Goal: Task Accomplishment & Management: Use online tool/utility

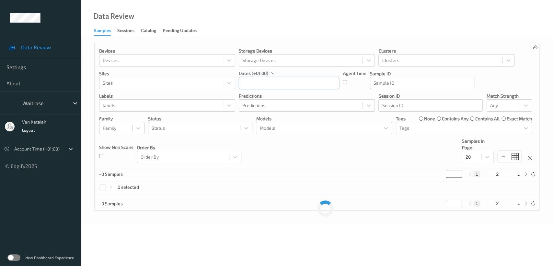
click at [259, 86] on input "text" at bounding box center [289, 83] width 100 height 12
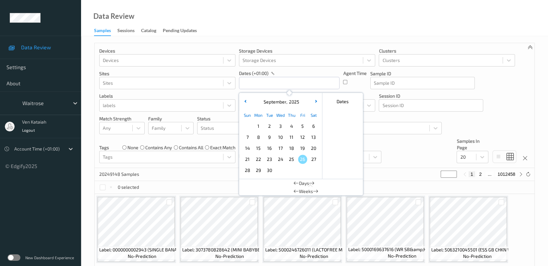
click at [291, 159] on span "25" at bounding box center [291, 159] width 9 height 9
type input "25/09/2025 00:00"
click at [310, 25] on div "Data Review Samples Sessions Catalog Pending Updates" at bounding box center [314, 18] width 467 height 36
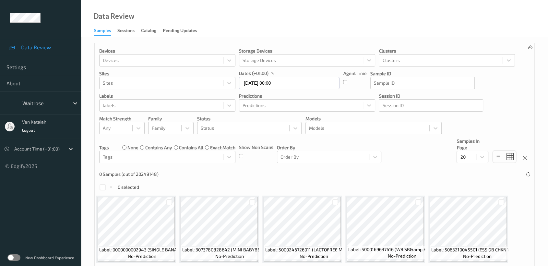
click at [18, 258] on label at bounding box center [13, 257] width 13 height 6
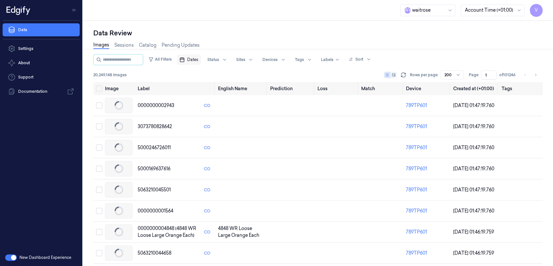
click at [198, 59] on span "Dates" at bounding box center [192, 60] width 11 height 6
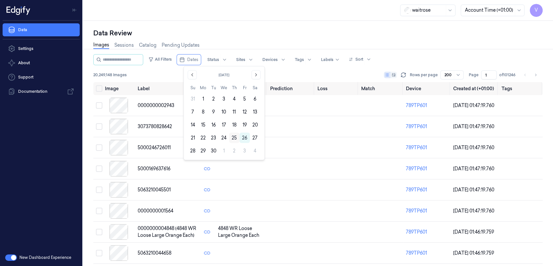
click at [232, 140] on button "25" at bounding box center [234, 138] width 10 height 10
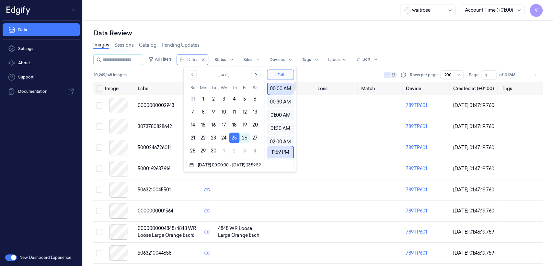
click at [277, 40] on div "Images Sessions Catalog Pending Updates" at bounding box center [318, 46] width 450 height 17
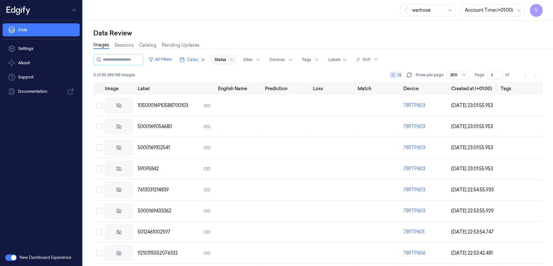
click at [236, 63] on div at bounding box center [232, 59] width 8 height 10
click at [262, 61] on div at bounding box center [258, 59] width 8 height 10
click at [298, 57] on div at bounding box center [294, 59] width 16 height 10
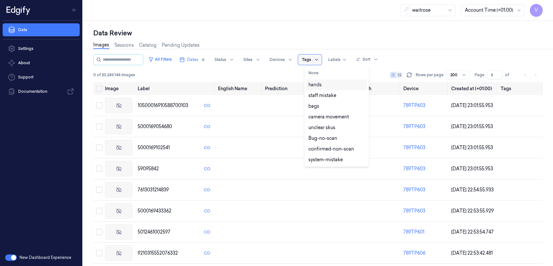
click at [319, 59] on icon at bounding box center [316, 59] width 5 height 5
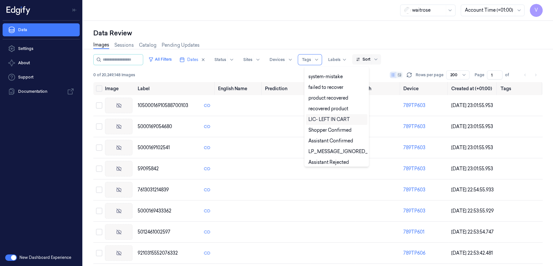
scroll to position [72, 0]
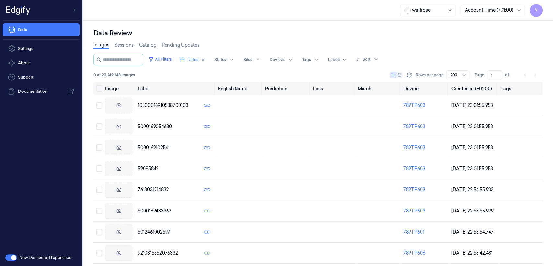
click at [184, 74] on div "0 of 20,249,148 Images Rows per page 200 Page 1 of" at bounding box center [318, 74] width 450 height 9
click at [127, 46] on link "Sessions" at bounding box center [123, 44] width 19 height 7
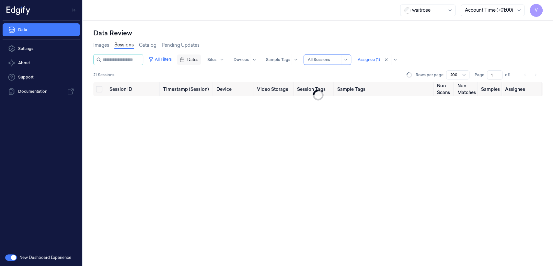
click at [196, 62] on span "Dates" at bounding box center [192, 60] width 11 height 6
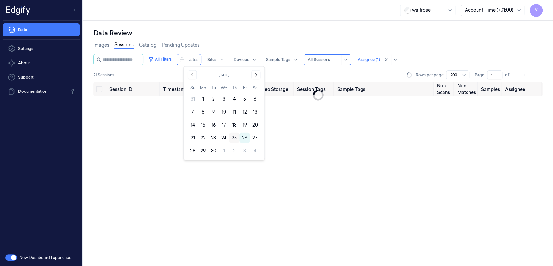
click at [235, 137] on button "25" at bounding box center [234, 138] width 10 height 10
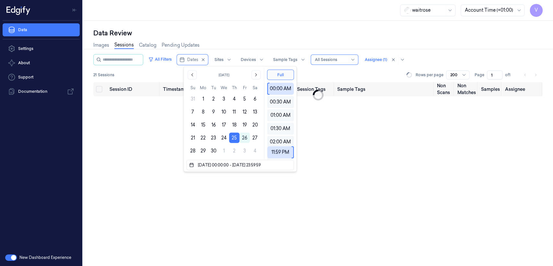
click at [244, 33] on div "Data Review" at bounding box center [318, 33] width 450 height 9
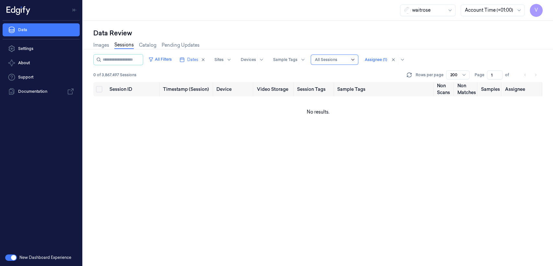
click at [356, 61] on icon at bounding box center [352, 59] width 5 height 5
click at [355, 83] on div "Only Non Scan" at bounding box center [349, 83] width 56 height 7
drag, startPoint x: 494, startPoint y: 76, endPoint x: 484, endPoint y: 78, distance: 10.4
click at [484, 78] on div "Page 1 of" at bounding box center [495, 74] width 41 height 9
type input "12"
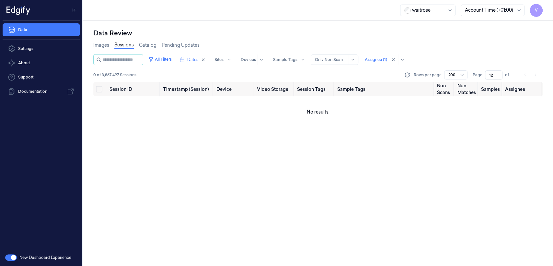
click at [455, 73] on div at bounding box center [453, 75] width 8 height 6
drag, startPoint x: 495, startPoint y: 73, endPoint x: 487, endPoint y: 77, distance: 9.0
click at [487, 77] on input "12" at bounding box center [494, 74] width 18 height 9
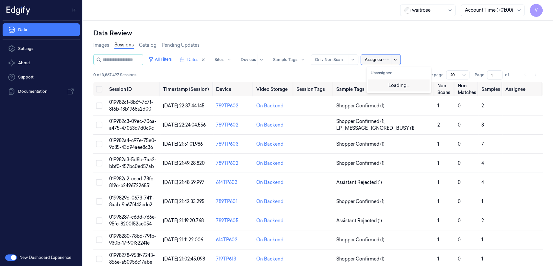
click at [395, 60] on div at bounding box center [391, 59] width 16 height 10
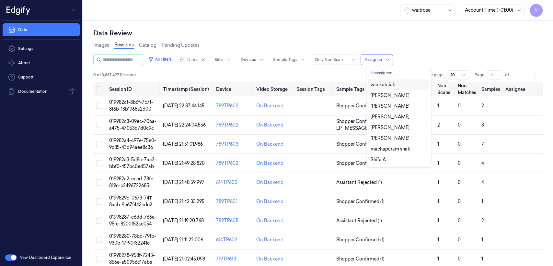
click at [397, 83] on div "ven kataiah" at bounding box center [399, 84] width 56 height 7
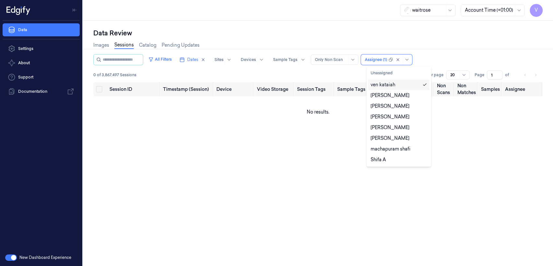
click at [415, 89] on div "ven kataiah" at bounding box center [399, 84] width 62 height 11
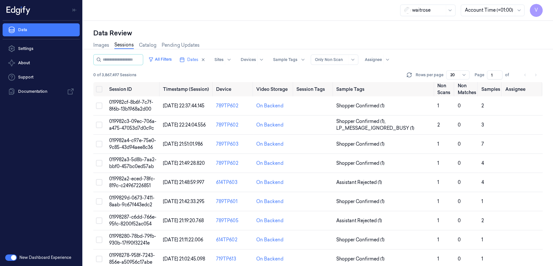
drag, startPoint x: 494, startPoint y: 76, endPoint x: 489, endPoint y: 77, distance: 5.1
click at [489, 77] on input "1" at bounding box center [495, 74] width 16 height 9
click at [198, 59] on span "Dates" at bounding box center [192, 60] width 11 height 6
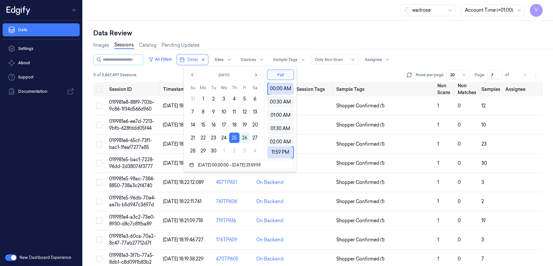
click at [253, 39] on div "Images Sessions Catalog Pending Updates" at bounding box center [318, 46] width 450 height 17
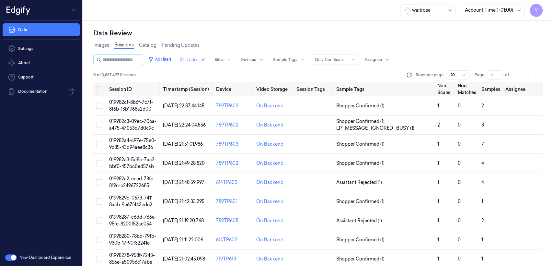
drag, startPoint x: 494, startPoint y: 76, endPoint x: 482, endPoint y: 78, distance: 12.6
click at [482, 78] on div "Page 1 of" at bounding box center [495, 74] width 41 height 9
click at [524, 67] on div "All Filters Dates Sites Devices Sample Tags Alert Type Only Non Scan Assignee 0…" at bounding box center [318, 68] width 450 height 28
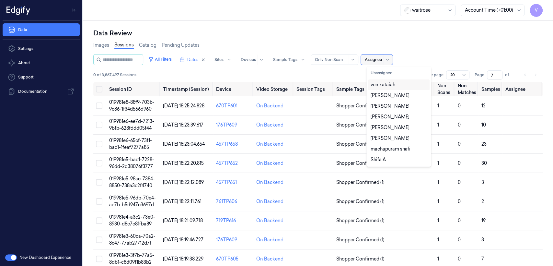
click at [377, 63] on div "Assignee" at bounding box center [373, 59] width 17 height 10
click at [386, 83] on div "ven kataiah" at bounding box center [383, 84] width 25 height 7
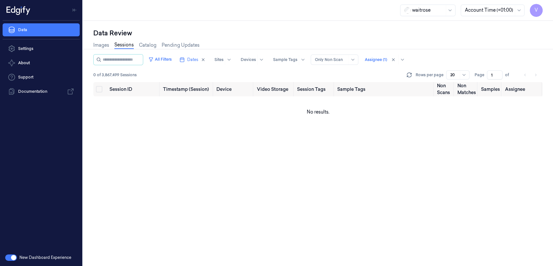
click at [453, 128] on div "Session ID Timestamp (Session) Device Video Storage Session Tags Sample Tags No…" at bounding box center [318, 174] width 450 height 184
drag, startPoint x: 495, startPoint y: 74, endPoint x: 482, endPoint y: 77, distance: 13.0
click at [482, 77] on div "Page 1 of" at bounding box center [495, 74] width 41 height 9
click at [197, 64] on button "Dates" at bounding box center [192, 59] width 31 height 10
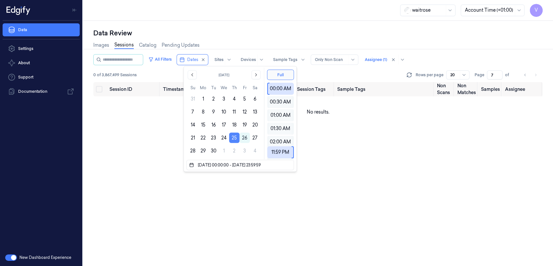
click at [237, 136] on button "25" at bounding box center [234, 138] width 10 height 10
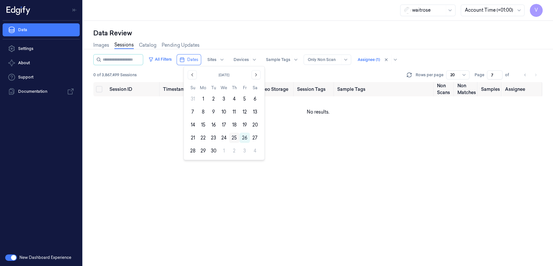
click at [232, 140] on button "25" at bounding box center [234, 138] width 10 height 10
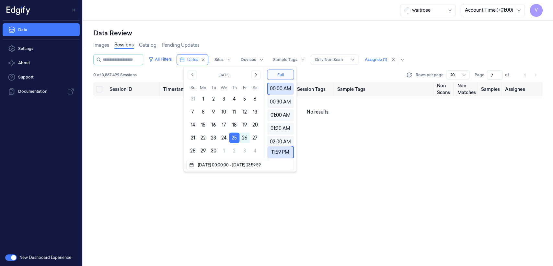
click at [258, 26] on div "Data Review Images Sessions Catalog Pending Updates All Filters Dates Sites Dev…" at bounding box center [318, 143] width 470 height 245
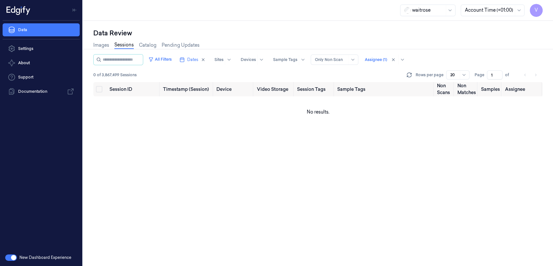
drag, startPoint x: 494, startPoint y: 73, endPoint x: 481, endPoint y: 79, distance: 14.4
click at [481, 79] on div "All Filters Dates Sites Devices Sample Tags Alert Type Only Non Scan Assignee (…" at bounding box center [318, 68] width 450 height 28
type input "7"
click at [407, 61] on div at bounding box center [398, 59] width 18 height 10
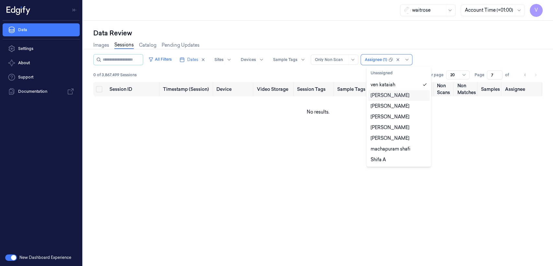
click at [553, 172] on div "Data Review Images Sessions Catalog Pending Updates All Filters Dates Sites Dev…" at bounding box center [318, 143] width 470 height 245
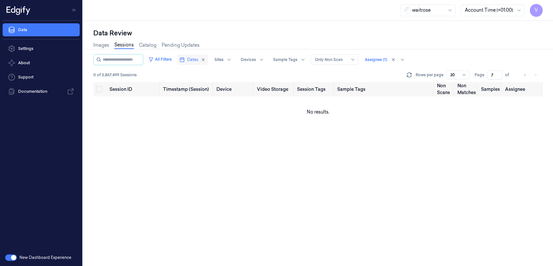
click at [198, 58] on span "Dates" at bounding box center [192, 60] width 11 height 6
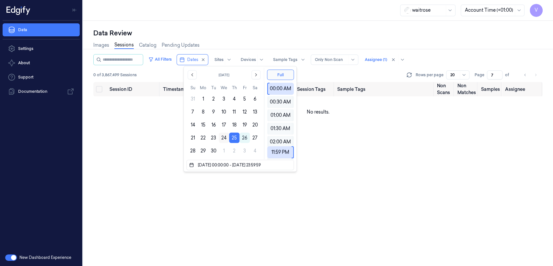
click at [224, 139] on button "24" at bounding box center [224, 138] width 10 height 10
click at [226, 138] on button "24" at bounding box center [224, 138] width 10 height 10
type input "24/09/2025 00:00:00 - 24/09/2025 23:59:59"
click at [253, 8] on div "waitrose Account Time (+01:00) V" at bounding box center [318, 10] width 470 height 21
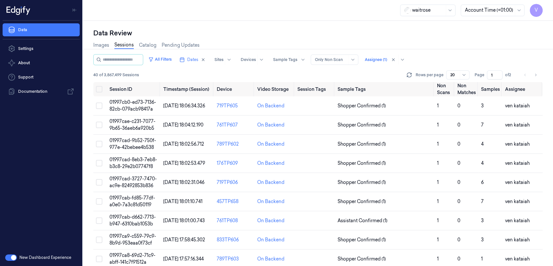
drag, startPoint x: 498, startPoint y: 77, endPoint x: 495, endPoint y: 77, distance: 3.3
click at [495, 77] on input "1" at bounding box center [495, 74] width 16 height 9
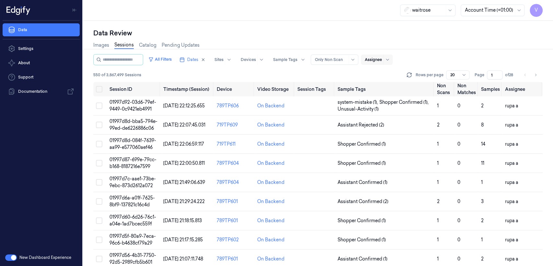
drag, startPoint x: 492, startPoint y: 76, endPoint x: 483, endPoint y: 78, distance: 9.2
click at [483, 78] on div "Page 1 of 28" at bounding box center [495, 74] width 41 height 9
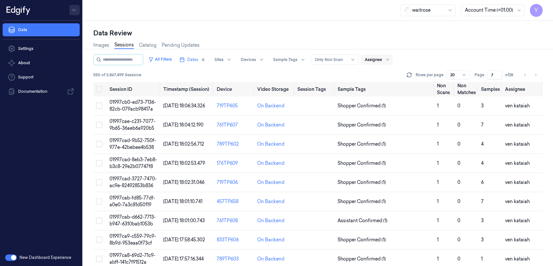
type input "7"
click at [74, 12] on icon "Toggle Navigation" at bounding box center [74, 10] width 5 height 5
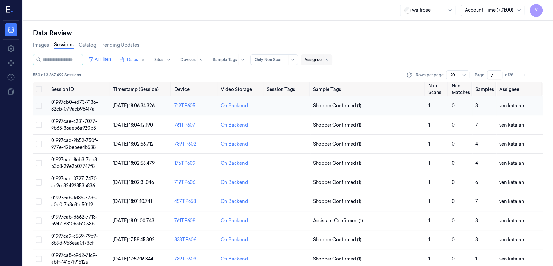
click at [130, 104] on span "24/09/2025 18:06:34.326" at bounding box center [134, 106] width 42 height 6
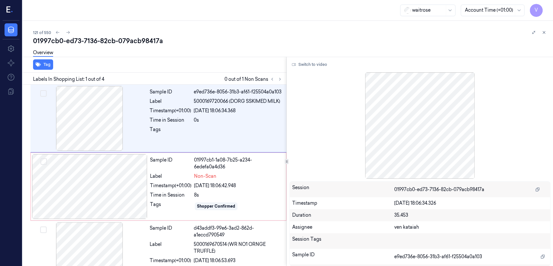
click at [285, 79] on div "Tag Labels In Shopping List: 1 out of 4 0 out of 1 Non Scans Sample ID e9ed736e…" at bounding box center [286, 161] width 533 height 209
click at [280, 78] on icon at bounding box center [279, 79] width 1 height 2
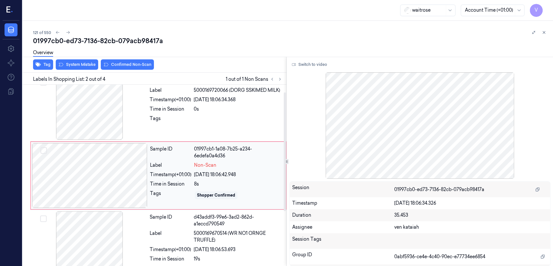
click at [163, 192] on div "Tags" at bounding box center [170, 195] width 41 height 10
click at [173, 104] on div "Sample ID e9ed736e-8056-31b3-af61-f25504a0a103 Label 5000169720066 (DORG SSKIME…" at bounding box center [216, 107] width 138 height 65
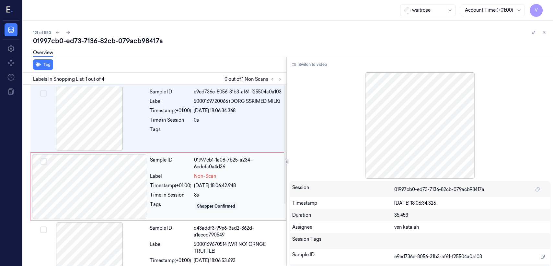
click at [200, 157] on div "01997cb1-1a08-7b25-a234-6edefa0a4d36" at bounding box center [238, 164] width 88 height 14
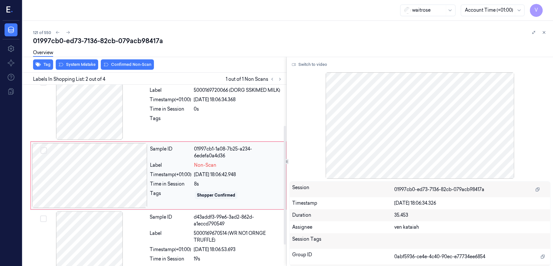
scroll to position [83, 0]
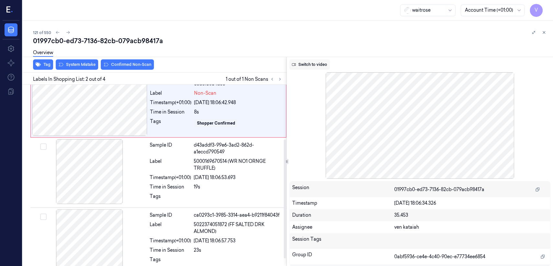
click at [301, 65] on button "Switch to video" at bounding box center [309, 64] width 41 height 10
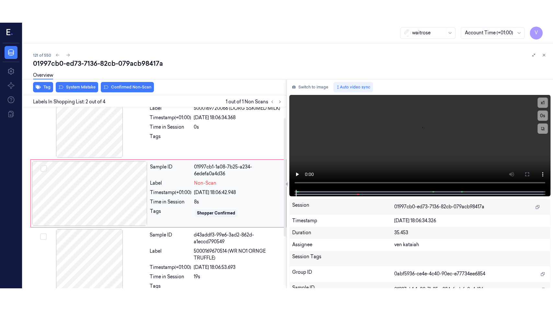
scroll to position [11, 0]
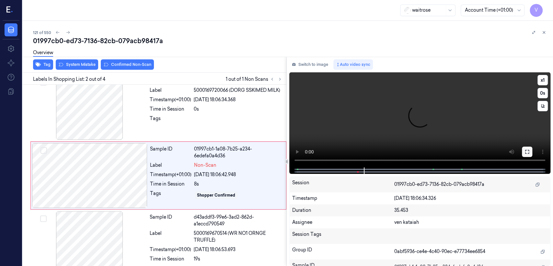
click at [528, 152] on icon at bounding box center [527, 151] width 5 height 5
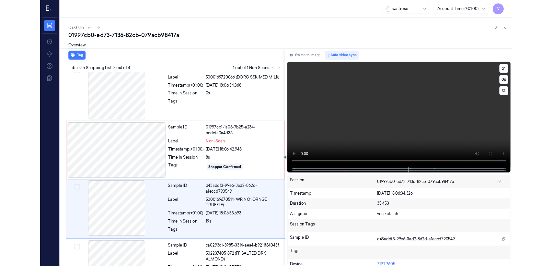
scroll to position [49, 0]
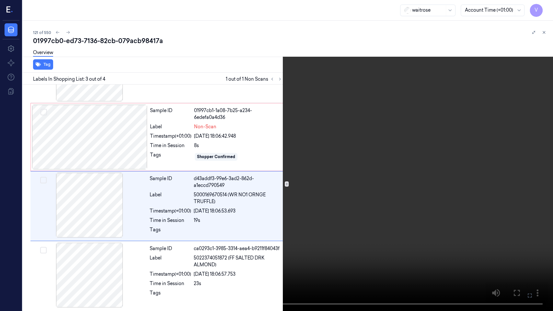
click at [0, 0] on icon at bounding box center [0, 0] width 0 height 0
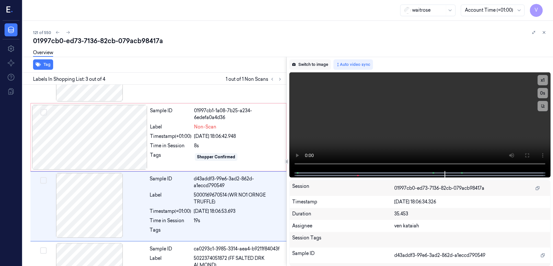
click at [303, 65] on button "Switch to image" at bounding box center [309, 64] width 41 height 10
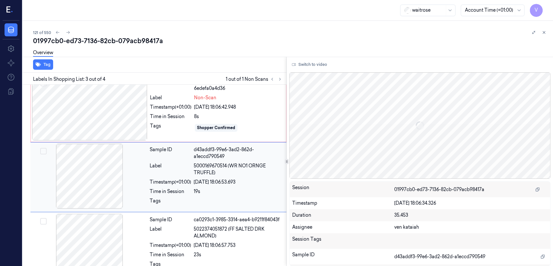
scroll to position [80, 0]
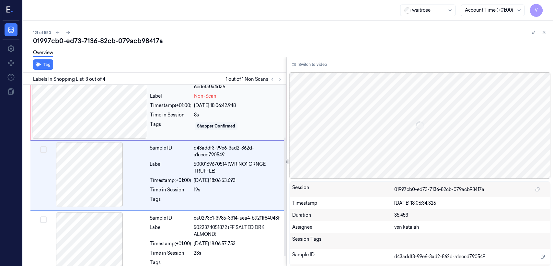
click at [198, 95] on span "Non-Scan" at bounding box center [205, 96] width 22 height 7
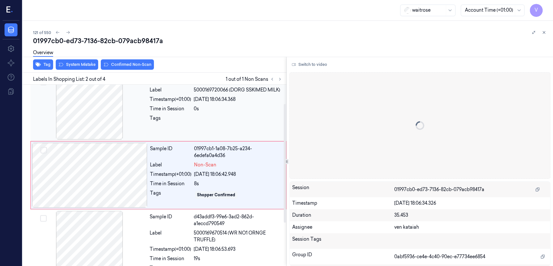
scroll to position [11, 0]
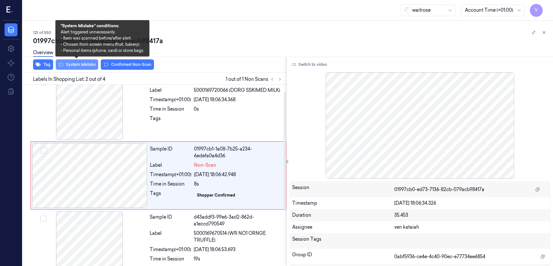
click at [70, 68] on button "System Mistake" at bounding box center [77, 64] width 42 height 10
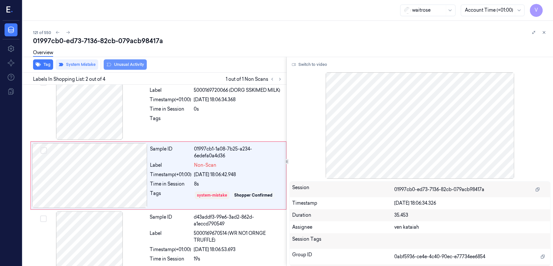
click at [118, 68] on button "Unusual Activity" at bounding box center [125, 64] width 43 height 10
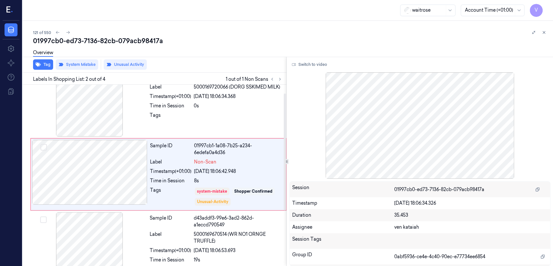
scroll to position [13, 0]
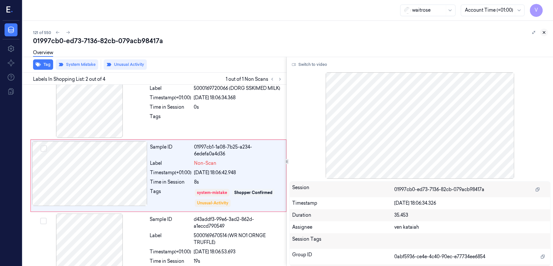
click at [543, 32] on icon at bounding box center [544, 32] width 2 height 2
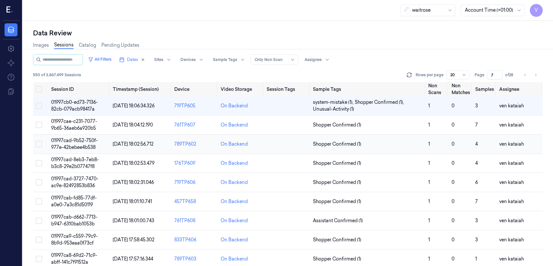
click at [338, 136] on td "Shopper Confirmed (1)" at bounding box center [368, 144] width 115 height 19
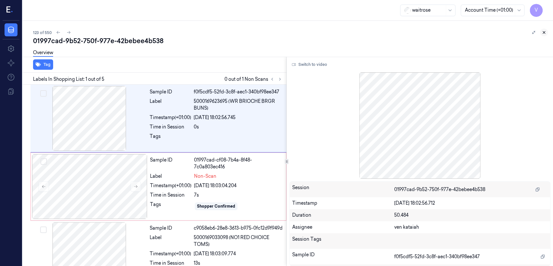
click at [546, 34] on icon at bounding box center [544, 32] width 5 height 5
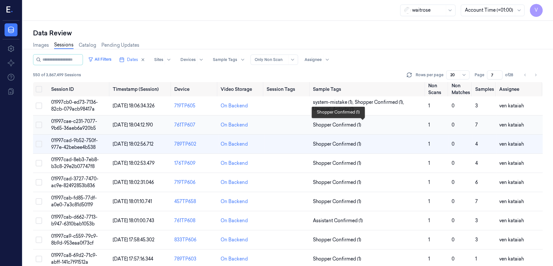
click at [324, 126] on span "Shopper Confirmed (1)" at bounding box center [337, 125] width 48 height 7
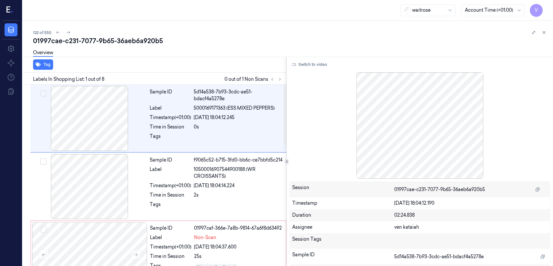
click at [281, 74] on div "Labels In Shopping List: 1 out of 8 0 out of 1 Non Scans" at bounding box center [153, 79] width 266 height 12
click at [275, 78] on button at bounding box center [272, 79] width 8 height 8
click at [280, 78] on icon at bounding box center [280, 79] width 5 height 5
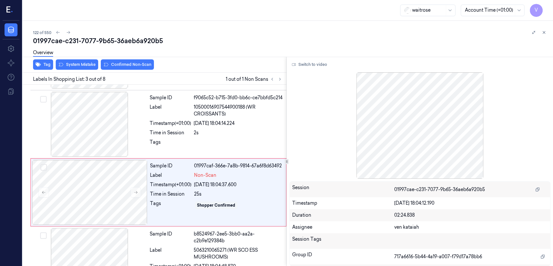
scroll to position [79, 0]
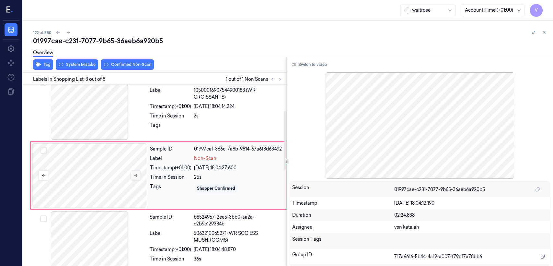
click at [134, 170] on button at bounding box center [136, 175] width 10 height 10
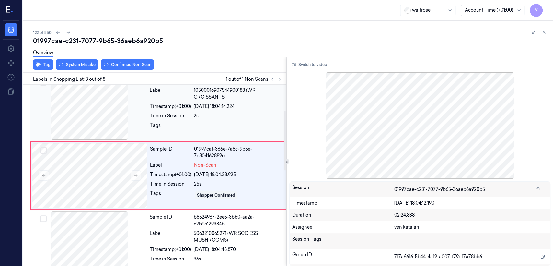
click at [139, 133] on div at bounding box center [89, 107] width 115 height 65
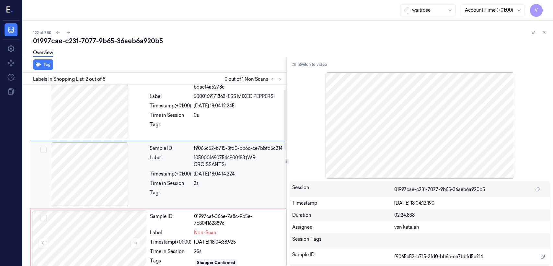
scroll to position [11, 0]
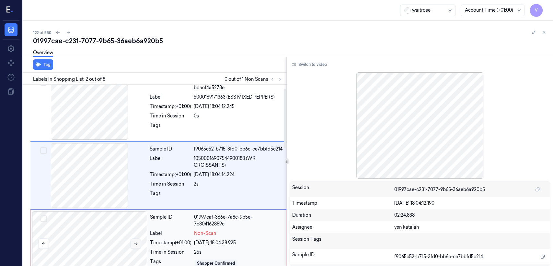
click at [137, 245] on button at bounding box center [136, 243] width 10 height 10
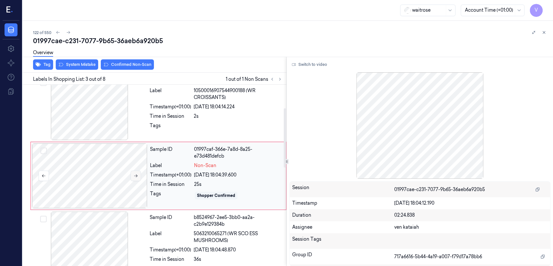
scroll to position [79, 0]
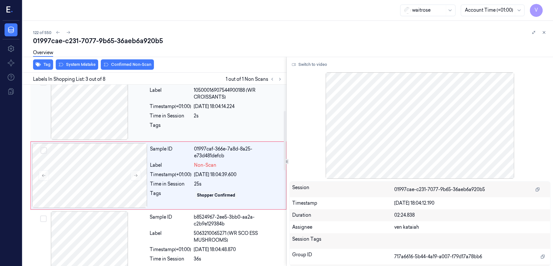
click at [187, 115] on div "Time in Session" at bounding box center [170, 115] width 41 height 7
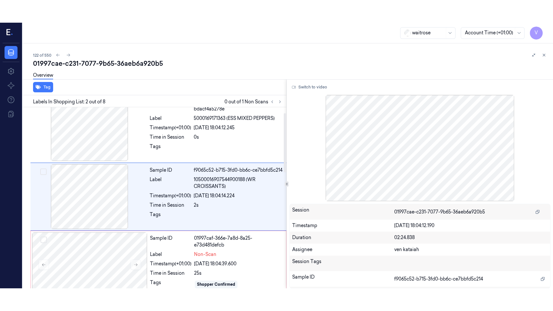
scroll to position [11, 0]
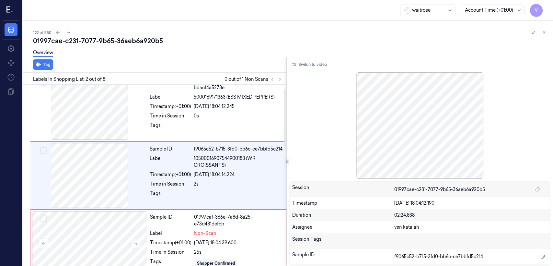
click at [311, 69] on button "Switch to video" at bounding box center [309, 64] width 41 height 10
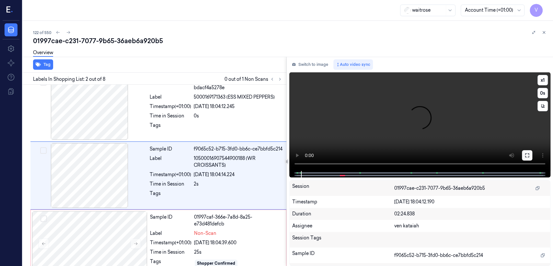
click at [526, 156] on icon at bounding box center [527, 155] width 5 height 5
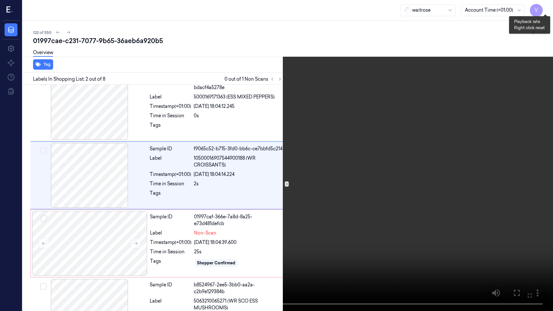
click at [547, 8] on button "x 1" at bounding box center [545, 8] width 10 height 10
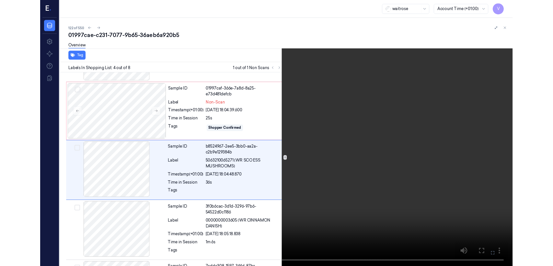
scroll to position [125, 0]
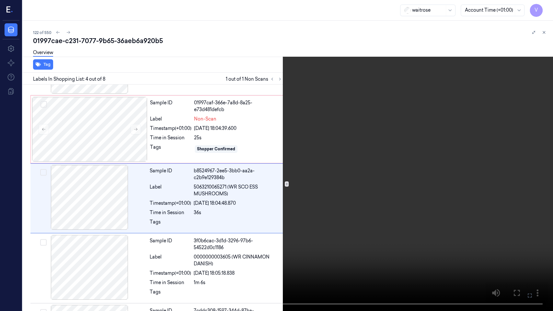
click at [0, 0] on icon at bounding box center [0, 0] width 0 height 0
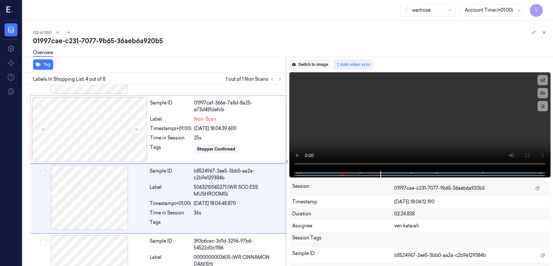
click at [324, 68] on button "Switch to image" at bounding box center [309, 64] width 41 height 10
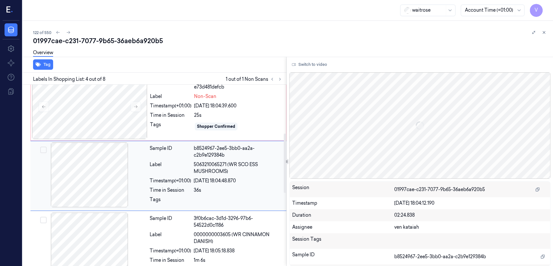
click at [143, 147] on div at bounding box center [89, 174] width 115 height 65
click at [140, 124] on div at bounding box center [89, 106] width 115 height 65
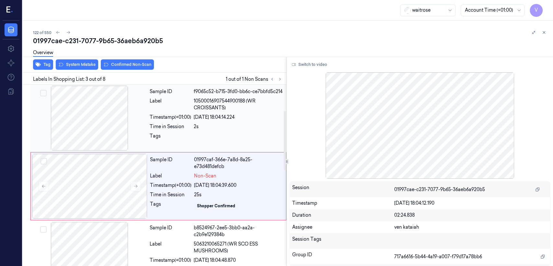
scroll to position [79, 0]
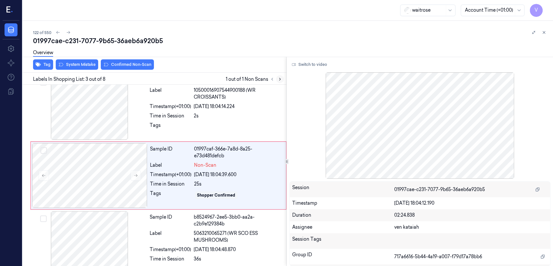
click at [278, 77] on icon at bounding box center [280, 79] width 5 height 5
click at [111, 172] on div at bounding box center [89, 175] width 115 height 65
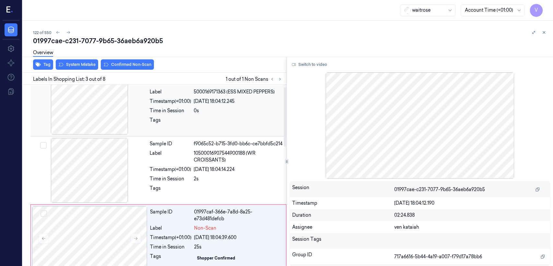
scroll to position [7, 0]
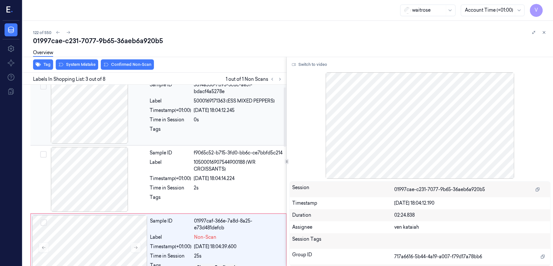
click at [147, 144] on div "Sample ID 5d14a538-7b93-3cdc-ae51-bdacf4a5278e Label 5000169171363 (ESS MIXED P…" at bounding box center [158, 111] width 256 height 68
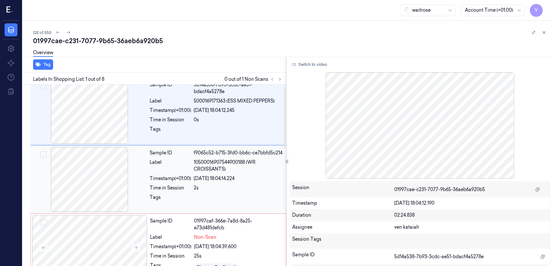
scroll to position [0, 0]
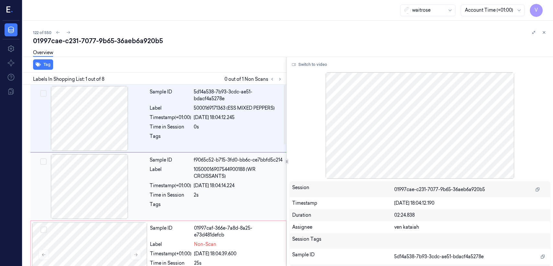
click at [140, 166] on div at bounding box center [89, 186] width 115 height 65
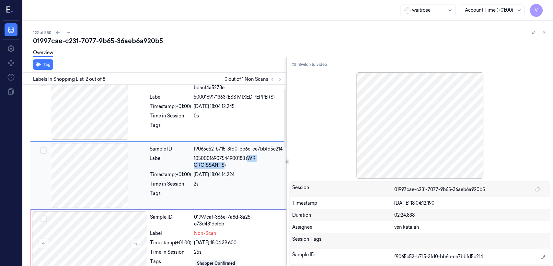
drag, startPoint x: 250, startPoint y: 157, endPoint x: 224, endPoint y: 166, distance: 27.5
click at [224, 166] on span "10500016907544900188 (WR CROISSANTS)" at bounding box center [238, 162] width 89 height 14
copy span "WR CROISSANTS"
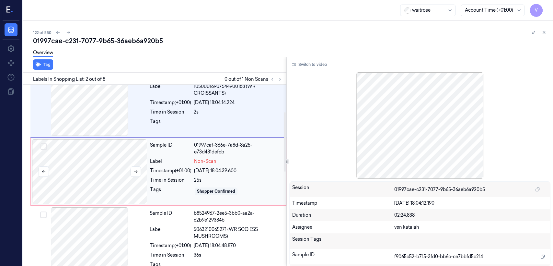
click at [140, 177] on div at bounding box center [89, 171] width 115 height 65
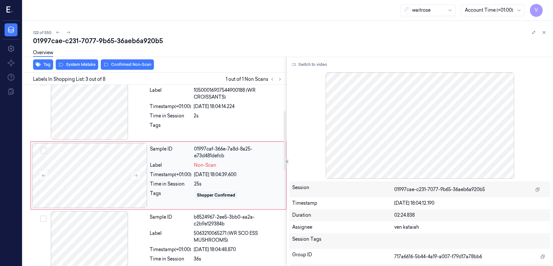
click at [217, 170] on div "Sample ID 01997caf-366e-7a8d-8a25-e73d481defcb Label Non-Scan Timestamp (+01:00…" at bounding box center [215, 175] width 137 height 65
click at [144, 231] on div at bounding box center [89, 243] width 115 height 65
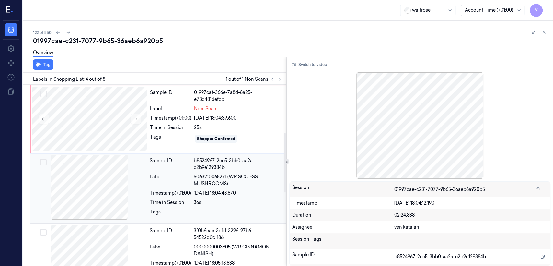
scroll to position [148, 0]
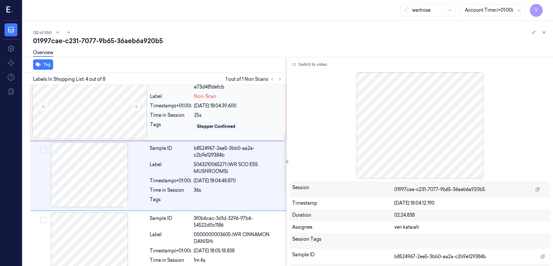
click at [178, 112] on div "Time in Session" at bounding box center [170, 115] width 41 height 7
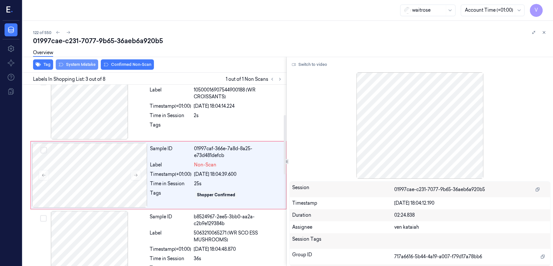
scroll to position [79, 0]
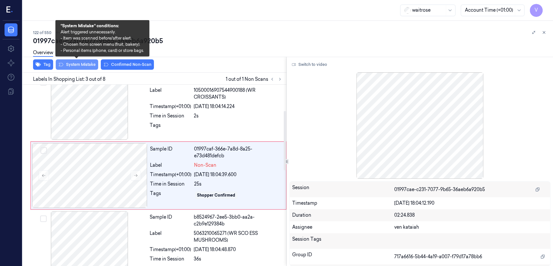
click at [66, 64] on button "System Mistake" at bounding box center [77, 64] width 42 height 10
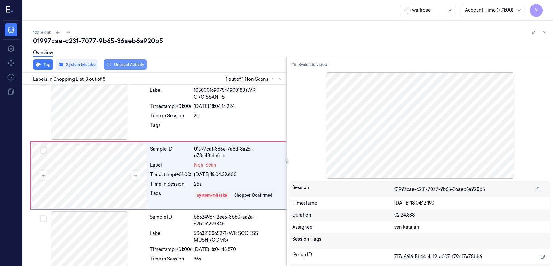
click at [141, 65] on button "Unusual Activity" at bounding box center [125, 64] width 43 height 10
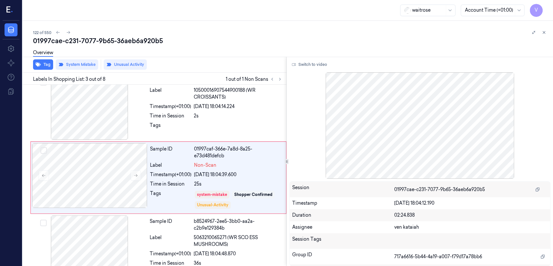
scroll to position [81, 0]
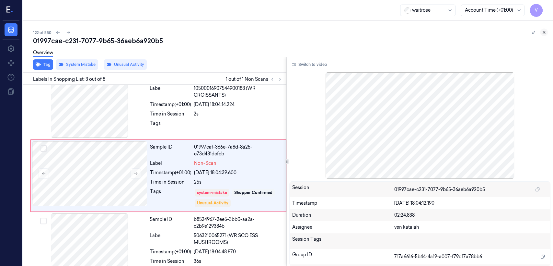
click at [542, 30] on icon at bounding box center [544, 32] width 5 height 5
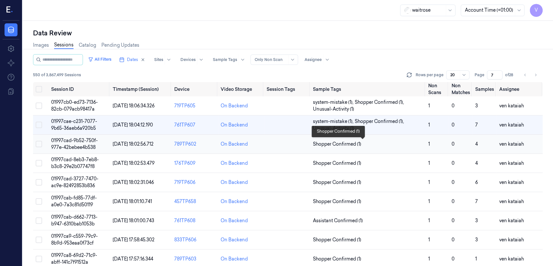
click at [323, 144] on span "Shopper Confirmed (1)" at bounding box center [337, 144] width 48 height 7
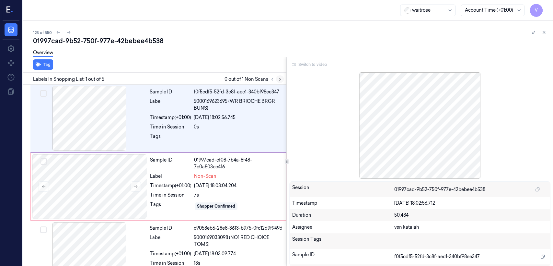
click at [283, 80] on div "Labels In Shopping List: 1 out of 5 0 out of 1 Non Scans" at bounding box center [153, 79] width 266 height 12
click at [283, 80] on button at bounding box center [280, 79] width 8 height 8
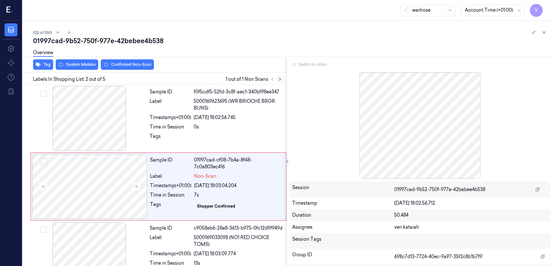
scroll to position [11, 0]
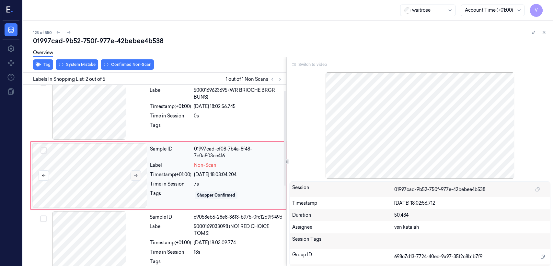
click at [136, 177] on icon at bounding box center [136, 175] width 5 height 5
click at [136, 174] on icon at bounding box center [136, 175] width 5 height 5
click at [159, 119] on div "Sample ID f0f5cdf5-52fd-3c8f-aec1-340bf98ee347 Label 5000169623695 (WR BRIOCHE …" at bounding box center [216, 107] width 138 height 65
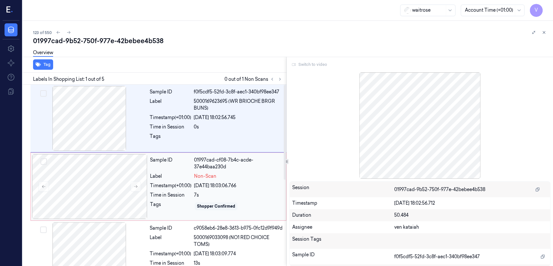
click at [218, 183] on div "24/09/2025 18:03:06.766" at bounding box center [238, 185] width 88 height 7
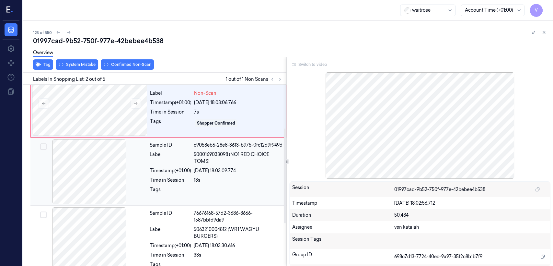
click at [179, 174] on div "Timestamp (+01:00)" at bounding box center [170, 170] width 41 height 7
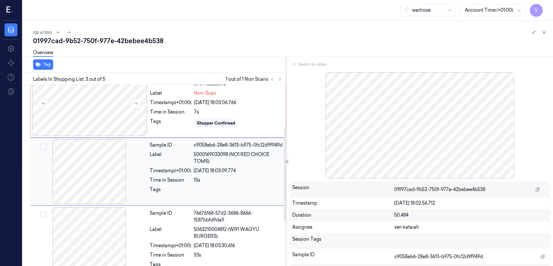
scroll to position [80, 0]
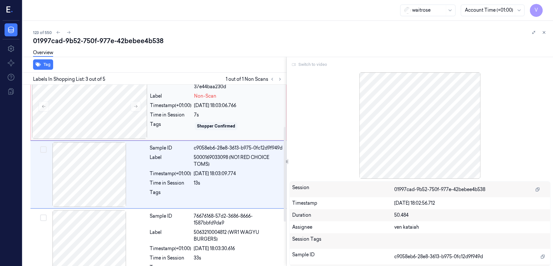
click at [196, 96] on span "Non-Scan" at bounding box center [205, 96] width 22 height 7
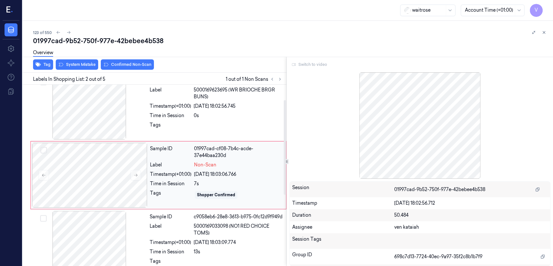
scroll to position [11, 0]
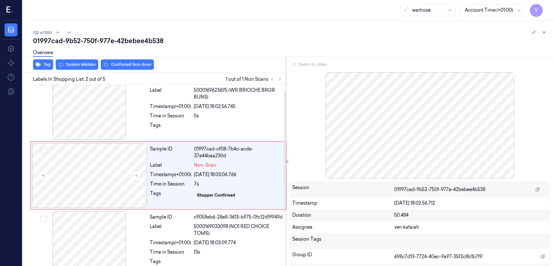
click at [315, 69] on div "Switch to video" at bounding box center [419, 64] width 261 height 10
click at [174, 124] on div "Tags" at bounding box center [170, 127] width 41 height 10
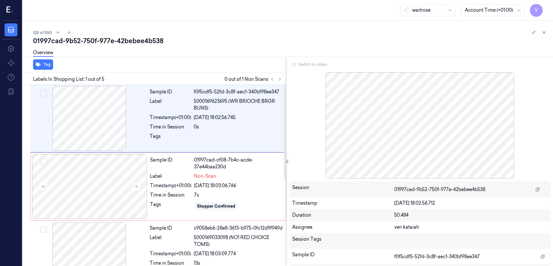
click at [315, 64] on div "Switch to video" at bounding box center [419, 64] width 261 height 10
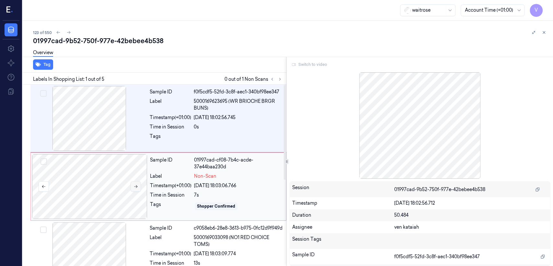
click at [141, 183] on button at bounding box center [136, 186] width 10 height 10
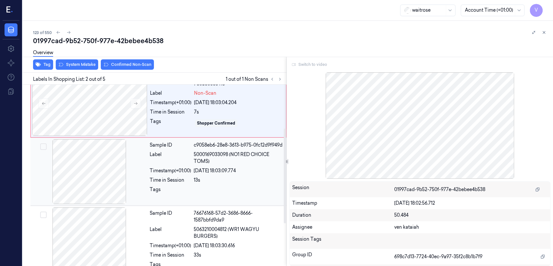
click at [182, 165] on div "Label" at bounding box center [170, 158] width 41 height 14
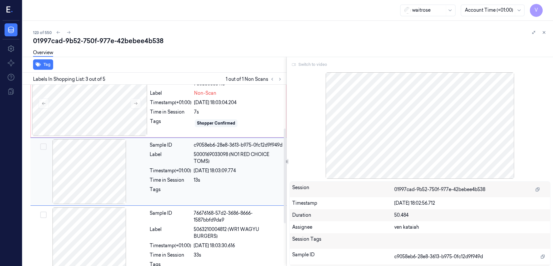
scroll to position [80, 0]
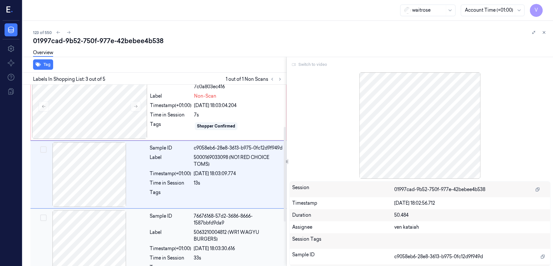
click at [186, 237] on div "Label" at bounding box center [170, 236] width 41 height 14
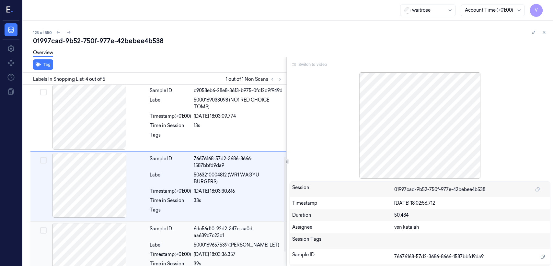
scroll to position [150, 0]
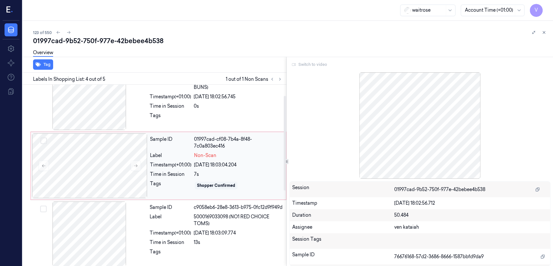
click at [175, 151] on div "Sample ID 01997cad-cf08-7b4a-8f48-7c0a803ec416 Label Non-Scan Timestamp (+01:00…" at bounding box center [215, 165] width 137 height 65
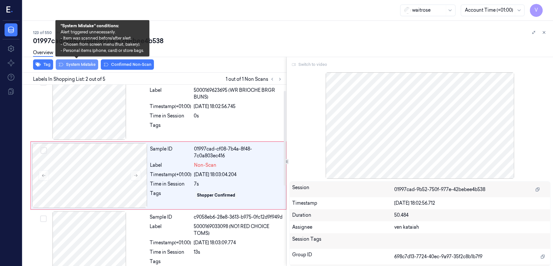
click at [87, 63] on button "System Mistake" at bounding box center [77, 64] width 42 height 10
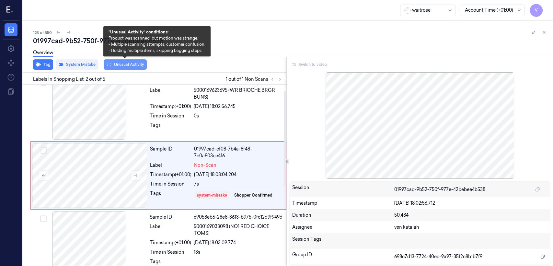
click at [137, 65] on button "Unusual Activity" at bounding box center [125, 64] width 43 height 10
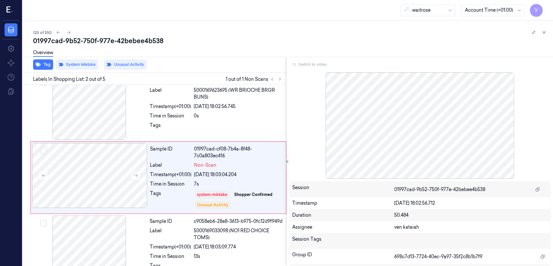
scroll to position [13, 0]
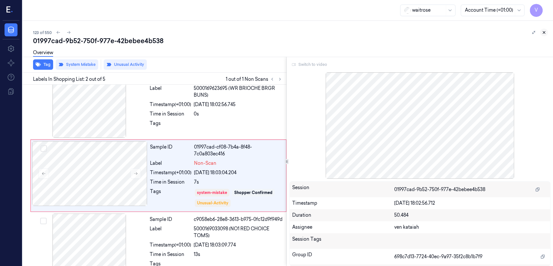
click at [547, 34] on button at bounding box center [544, 33] width 8 height 8
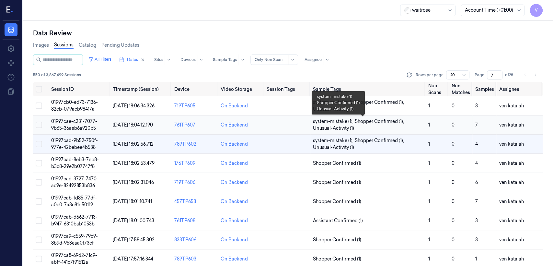
click at [330, 122] on span "system-mistake (1) ," at bounding box center [334, 121] width 42 height 7
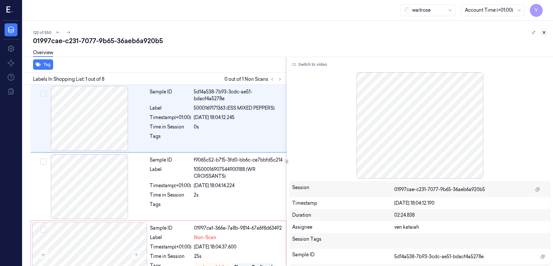
click at [546, 31] on icon at bounding box center [544, 32] width 5 height 5
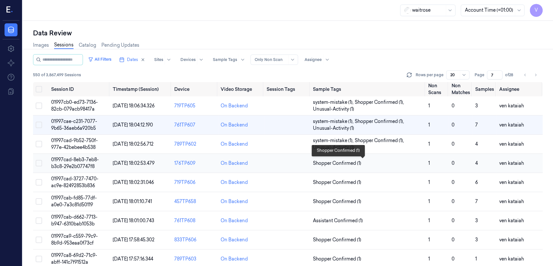
click at [326, 164] on span "Shopper Confirmed (1)" at bounding box center [337, 163] width 48 height 7
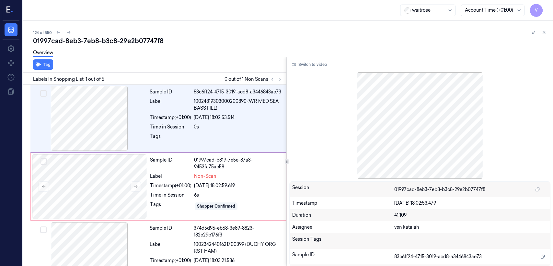
click at [551, 32] on div "124 of 550 01997cad-8eb3-7eb8-b3c8-29e2b07747f8 Overview Tag Labels In Shopping…" at bounding box center [288, 143] width 531 height 245
click at [546, 32] on icon at bounding box center [544, 32] width 5 height 5
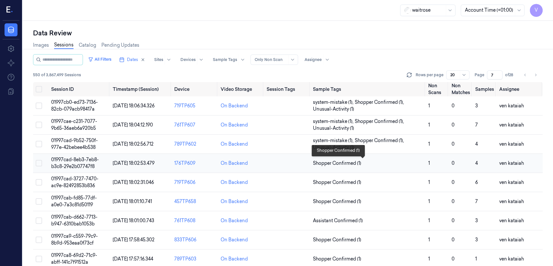
click at [349, 164] on span "Shopper Confirmed (1)" at bounding box center [337, 163] width 48 height 7
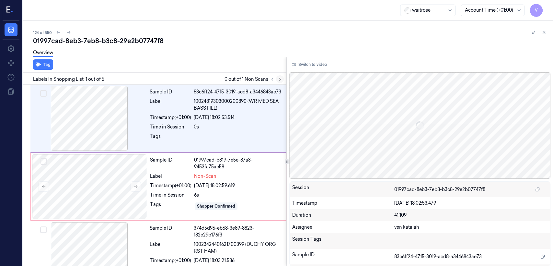
click at [279, 77] on button at bounding box center [280, 79] width 8 height 8
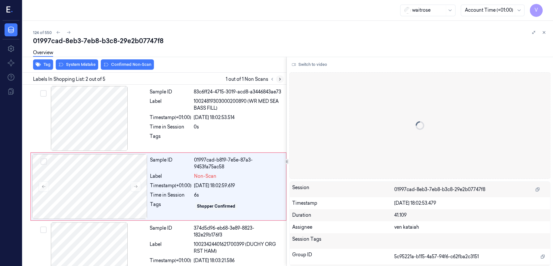
scroll to position [11, 0]
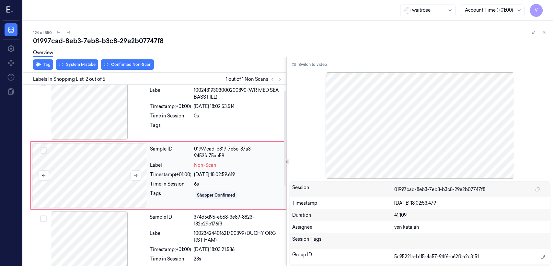
click at [123, 164] on div at bounding box center [89, 175] width 115 height 65
click at [132, 177] on button at bounding box center [136, 175] width 10 height 10
click at [148, 117] on div "Sample ID 83c6ff24-4715-3019-acd8-a3446843ae73 Label 10024819303000200890 (WR M…" at bounding box center [216, 107] width 138 height 65
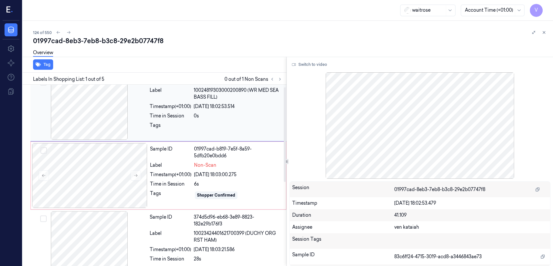
scroll to position [0, 0]
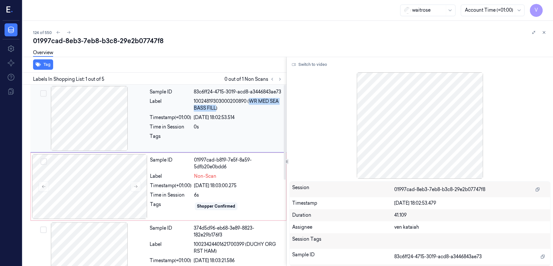
drag, startPoint x: 251, startPoint y: 100, endPoint x: 217, endPoint y: 112, distance: 36.2
click at [217, 112] on div "Sample ID 83c6ff24-4715-3019-acd8-a3446843ae73 Label 10024819303000200890 (WR M…" at bounding box center [216, 118] width 138 height 65
copy span "WR MED SEA BASS FILL"
click at [307, 65] on button "Switch to video" at bounding box center [309, 64] width 41 height 10
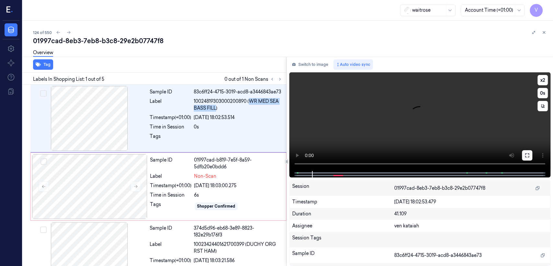
click at [526, 150] on button at bounding box center [527, 155] width 10 height 10
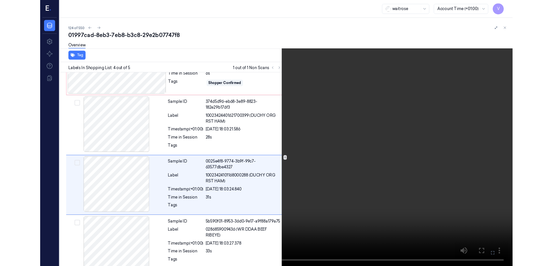
scroll to position [119, 0]
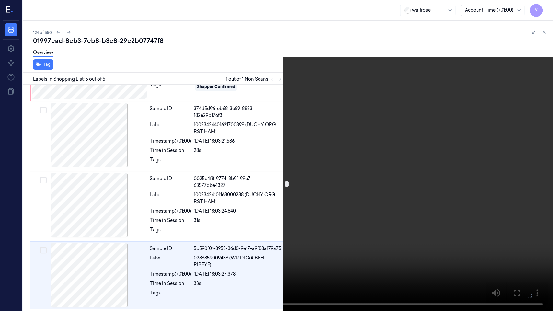
click at [0, 0] on icon at bounding box center [0, 0] width 0 height 0
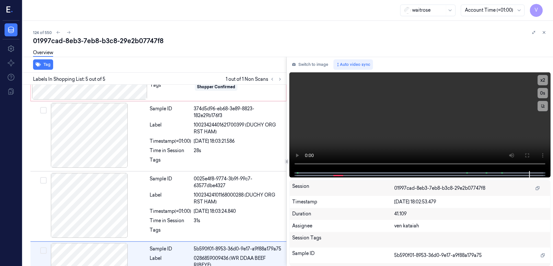
click at [314, 71] on div "Switch to image Auto video sync x 2 0 s Session 01997cad-8eb3-7eb8-b3c8-29e2b07…" at bounding box center [420, 161] width 266 height 209
click at [310, 65] on button "Switch to image" at bounding box center [309, 64] width 41 height 10
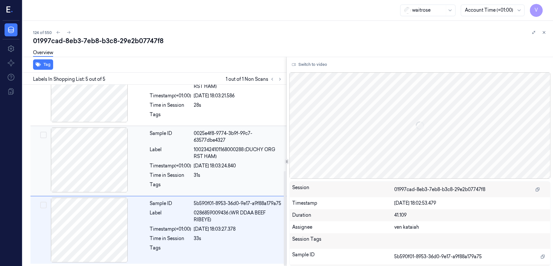
click at [86, 159] on div at bounding box center [89, 159] width 115 height 65
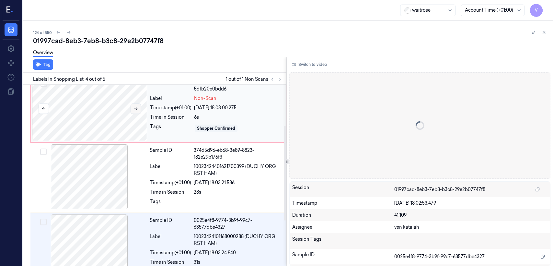
click at [135, 108] on icon at bounding box center [136, 108] width 4 height 3
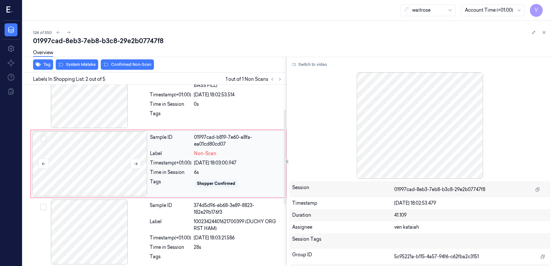
scroll to position [11, 0]
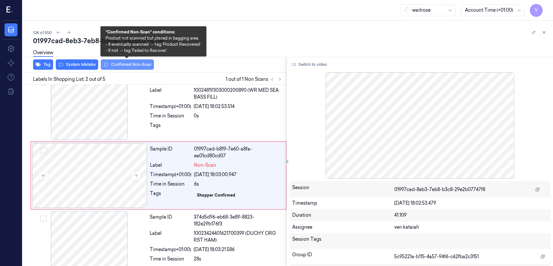
click at [105, 65] on icon at bounding box center [105, 64] width 5 height 5
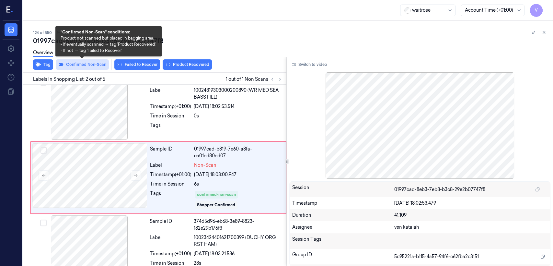
scroll to position [13, 0]
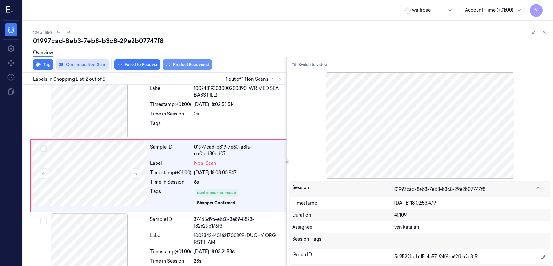
click at [166, 64] on icon at bounding box center [167, 64] width 5 height 5
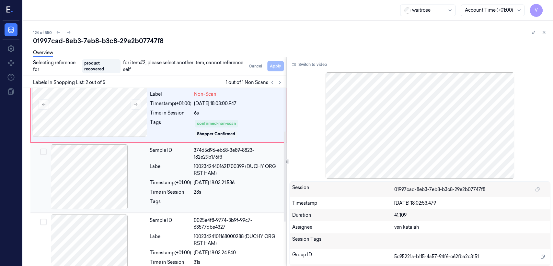
click at [118, 161] on div at bounding box center [89, 176] width 115 height 65
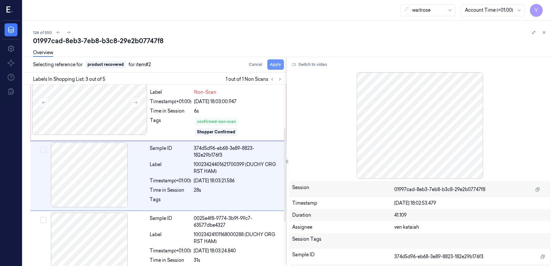
click at [276, 68] on button "Apply" at bounding box center [275, 64] width 17 height 10
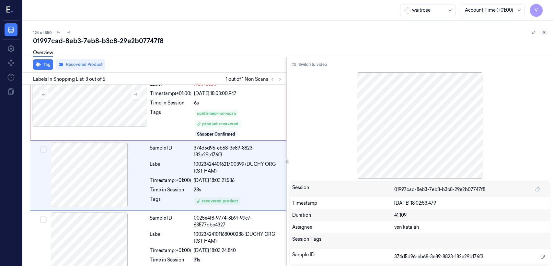
click at [541, 34] on button at bounding box center [544, 33] width 8 height 8
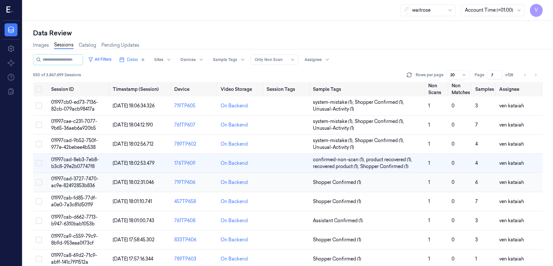
scroll to position [72, 0]
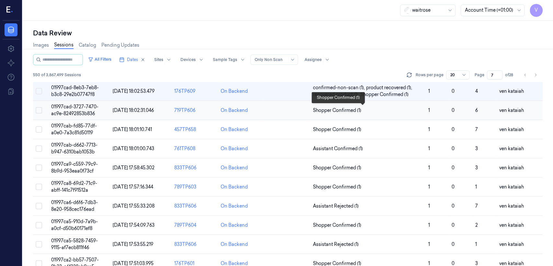
click at [322, 112] on span "Shopper Confirmed (1)" at bounding box center [337, 110] width 48 height 7
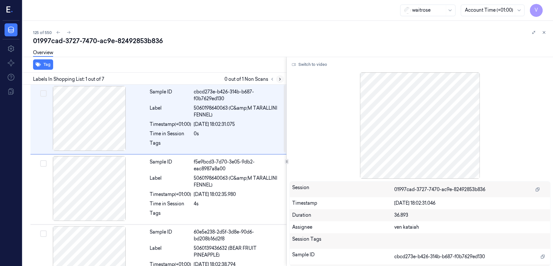
click at [281, 80] on icon at bounding box center [280, 79] width 5 height 5
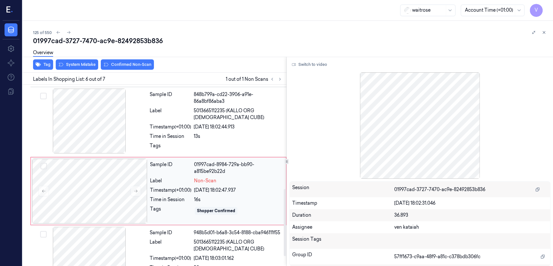
scroll to position [293, 0]
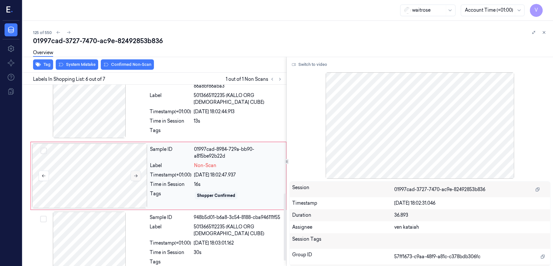
click at [135, 173] on icon at bounding box center [136, 175] width 5 height 5
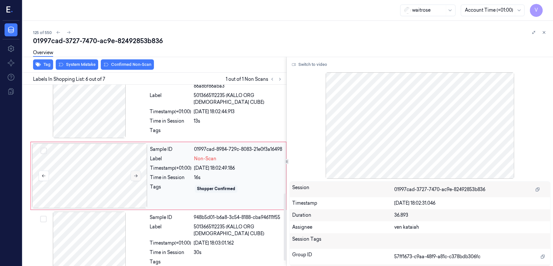
click at [135, 173] on icon at bounding box center [136, 175] width 5 height 5
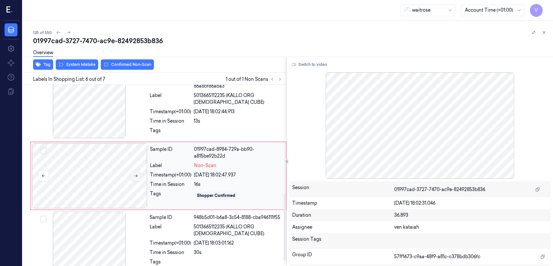
click at [135, 173] on icon at bounding box center [136, 175] width 5 height 5
click at [159, 115] on div "Sample ID 848b799a-cd22-3906-a91e-86a8bf86aba3 Label 5013665112235 (KALLO ORG C…" at bounding box center [216, 106] width 138 height 67
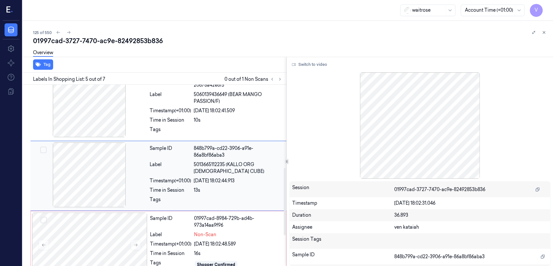
scroll to position [296, 0]
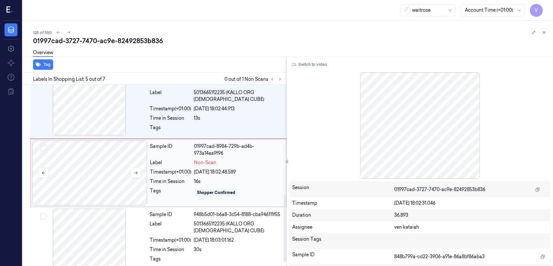
click at [146, 169] on div at bounding box center [89, 172] width 115 height 65
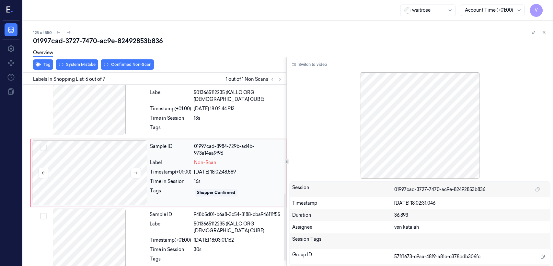
scroll to position [293, 0]
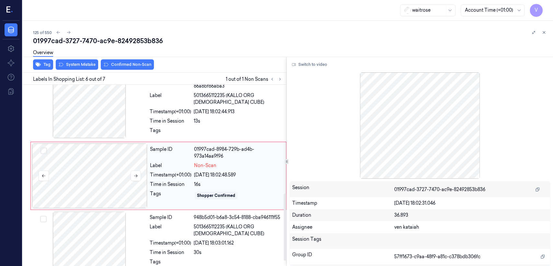
click at [131, 183] on div at bounding box center [89, 175] width 115 height 65
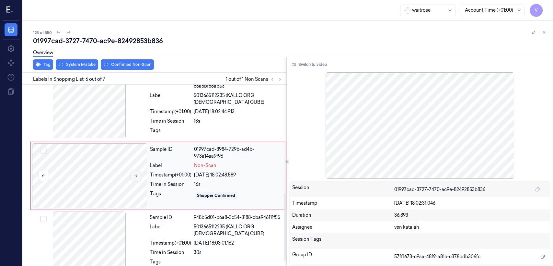
click at [133, 175] on button at bounding box center [136, 176] width 10 height 10
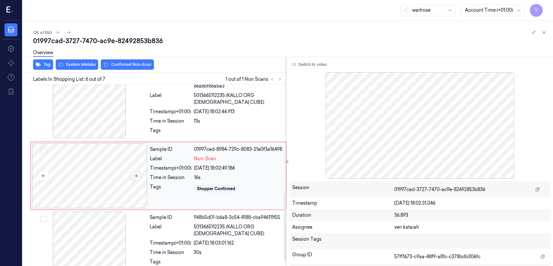
click at [133, 175] on button at bounding box center [136, 176] width 10 height 10
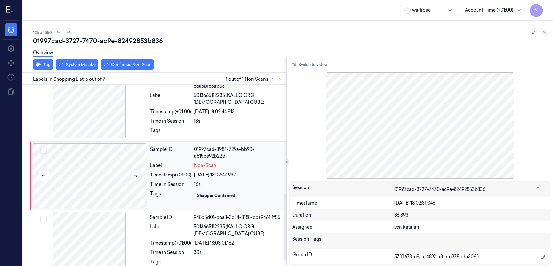
click at [133, 175] on button at bounding box center [136, 176] width 10 height 10
click at [209, 95] on span "5013665112235 (KALLO ORG CHICK CUBE)" at bounding box center [238, 99] width 89 height 14
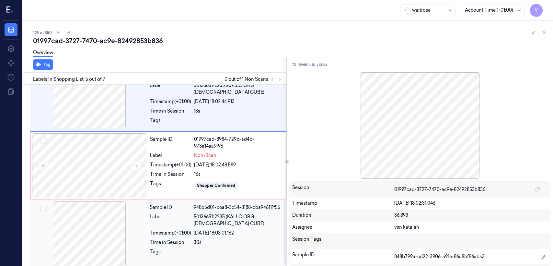
scroll to position [306, 0]
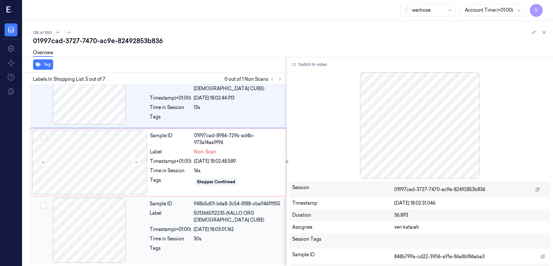
click at [195, 226] on div "24/09/2025 18:03:01.162" at bounding box center [238, 229] width 89 height 7
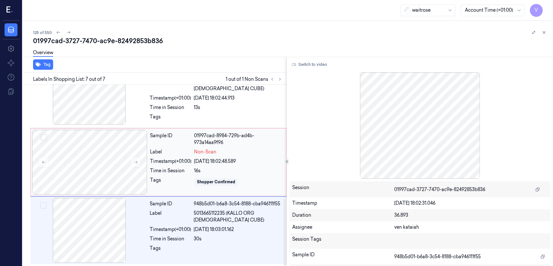
click at [228, 162] on div "24/09/2025 18:02:48.589" at bounding box center [238, 161] width 88 height 7
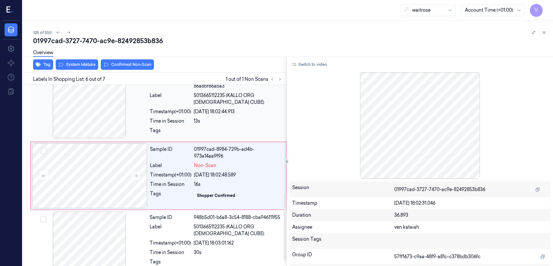
click at [216, 132] on div at bounding box center [238, 132] width 89 height 10
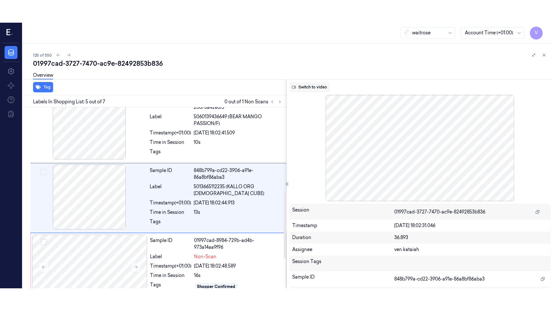
scroll to position [224, 0]
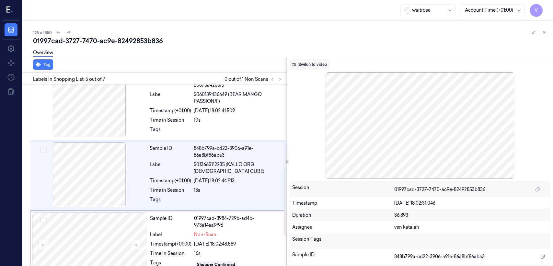
click at [321, 65] on button "Switch to video" at bounding box center [309, 64] width 41 height 10
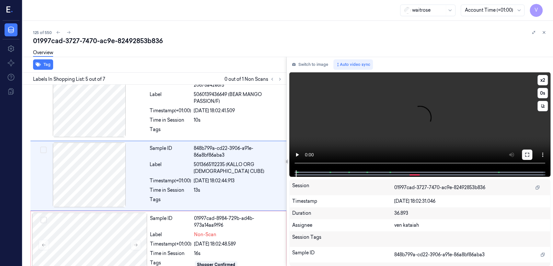
click at [527, 159] on button at bounding box center [527, 154] width 10 height 10
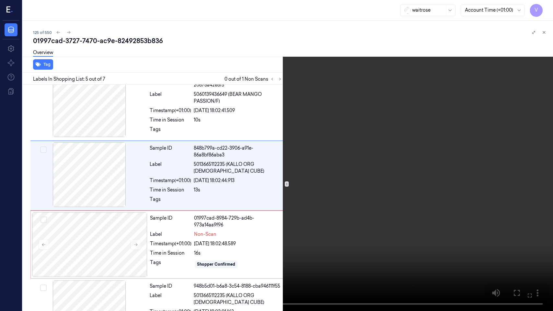
click at [182, 193] on video at bounding box center [276, 155] width 553 height 311
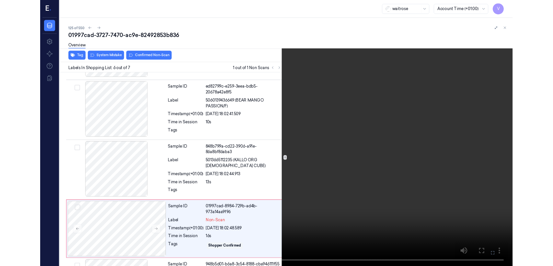
scroll to position [261, 0]
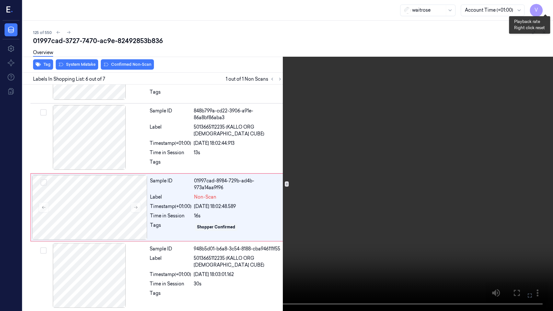
click at [543, 6] on button "x 2" at bounding box center [545, 8] width 10 height 10
click at [543, 6] on button "x 4" at bounding box center [545, 8] width 10 height 10
click at [0, 0] on icon at bounding box center [0, 0] width 0 height 0
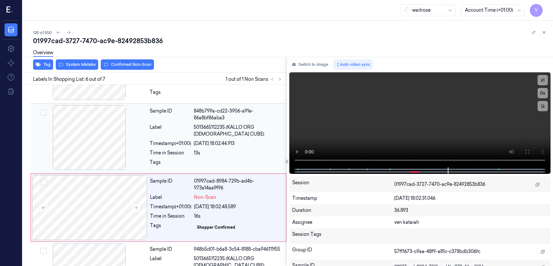
drag, startPoint x: 329, startPoint y: 68, endPoint x: 285, endPoint y: 90, distance: 48.9
click at [328, 68] on button "Switch to image" at bounding box center [309, 64] width 41 height 10
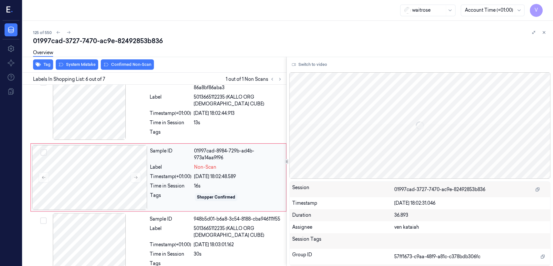
scroll to position [293, 0]
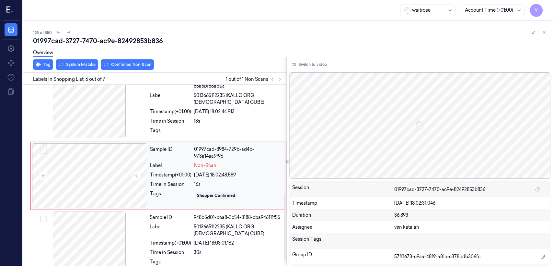
click at [238, 164] on div "Non-Scan" at bounding box center [238, 165] width 88 height 7
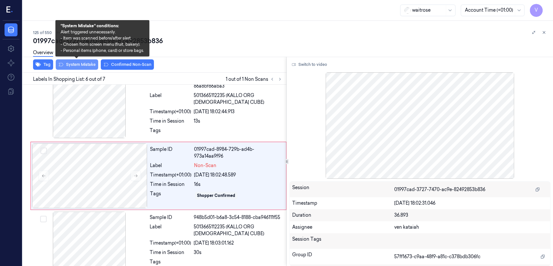
click at [74, 62] on button "System Mistake" at bounding box center [77, 64] width 42 height 10
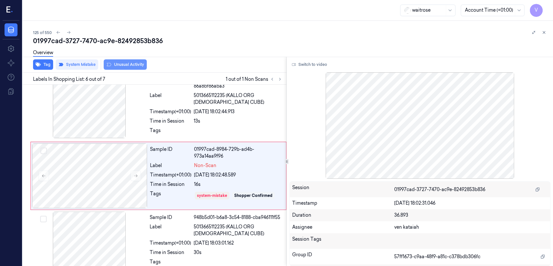
click at [134, 67] on button "Unusual Activity" at bounding box center [125, 64] width 43 height 10
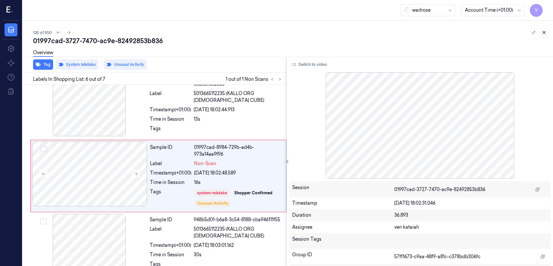
click at [547, 32] on button at bounding box center [544, 33] width 8 height 8
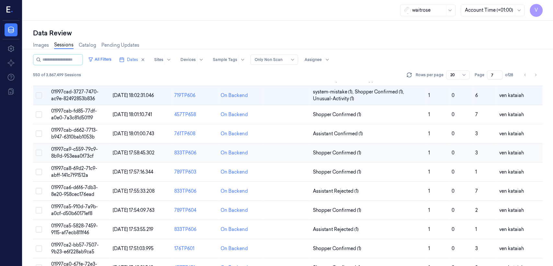
scroll to position [15, 0]
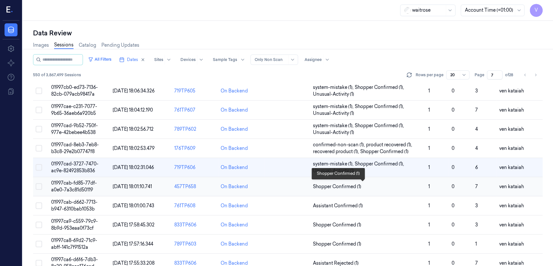
click at [337, 183] on span "Shopper Confirmed (1)" at bounding box center [337, 186] width 48 height 7
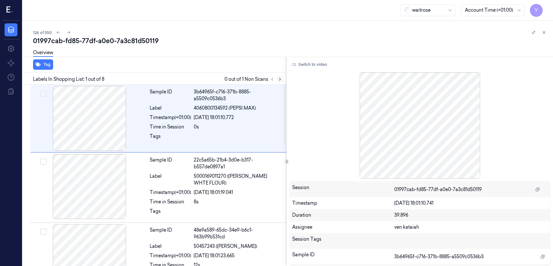
click at [280, 80] on icon at bounding box center [279, 79] width 1 height 2
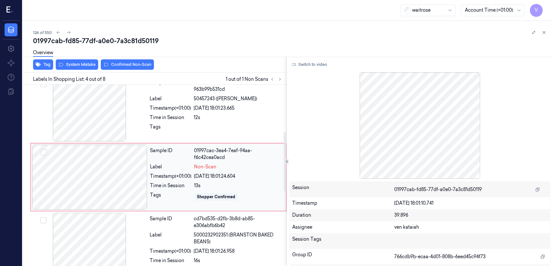
scroll to position [149, 0]
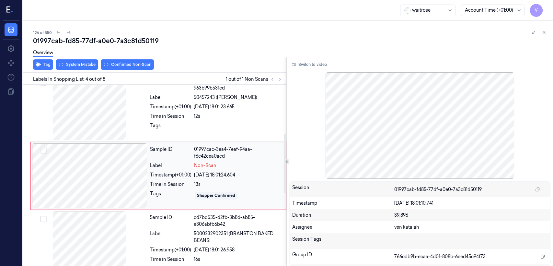
click at [168, 156] on div "Sample ID" at bounding box center [170, 153] width 41 height 14
click at [140, 131] on div at bounding box center [89, 107] width 115 height 65
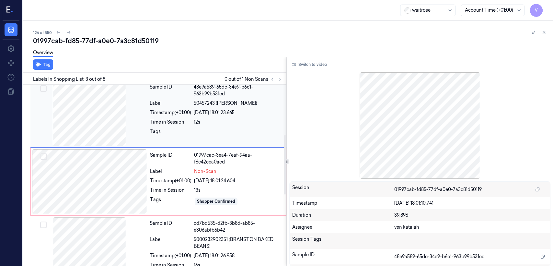
scroll to position [153, 0]
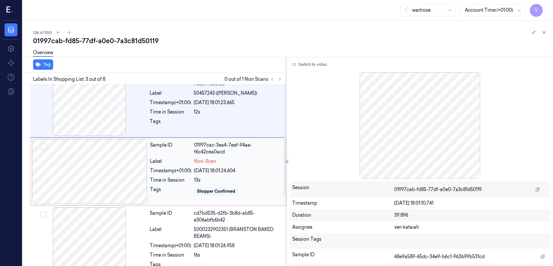
click at [169, 168] on div "Timestamp (+01:00)" at bounding box center [170, 170] width 41 height 7
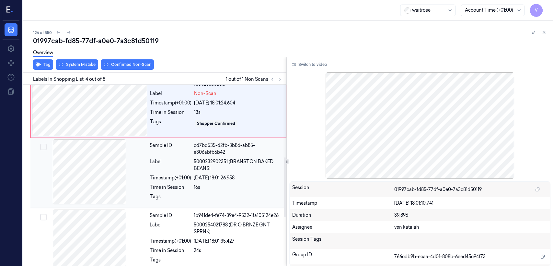
click at [179, 185] on div "Time in Session" at bounding box center [170, 187] width 41 height 7
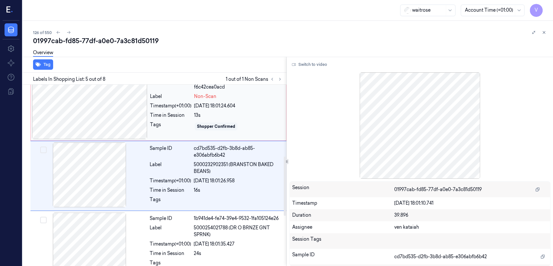
click at [199, 115] on div "13s" at bounding box center [238, 115] width 88 height 7
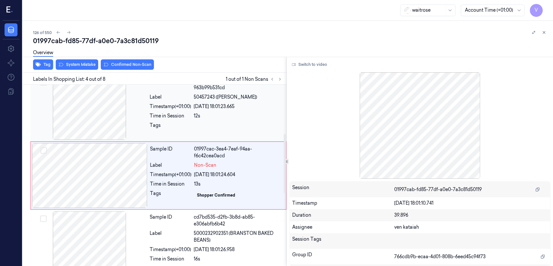
scroll to position [149, 0]
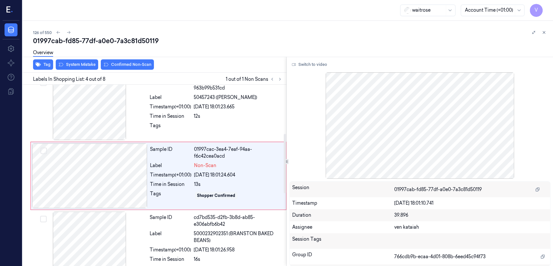
click at [81, 61] on div "Overview" at bounding box center [290, 53] width 515 height 17
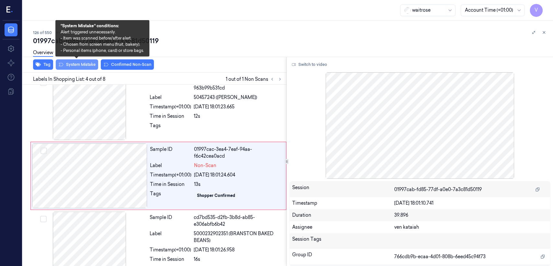
click at [78, 64] on button "System Mistake" at bounding box center [77, 64] width 42 height 10
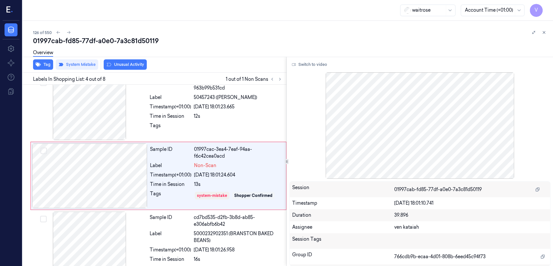
click at [119, 60] on div "Overview" at bounding box center [290, 53] width 515 height 17
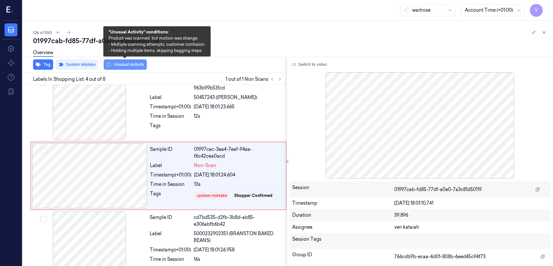
click at [119, 65] on button "Unusual Activity" at bounding box center [125, 64] width 43 height 10
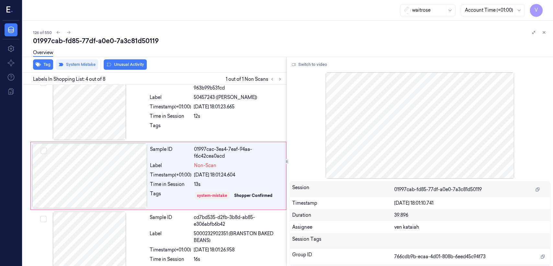
scroll to position [151, 0]
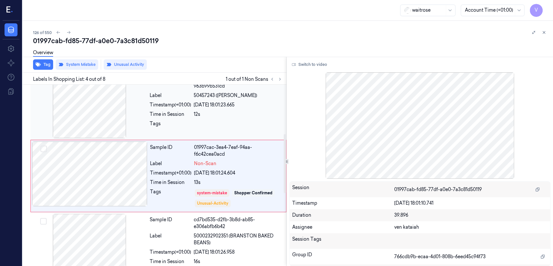
click at [178, 136] on div "Sample ID 48e9a589-65dc-34e9-b6c1-963b99b531cd Label 50457243 (HEINZ TOMATO KET…" at bounding box center [216, 105] width 138 height 65
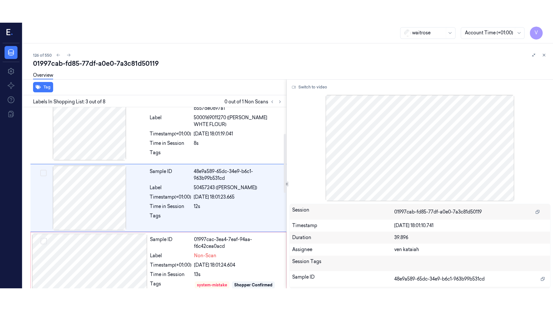
scroll to position [81, 0]
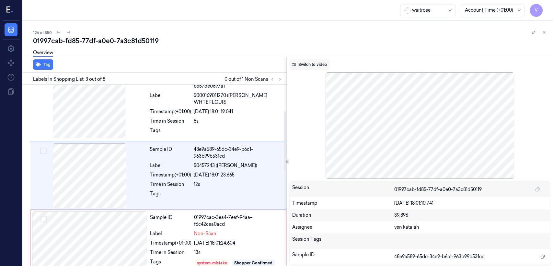
click at [314, 68] on button "Switch to video" at bounding box center [309, 64] width 41 height 10
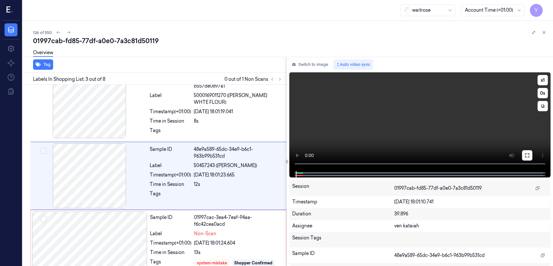
click at [526, 154] on icon at bounding box center [527, 155] width 5 height 5
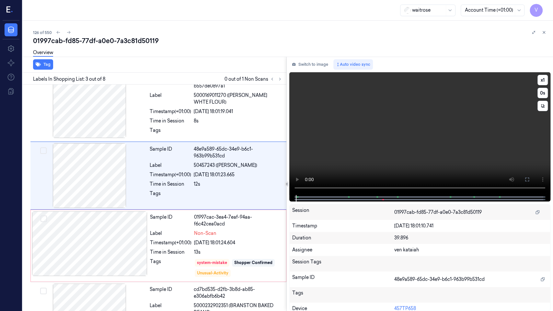
scroll to position [58, 0]
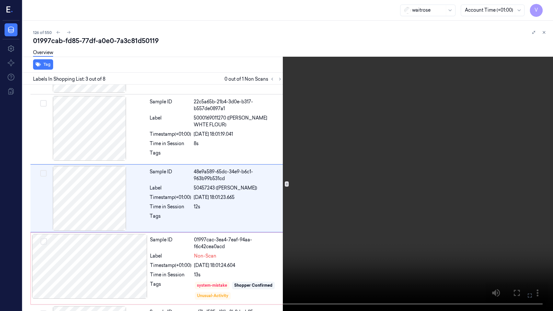
click at [227, 190] on video at bounding box center [276, 155] width 553 height 311
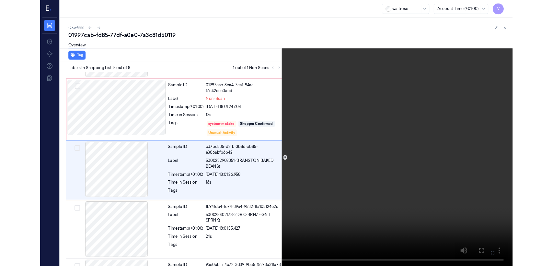
scroll to position [199, 0]
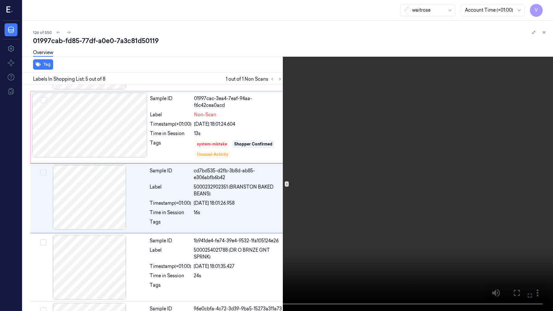
click at [0, 0] on icon at bounding box center [0, 0] width 0 height 0
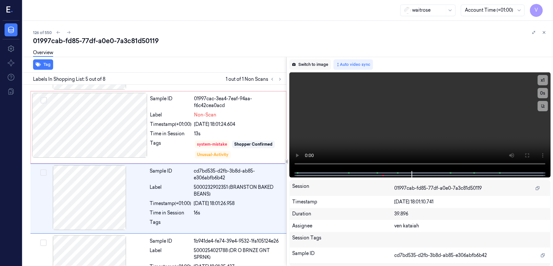
click at [326, 66] on button "Switch to image" at bounding box center [309, 64] width 41 height 10
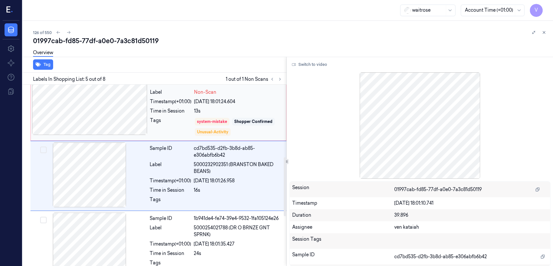
click at [172, 118] on div "Tags" at bounding box center [170, 126] width 41 height 19
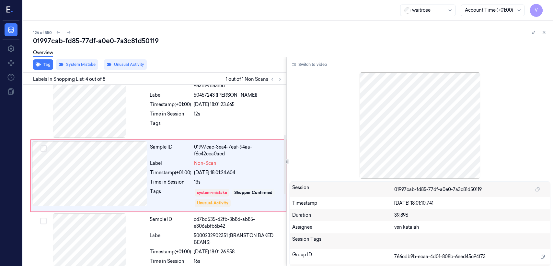
scroll to position [151, 0]
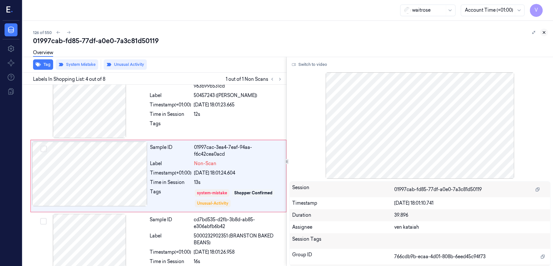
click at [541, 32] on button at bounding box center [544, 33] width 8 height 8
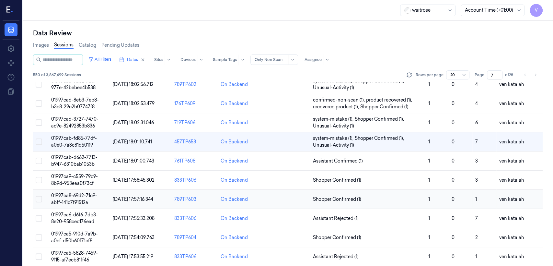
scroll to position [72, 0]
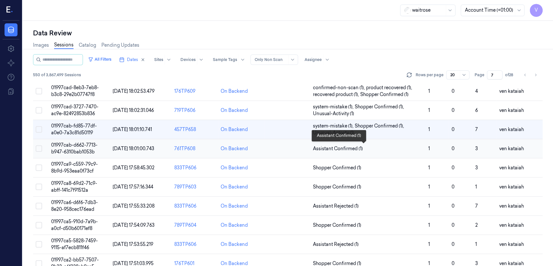
click at [333, 148] on span "Assistant Confirmed (1)" at bounding box center [338, 148] width 50 height 7
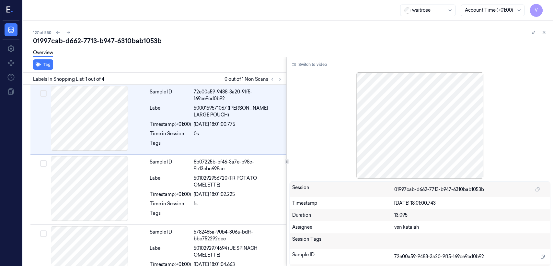
click at [281, 74] on div "Labels In Shopping List: 1 out of 4 0 out of 1 Non Scans" at bounding box center [153, 79] width 266 height 12
click at [279, 78] on icon at bounding box center [280, 79] width 5 height 5
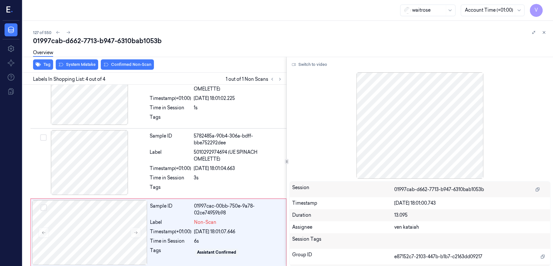
scroll to position [99, 0]
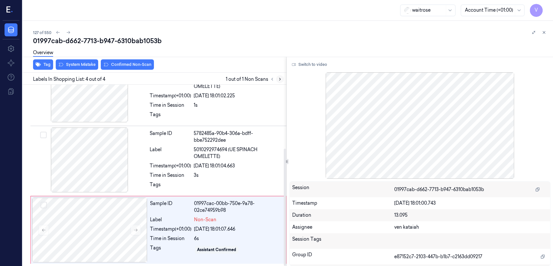
drag, startPoint x: 279, startPoint y: 74, endPoint x: 279, endPoint y: 78, distance: 3.9
click at [279, 76] on div "Labels In Shopping List: 4 out of 4 1 out of 1 Non Scans" at bounding box center [153, 79] width 266 height 12
click at [280, 80] on icon at bounding box center [280, 79] width 5 height 5
drag, startPoint x: 118, startPoint y: 246, endPoint x: 116, endPoint y: 225, distance: 21.4
click at [119, 246] on div at bounding box center [89, 229] width 115 height 65
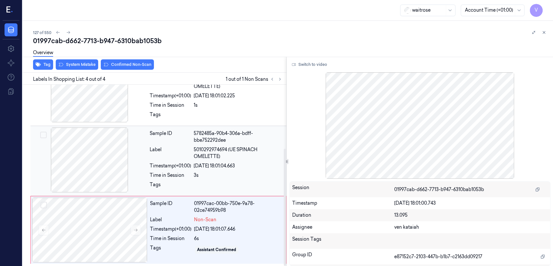
click at [133, 175] on div at bounding box center [89, 159] width 115 height 65
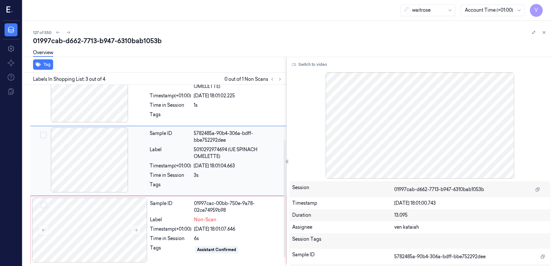
scroll to position [84, 0]
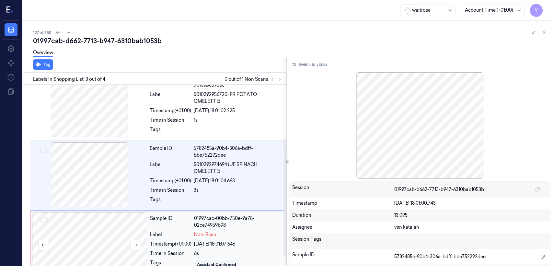
click at [137, 217] on div at bounding box center [89, 244] width 115 height 65
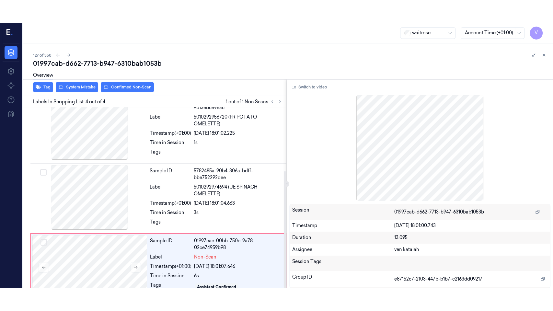
scroll to position [99, 0]
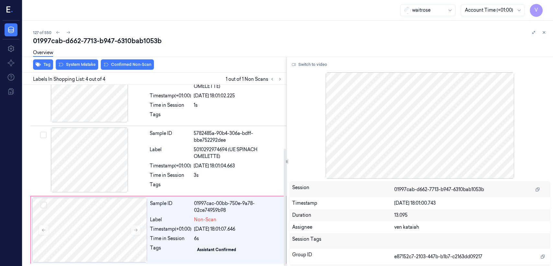
click at [316, 72] on div at bounding box center [419, 125] width 261 height 106
click at [316, 67] on button "Switch to video" at bounding box center [309, 64] width 41 height 10
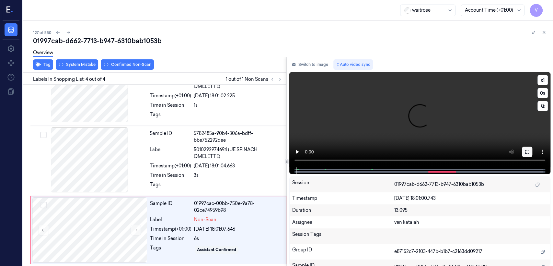
click at [527, 148] on button at bounding box center [527, 152] width 10 height 10
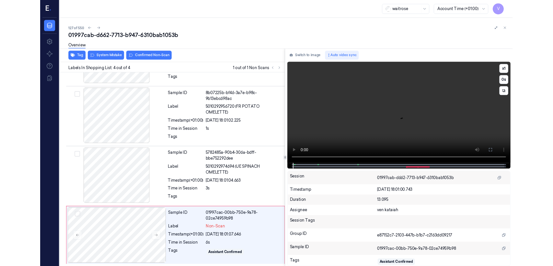
scroll to position [53, 0]
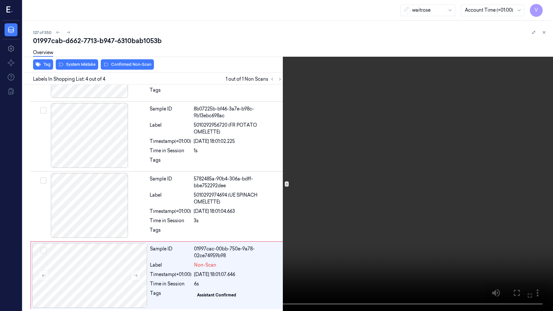
click at [477, 171] on video at bounding box center [276, 155] width 553 height 311
click at [0, 0] on icon at bounding box center [0, 0] width 0 height 0
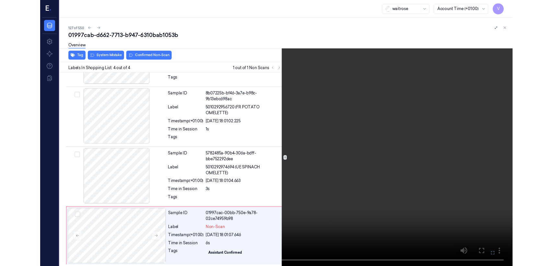
scroll to position [99, 0]
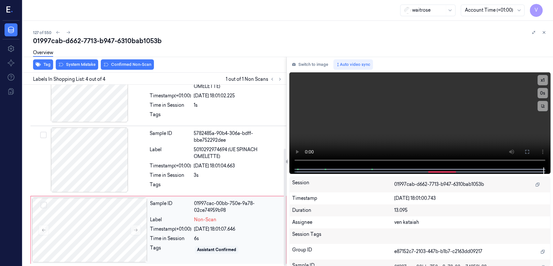
click at [215, 209] on div "01997cac-00bb-750e-9a78-02ce74959b98" at bounding box center [238, 207] width 88 height 14
drag, startPoint x: 87, startPoint y: 57, endPoint x: 77, endPoint y: 67, distance: 14.0
click at [84, 63] on div "01997cab-d662-7713-b947-6310bab1053b Overview Tag System Mistake Confirmed Non-…" at bounding box center [290, 151] width 515 height 230
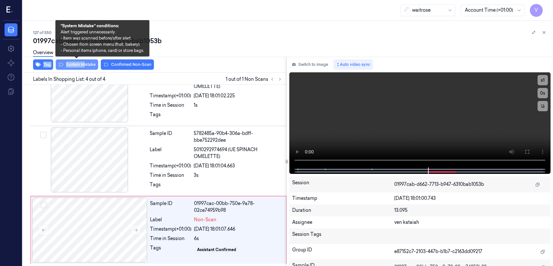
click at [77, 67] on button "System Mistake" at bounding box center [77, 64] width 42 height 10
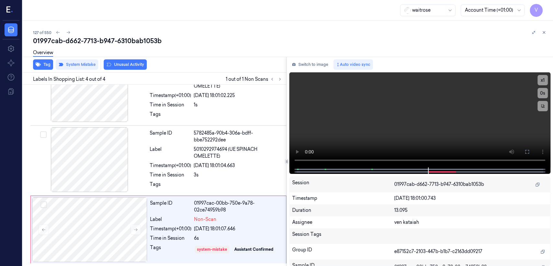
click at [206, 34] on div "127 of 550" at bounding box center [290, 33] width 515 height 8
click at [315, 65] on button "Switch to image" at bounding box center [309, 64] width 41 height 10
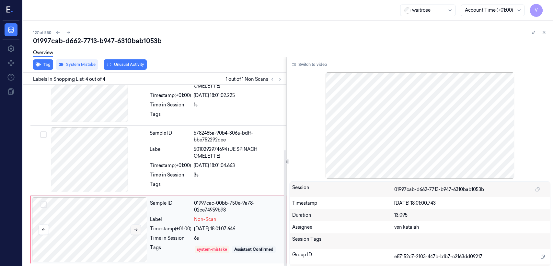
click at [136, 230] on button at bounding box center [136, 229] width 10 height 10
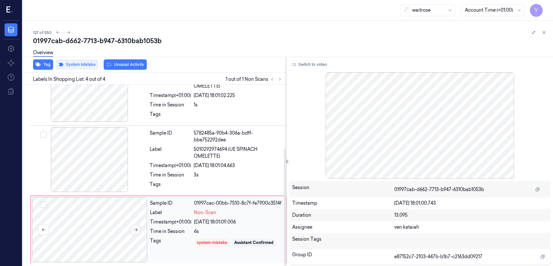
scroll to position [99, 0]
drag, startPoint x: 547, startPoint y: 32, endPoint x: 412, endPoint y: 4, distance: 138.2
click at [547, 32] on button at bounding box center [544, 33] width 8 height 8
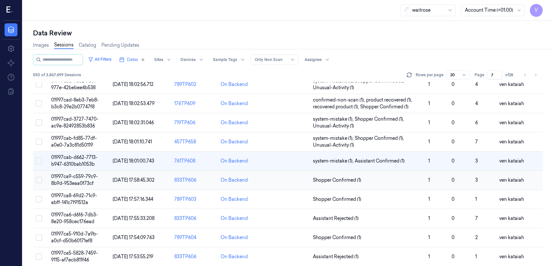
scroll to position [132, 0]
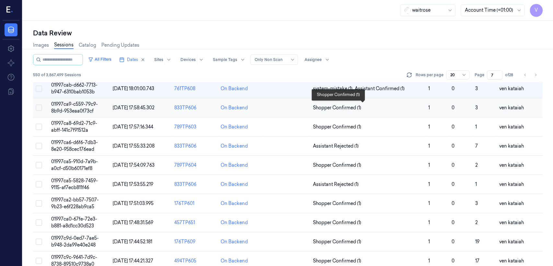
click at [357, 107] on span "Shopper Confirmed (1)" at bounding box center [337, 107] width 48 height 7
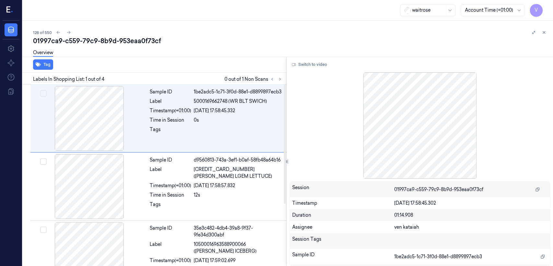
click at [284, 76] on div "Labels In Shopping List: 1 out of 4 0 out of 1 Non Scans" at bounding box center [153, 79] width 266 height 12
click at [281, 78] on icon at bounding box center [280, 79] width 5 height 5
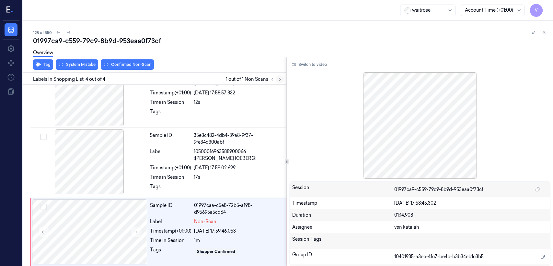
scroll to position [95, 0]
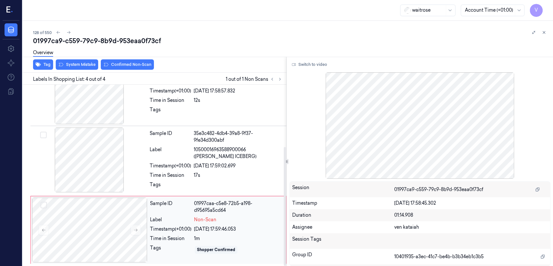
click at [221, 219] on div "Non-Scan" at bounding box center [238, 219] width 88 height 7
click at [163, 177] on div "Time in Session" at bounding box center [170, 175] width 41 height 7
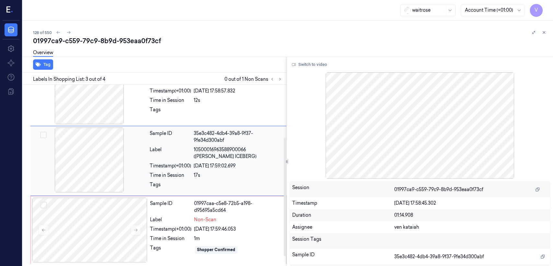
scroll to position [80, 0]
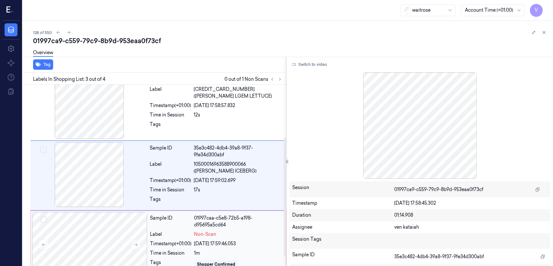
click at [226, 228] on div "01997caa-c5e8-72b5-a198-d95695a5cd64" at bounding box center [238, 222] width 88 height 14
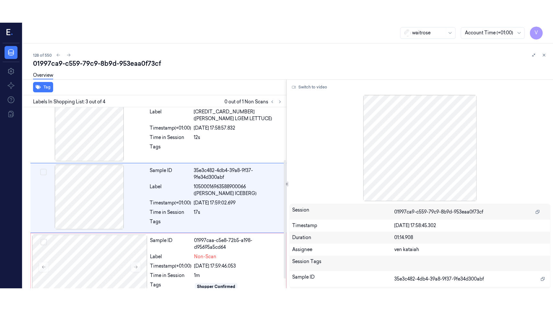
scroll to position [95, 0]
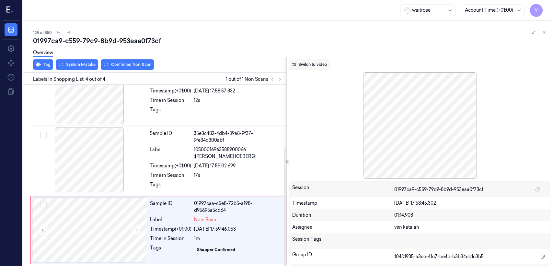
click at [310, 60] on button "Switch to video" at bounding box center [309, 64] width 41 height 10
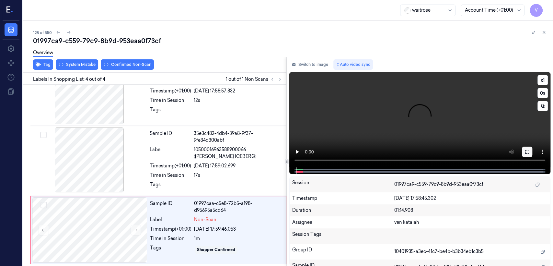
click at [522, 151] on button at bounding box center [527, 152] width 10 height 10
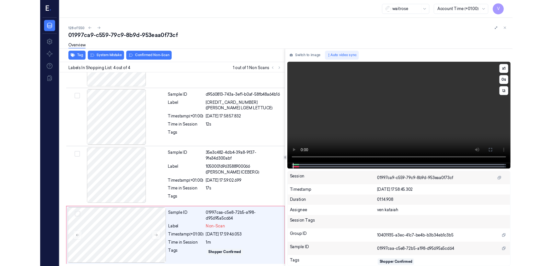
scroll to position [49, 0]
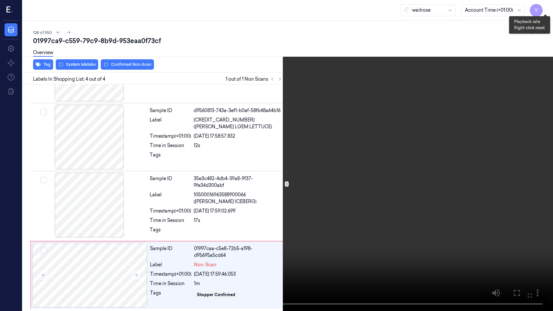
click at [544, 7] on button "x 1" at bounding box center [545, 8] width 10 height 10
click at [0, 0] on button at bounding box center [0, 0] width 0 height 0
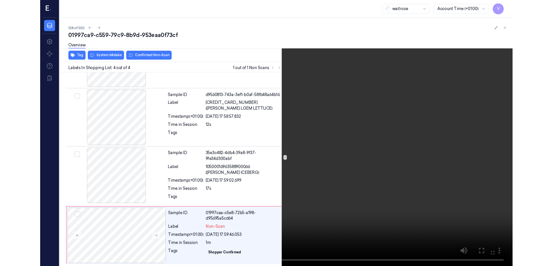
scroll to position [95, 0]
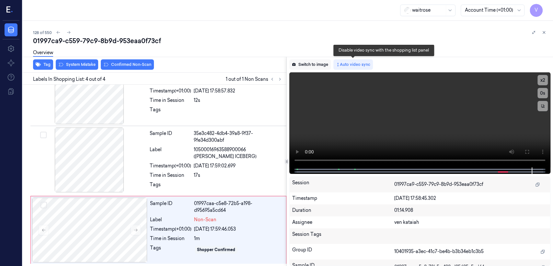
click at [319, 64] on button "Switch to image" at bounding box center [309, 64] width 41 height 10
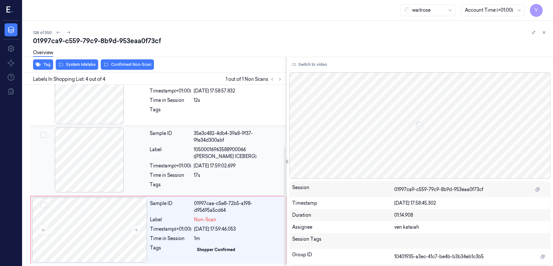
drag, startPoint x: 159, startPoint y: 192, endPoint x: 154, endPoint y: 203, distance: 12.8
click at [159, 193] on div "Sample ID 35e3c482-4db4-39a8-9f37-9fe34d300abf Label 10500016963588900066 (WR E…" at bounding box center [216, 160] width 138 height 67
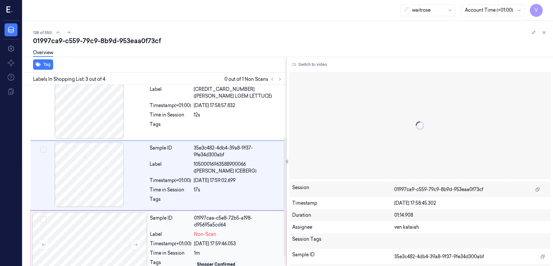
click at [152, 229] on div "Sample ID 01997caa-c5e8-72b5-a198-d95695a5cd64 Label Non-Scan Timestamp (+01:00…" at bounding box center [215, 244] width 137 height 65
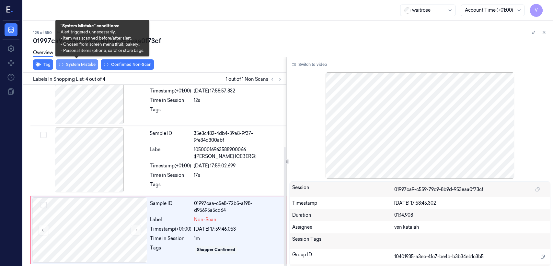
click at [86, 66] on button "System Mistake" at bounding box center [77, 64] width 42 height 10
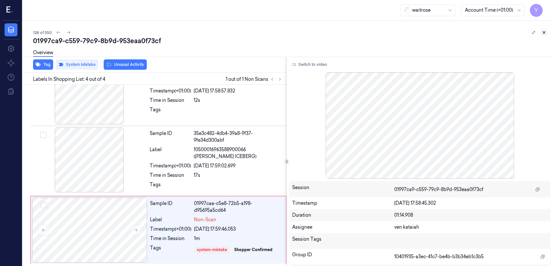
click at [545, 30] on icon at bounding box center [544, 32] width 5 height 5
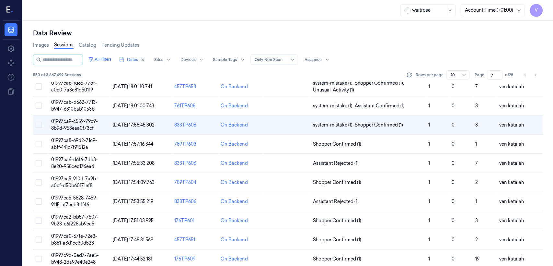
scroll to position [69, 0]
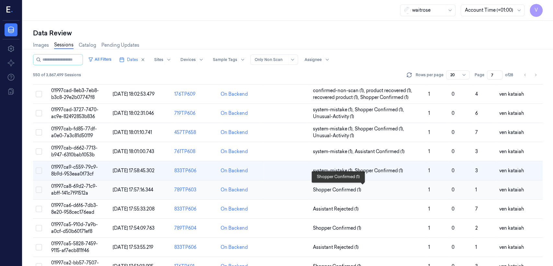
click at [332, 189] on span "Shopper Confirmed (1)" at bounding box center [337, 189] width 48 height 7
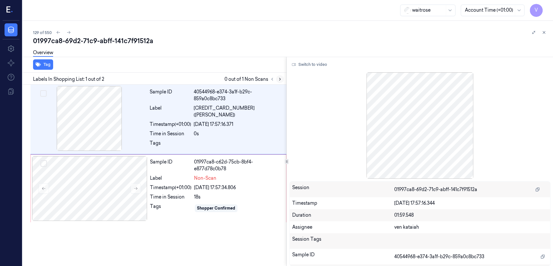
click at [283, 78] on button at bounding box center [280, 79] width 8 height 8
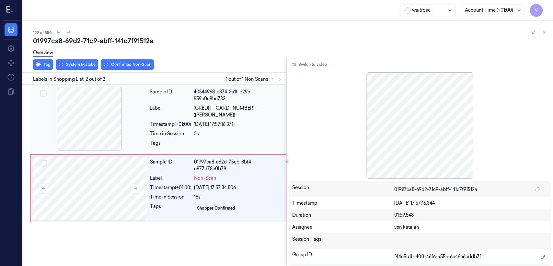
click at [136, 135] on div at bounding box center [89, 118] width 115 height 65
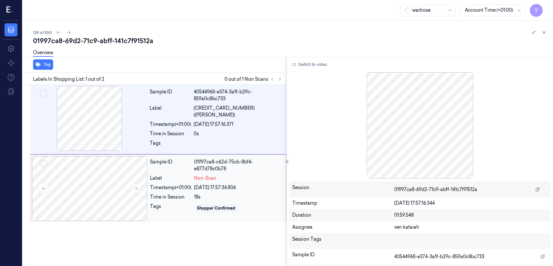
click at [219, 184] on div "24/09/2025 17:57:34.806" at bounding box center [238, 187] width 88 height 7
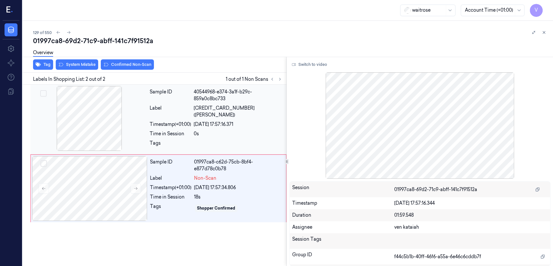
click at [217, 151] on div "Sample ID 40544968-e374-3a1f-b29c-859a0c8bc733 Label 5014379008036 (STELLA ARTO…" at bounding box center [158, 120] width 256 height 70
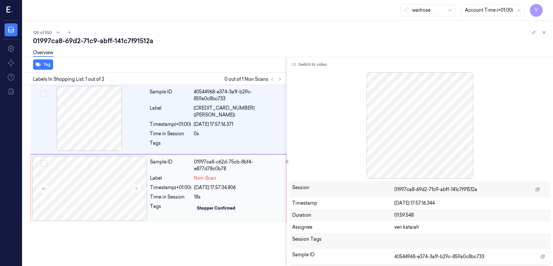
click at [215, 188] on div "24/09/2025 17:57:34.806" at bounding box center [238, 187] width 88 height 7
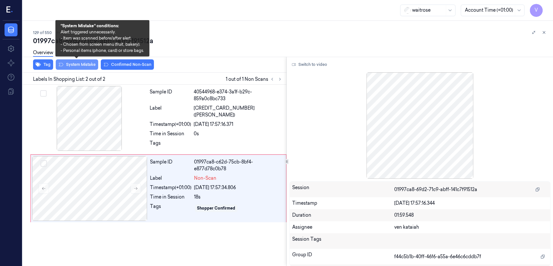
click at [82, 68] on button "System Mistake" at bounding box center [77, 64] width 42 height 10
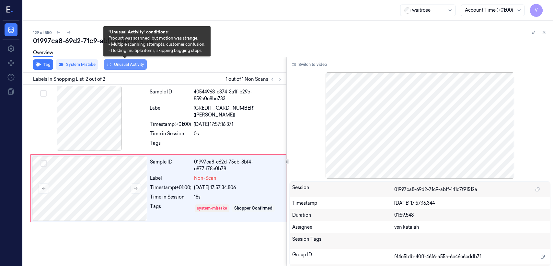
click at [146, 64] on button "Unusual Activity" at bounding box center [125, 64] width 43 height 10
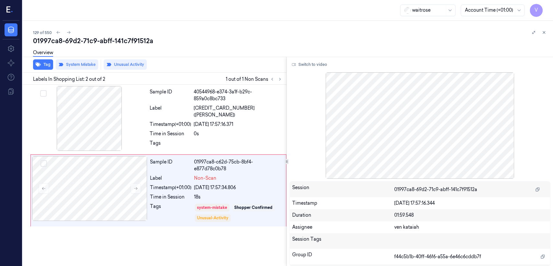
click at [548, 34] on div "129 of 550 01997ca8-69d2-71c9-abff-141c7f91512a Overview Tag System Mistake Unu…" at bounding box center [288, 143] width 531 height 245
click at [543, 32] on icon at bounding box center [544, 32] width 5 height 5
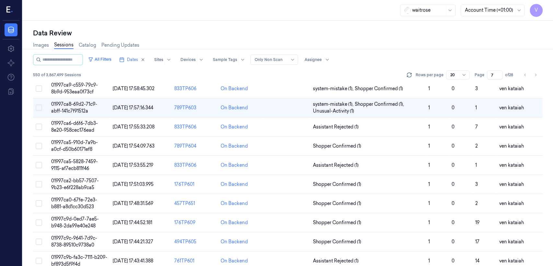
scroll to position [163, 0]
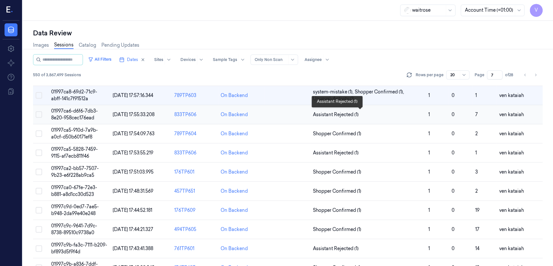
click at [331, 116] on span "Assistant Rejected (1)" at bounding box center [336, 114] width 46 height 7
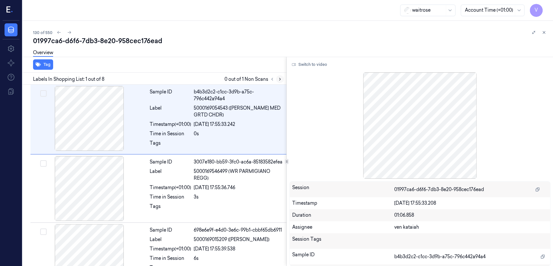
click at [279, 78] on icon at bounding box center [279, 79] width 1 height 2
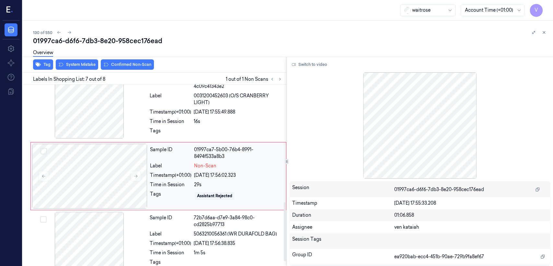
scroll to position [359, 0]
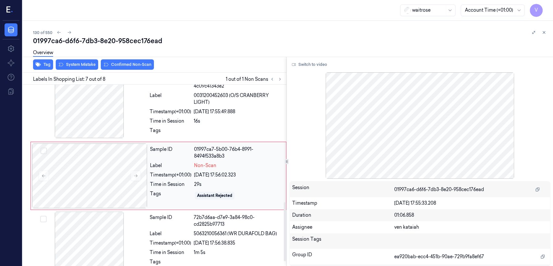
click at [149, 164] on div "Sample ID 01997ca7-5b00-76b4-8991-8494f533a8b3 Label Non-Scan Timestamp (+01:00…" at bounding box center [215, 175] width 137 height 65
click at [136, 176] on icon at bounding box center [136, 175] width 5 height 5
click at [168, 114] on div "Sample ID a944f0b4-57db-349e-ad65-4c09c41343e2 Label 0031200452603 (O/S CRANBER…" at bounding box center [216, 106] width 138 height 67
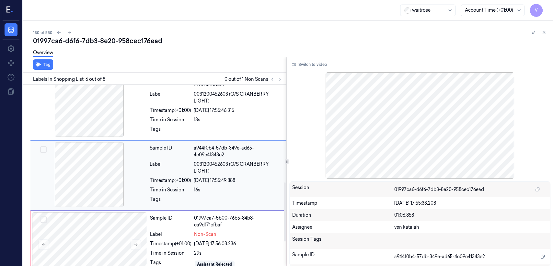
scroll to position [290, 0]
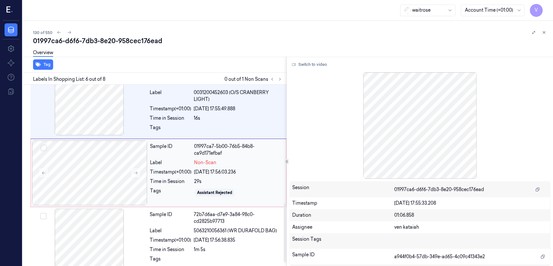
click at [237, 175] on div "Sample ID 01997ca7-5b00-76b5-84b8-ca9d171efbaf Label Non-Scan Timestamp (+01:00…" at bounding box center [215, 172] width 137 height 65
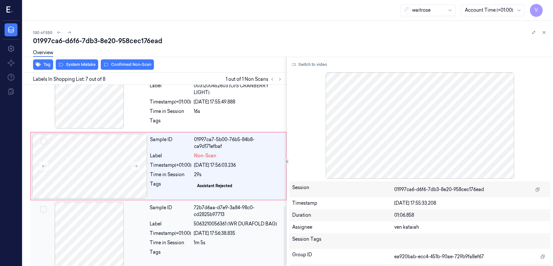
scroll to position [372, 0]
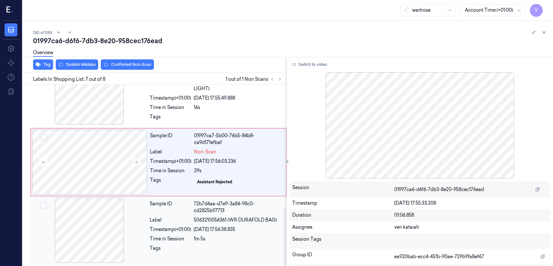
click at [218, 205] on div "72b7d6aa-d7e9-3a84-98c0-cd2825b97713" at bounding box center [238, 207] width 89 height 14
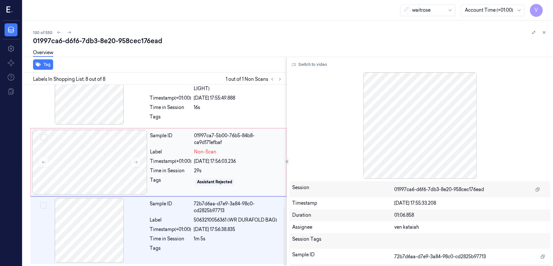
click at [222, 167] on div "29s" at bounding box center [238, 170] width 88 height 7
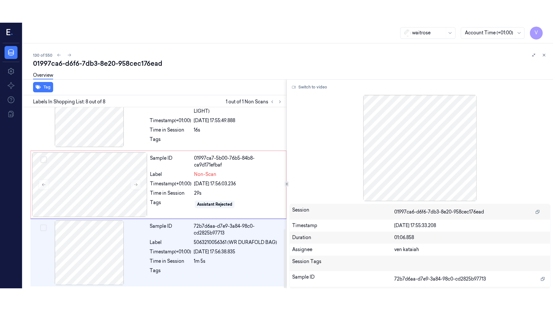
scroll to position [359, 0]
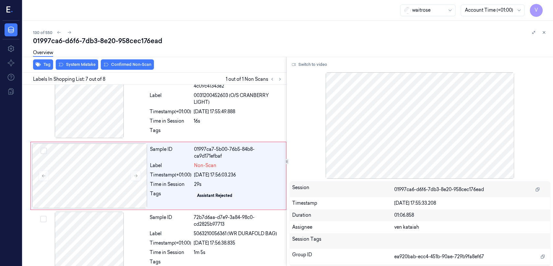
click at [319, 70] on div "Switch to video Session 01997ca6-d6f6-7db3-8e20-958cec176ead Timestamp 24/09/20…" at bounding box center [420, 161] width 266 height 209
click at [318, 66] on button "Switch to video" at bounding box center [309, 64] width 41 height 10
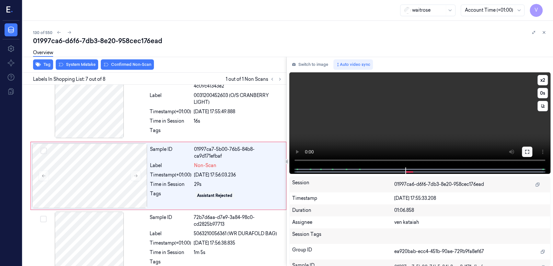
click at [528, 148] on button at bounding box center [527, 152] width 10 height 10
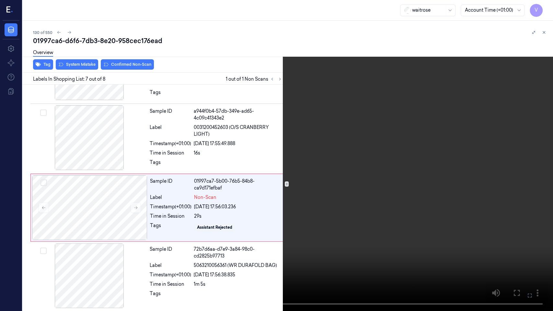
click at [370, 159] on video at bounding box center [276, 155] width 553 height 311
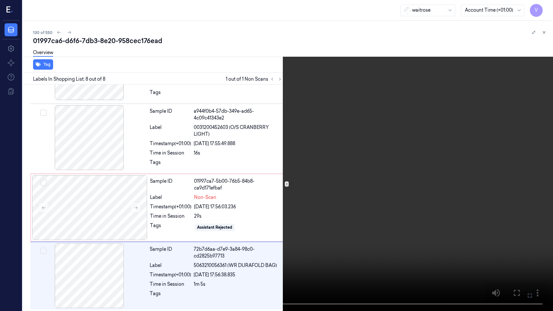
click at [0, 0] on icon at bounding box center [0, 0] width 0 height 0
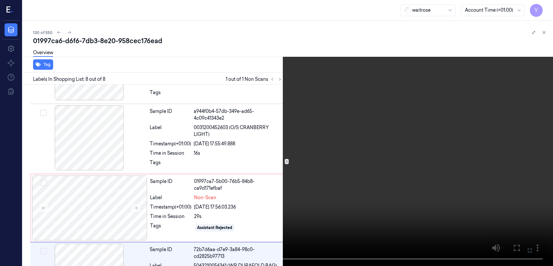
scroll to position [359, 0]
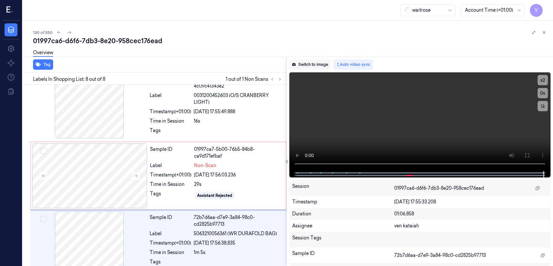
click at [297, 67] on button "Switch to image" at bounding box center [309, 64] width 41 height 10
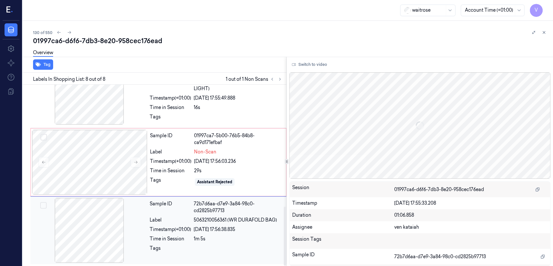
click at [215, 213] on div "Sample ID 72b7d6aa-d7e9-3a84-98c0-cd2825b97713 Label 5063210056361 (WR DURAFOLD…" at bounding box center [216, 230] width 138 height 65
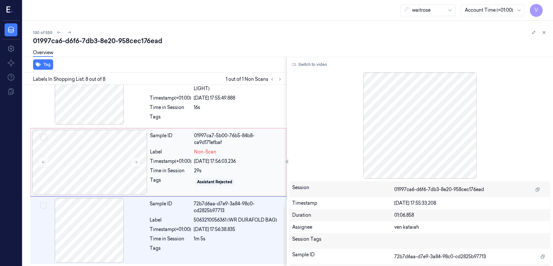
click at [201, 170] on div "29s" at bounding box center [238, 170] width 88 height 7
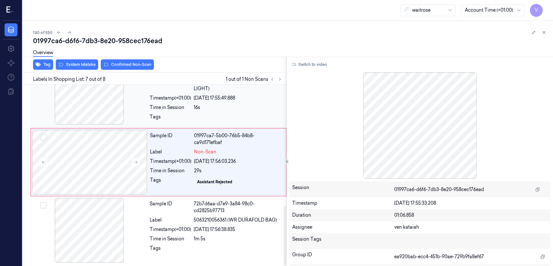
scroll to position [359, 0]
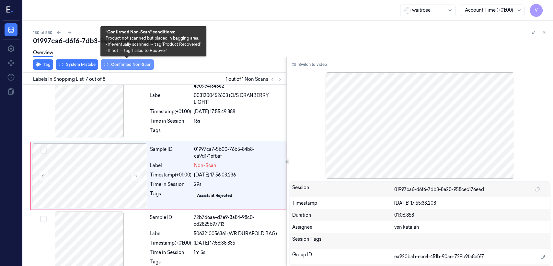
click at [122, 65] on button "Confirmed Non-Scan" at bounding box center [127, 64] width 53 height 10
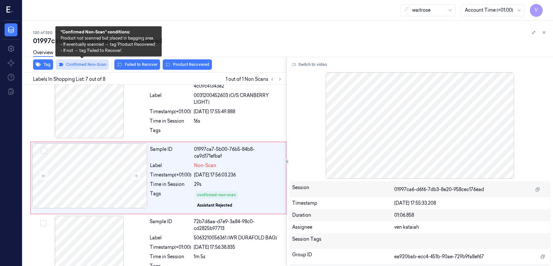
scroll to position [361, 0]
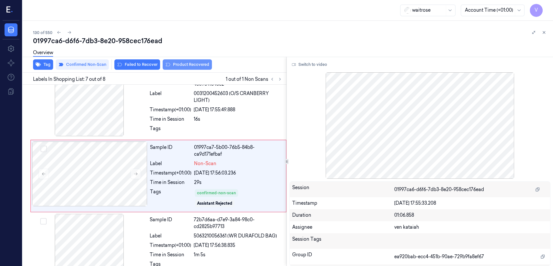
click at [181, 64] on button "Product Recovered" at bounding box center [187, 64] width 49 height 10
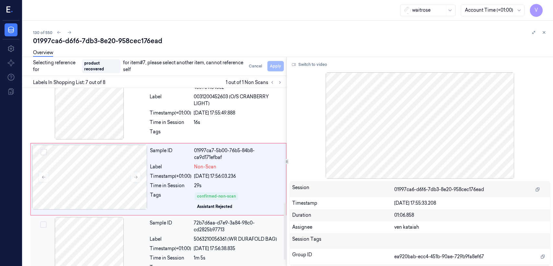
click at [176, 239] on div "Label" at bounding box center [170, 239] width 41 height 7
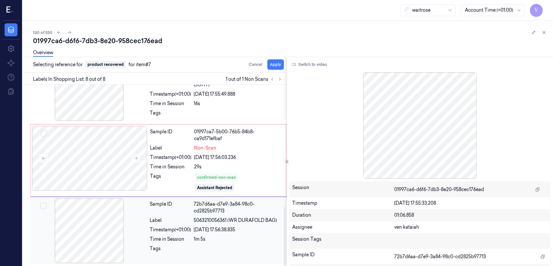
click at [246, 231] on div "24/09/2025 17:56:38.835" at bounding box center [238, 229] width 89 height 7
click at [275, 66] on button "Apply" at bounding box center [275, 64] width 17 height 10
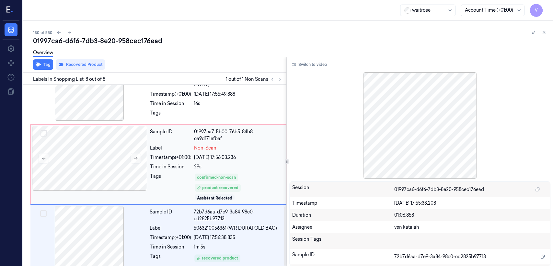
scroll to position [384, 0]
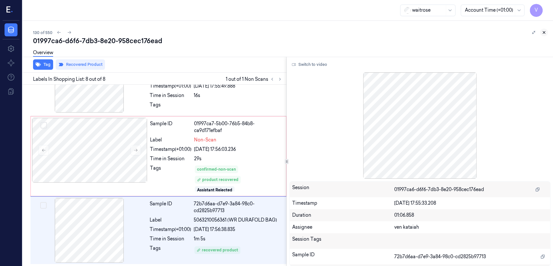
click at [546, 29] on button at bounding box center [544, 33] width 8 height 8
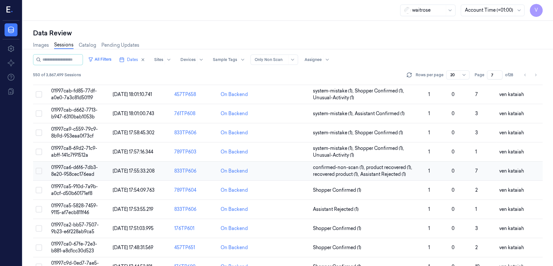
scroll to position [179, 0]
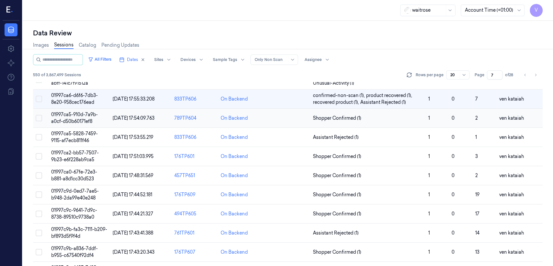
click at [346, 122] on td "Shopper Confirmed (1)" at bounding box center [368, 118] width 115 height 19
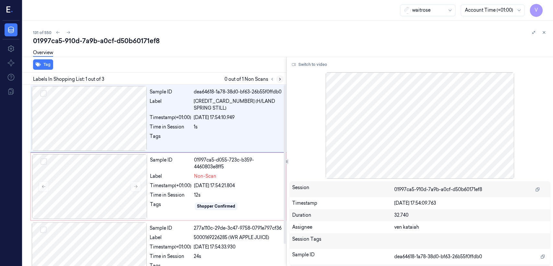
click at [278, 80] on icon at bounding box center [280, 79] width 5 height 5
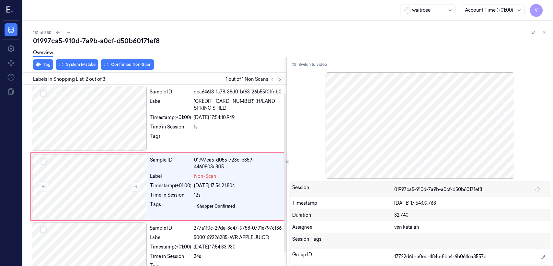
scroll to position [11, 0]
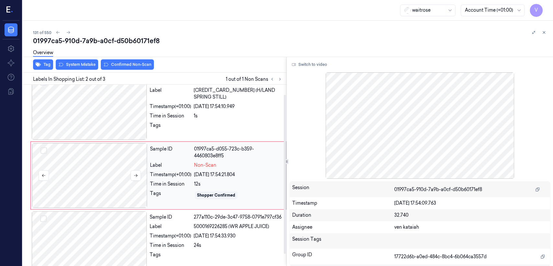
click at [141, 176] on div at bounding box center [89, 175] width 115 height 65
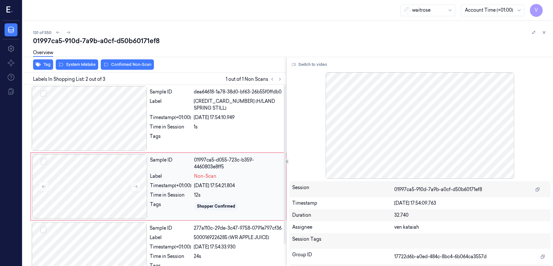
click at [145, 151] on div "Sample ID dea64618-1a78-38d0-bf63-26b55f0ffdb0 Label 5010459005025 (H/LAND SPRI…" at bounding box center [158, 119] width 256 height 68
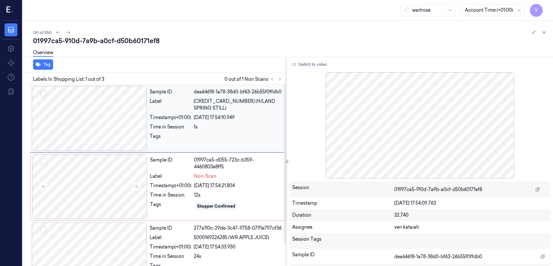
click at [157, 135] on div "Tags" at bounding box center [170, 138] width 41 height 10
click at [148, 191] on div "Sample ID 01997ca5-d055-723c-b359-4460803e8ff5 Label Non-Scan Timestamp (+01:00…" at bounding box center [215, 186] width 137 height 65
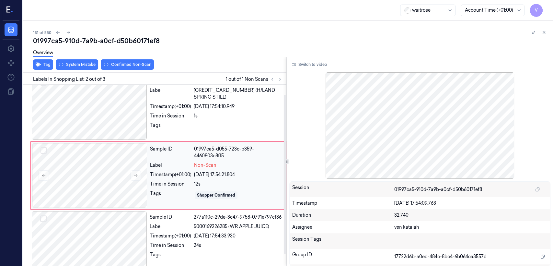
click at [199, 164] on span "Non-Scan" at bounding box center [205, 165] width 22 height 7
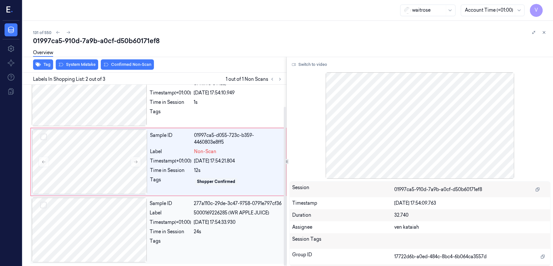
click at [192, 209] on div "Label 5000169226285 (WR APPLE JUICE)" at bounding box center [216, 212] width 133 height 7
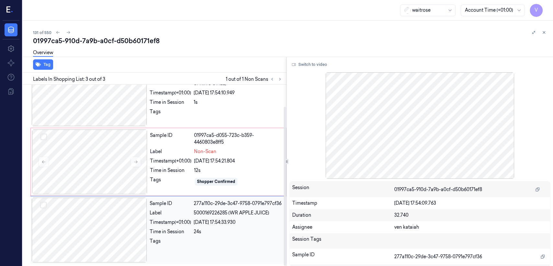
click at [182, 244] on div "Tags" at bounding box center [170, 243] width 41 height 10
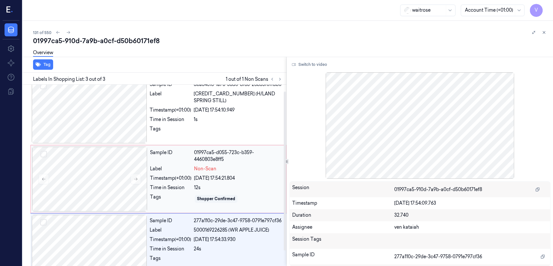
scroll to position [0, 0]
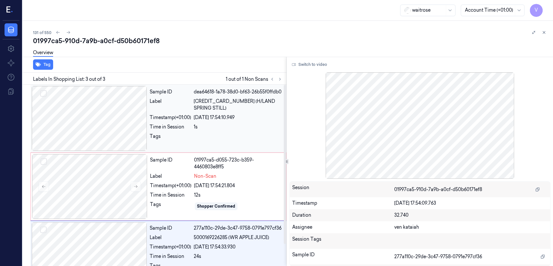
click at [210, 124] on div "Sample ID dea64618-1a78-38d0-bf63-26b55f0ffdb0 Label 5010459005025 (H/LAND SPRI…" at bounding box center [216, 118] width 138 height 65
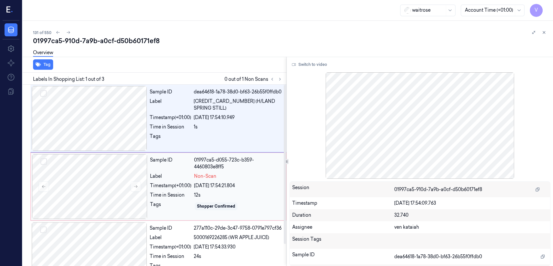
click at [213, 178] on span "Non-Scan" at bounding box center [205, 176] width 22 height 7
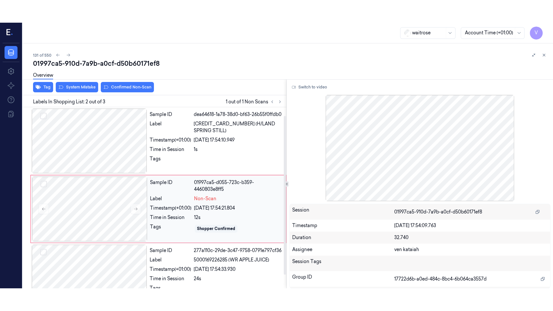
scroll to position [11, 0]
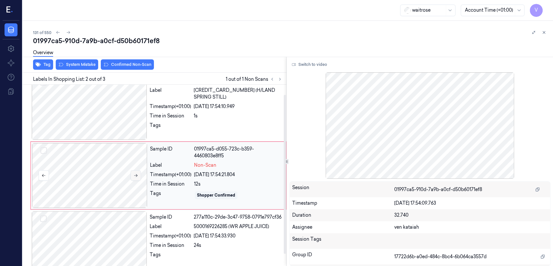
click at [136, 176] on icon at bounding box center [136, 175] width 4 height 3
click at [175, 162] on div "Label" at bounding box center [170, 165] width 41 height 7
click at [83, 74] on div "Labels In Shopping List: 2 out of 3 1 out of 1 Non Scans" at bounding box center [153, 79] width 266 height 12
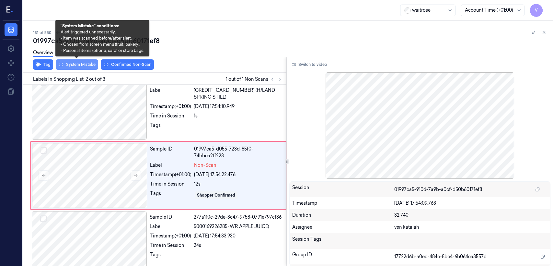
click at [78, 66] on button "System Mistake" at bounding box center [77, 64] width 42 height 10
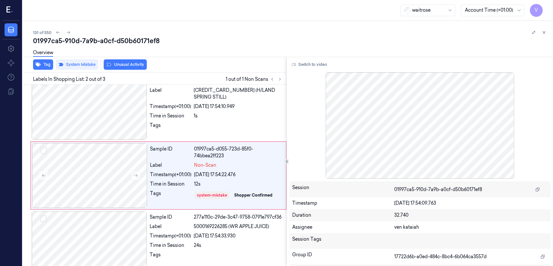
click at [131, 60] on div "Overview" at bounding box center [290, 53] width 515 height 17
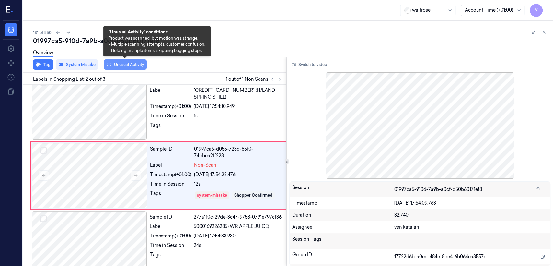
click at [132, 66] on button "Unusual Activity" at bounding box center [125, 64] width 43 height 10
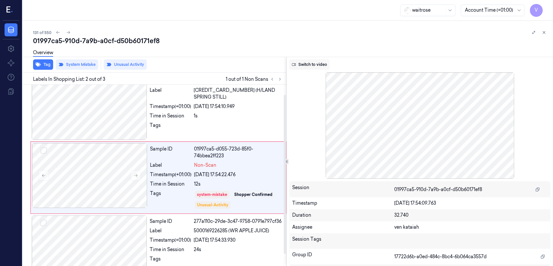
click at [299, 64] on button "Switch to video" at bounding box center [309, 64] width 41 height 10
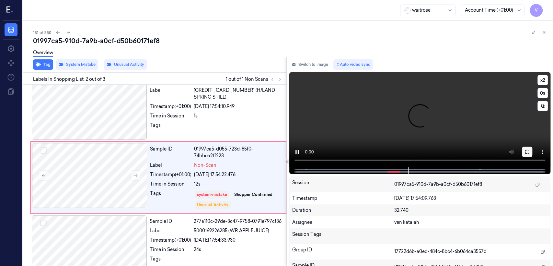
click at [528, 151] on icon at bounding box center [527, 151] width 5 height 5
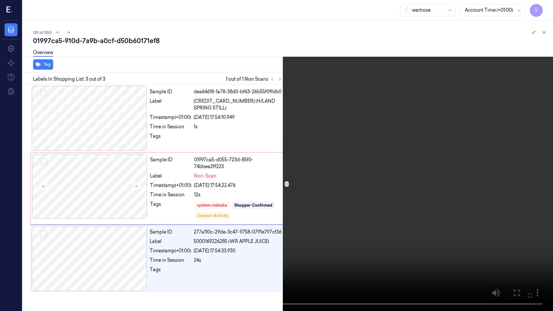
click at [0, 0] on button at bounding box center [0, 0] width 0 height 0
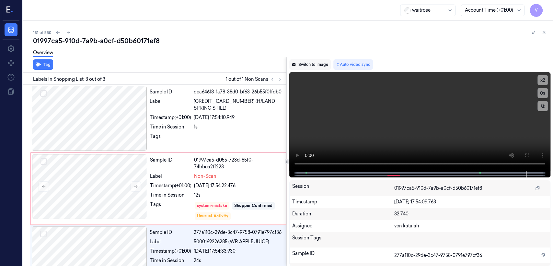
click at [324, 65] on button "Switch to image" at bounding box center [309, 64] width 41 height 10
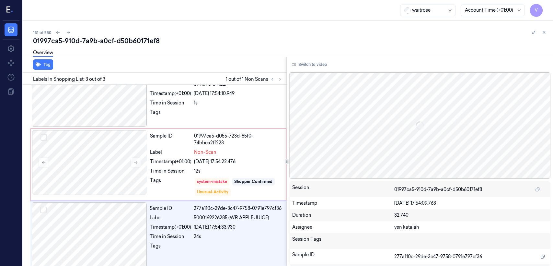
scroll to position [25, 0]
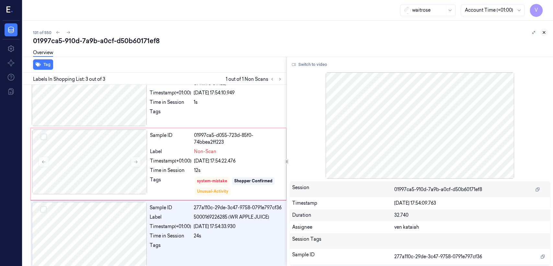
click at [542, 31] on icon at bounding box center [544, 32] width 5 height 5
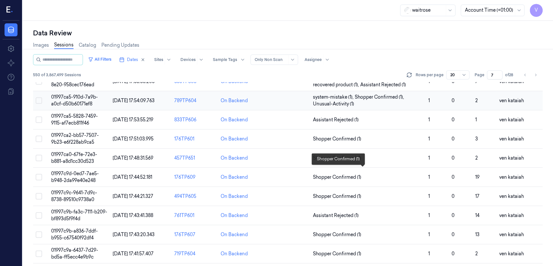
scroll to position [201, 0]
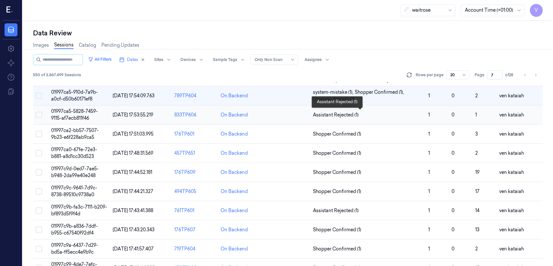
click at [337, 114] on span "Assistant Rejected (1)" at bounding box center [336, 115] width 46 height 7
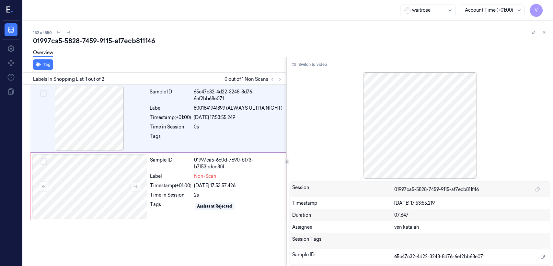
click at [285, 78] on div "Labels In Shopping List: 1 out of 2 0 out of 1 Non Scans" at bounding box center [153, 79] width 266 height 12
click at [278, 79] on icon at bounding box center [280, 79] width 5 height 5
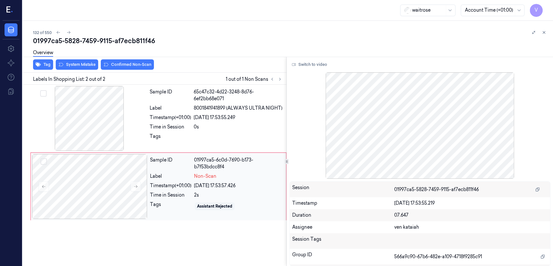
click at [159, 206] on div "Tags" at bounding box center [170, 206] width 41 height 10
click at [154, 140] on div "Tags" at bounding box center [170, 138] width 41 height 10
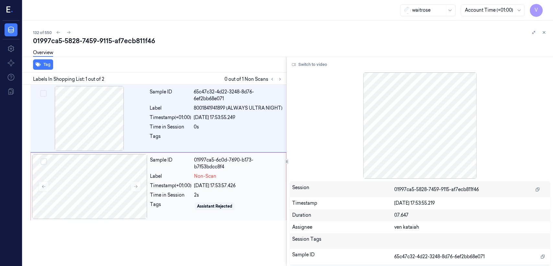
click at [160, 173] on div "Sample ID 01997ca5-6c0d-7690-b173-b7f53bdcc8f4 Label Non-Scan Timestamp (+01:00…" at bounding box center [215, 186] width 137 height 65
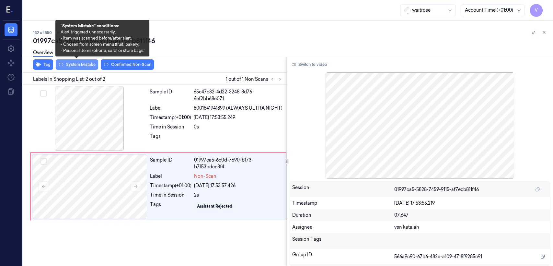
click at [80, 63] on button "System Mistake" at bounding box center [77, 64] width 42 height 10
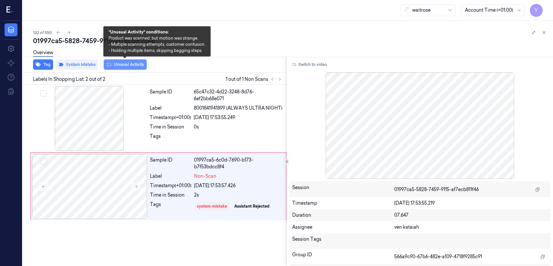
click at [140, 66] on button "Unusual Activity" at bounding box center [125, 64] width 43 height 10
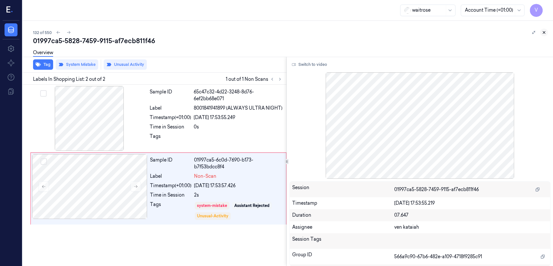
click at [547, 32] on button at bounding box center [544, 33] width 8 height 8
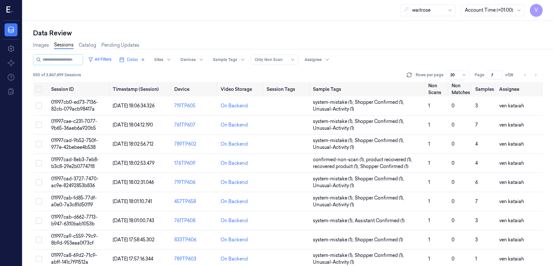
scroll to position [148, 0]
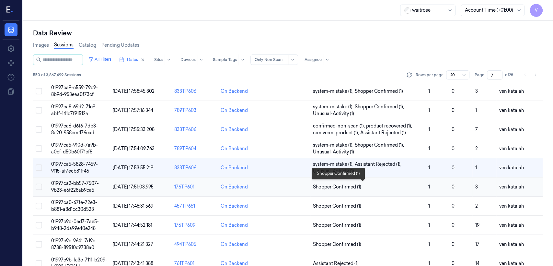
click at [317, 186] on span "Shopper Confirmed (1)" at bounding box center [337, 186] width 48 height 7
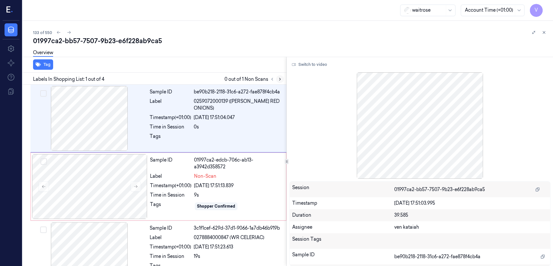
click at [278, 78] on icon at bounding box center [280, 79] width 5 height 5
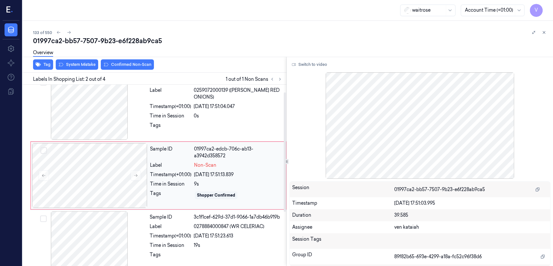
click at [147, 179] on div "Sample ID 01997ca2-edcb-706c-ab13-a3942d358572 Label Non-Scan Timestamp (+01:00…" at bounding box center [215, 175] width 137 height 65
click at [140, 131] on div at bounding box center [89, 107] width 115 height 65
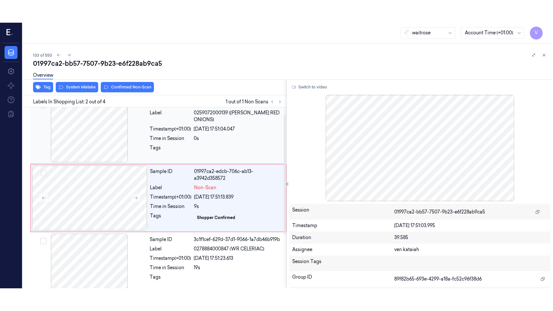
scroll to position [0, 0]
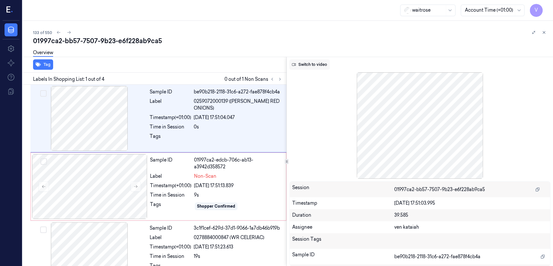
click at [316, 65] on button "Switch to video" at bounding box center [309, 64] width 41 height 10
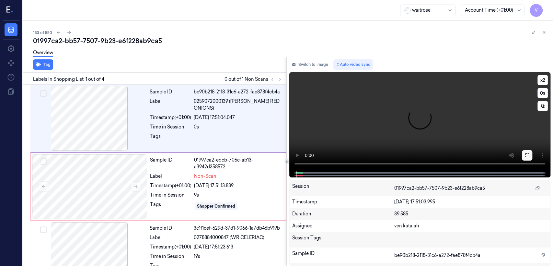
click at [527, 154] on icon at bounding box center [527, 155] width 5 height 5
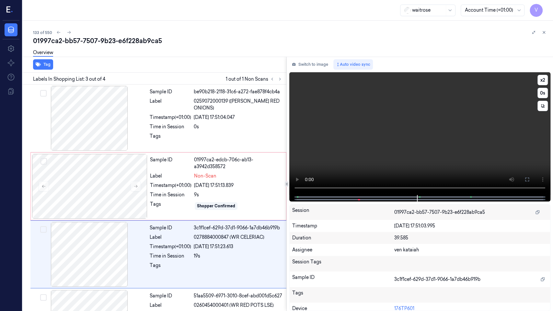
scroll to position [47, 0]
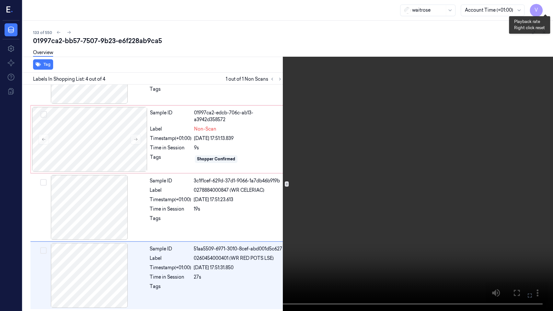
click at [542, 5] on button "x 2" at bounding box center [545, 8] width 10 height 10
click at [542, 5] on button "x 4" at bounding box center [545, 8] width 10 height 10
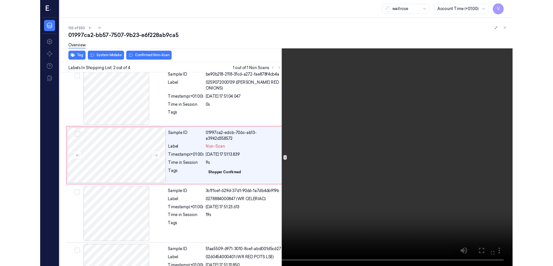
scroll to position [0, 0]
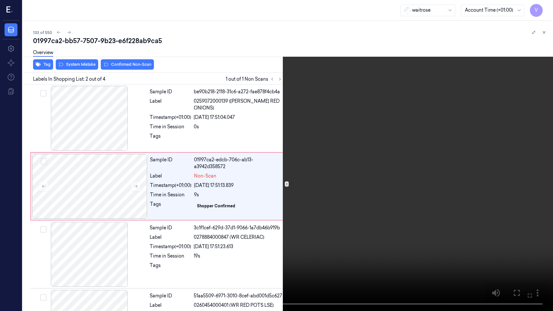
click at [0, 0] on icon at bounding box center [0, 0] width 0 height 0
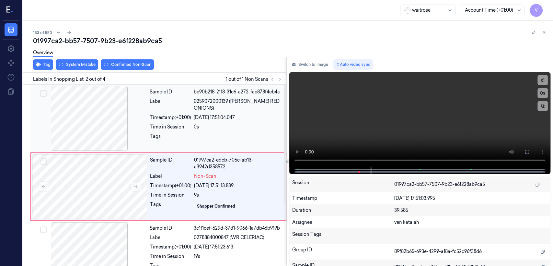
click at [180, 114] on div "Timestamp (+01:00)" at bounding box center [170, 117] width 41 height 7
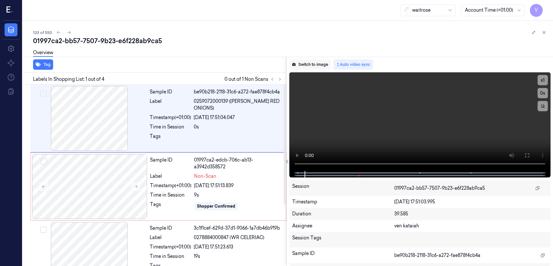
click at [327, 64] on button "Switch to image" at bounding box center [309, 64] width 41 height 10
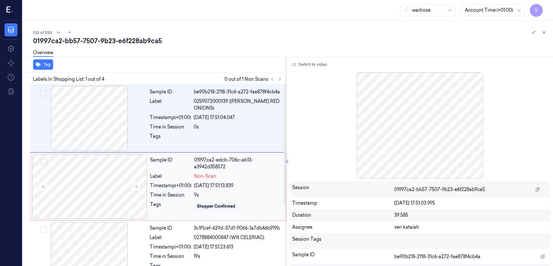
click at [156, 181] on div "Sample ID 01997ca2-edcb-706c-ab13-a3942d358572 Label Non-Scan Timestamp (+01:00…" at bounding box center [215, 186] width 137 height 65
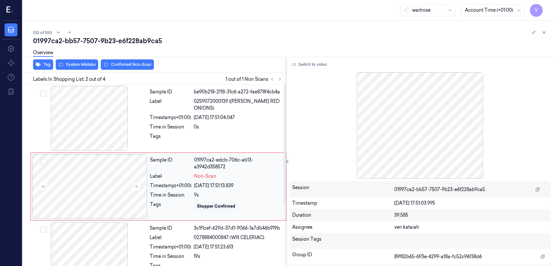
scroll to position [11, 0]
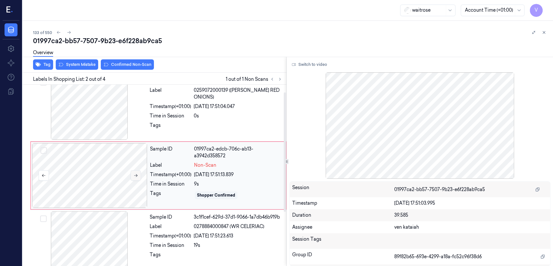
click at [138, 176] on button at bounding box center [136, 175] width 10 height 10
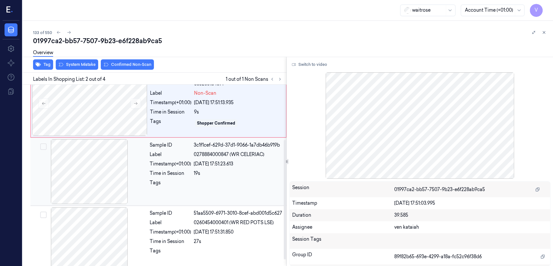
click at [141, 186] on div at bounding box center [89, 171] width 115 height 65
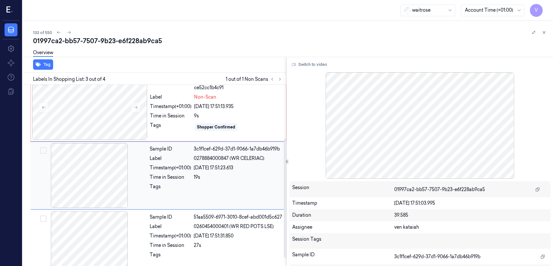
scroll to position [93, 0]
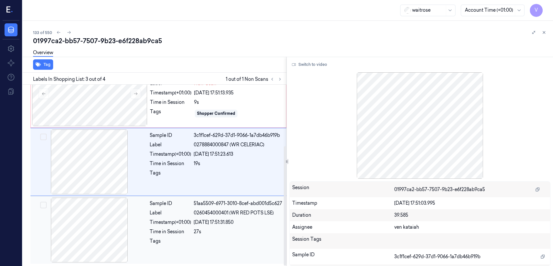
click at [157, 207] on div "Sample ID 51aa5509-6971-3010-8cef-abd001d5c627 Label 0260454000401 (WR RED POTS…" at bounding box center [216, 229] width 138 height 65
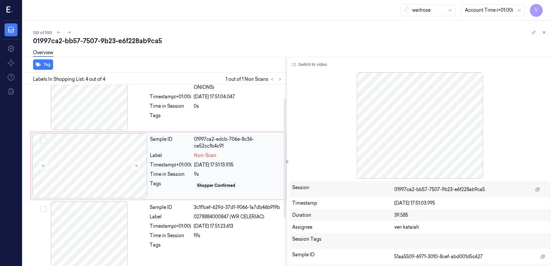
click at [185, 159] on div "Label" at bounding box center [170, 155] width 41 height 7
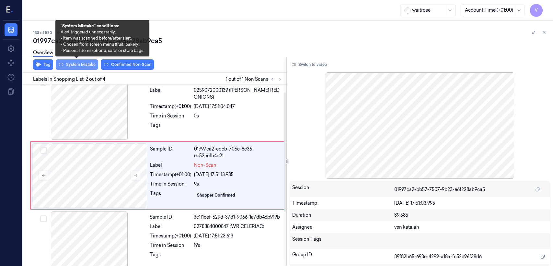
click at [77, 64] on button "System Mistake" at bounding box center [77, 64] width 42 height 10
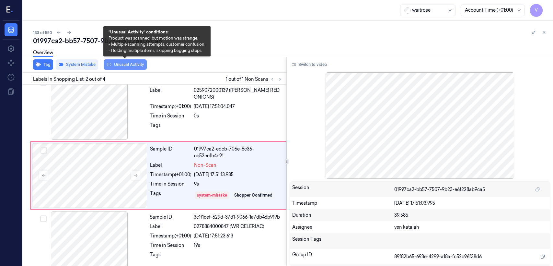
click at [135, 64] on button "Unusual Activity" at bounding box center [125, 64] width 43 height 10
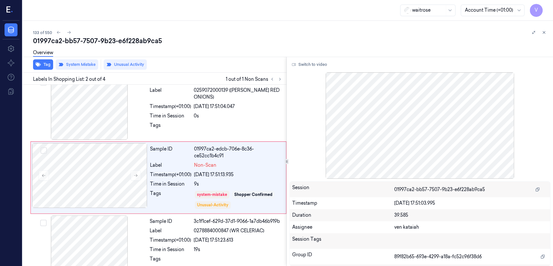
scroll to position [13, 0]
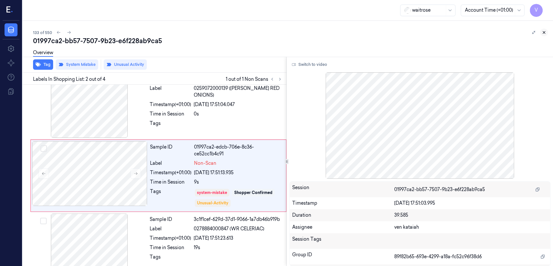
click at [546, 30] on icon at bounding box center [544, 32] width 5 height 5
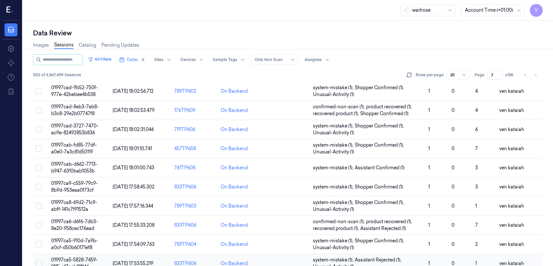
scroll to position [168, 0]
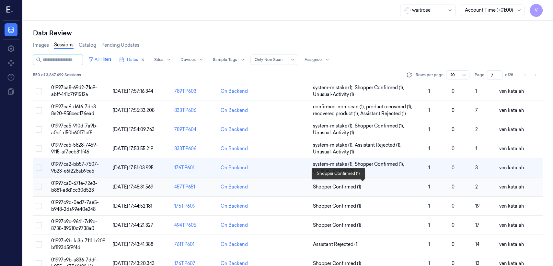
click at [338, 185] on span "Shopper Confirmed (1)" at bounding box center [337, 186] width 48 height 7
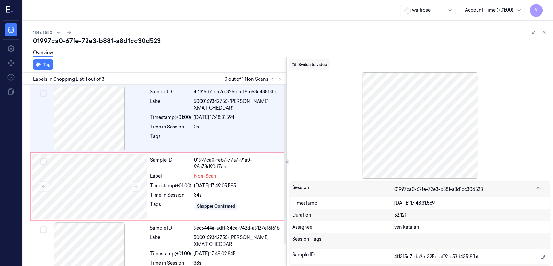
click at [311, 64] on button "Switch to video" at bounding box center [309, 64] width 41 height 10
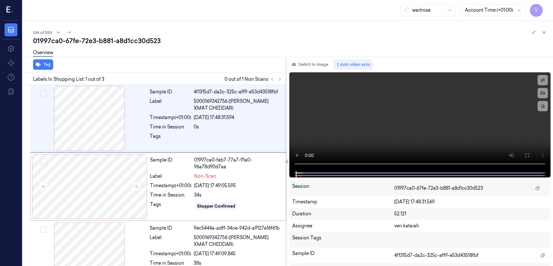
click at [283, 82] on div at bounding box center [276, 79] width 16 height 8
click at [279, 78] on icon at bounding box center [279, 79] width 1 height 2
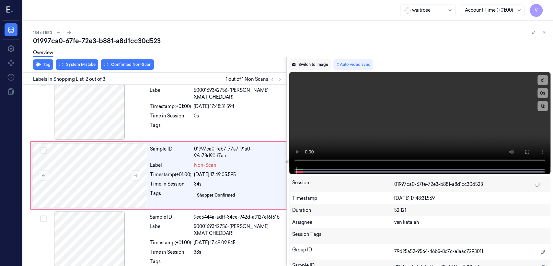
click at [295, 65] on icon at bounding box center [294, 65] width 4 height 4
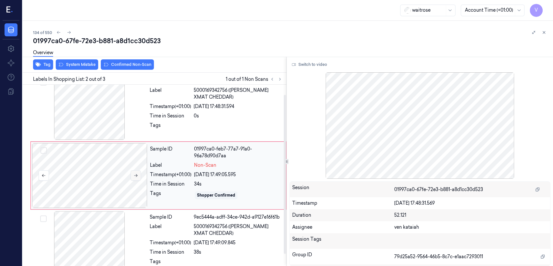
click at [140, 177] on button at bounding box center [136, 175] width 10 height 10
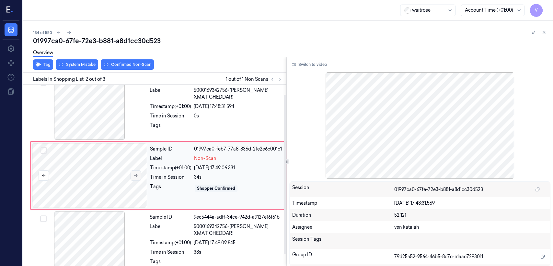
click at [136, 177] on button at bounding box center [136, 175] width 10 height 10
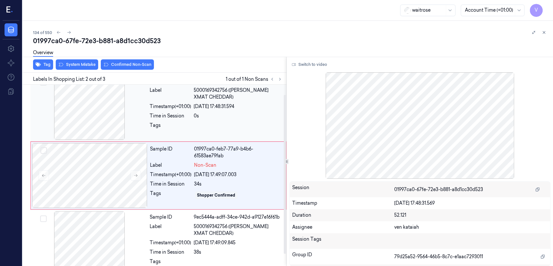
click at [147, 123] on div "Sample ID 4f1315d7-da2c-325c-aff9-e53d43518fbf Label 5000169342756 (WR ESS XMAT…" at bounding box center [216, 107] width 138 height 65
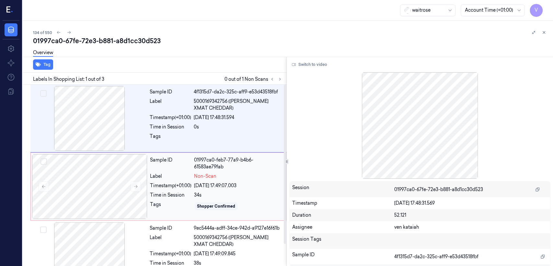
click at [156, 181] on div "Sample ID 01997ca0-feb7-77a9-b4b6-61583ae79fab Label Non-Scan Timestamp (+01:00…" at bounding box center [215, 186] width 137 height 65
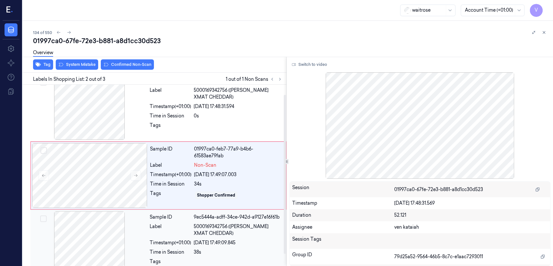
click at [168, 225] on div "Label" at bounding box center [170, 230] width 41 height 14
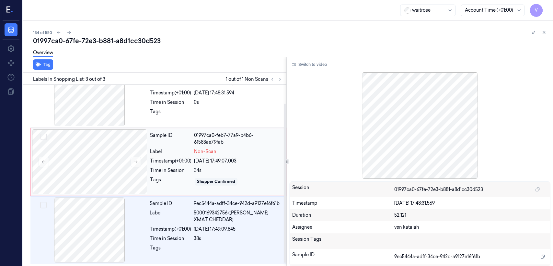
scroll to position [0, 0]
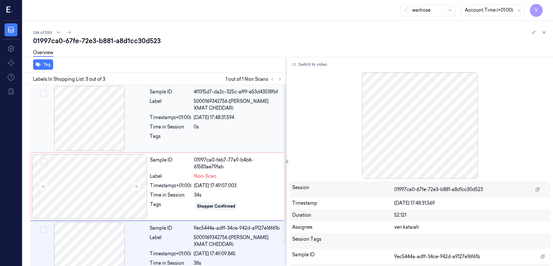
click at [205, 141] on div at bounding box center [238, 138] width 89 height 10
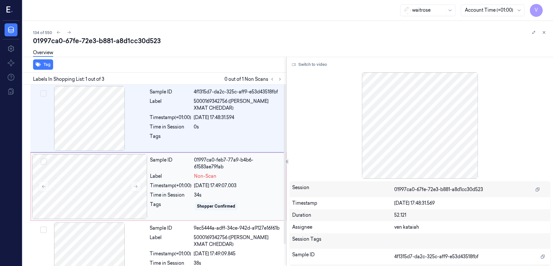
click at [188, 186] on div "Timestamp (+01:00)" at bounding box center [170, 185] width 41 height 7
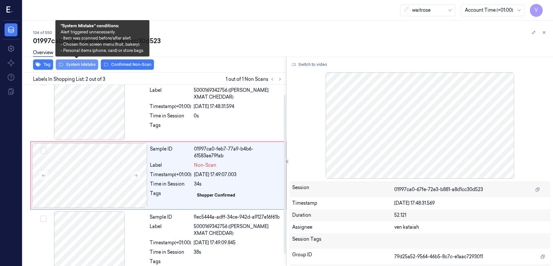
click at [88, 62] on button "System Mistake" at bounding box center [77, 64] width 42 height 10
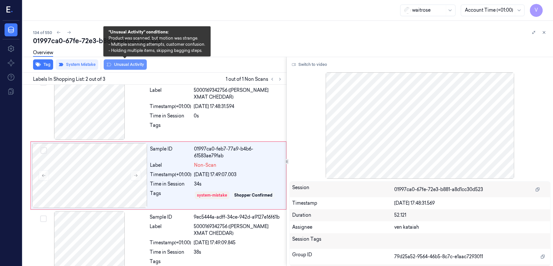
click at [142, 64] on button "Unusual Activity" at bounding box center [125, 64] width 43 height 10
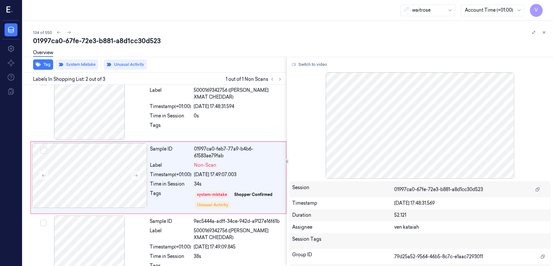
scroll to position [13, 0]
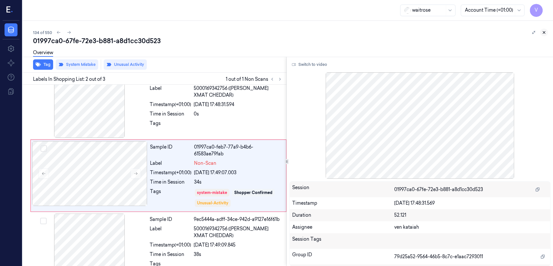
click at [546, 30] on icon at bounding box center [544, 32] width 5 height 5
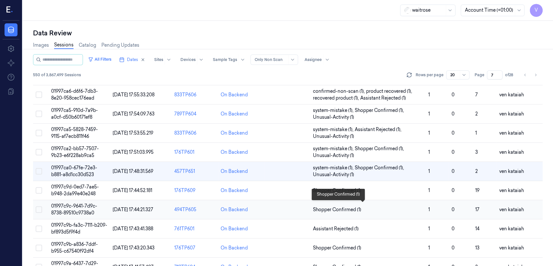
scroll to position [217, 0]
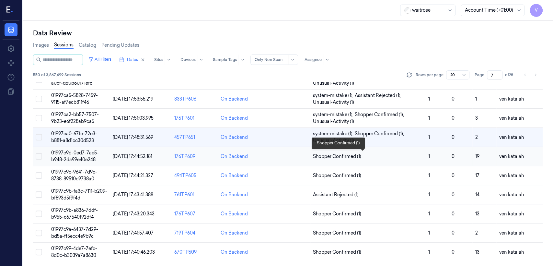
click at [334, 156] on span "Shopper Confirmed (1)" at bounding box center [337, 156] width 48 height 7
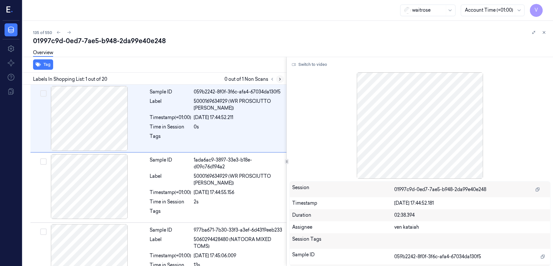
click at [278, 78] on icon at bounding box center [280, 79] width 5 height 5
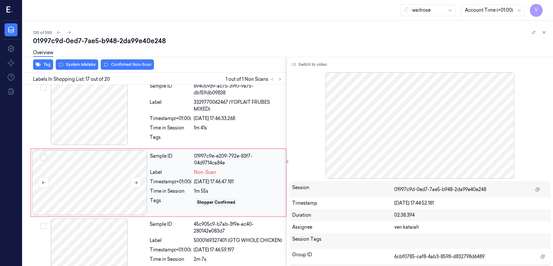
scroll to position [1045, 0]
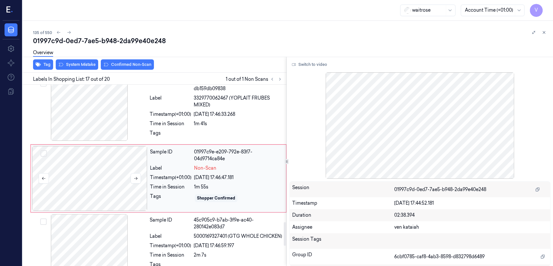
click at [66, 166] on div at bounding box center [89, 178] width 115 height 65
click at [89, 131] on div at bounding box center [89, 108] width 115 height 65
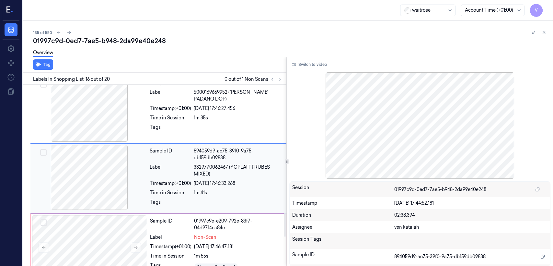
scroll to position [975, 0]
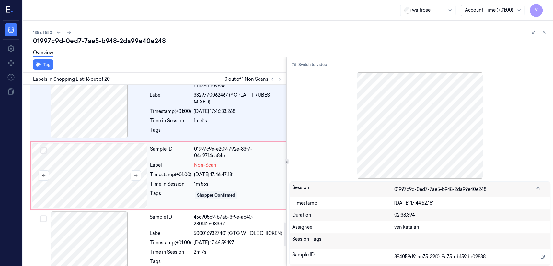
click at [120, 170] on div at bounding box center [89, 175] width 115 height 65
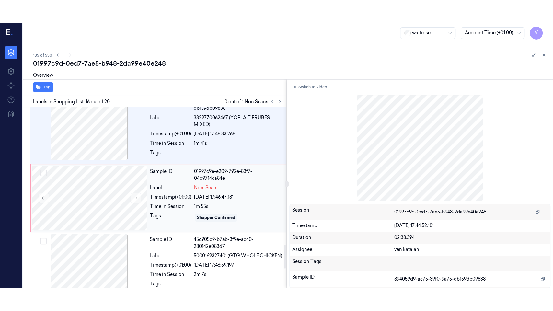
scroll to position [1045, 0]
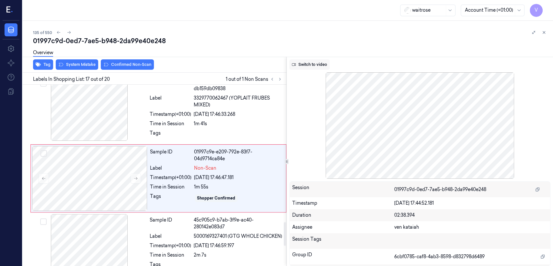
click at [302, 66] on button "Switch to video" at bounding box center [309, 64] width 41 height 10
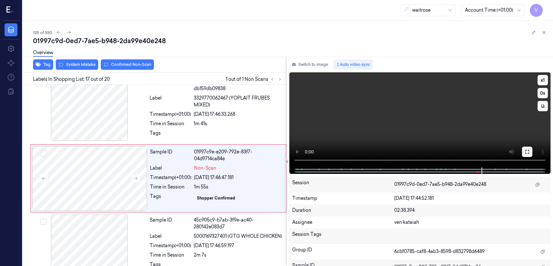
click at [530, 151] on button at bounding box center [527, 152] width 10 height 10
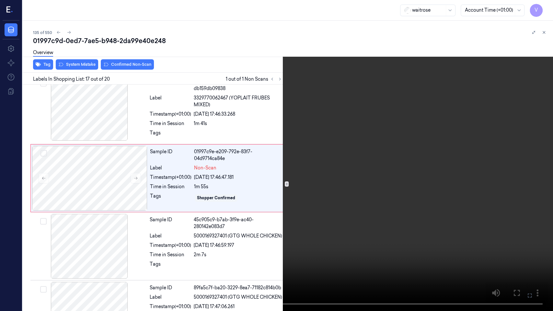
click at [344, 147] on video at bounding box center [276, 155] width 553 height 311
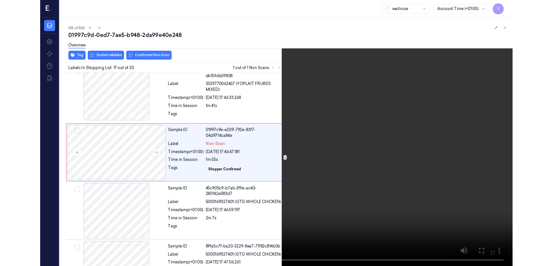
scroll to position [1022, 0]
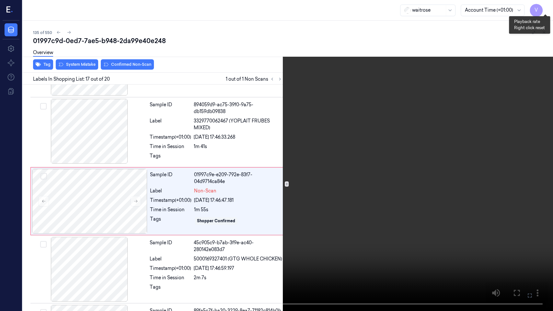
click at [546, 7] on button "x 1" at bounding box center [545, 8] width 10 height 10
drag, startPoint x: 526, startPoint y: 294, endPoint x: 527, endPoint y: 263, distance: 31.8
click at [0, 0] on icon at bounding box center [0, 0] width 0 height 0
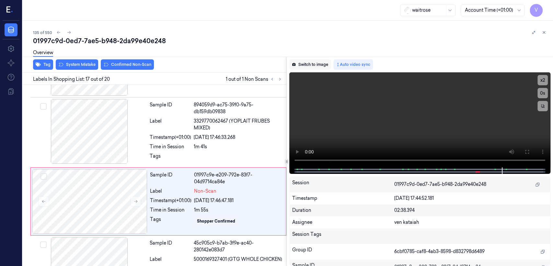
click at [317, 63] on button "Switch to image" at bounding box center [309, 64] width 41 height 10
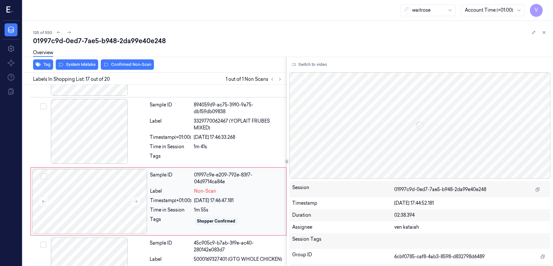
scroll to position [1045, 0]
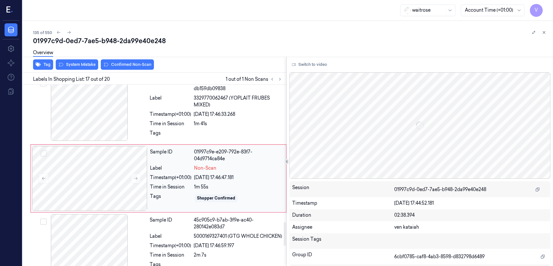
click at [207, 178] on div "Sample ID 01997c9e-e209-792e-83f7-04d9714ca84e Label Non-Scan Timestamp (+01:00…" at bounding box center [215, 178] width 137 height 65
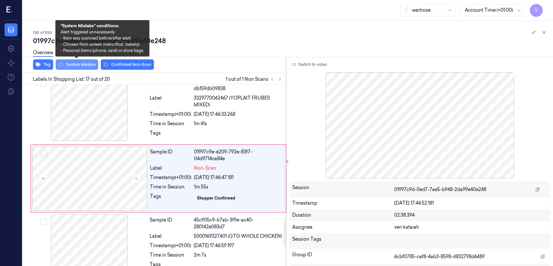
click at [81, 64] on button "System Mistake" at bounding box center [77, 64] width 42 height 10
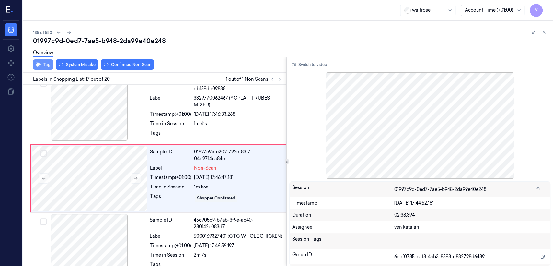
click at [37, 63] on icon "button" at bounding box center [38, 64] width 5 height 5
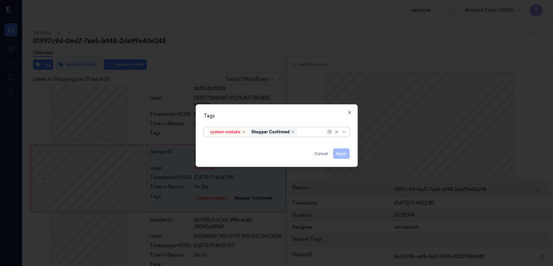
click at [303, 133] on div at bounding box center [313, 131] width 28 height 7
type input "bag"
click at [220, 145] on div "bags" at bounding box center [276, 144] width 137 height 7
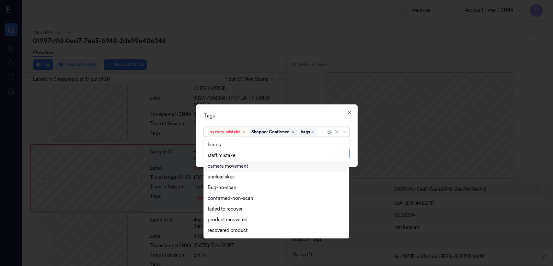
click at [356, 153] on div "Tags option bags, selected. 17 results available. Use Up and Down to choose opt…" at bounding box center [277, 135] width 162 height 63
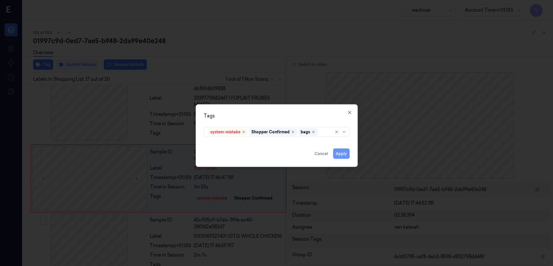
click at [341, 153] on button "Apply" at bounding box center [341, 153] width 17 height 10
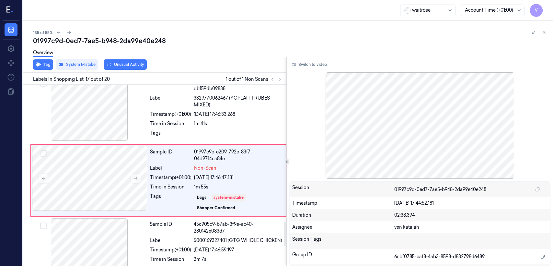
scroll to position [1047, 0]
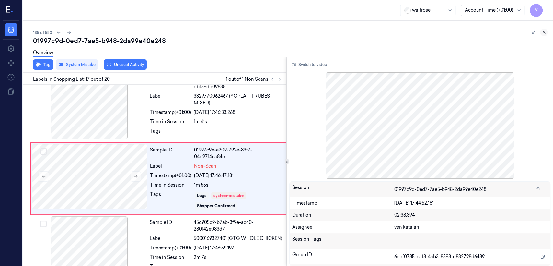
click at [547, 35] on button at bounding box center [544, 33] width 8 height 8
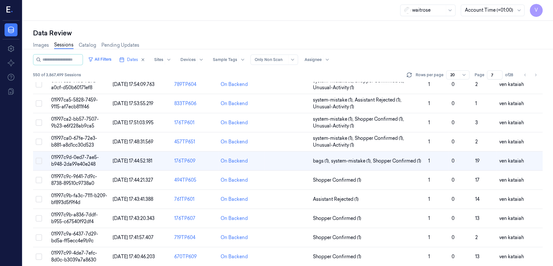
scroll to position [206, 0]
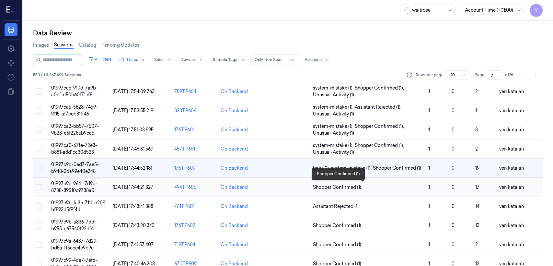
click at [341, 186] on span "Shopper Confirmed (1)" at bounding box center [337, 187] width 48 height 7
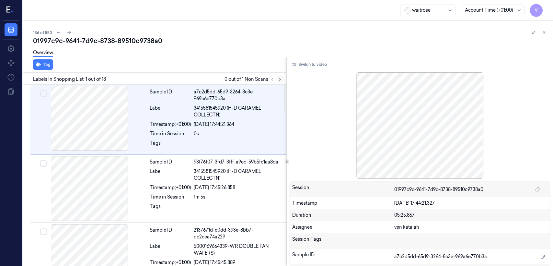
click at [277, 78] on button at bounding box center [280, 79] width 8 height 8
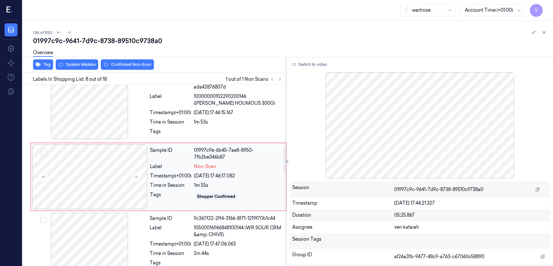
scroll to position [427, 0]
click at [167, 176] on div "Timestamp (+01:00)" at bounding box center [170, 174] width 41 height 7
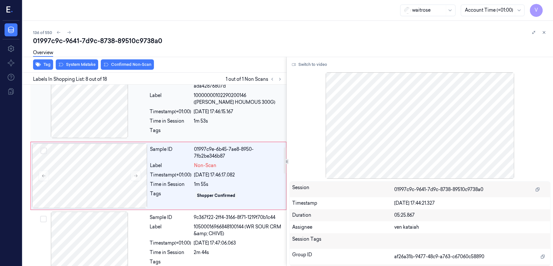
click at [169, 118] on div "Time in Session" at bounding box center [170, 121] width 41 height 7
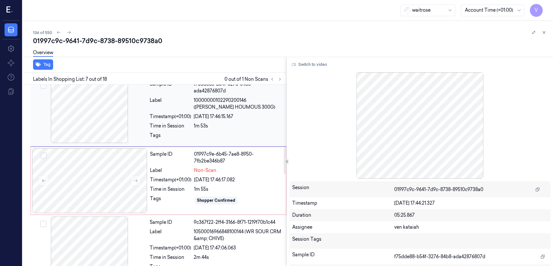
scroll to position [430, 0]
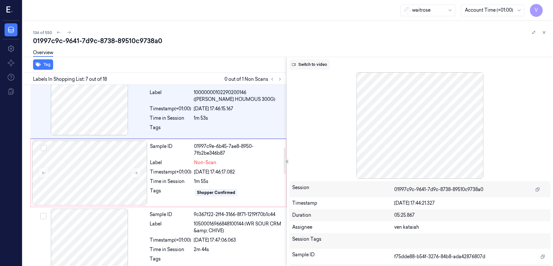
click at [312, 65] on button "Switch to video" at bounding box center [309, 64] width 41 height 10
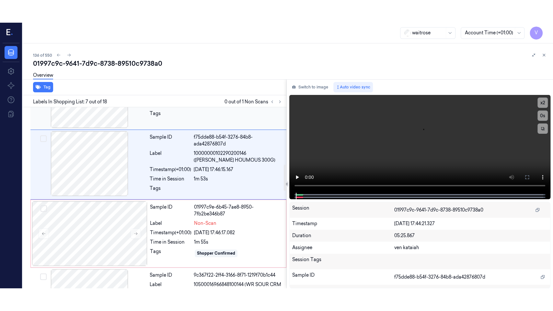
scroll to position [358, 0]
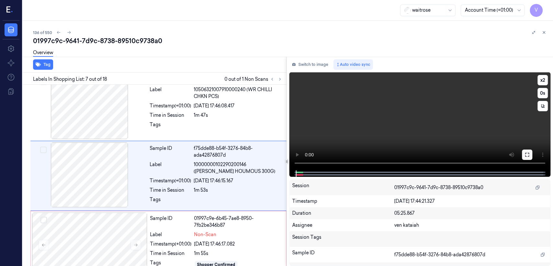
click at [524, 157] on button at bounding box center [527, 154] width 10 height 10
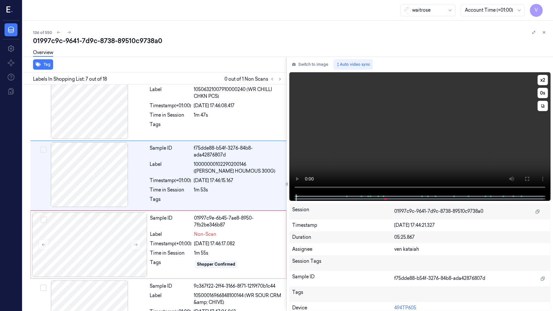
scroll to position [335, 0]
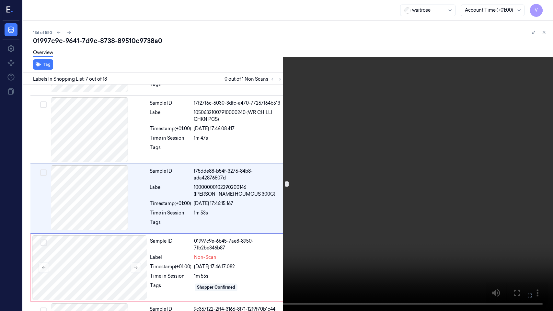
click at [338, 197] on video at bounding box center [276, 155] width 553 height 311
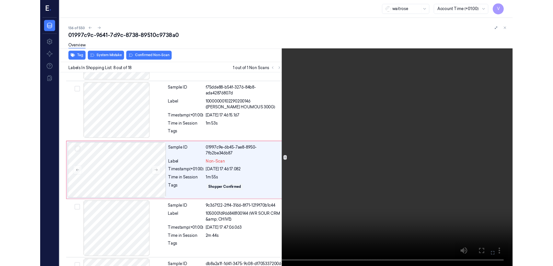
scroll to position [404, 0]
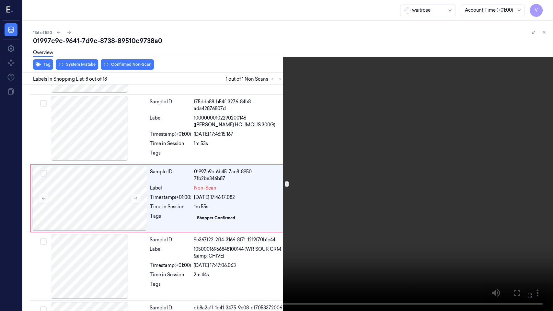
click at [0, 0] on icon at bounding box center [0, 0] width 0 height 0
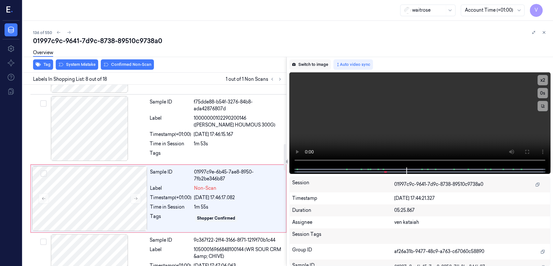
click at [317, 68] on button "Switch to image" at bounding box center [309, 64] width 41 height 10
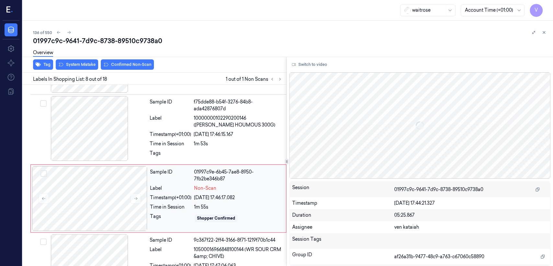
scroll to position [427, 0]
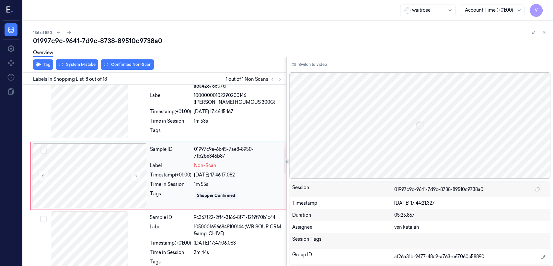
click at [185, 168] on div "Label" at bounding box center [170, 165] width 41 height 7
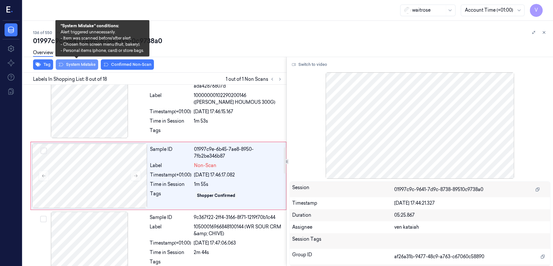
click at [87, 67] on button "System Mistake" at bounding box center [77, 64] width 42 height 10
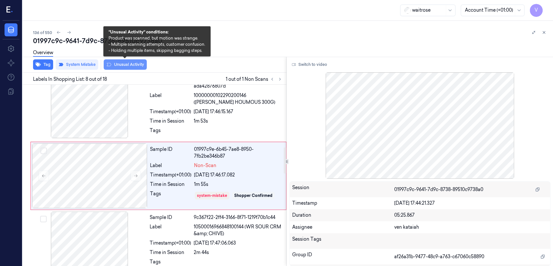
click at [133, 63] on button "Unusual Activity" at bounding box center [125, 64] width 43 height 10
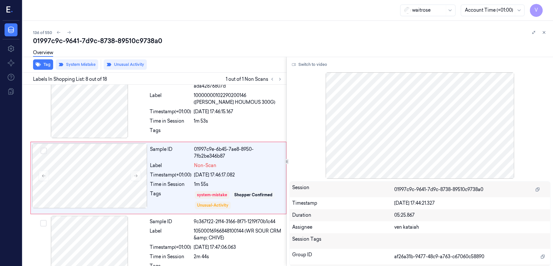
scroll to position [429, 0]
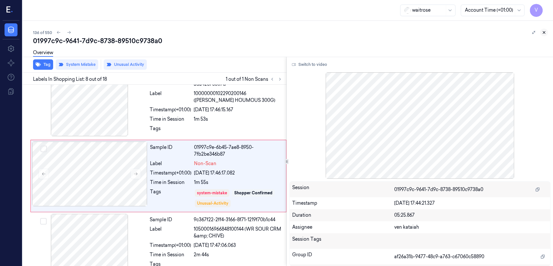
click at [544, 31] on icon at bounding box center [544, 32] width 5 height 5
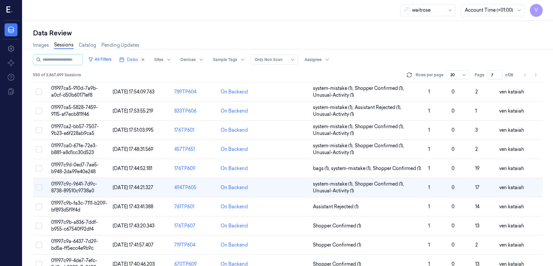
scroll to position [217, 0]
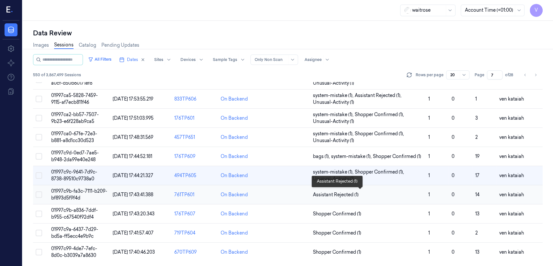
click at [326, 192] on span "Assistant Rejected (1)" at bounding box center [336, 194] width 46 height 7
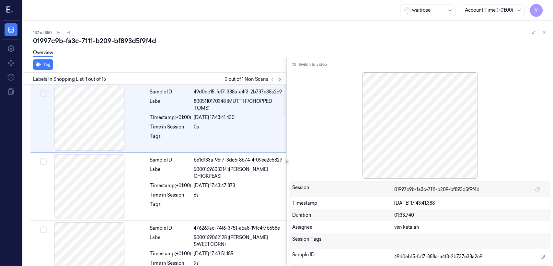
click at [280, 76] on button at bounding box center [280, 79] width 8 height 8
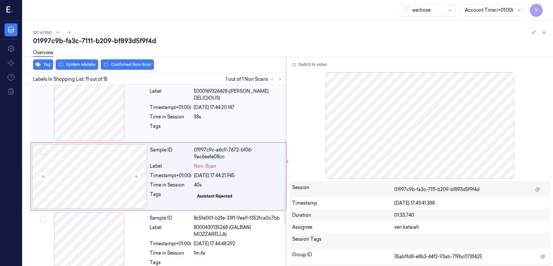
scroll to position [627, 0]
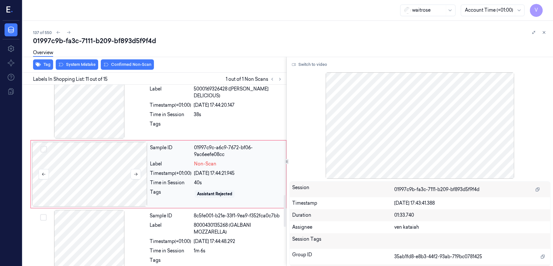
click at [137, 164] on div at bounding box center [89, 174] width 115 height 65
click at [144, 117] on div at bounding box center [89, 106] width 115 height 65
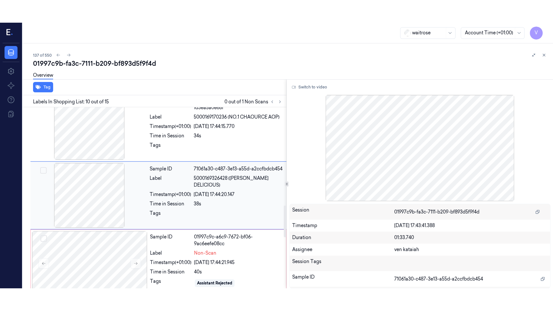
scroll to position [559, 0]
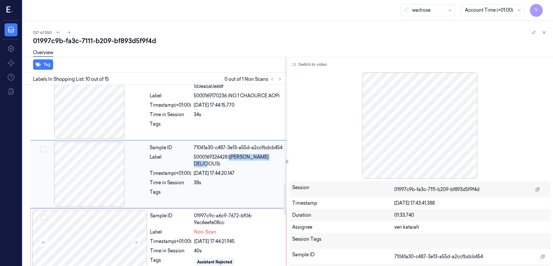
drag, startPoint x: 230, startPoint y: 158, endPoint x: 219, endPoint y: 166, distance: 13.3
click at [219, 166] on span "5000169326428 (WR GOLDEN DELICIOUS)" at bounding box center [238, 161] width 89 height 14
copy span "(WR GOLDEN DELICIOUS"
click at [316, 64] on button "Switch to video" at bounding box center [309, 64] width 41 height 10
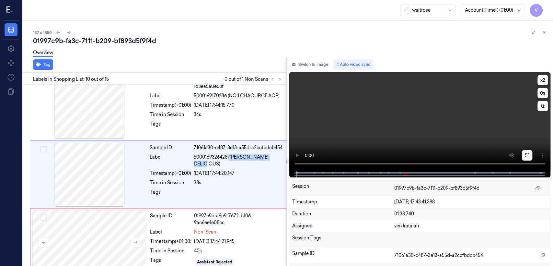
click at [525, 156] on icon at bounding box center [527, 155] width 5 height 5
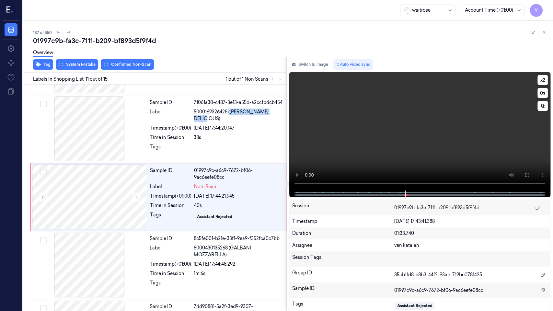
scroll to position [604, 0]
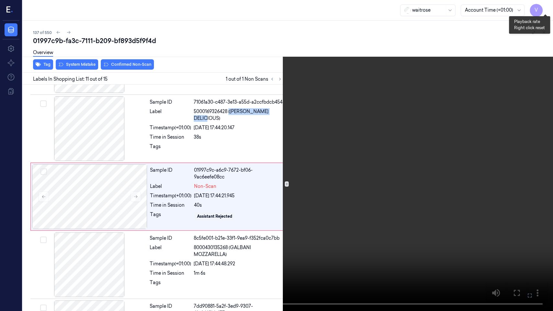
click at [544, 12] on button "x 2" at bounding box center [545, 8] width 10 height 10
click at [545, 10] on button "x 4" at bounding box center [545, 8] width 10 height 10
click at [0, 0] on icon at bounding box center [0, 0] width 0 height 0
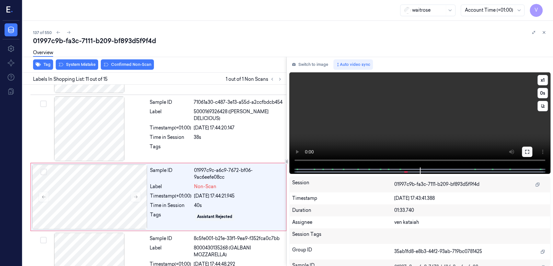
click at [528, 151] on icon at bounding box center [527, 151] width 5 height 5
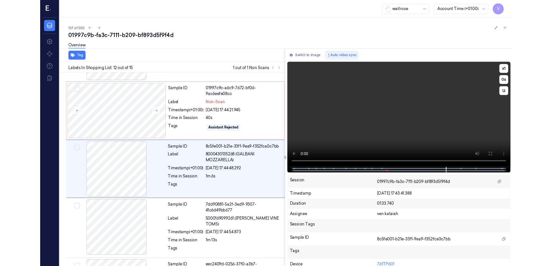
scroll to position [672, 0]
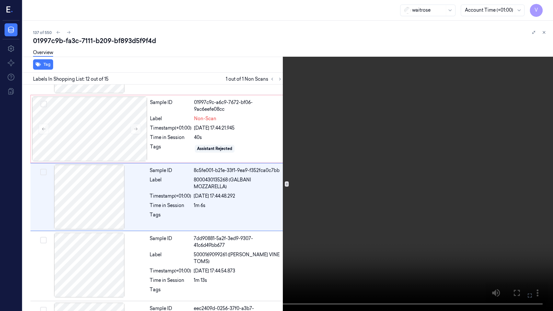
drag, startPoint x: 529, startPoint y: 296, endPoint x: 530, endPoint y: 264, distance: 32.4
click at [0, 0] on icon at bounding box center [0, 0] width 0 height 0
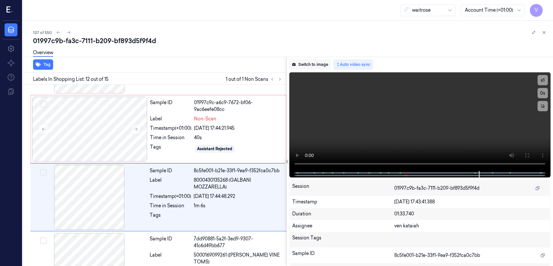
click at [306, 67] on button "Switch to image" at bounding box center [309, 64] width 41 height 10
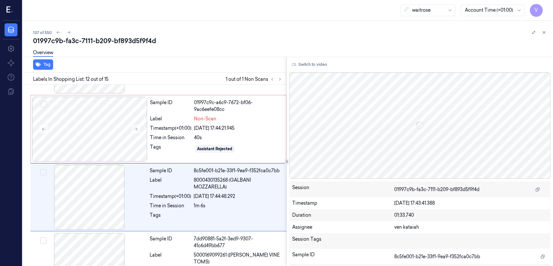
scroll to position [695, 0]
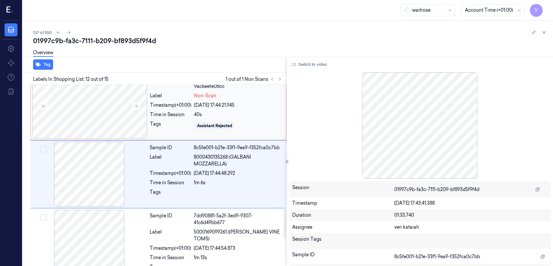
click at [210, 129] on div "Assistant Rejected" at bounding box center [214, 126] width 35 height 6
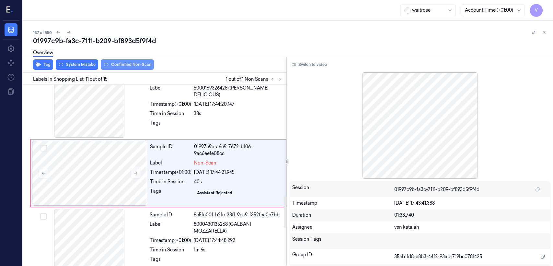
scroll to position [627, 0]
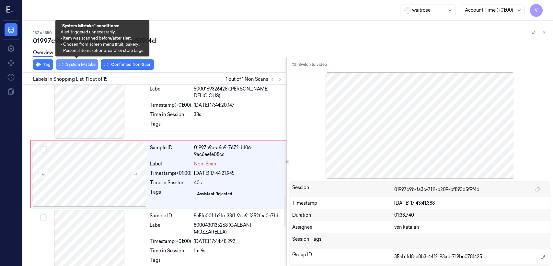
click at [73, 63] on button "System Mistake" at bounding box center [77, 64] width 42 height 10
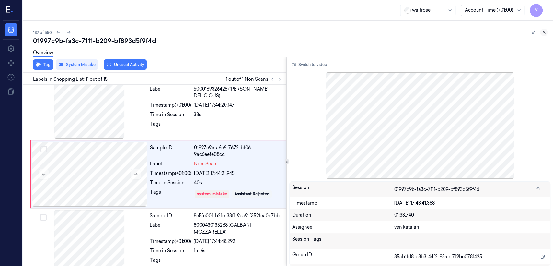
click at [546, 33] on icon at bounding box center [544, 32] width 5 height 5
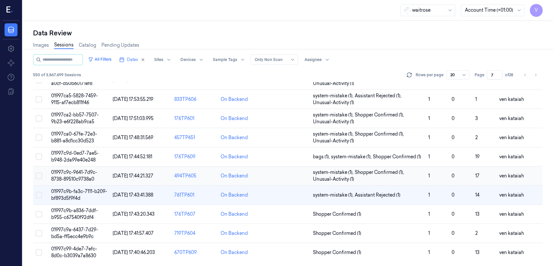
scroll to position [217, 0]
click at [343, 214] on span "Shopper Confirmed (1)" at bounding box center [337, 213] width 48 height 7
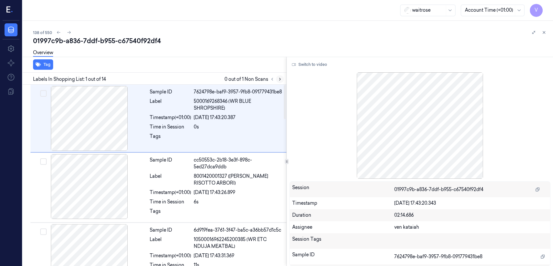
click at [278, 81] on icon at bounding box center [280, 79] width 5 height 5
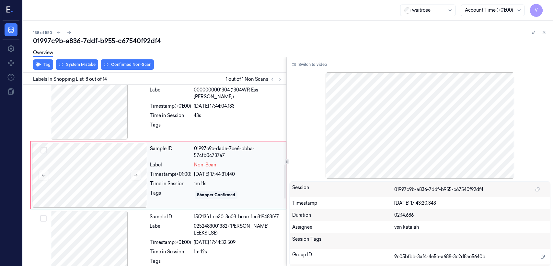
scroll to position [425, 0]
click at [154, 181] on div "Time in Session" at bounding box center [170, 182] width 41 height 7
click at [163, 172] on div "Timestamp (+01:00)" at bounding box center [170, 173] width 41 height 7
click at [140, 176] on button at bounding box center [136, 174] width 10 height 10
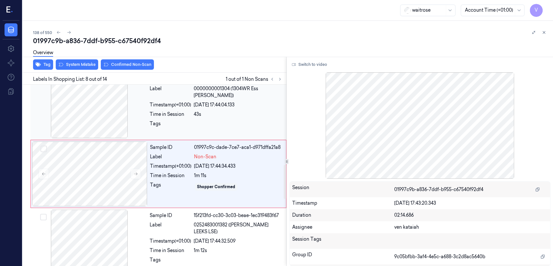
click at [158, 116] on div "Time in Session" at bounding box center [170, 114] width 41 height 7
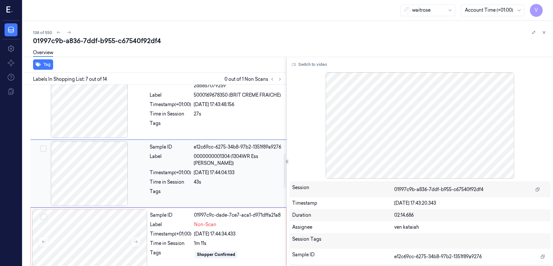
scroll to position [357, 0]
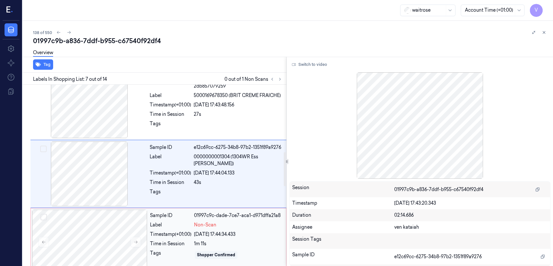
click at [236, 234] on div "24/09/2025 17:44:34.433" at bounding box center [238, 234] width 88 height 7
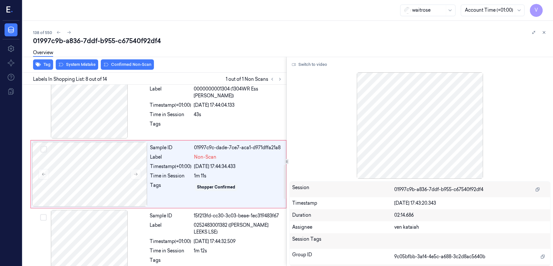
scroll to position [425, 0]
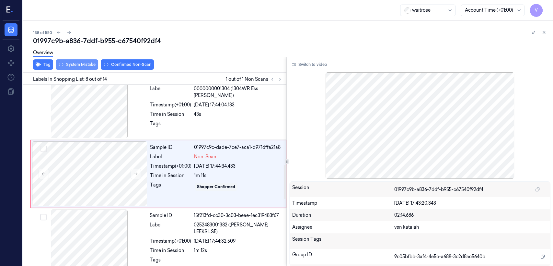
click at [77, 66] on button "System Mistake" at bounding box center [77, 64] width 42 height 10
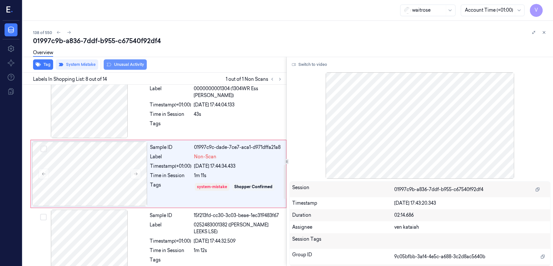
click at [117, 68] on button "Unusual Activity" at bounding box center [125, 64] width 43 height 10
click at [42, 66] on button "Tag" at bounding box center [43, 64] width 20 height 10
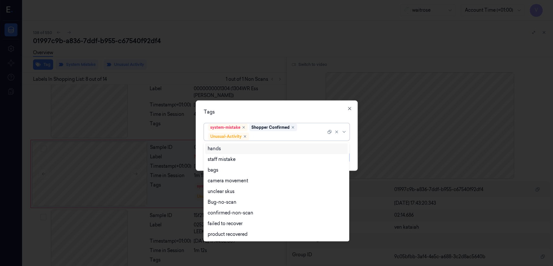
click at [312, 133] on div at bounding box center [289, 136] width 76 height 7
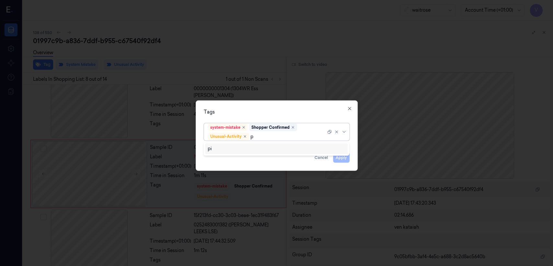
type input "pi"
click at [217, 148] on div "Picklist item alert" at bounding box center [226, 148] width 37 height 7
click at [352, 158] on div "Tags system-mistake Shopper Confirmed Unusual-Activity Picklist item alert Appl…" at bounding box center [277, 135] width 162 height 70
click at [335, 154] on button "Apply" at bounding box center [341, 157] width 17 height 10
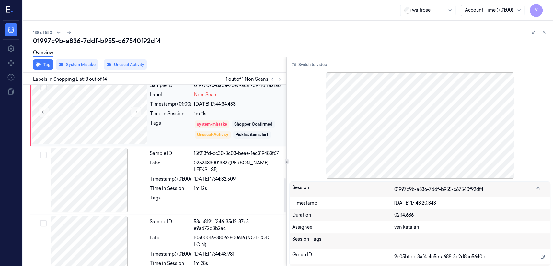
scroll to position [497, 0]
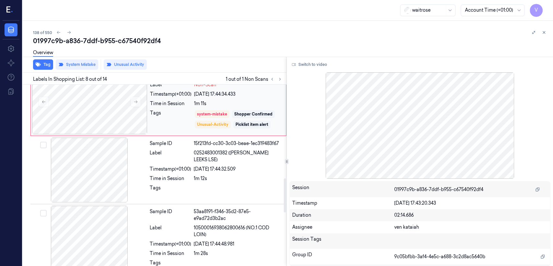
click at [218, 175] on div "1m 12s" at bounding box center [238, 178] width 89 height 7
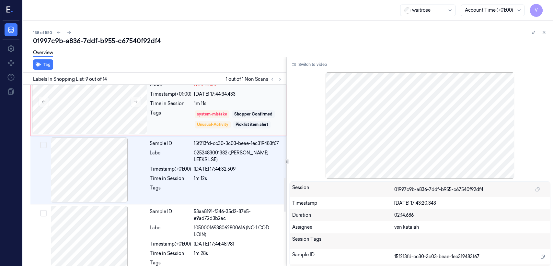
scroll to position [493, 0]
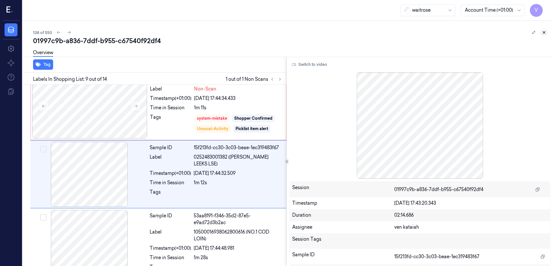
click at [544, 31] on icon at bounding box center [544, 32] width 5 height 5
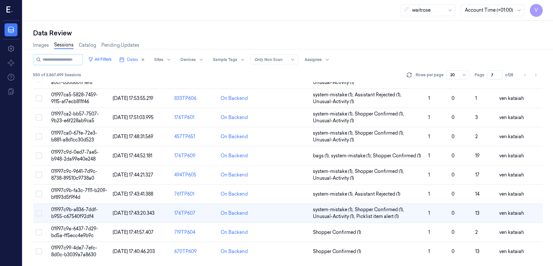
scroll to position [217, 0]
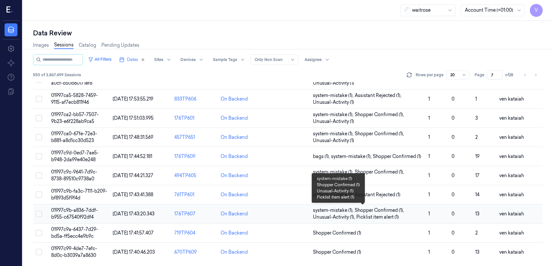
click at [363, 214] on span "Picklist item alert (1)" at bounding box center [378, 217] width 42 height 7
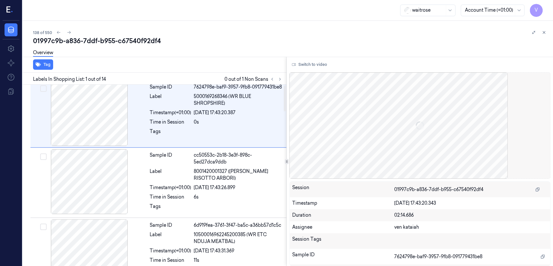
scroll to position [5, 0]
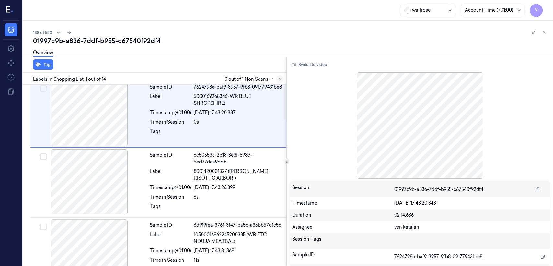
click at [279, 78] on icon at bounding box center [280, 79] width 5 height 5
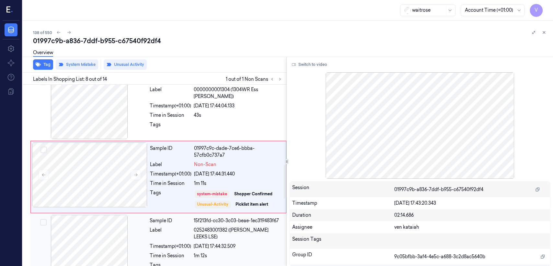
scroll to position [427, 0]
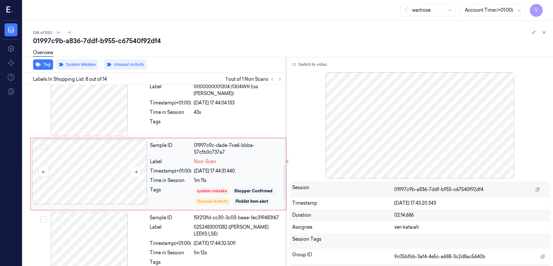
click at [143, 173] on div at bounding box center [89, 171] width 115 height 65
click at [114, 104] on div at bounding box center [89, 103] width 115 height 65
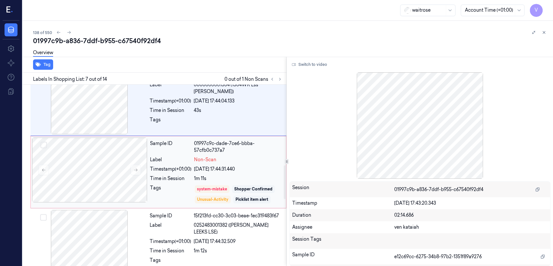
scroll to position [501, 0]
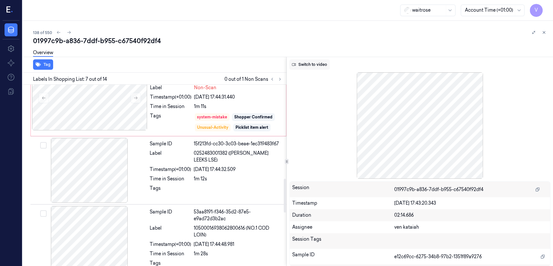
click at [301, 65] on button "Switch to video" at bounding box center [309, 64] width 41 height 10
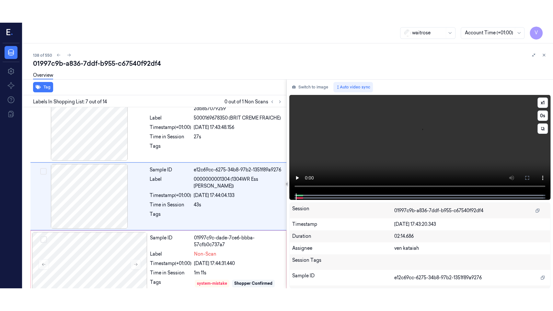
scroll to position [357, 0]
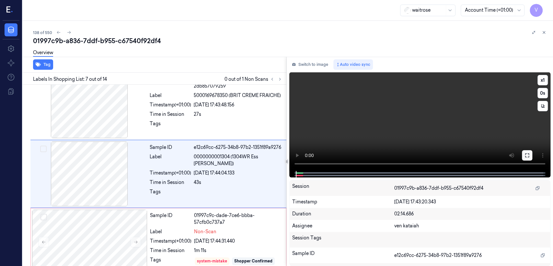
click at [530, 159] on button at bounding box center [527, 155] width 10 height 10
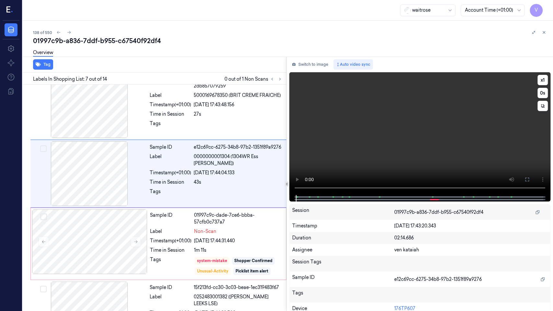
scroll to position [334, 0]
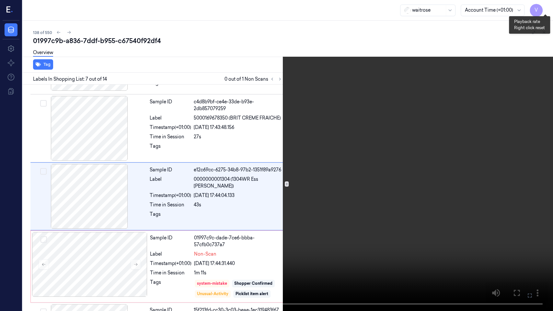
click at [545, 11] on button "x 1" at bounding box center [545, 8] width 10 height 10
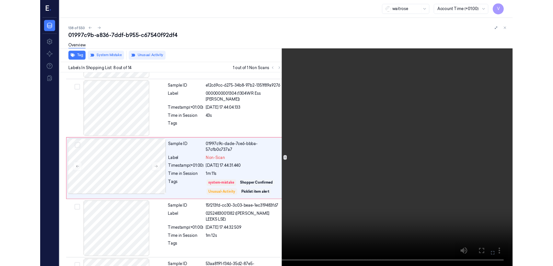
scroll to position [408, 0]
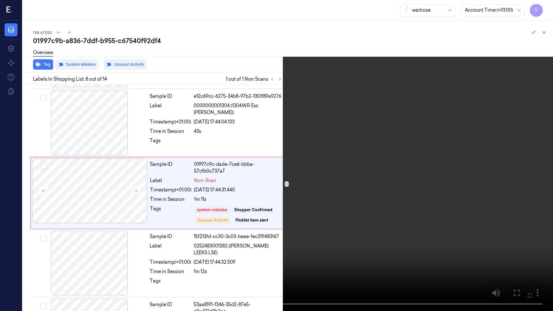
click at [0, 0] on button at bounding box center [0, 0] width 0 height 0
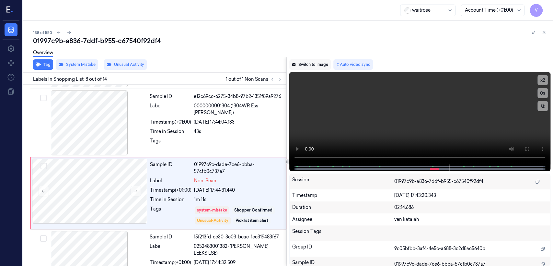
click at [307, 63] on button "Switch to image" at bounding box center [309, 64] width 41 height 10
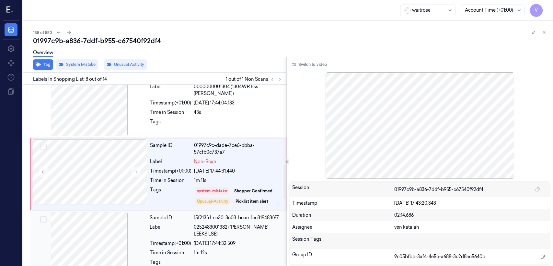
click at [169, 240] on div "Timestamp (+01:00)" at bounding box center [170, 243] width 41 height 7
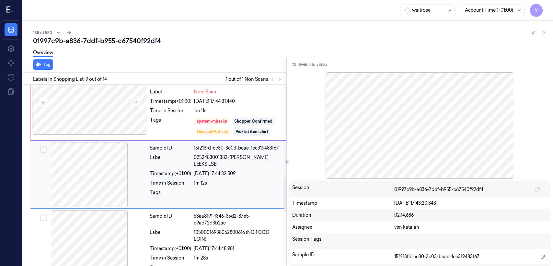
scroll to position [497, 0]
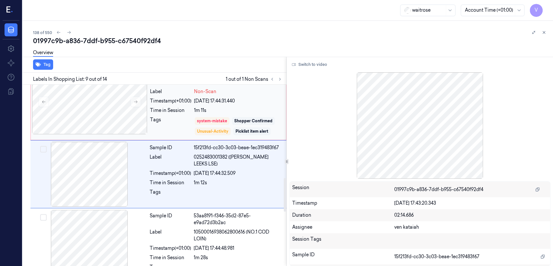
click at [176, 124] on div "Tags" at bounding box center [170, 125] width 41 height 19
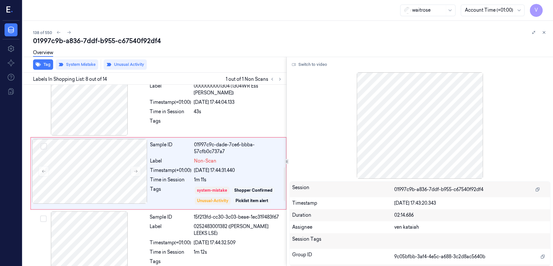
scroll to position [427, 0]
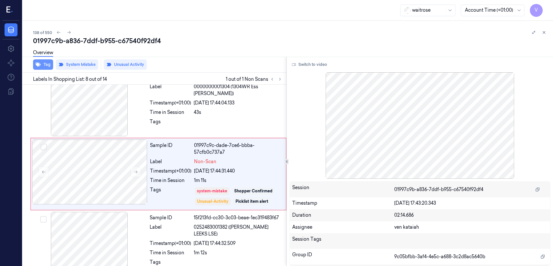
click at [48, 65] on button "Tag" at bounding box center [43, 64] width 20 height 10
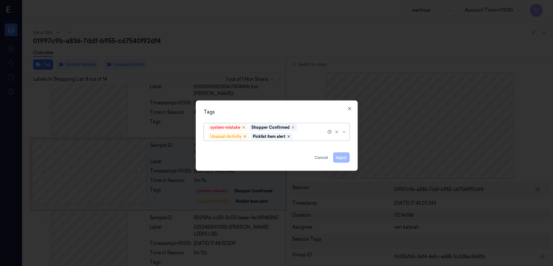
click at [290, 136] on icon "Remove ,Picklist item alert" at bounding box center [289, 137] width 4 height 4
click at [342, 157] on button "Apply" at bounding box center [341, 157] width 17 height 10
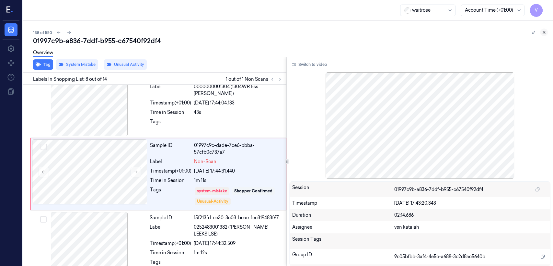
click at [547, 29] on button at bounding box center [544, 33] width 8 height 8
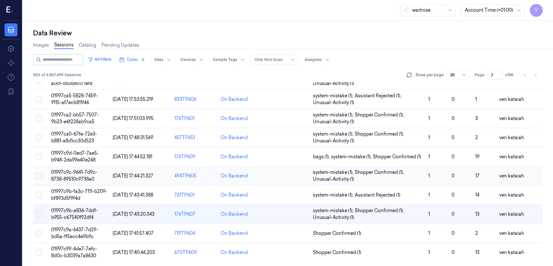
scroll to position [217, 0]
click at [333, 230] on span "Shopper Confirmed (1)" at bounding box center [337, 233] width 48 height 7
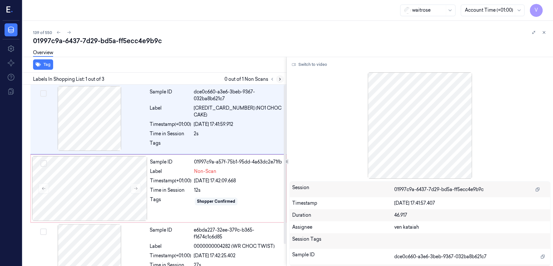
click at [278, 79] on icon at bounding box center [280, 79] width 5 height 5
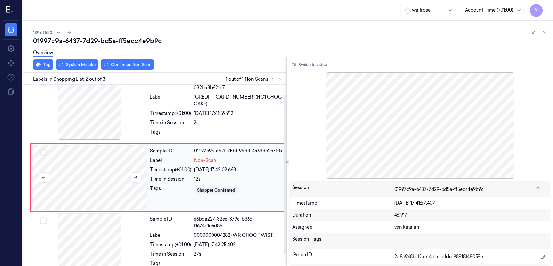
click at [146, 171] on div at bounding box center [89, 177] width 115 height 65
click at [138, 117] on div at bounding box center [89, 107] width 115 height 65
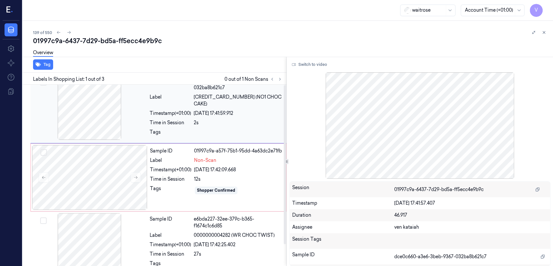
scroll to position [0, 0]
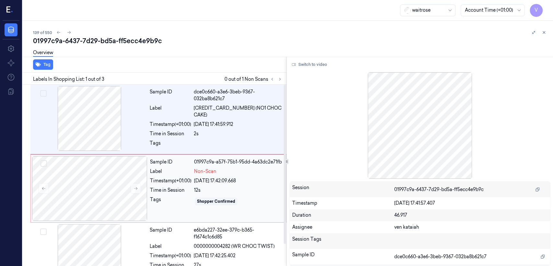
click at [160, 180] on div "Timestamp (+01:00)" at bounding box center [170, 180] width 41 height 7
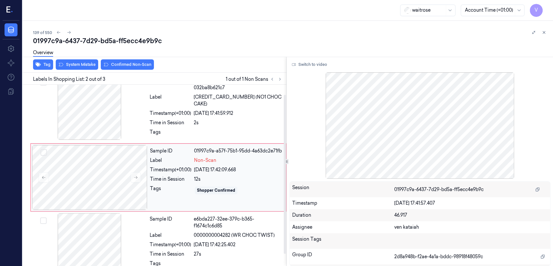
scroll to position [25, 0]
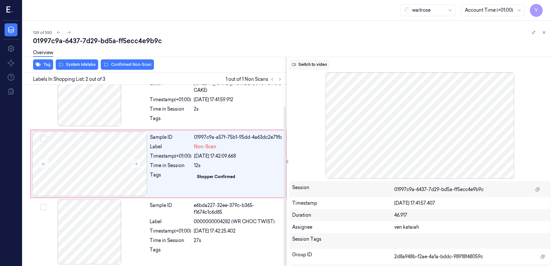
click at [311, 67] on button "Switch to video" at bounding box center [309, 64] width 41 height 10
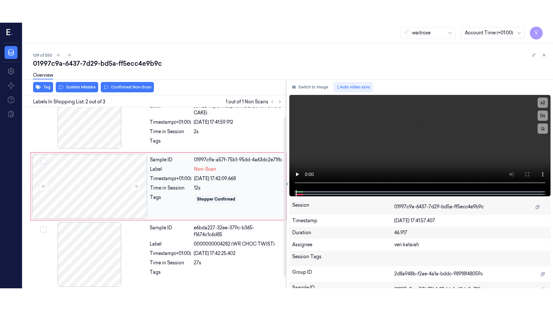
scroll to position [11, 0]
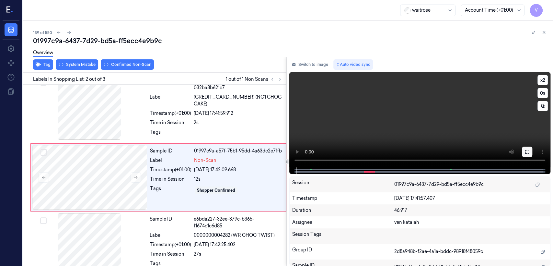
click at [529, 151] on icon at bounding box center [527, 151] width 5 height 5
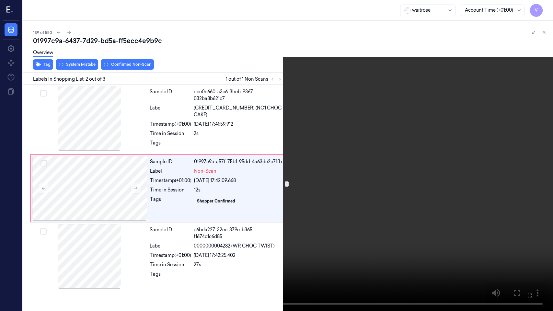
click at [0, 0] on icon at bounding box center [0, 0] width 0 height 0
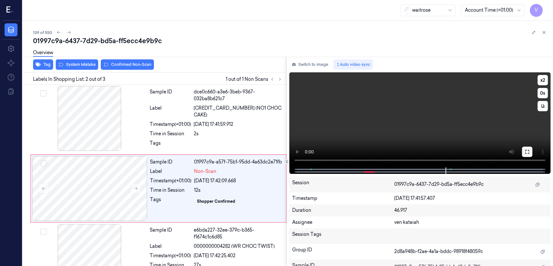
click at [525, 149] on div "x 2 0 s" at bounding box center [419, 119] width 261 height 95
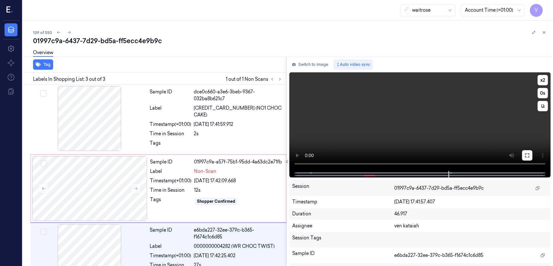
scroll to position [25, 0]
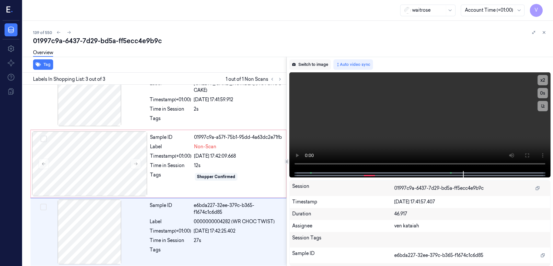
click at [317, 64] on button "Switch to image" at bounding box center [309, 64] width 41 height 10
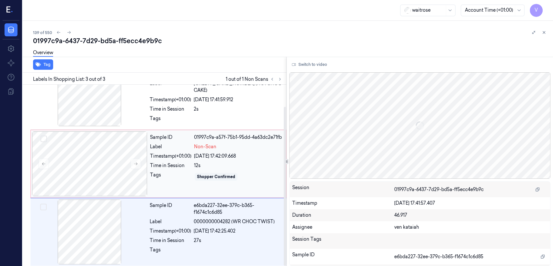
click at [175, 149] on div "Sample ID 01997c9a-a57f-75b1-95dd-4a63dc2e71fb Label Non-Scan Timestamp (+01:00…" at bounding box center [215, 163] width 137 height 65
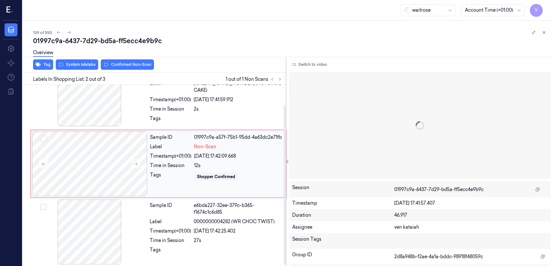
scroll to position [11, 0]
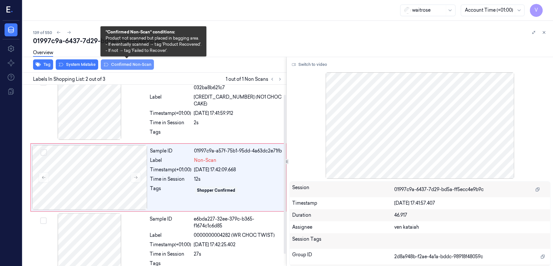
click at [117, 64] on button "Confirmed Non-Scan" at bounding box center [127, 64] width 53 height 10
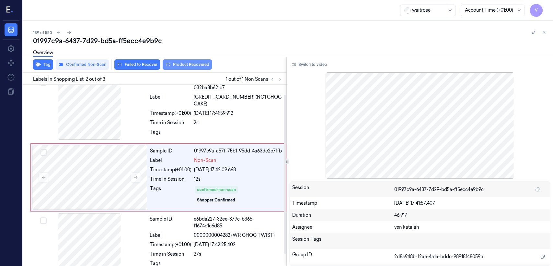
click at [187, 68] on button "Product Recovered" at bounding box center [187, 64] width 49 height 10
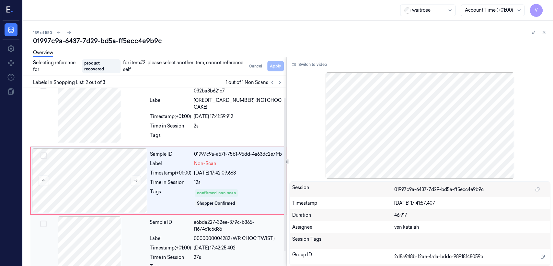
click at [167, 238] on div "Label" at bounding box center [170, 238] width 41 height 7
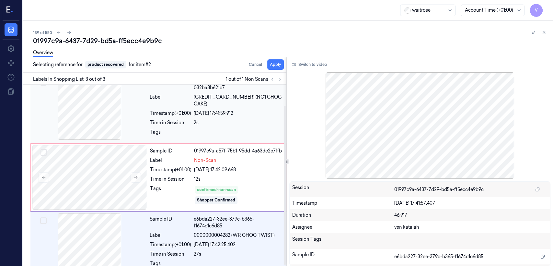
scroll to position [25, 0]
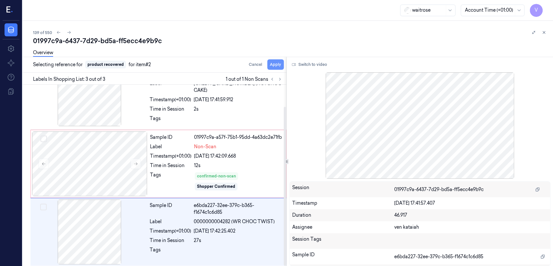
click at [272, 65] on button "Apply" at bounding box center [275, 64] width 17 height 10
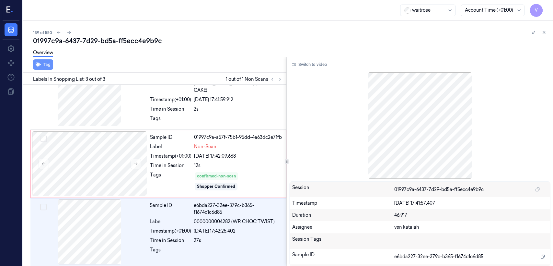
click at [46, 64] on button "Tag" at bounding box center [43, 64] width 20 height 10
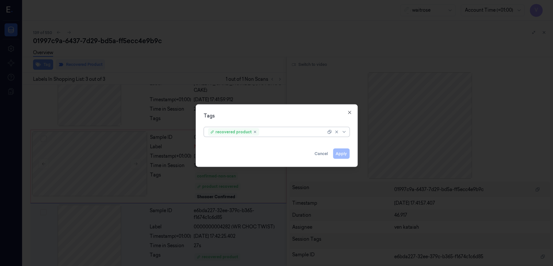
scroll to position [30, 0]
click at [274, 129] on div at bounding box center [293, 131] width 65 height 7
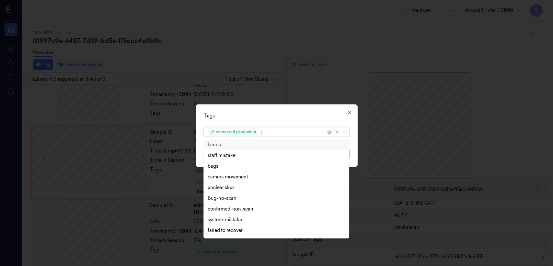
type input "pi"
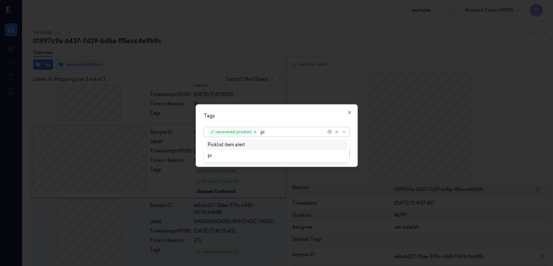
click at [240, 143] on div "Picklist item alert" at bounding box center [226, 144] width 37 height 7
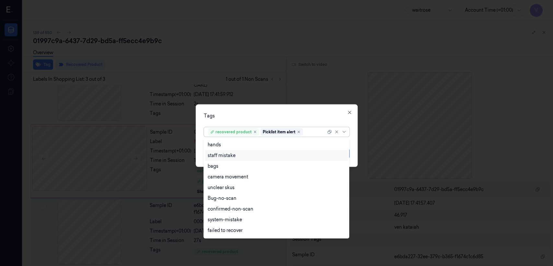
click at [360, 149] on div at bounding box center [276, 133] width 553 height 266
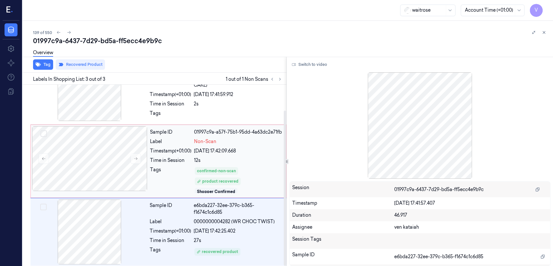
click at [179, 153] on div "Sample ID 01997c9a-a57f-75b1-95dd-4a63dc2e71fb Label Non-Scan Timestamp (+01:00…" at bounding box center [215, 161] width 137 height 70
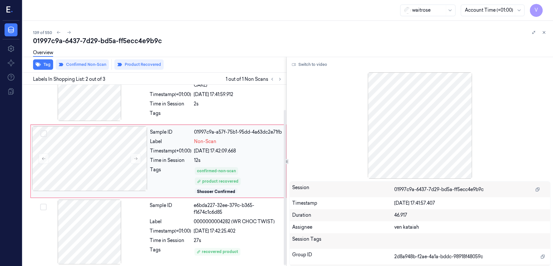
scroll to position [14, 0]
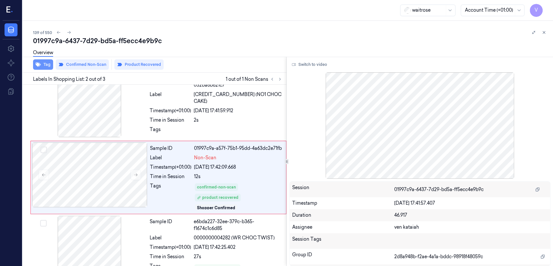
click at [36, 63] on icon "button" at bounding box center [38, 65] width 5 height 4
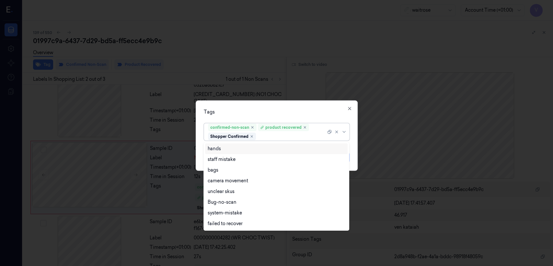
click at [267, 140] on div "confirmed-non-scan product recovered Shopper Confirmed" at bounding box center [267, 132] width 118 height 17
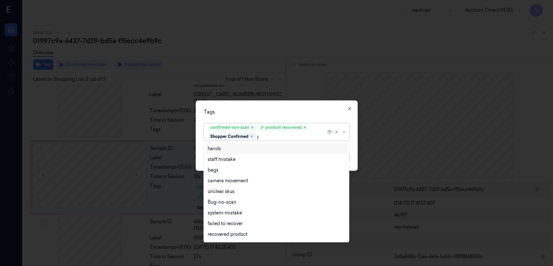
type input "pi"
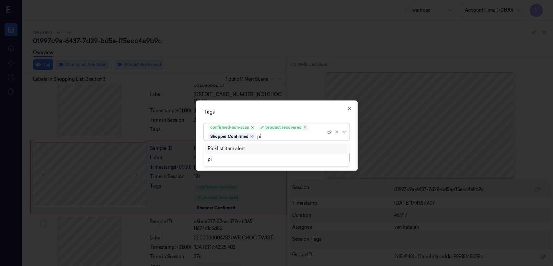
click at [254, 147] on div "Picklist item alert" at bounding box center [276, 148] width 137 height 7
click at [357, 158] on div "Tags confirmed-non-scan product recovered Shopper Confirmed Picklist item alert…" at bounding box center [277, 135] width 162 height 70
click at [343, 156] on button "Apply" at bounding box center [341, 157] width 17 height 10
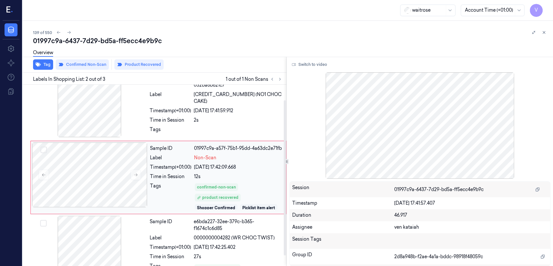
scroll to position [30, 0]
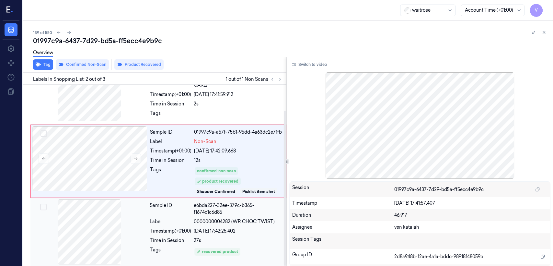
click at [191, 218] on div "Label" at bounding box center [170, 221] width 41 height 7
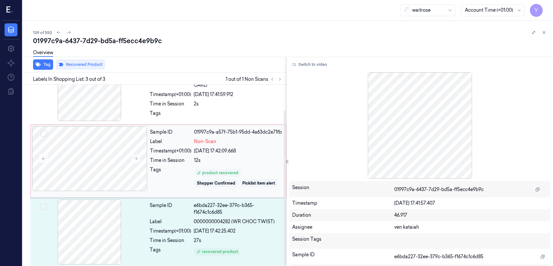
scroll to position [13, 0]
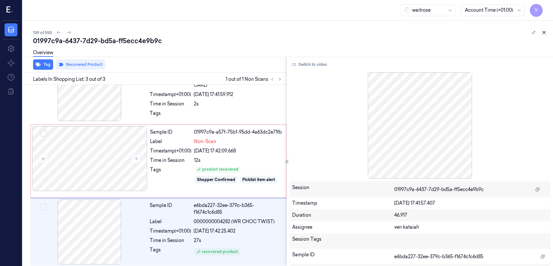
click at [545, 33] on icon at bounding box center [544, 32] width 5 height 5
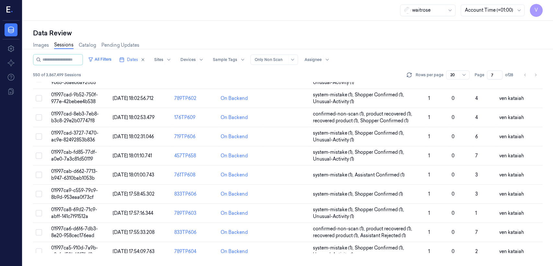
scroll to position [224, 0]
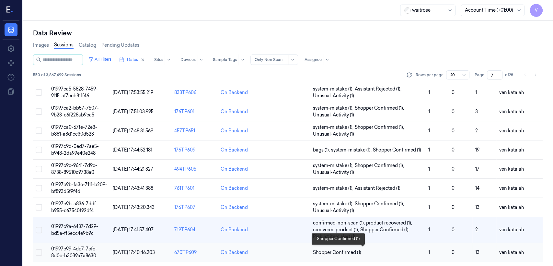
click at [343, 250] on span "Shopper Confirmed (1)" at bounding box center [337, 252] width 48 height 7
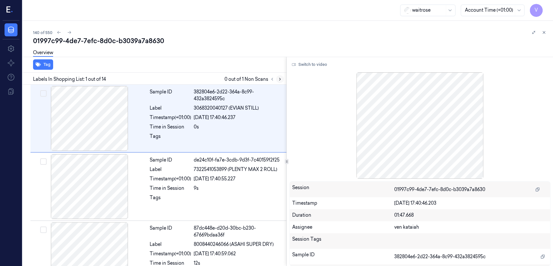
click at [278, 81] on icon at bounding box center [280, 79] width 5 height 5
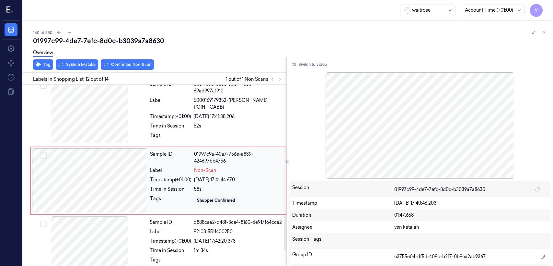
scroll to position [693, 0]
click at [112, 185] on div at bounding box center [89, 180] width 115 height 65
click at [152, 137] on div "Sample ID cb817a9b-a656-3ab7-988e-69ad997a1910 Label 5000169179352 (WR ESS POIN…" at bounding box center [216, 111] width 138 height 67
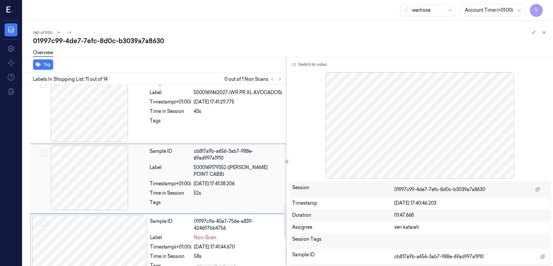
scroll to position [625, 0]
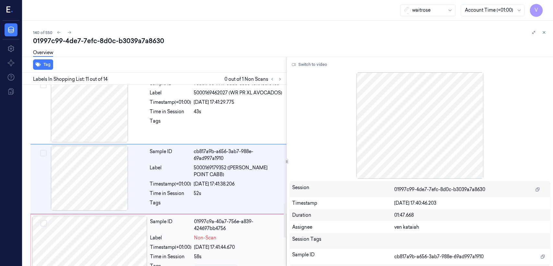
click at [158, 225] on div "Sample ID" at bounding box center [170, 225] width 41 height 14
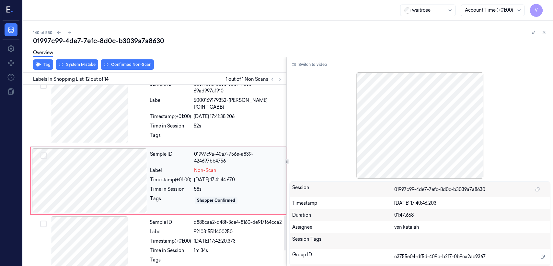
scroll to position [693, 0]
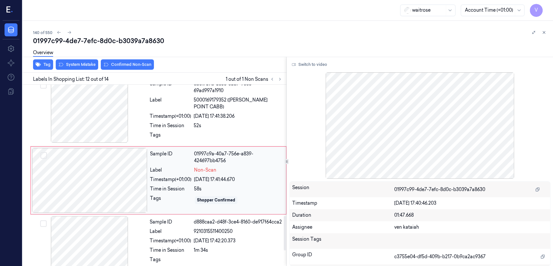
click at [186, 157] on div "Sample ID" at bounding box center [170, 157] width 41 height 14
click at [189, 122] on div "Time in Session" at bounding box center [170, 125] width 41 height 7
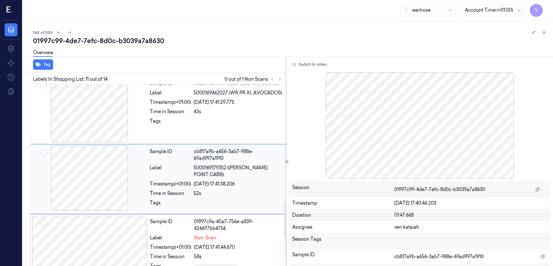
scroll to position [625, 0]
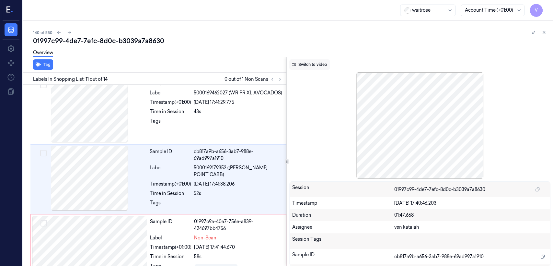
click at [313, 69] on button "Switch to video" at bounding box center [309, 64] width 41 height 10
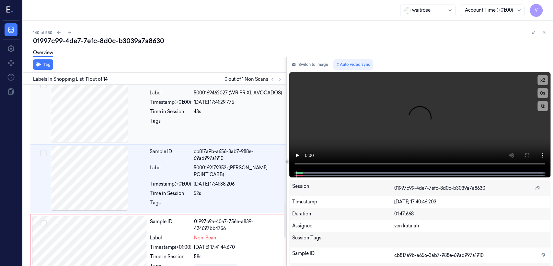
click at [223, 115] on div "43s" at bounding box center [238, 111] width 89 height 7
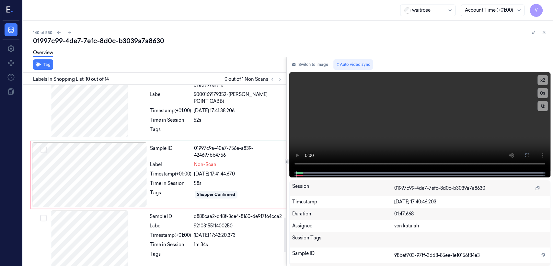
scroll to position [701, 0]
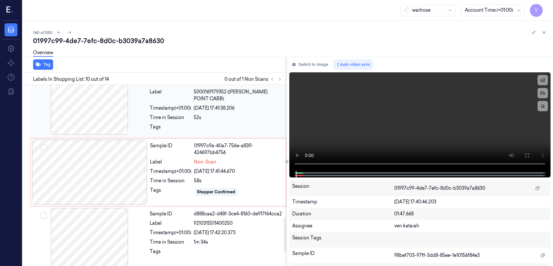
click at [205, 124] on div at bounding box center [238, 129] width 89 height 10
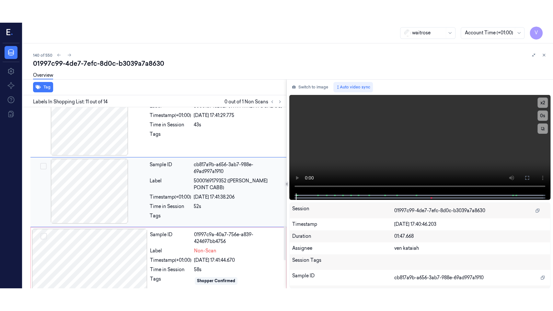
scroll to position [625, 0]
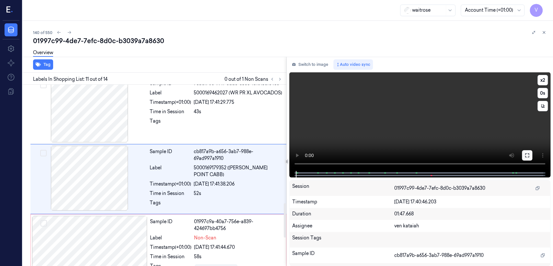
click at [528, 153] on icon at bounding box center [527, 155] width 5 height 5
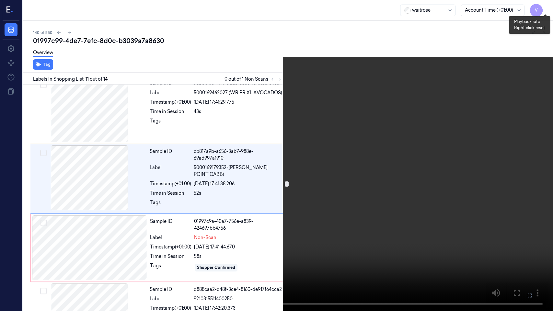
click at [544, 5] on button "x 2" at bounding box center [545, 8] width 10 height 10
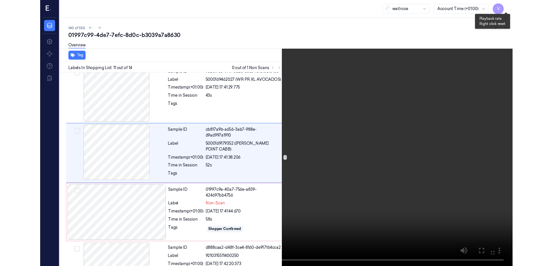
scroll to position [602, 0]
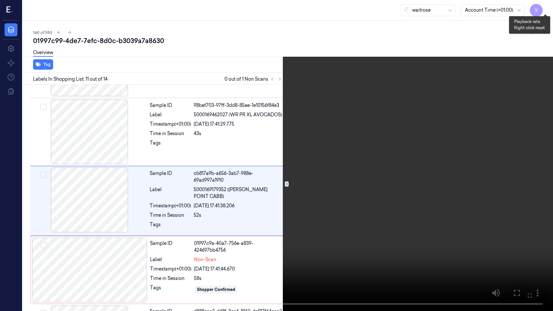
click at [544, 5] on button "x 4" at bounding box center [545, 8] width 10 height 10
click at [0, 0] on icon at bounding box center [0, 0] width 0 height 0
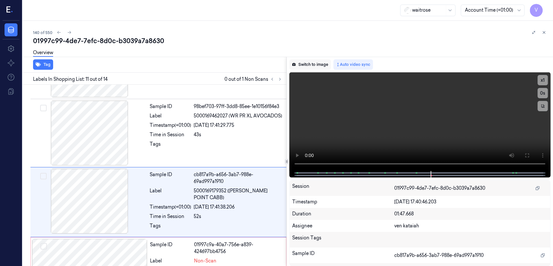
click at [301, 60] on button "Switch to image" at bounding box center [309, 64] width 41 height 10
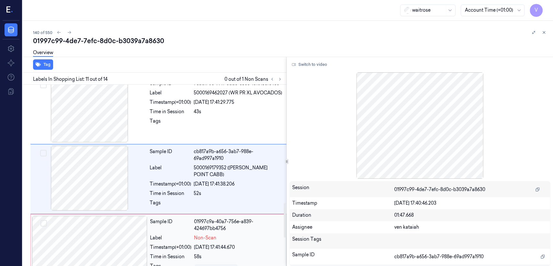
click at [174, 219] on div "Sample ID" at bounding box center [170, 225] width 41 height 14
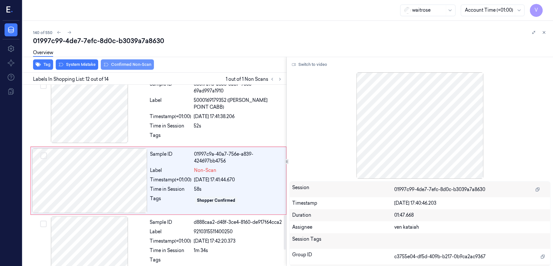
scroll to position [693, 0]
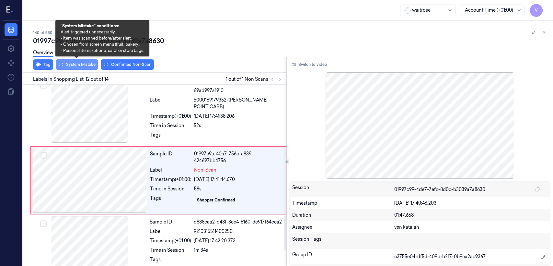
click at [84, 65] on button "System Mistake" at bounding box center [77, 64] width 42 height 10
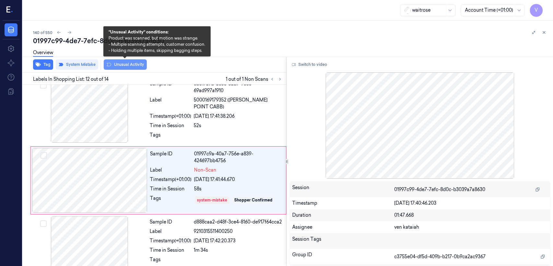
click at [142, 65] on button "Unusual Activity" at bounding box center [125, 64] width 43 height 10
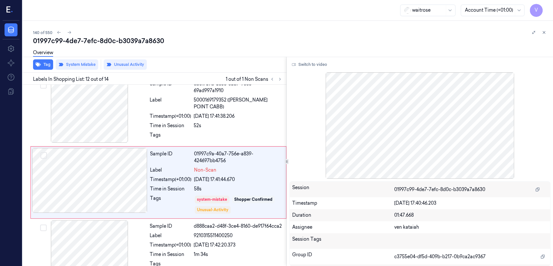
scroll to position [695, 0]
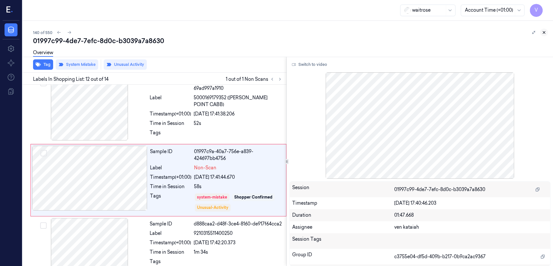
click at [545, 33] on icon at bounding box center [544, 32] width 5 height 5
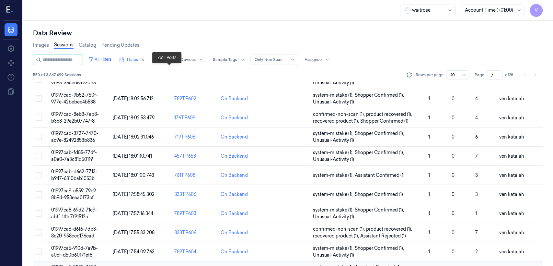
scroll to position [224, 0]
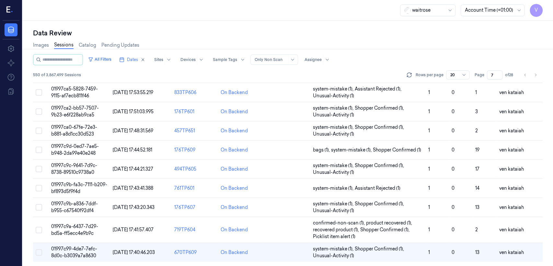
drag, startPoint x: 493, startPoint y: 75, endPoint x: 490, endPoint y: 77, distance: 3.6
click at [490, 77] on input "7" at bounding box center [495, 74] width 16 height 9
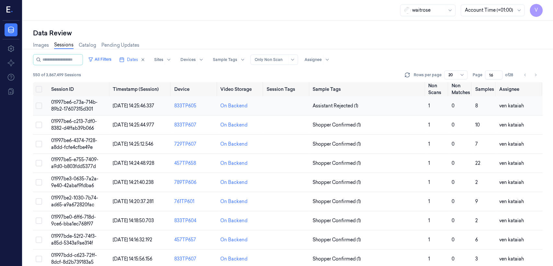
type input "16"
click at [324, 108] on span "Assistant Rejected (1)" at bounding box center [336, 105] width 46 height 7
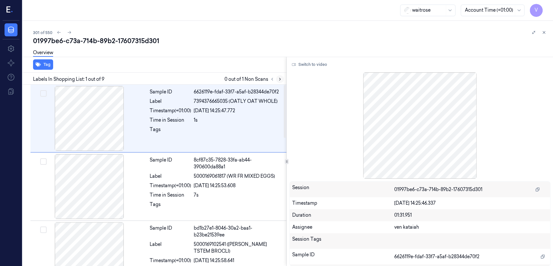
click at [278, 77] on icon at bounding box center [280, 79] width 5 height 5
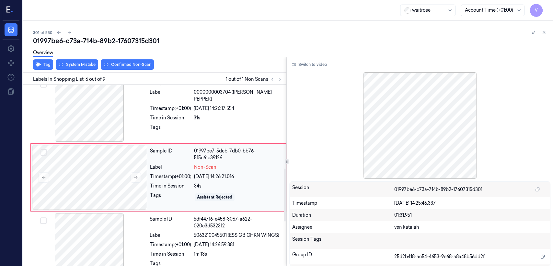
scroll to position [287, 0]
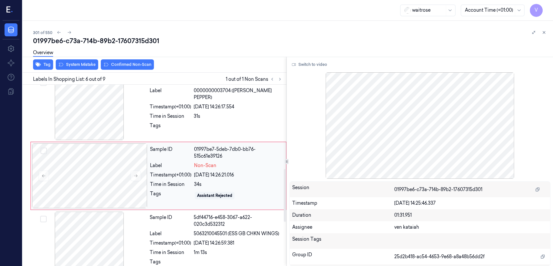
click at [163, 170] on div "Sample ID 01997be7-5deb-7db0-bb76-515c61e39126 Label Non-Scan Timestamp (+01:00…" at bounding box center [215, 175] width 137 height 65
click at [141, 173] on div at bounding box center [89, 175] width 115 height 65
click at [137, 176] on icon at bounding box center [136, 175] width 5 height 5
click at [166, 127] on div "Sample ID ff53e1f5-d895-3a9d-98ae-e6db71b817b0 Label 0000000003704 (WR ESS PEPP…" at bounding box center [216, 107] width 138 height 65
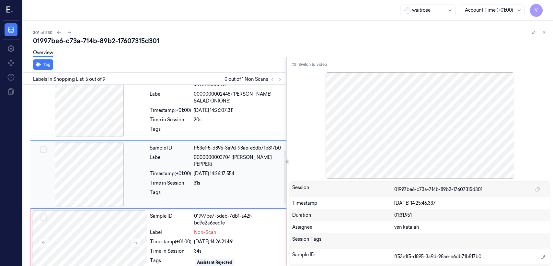
scroll to position [219, 0]
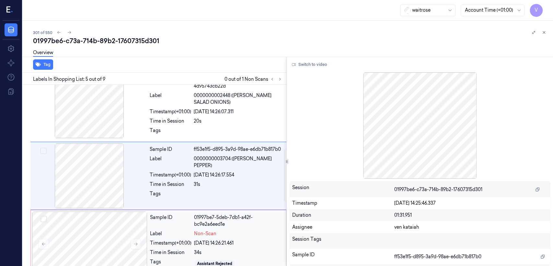
click at [225, 238] on div "Sample ID 01997be7-5deb-7db1-a42f-bc9e2a6eed1e Label Non-Scan Timestamp (+01:00…" at bounding box center [215, 243] width 137 height 65
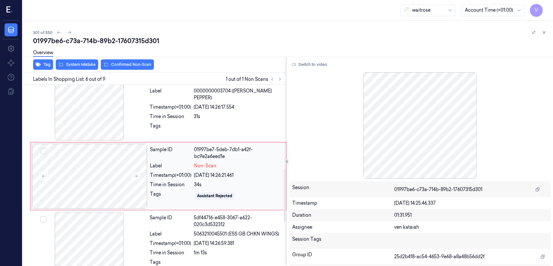
scroll to position [287, 0]
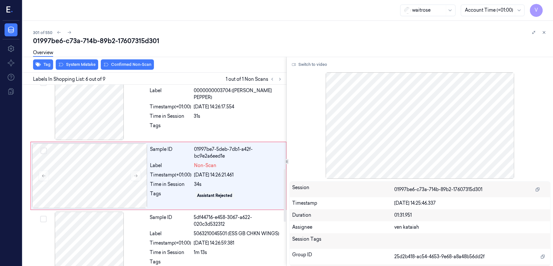
click at [67, 59] on div "Overview" at bounding box center [290, 53] width 515 height 17
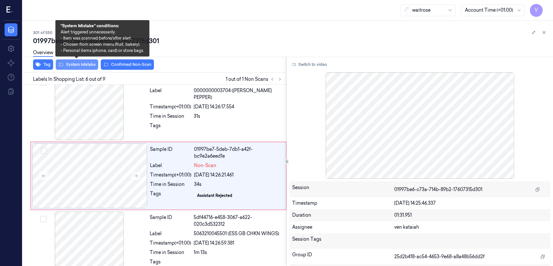
click at [66, 69] on button "System Mistake" at bounding box center [77, 64] width 42 height 10
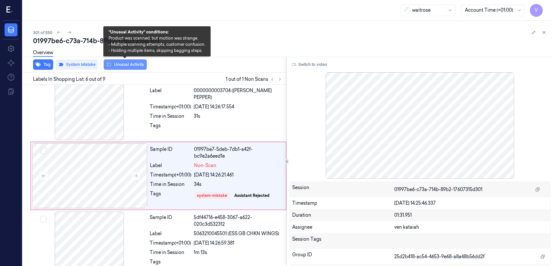
click at [135, 65] on button "Unusual Activity" at bounding box center [125, 64] width 43 height 10
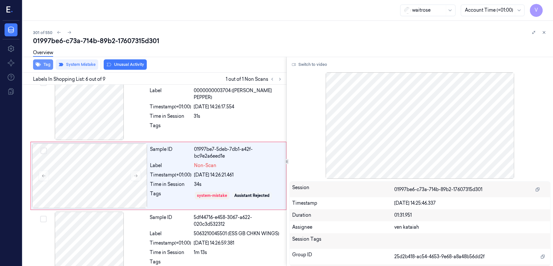
click at [41, 66] on button "Tag" at bounding box center [43, 64] width 20 height 10
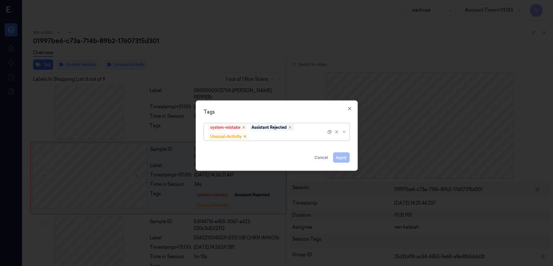
scroll to position [289, 0]
click at [306, 133] on div at bounding box center [289, 136] width 76 height 7
type input "pic"
click at [242, 150] on div "Picklist item alert" at bounding box center [226, 148] width 37 height 7
click at [354, 158] on div "Tags system-mistake Assistant Rejected Unusual-Activity Picklist item alert App…" at bounding box center [277, 135] width 162 height 70
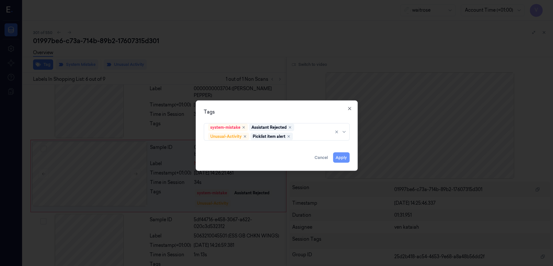
click at [346, 156] on button "Apply" at bounding box center [341, 157] width 17 height 10
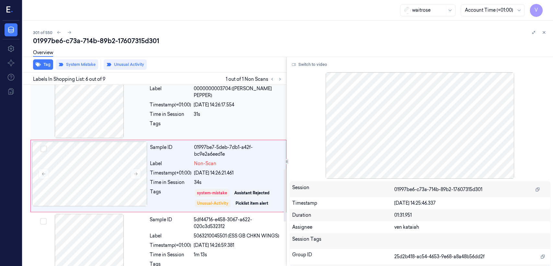
click at [224, 120] on div at bounding box center [238, 125] width 89 height 10
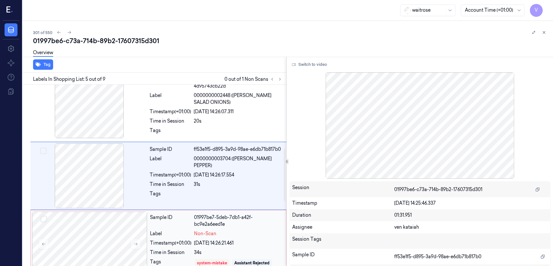
click at [218, 223] on div "01997be7-5deb-7db1-a42f-bc9e2a6eed1e" at bounding box center [238, 221] width 88 height 14
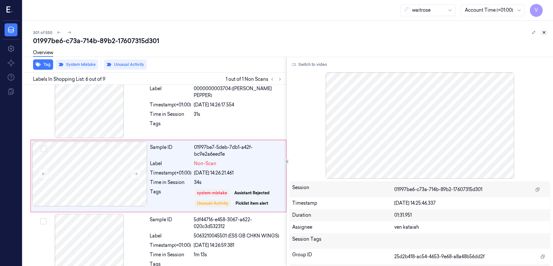
click at [546, 31] on icon at bounding box center [544, 32] width 5 height 5
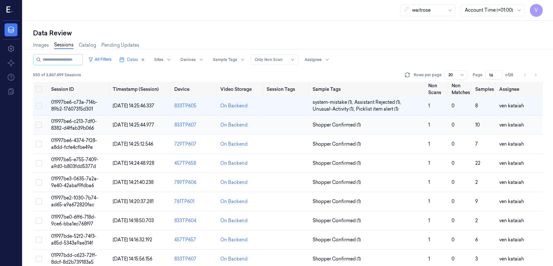
click at [338, 125] on span "Shopper Confirmed (1)" at bounding box center [337, 125] width 48 height 7
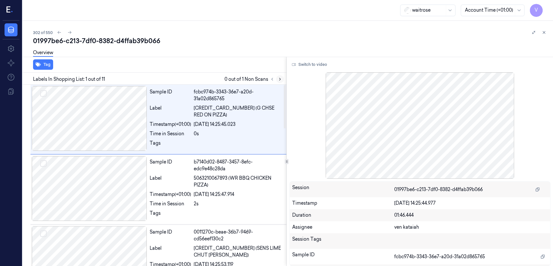
click at [280, 80] on icon at bounding box center [279, 79] width 1 height 2
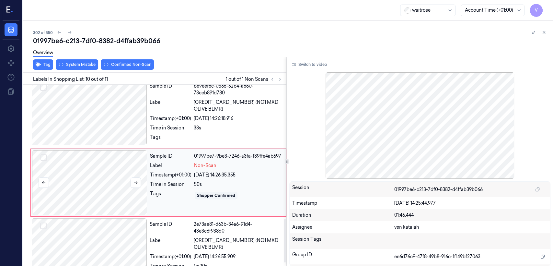
scroll to position [561, 0]
click at [117, 181] on div at bounding box center [89, 181] width 115 height 65
click at [140, 177] on button at bounding box center [136, 182] width 10 height 10
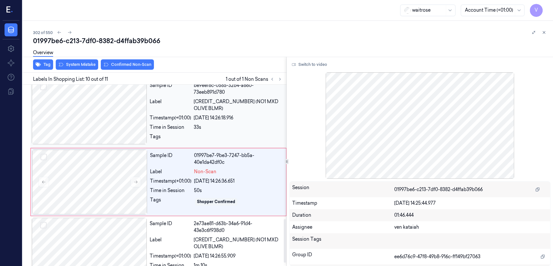
click at [169, 133] on div "Tags" at bounding box center [170, 138] width 41 height 10
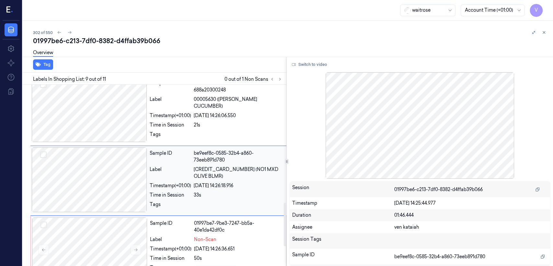
scroll to position [493, 0]
click at [308, 60] on button "Switch to video" at bounding box center [309, 64] width 41 height 10
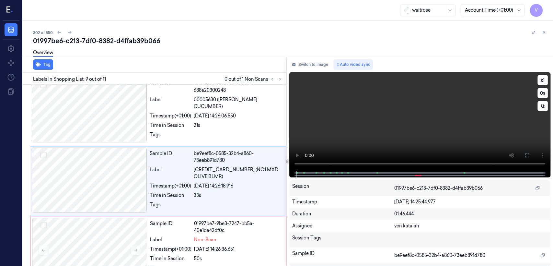
drag, startPoint x: 522, startPoint y: 152, endPoint x: 527, endPoint y: 187, distance: 34.7
click at [524, 154] on button at bounding box center [527, 155] width 10 height 10
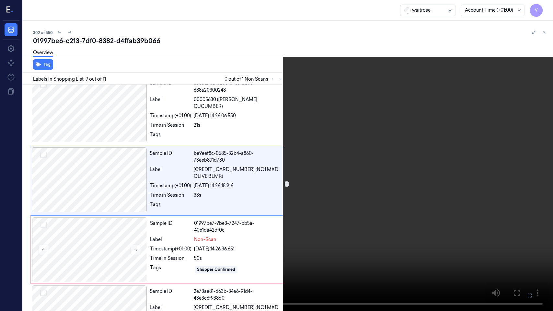
click at [289, 178] on video at bounding box center [276, 155] width 553 height 311
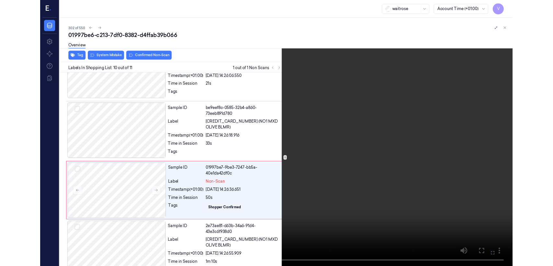
scroll to position [529, 0]
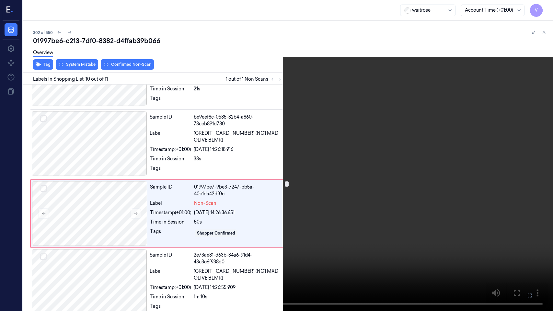
click at [0, 0] on button at bounding box center [0, 0] width 0 height 0
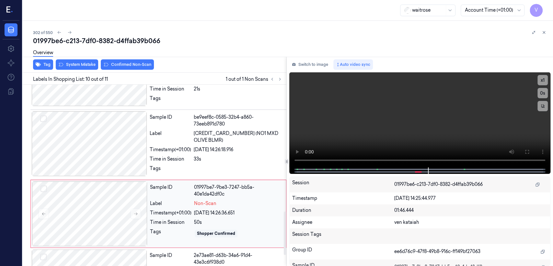
click at [197, 209] on div "24/09/2025 14:26:36.651" at bounding box center [238, 212] width 88 height 7
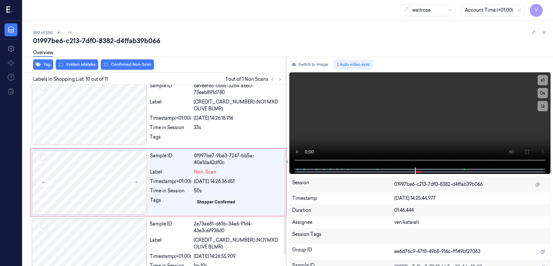
scroll to position [561, 0]
click at [86, 69] on button "System Mistake" at bounding box center [77, 64] width 42 height 10
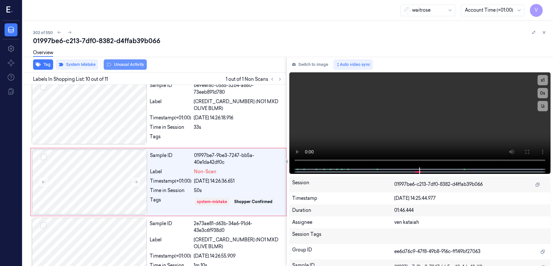
click at [115, 64] on button "Unusual Activity" at bounding box center [125, 64] width 43 height 10
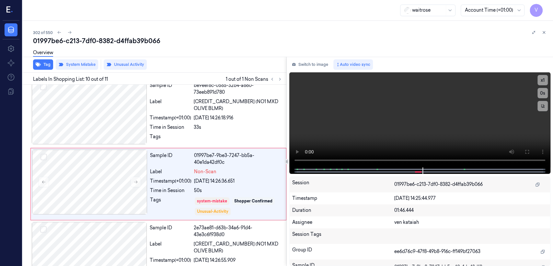
scroll to position [563, 0]
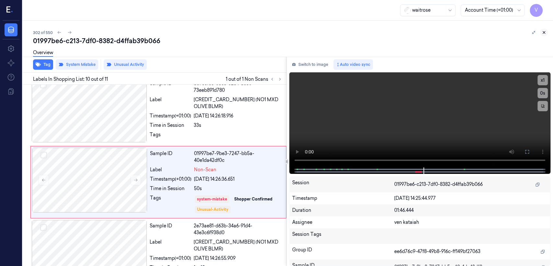
click at [546, 30] on icon at bounding box center [544, 32] width 5 height 5
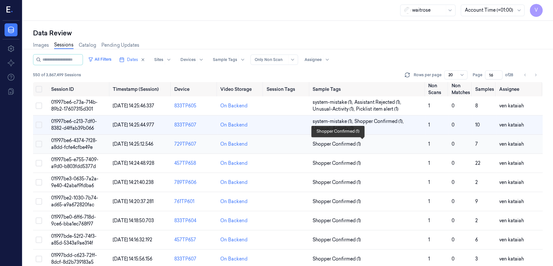
click at [333, 141] on span "Shopper Confirmed (1)" at bounding box center [337, 144] width 48 height 7
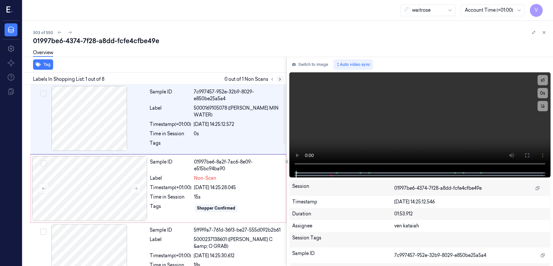
click at [282, 81] on button at bounding box center [280, 79] width 8 height 8
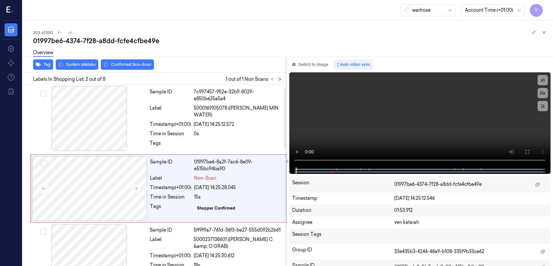
scroll to position [11, 0]
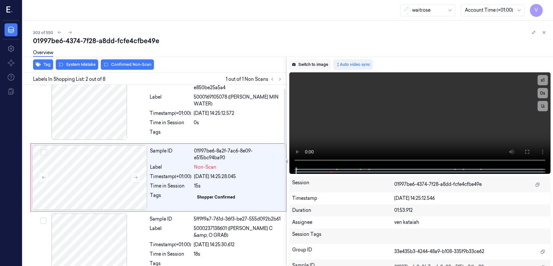
click at [307, 68] on button "Switch to image" at bounding box center [309, 64] width 41 height 10
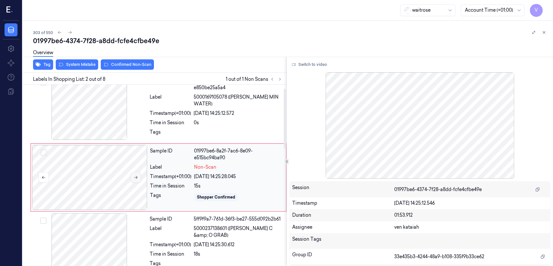
click at [137, 172] on button at bounding box center [136, 177] width 10 height 10
click at [172, 129] on div "Tags" at bounding box center [170, 134] width 41 height 10
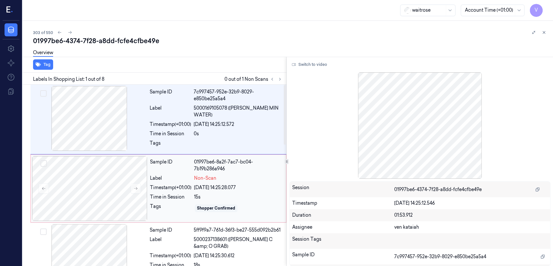
click at [199, 169] on div "01997be6-8a2f-7ac7-bc04-7b19b286a946" at bounding box center [238, 166] width 88 height 14
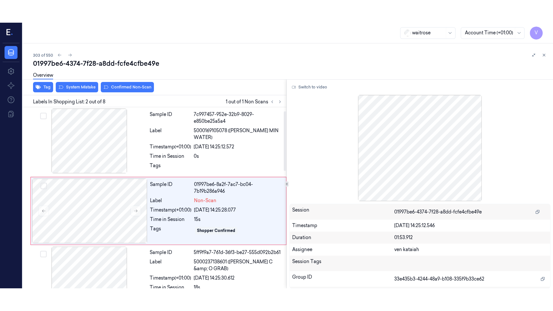
scroll to position [11, 0]
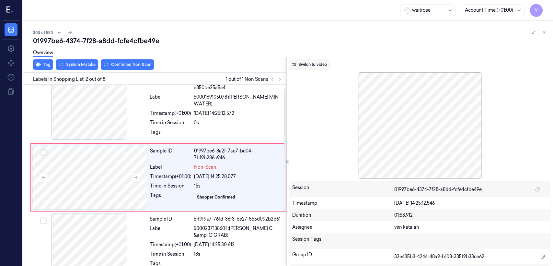
click at [316, 65] on button "Switch to video" at bounding box center [309, 64] width 41 height 10
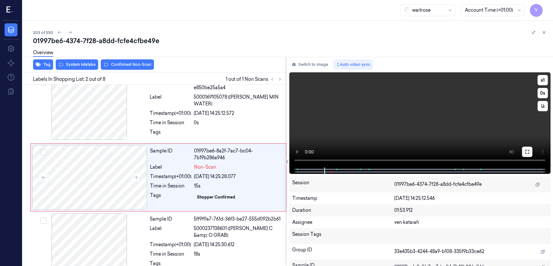
click at [522, 151] on button at bounding box center [527, 152] width 10 height 10
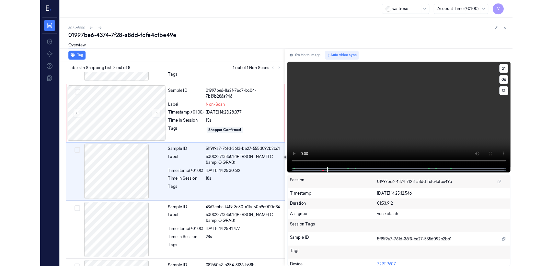
scroll to position [56, 0]
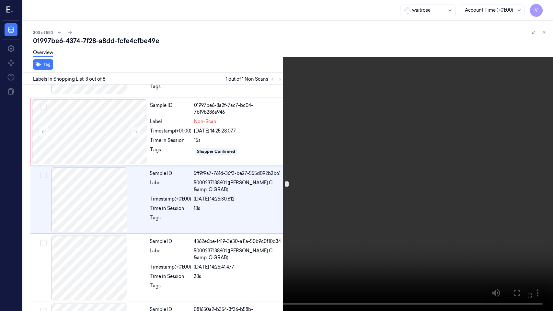
drag, startPoint x: 528, startPoint y: 296, endPoint x: 528, endPoint y: 265, distance: 31.1
click at [0, 0] on icon at bounding box center [0, 0] width 0 height 0
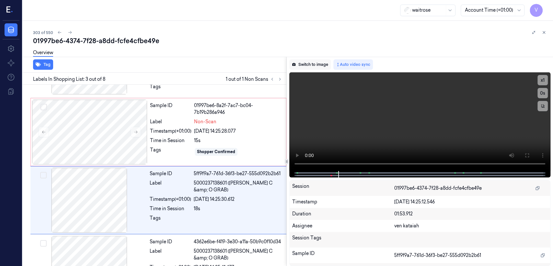
click at [314, 63] on button "Switch to image" at bounding box center [309, 64] width 41 height 10
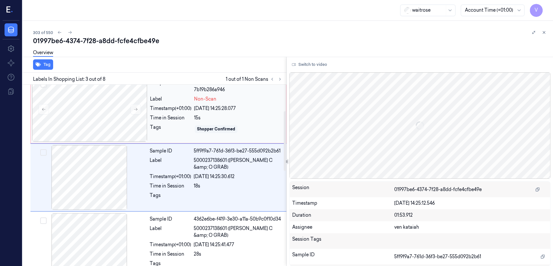
click at [213, 111] on div "Sample ID 01997be6-8a2f-7ac7-bc04-7b19b286a946 Label Non-Scan Timestamp (+01:00…" at bounding box center [215, 109] width 137 height 65
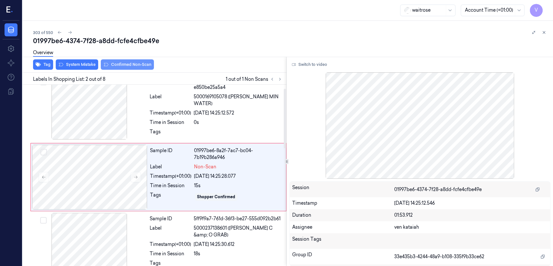
scroll to position [11, 0]
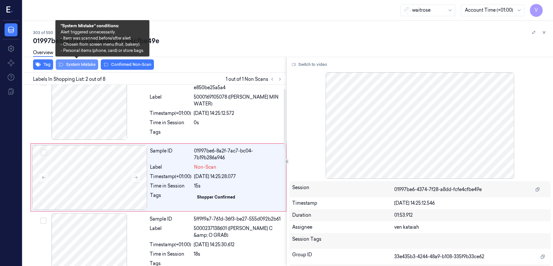
click at [88, 63] on button "System Mistake" at bounding box center [77, 64] width 42 height 10
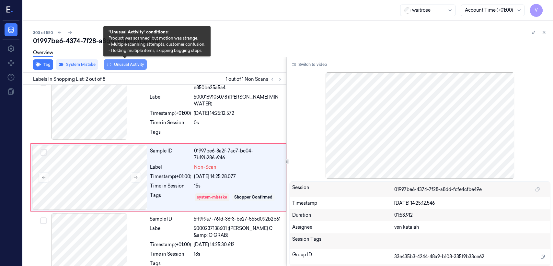
click at [132, 65] on button "Unusual Activity" at bounding box center [125, 64] width 43 height 10
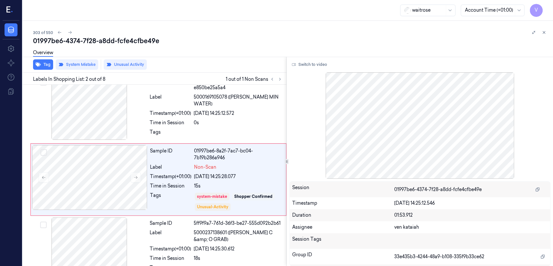
scroll to position [13, 0]
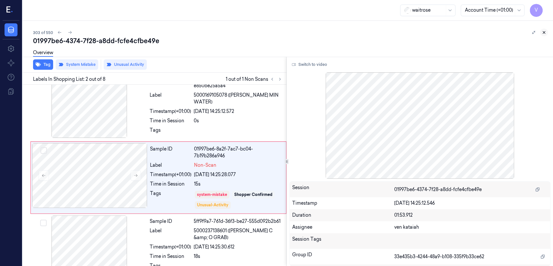
click at [542, 32] on icon at bounding box center [544, 32] width 5 height 5
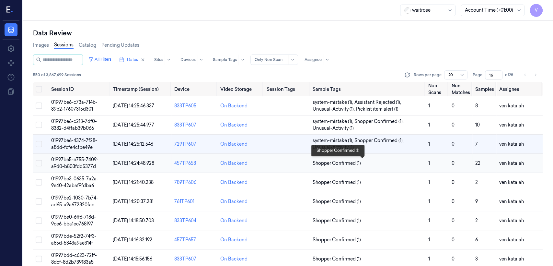
click at [348, 164] on span "Shopper Confirmed (1)" at bounding box center [337, 163] width 48 height 7
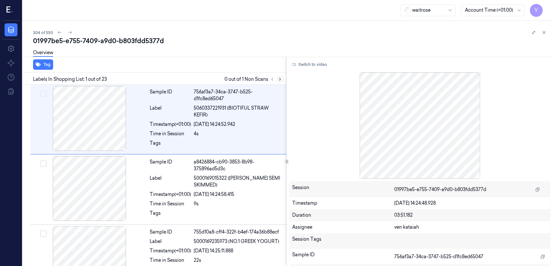
click at [278, 81] on icon at bounding box center [280, 79] width 5 height 5
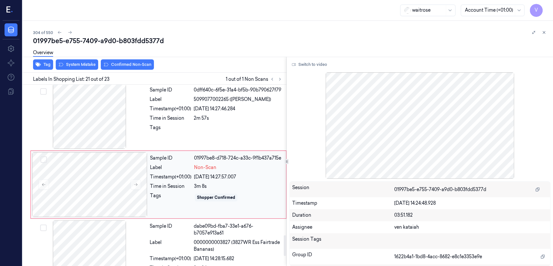
scroll to position [1309, 0]
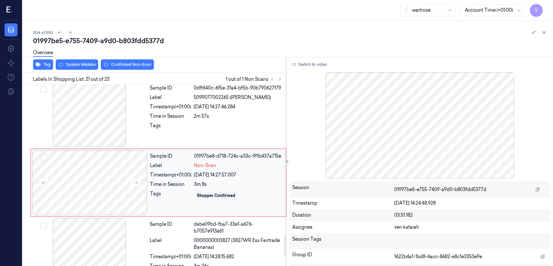
click at [155, 190] on div "Tags" at bounding box center [170, 195] width 41 height 10
click at [145, 116] on div at bounding box center [89, 114] width 115 height 65
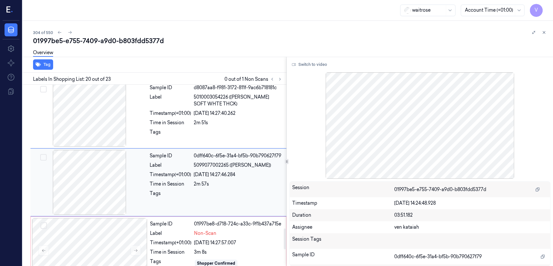
scroll to position [1241, 0]
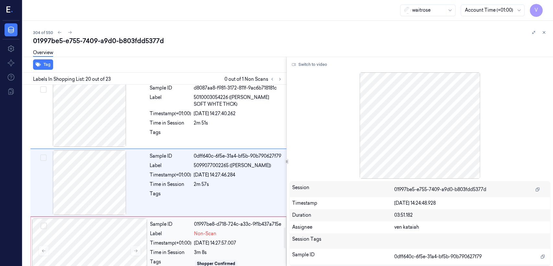
click at [168, 230] on div "Label" at bounding box center [170, 233] width 41 height 7
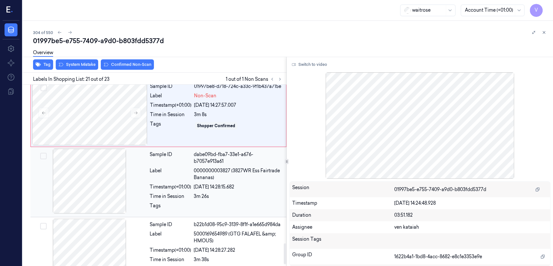
click at [207, 183] on div "24/09/2025 14:28:15.682" at bounding box center [238, 186] width 89 height 7
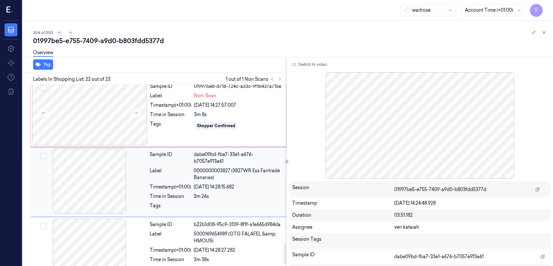
scroll to position [1378, 0]
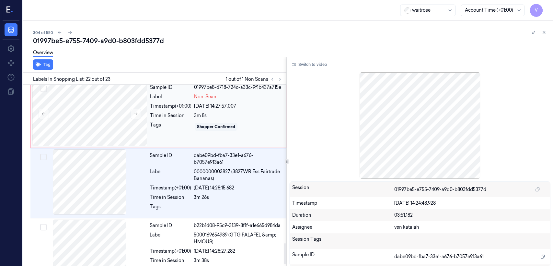
click at [196, 103] on div "24/09/2025 14:27:57.007" at bounding box center [238, 106] width 88 height 7
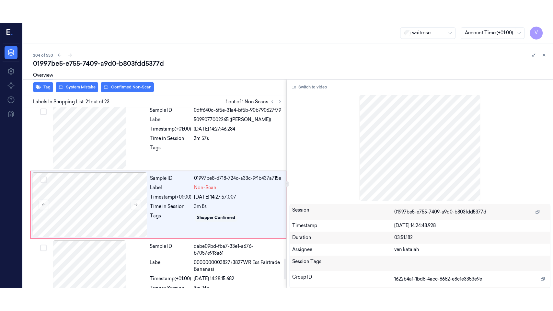
scroll to position [1309, 0]
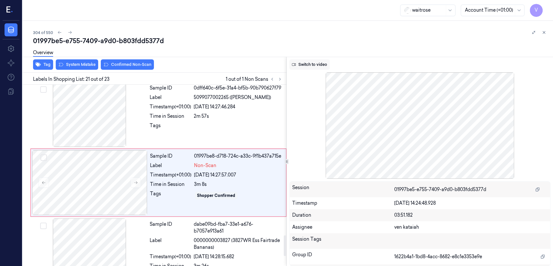
click at [314, 68] on button "Switch to video" at bounding box center [309, 64] width 41 height 10
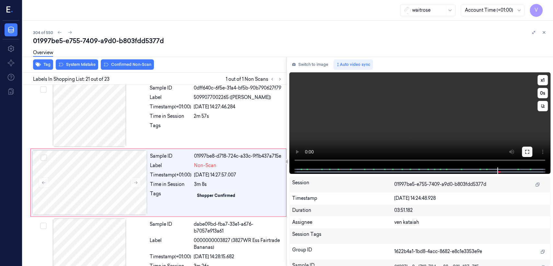
click at [523, 151] on button at bounding box center [527, 152] width 10 height 10
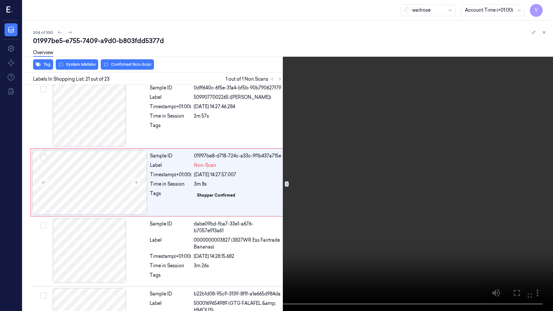
click at [301, 143] on video at bounding box center [276, 155] width 553 height 311
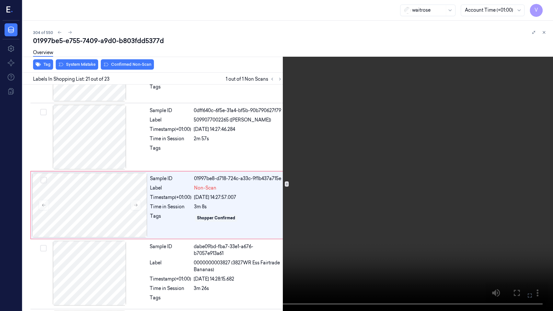
click at [301, 143] on video at bounding box center [276, 155] width 553 height 311
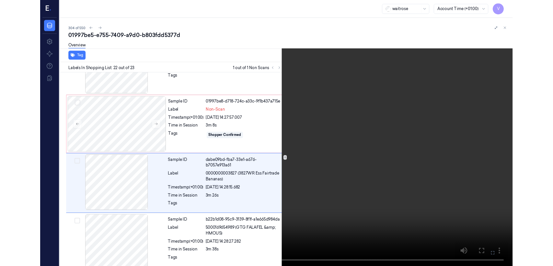
scroll to position [1347, 0]
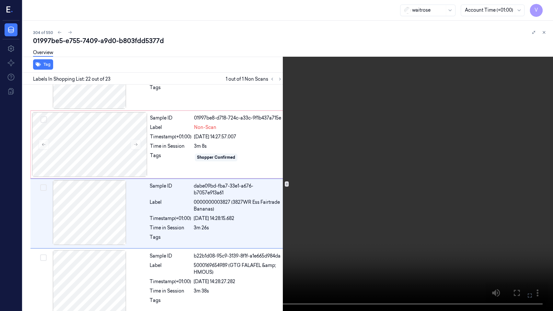
click at [0, 0] on icon at bounding box center [0, 0] width 0 height 0
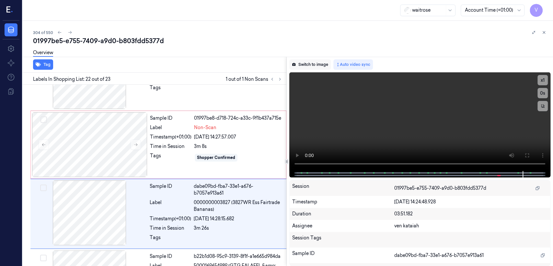
click at [303, 65] on button "Switch to image" at bounding box center [309, 64] width 41 height 10
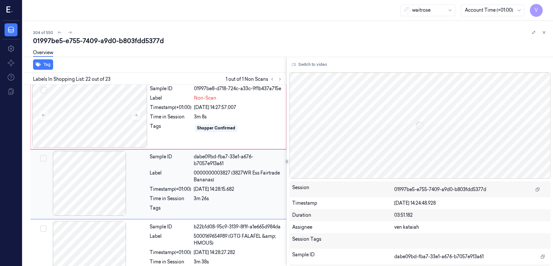
scroll to position [1378, 0]
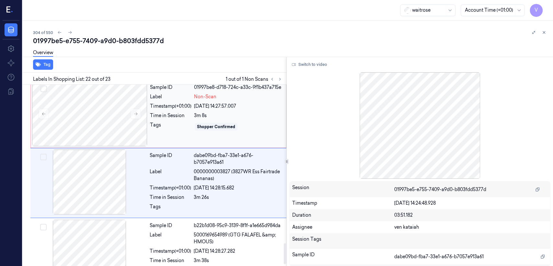
click at [229, 112] on div "Sample ID 01997be8-d718-724c-a33c-9f1b437a715e Label Non-Scan Timestamp (+01:00…" at bounding box center [215, 113] width 137 height 65
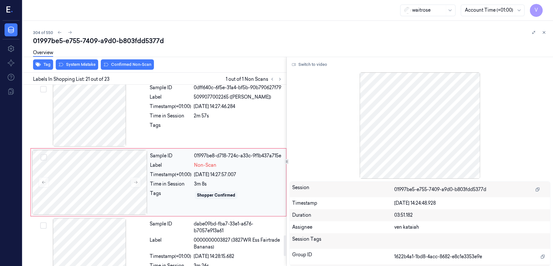
scroll to position [1309, 0]
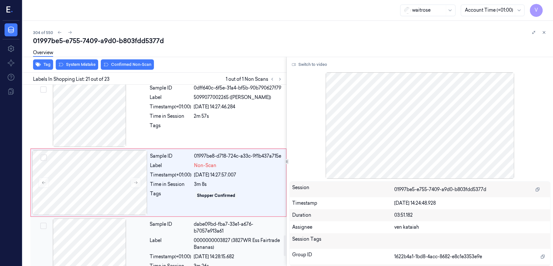
click at [156, 237] on div "Label" at bounding box center [170, 244] width 41 height 14
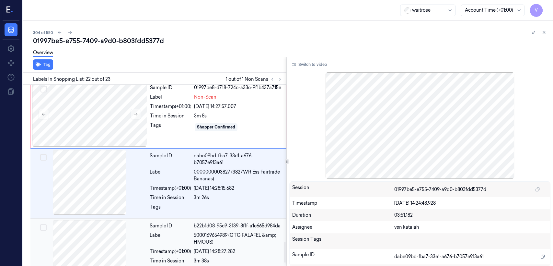
scroll to position [1378, 0]
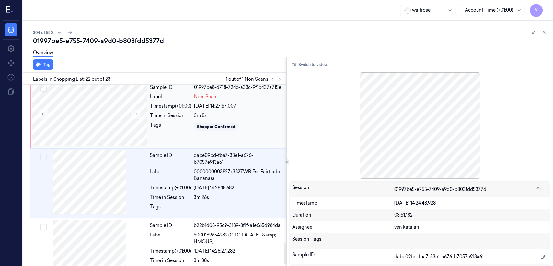
click at [172, 126] on div "Sample ID 01997be8-d718-724c-a33c-9f1b437a715e Label Non-Scan Timestamp (+01:00…" at bounding box center [215, 113] width 137 height 65
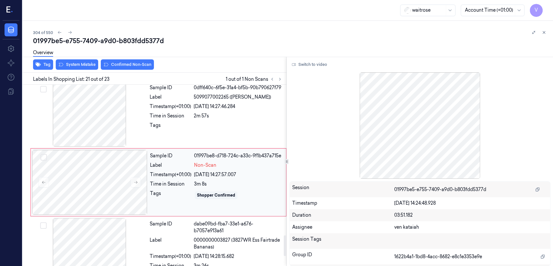
scroll to position [1309, 0]
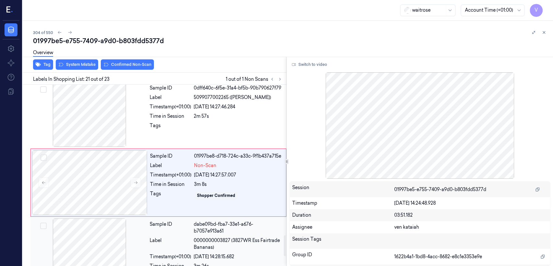
click at [186, 226] on div "Sample ID" at bounding box center [170, 228] width 41 height 14
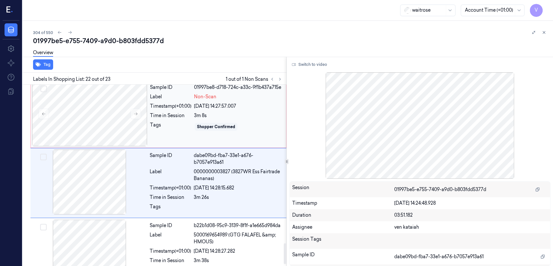
click at [168, 127] on div "Sample ID 01997be8-d718-724c-a33c-9f1b437a715e Label Non-Scan Timestamp (+01:00…" at bounding box center [215, 113] width 137 height 65
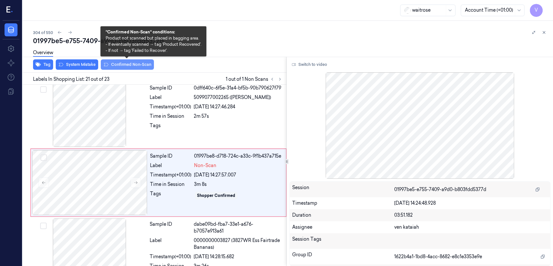
click at [136, 68] on button "Confirmed Non-Scan" at bounding box center [127, 64] width 53 height 10
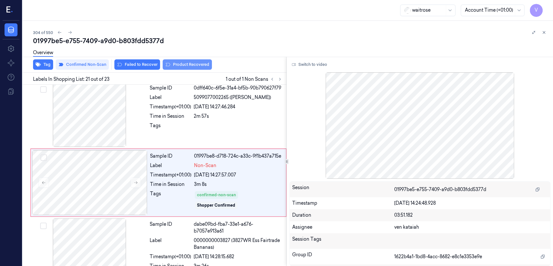
click at [180, 64] on button "Product Recovered" at bounding box center [187, 64] width 49 height 10
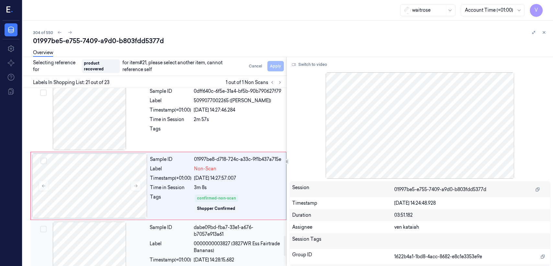
click at [220, 240] on span "0000000003827 (3827WR Ess Fairtrade Bananas)" at bounding box center [238, 247] width 89 height 14
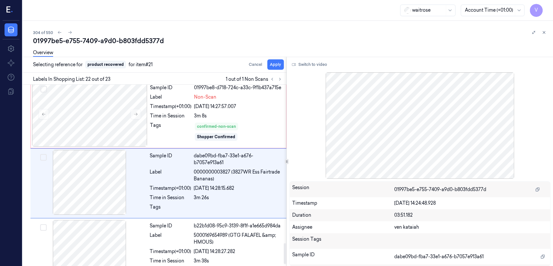
scroll to position [1378, 0]
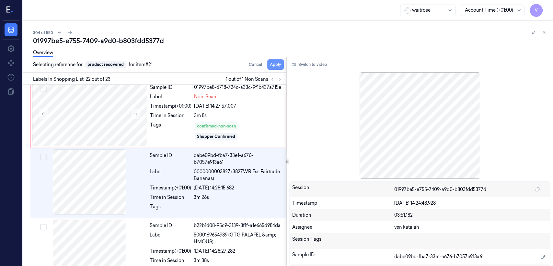
click at [276, 65] on button "Apply" at bounding box center [275, 64] width 17 height 10
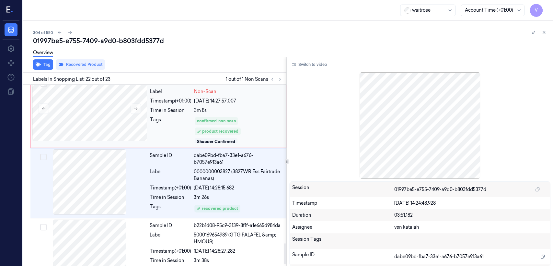
click at [156, 122] on div "Tags" at bounding box center [170, 129] width 41 height 27
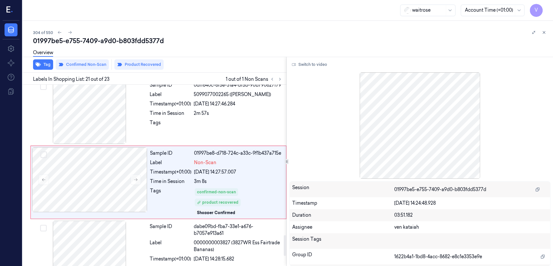
scroll to position [1312, 0]
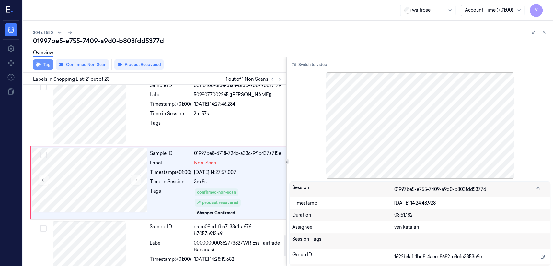
click at [44, 65] on button "Tag" at bounding box center [43, 64] width 20 height 10
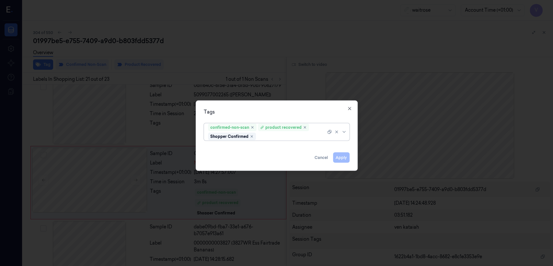
click at [281, 136] on div at bounding box center [291, 136] width 69 height 7
type input "pic"
click at [238, 143] on div "Picklist item alert" at bounding box center [276, 148] width 143 height 11
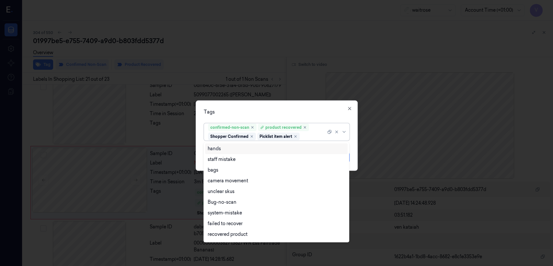
click at [355, 149] on div "Tags option Picklist item alert, selected. 16 results available. Use Up and Dow…" at bounding box center [277, 135] width 162 height 70
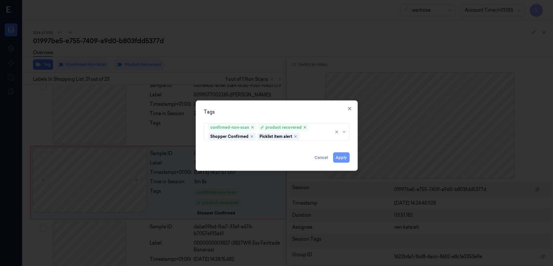
click at [346, 154] on button "Apply" at bounding box center [341, 157] width 17 height 10
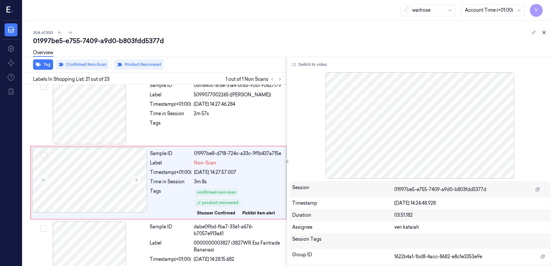
click at [546, 32] on icon at bounding box center [544, 32] width 5 height 5
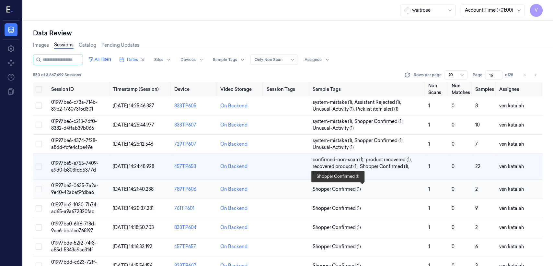
click at [339, 190] on span "Shopper Confirmed (1)" at bounding box center [337, 189] width 48 height 7
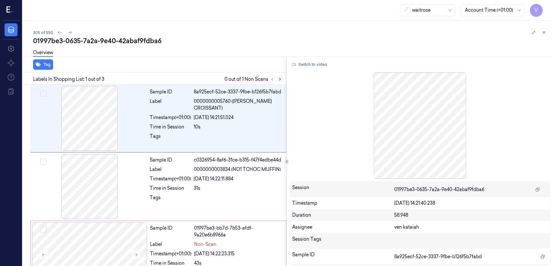
click at [282, 81] on button at bounding box center [280, 79] width 8 height 8
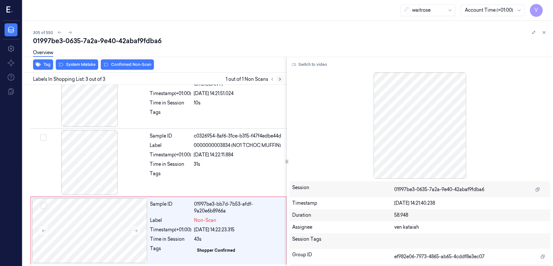
scroll to position [25, 0]
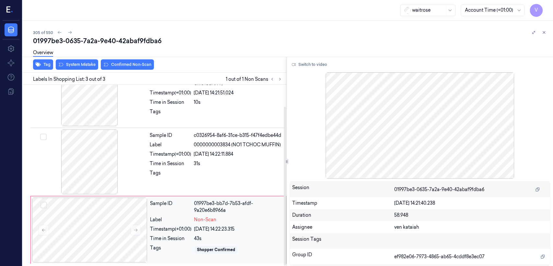
click at [154, 224] on div "Sample ID 01997be3-bb7d-7b53-afdf-9a20e6b8966a Label Non-Scan Timestamp (+01:00…" at bounding box center [215, 229] width 137 height 65
click at [169, 165] on div "Time in Session" at bounding box center [170, 163] width 41 height 7
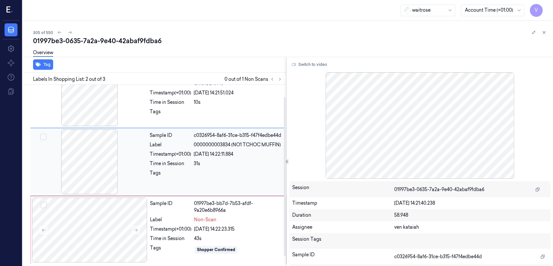
scroll to position [11, 0]
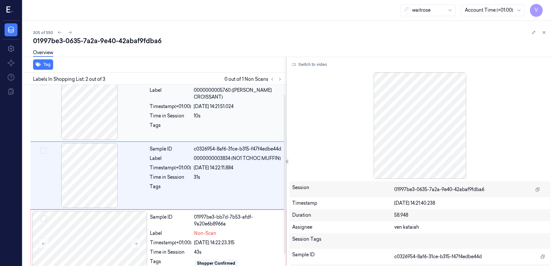
drag, startPoint x: 164, startPoint y: 223, endPoint x: 147, endPoint y: 110, distance: 114.4
click at [164, 223] on div "Sample ID" at bounding box center [170, 221] width 41 height 14
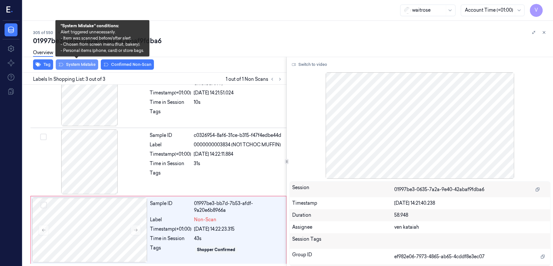
click at [88, 63] on button "System Mistake" at bounding box center [77, 64] width 42 height 10
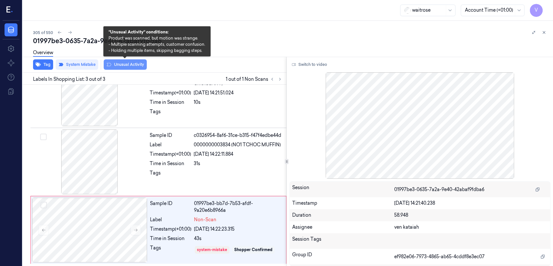
click at [125, 64] on button "Unusual Activity" at bounding box center [125, 64] width 43 height 10
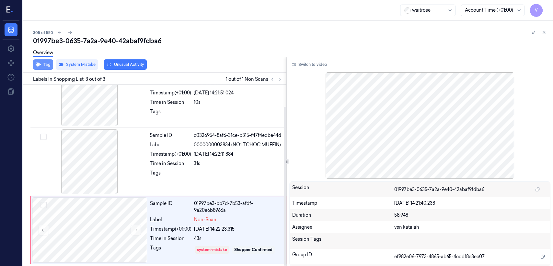
click at [45, 62] on button "Tag" at bounding box center [43, 64] width 20 height 10
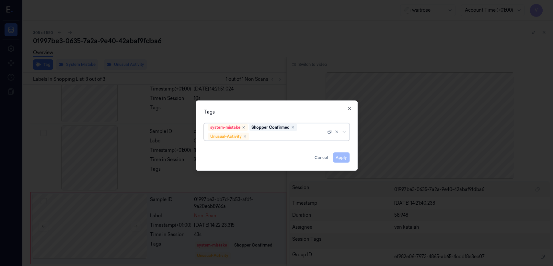
click at [286, 141] on div "system-mistake Shopper Confirmed Unusual-Activity" at bounding box center [277, 131] width 156 height 21
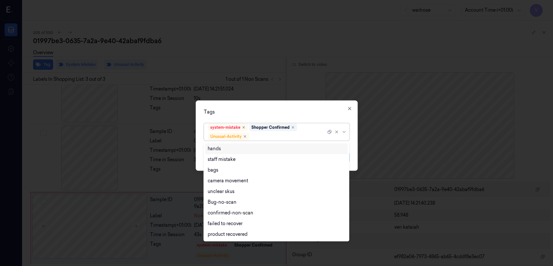
click at [285, 136] on div at bounding box center [289, 136] width 76 height 7
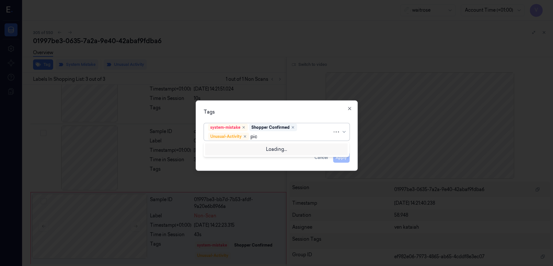
type input "pick"
click at [223, 149] on div "Picklist item alert" at bounding box center [226, 148] width 37 height 7
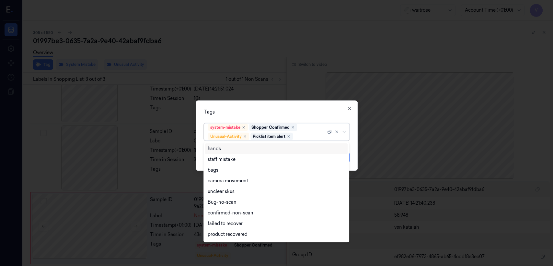
click at [344, 113] on div "Tags" at bounding box center [277, 112] width 146 height 7
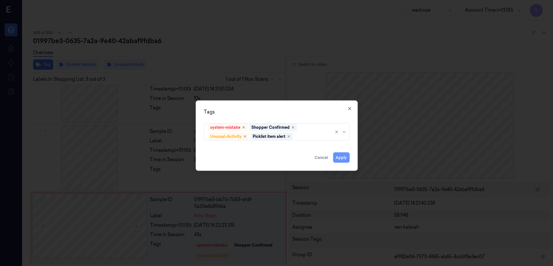
click at [342, 157] on button "Apply" at bounding box center [341, 157] width 17 height 10
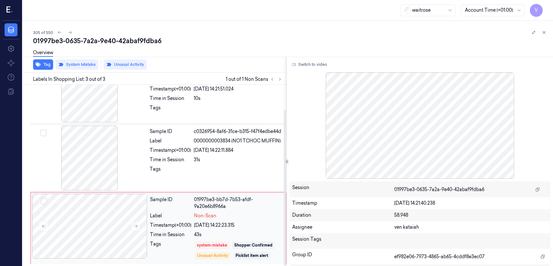
click at [191, 203] on div "Sample ID" at bounding box center [170, 203] width 41 height 14
click at [137, 226] on icon at bounding box center [136, 226] width 5 height 5
click at [130, 159] on div at bounding box center [89, 157] width 115 height 65
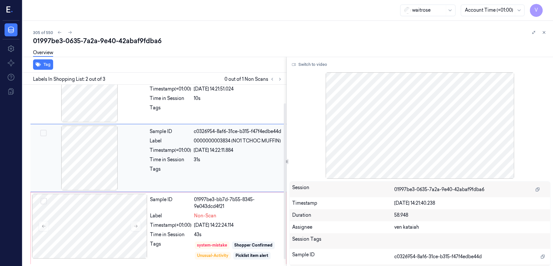
scroll to position [11, 0]
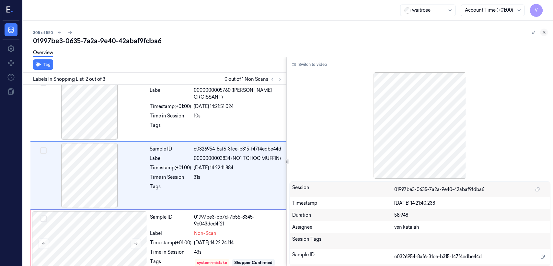
click at [545, 32] on icon at bounding box center [544, 32] width 5 height 5
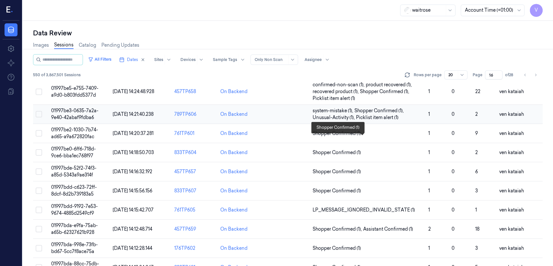
scroll to position [87, 0]
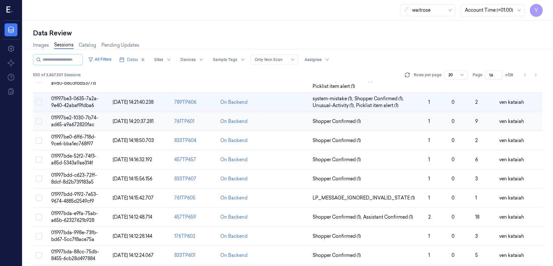
click at [340, 121] on span "Shopper Confirmed (1)" at bounding box center [337, 121] width 48 height 7
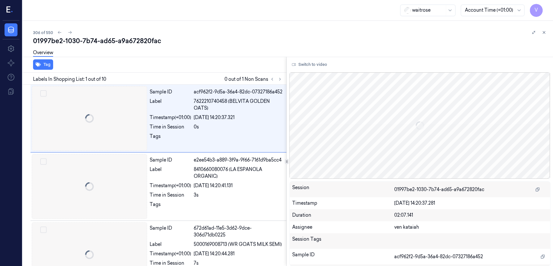
click at [186, 1] on div "waitrose Account Time (+01:00) V" at bounding box center [288, 10] width 531 height 21
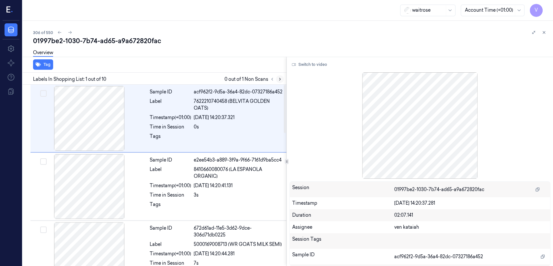
click at [276, 79] on button at bounding box center [280, 79] width 8 height 8
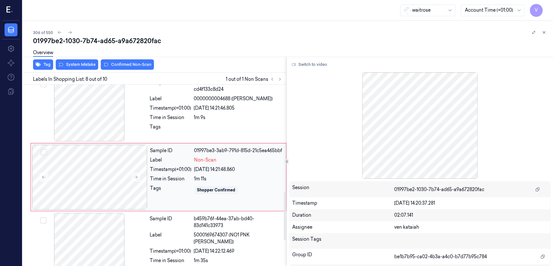
scroll to position [419, 0]
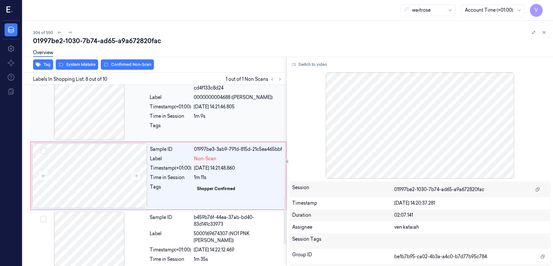
click at [112, 135] on div at bounding box center [89, 107] width 115 height 65
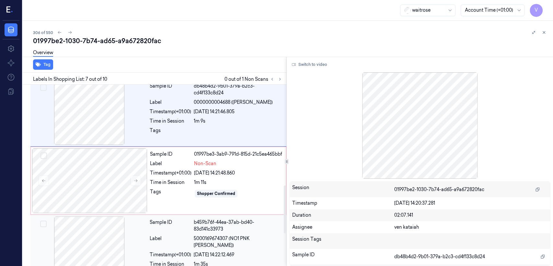
scroll to position [423, 0]
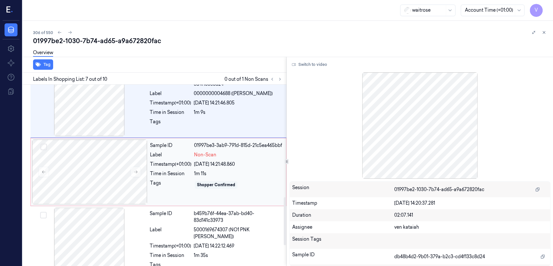
click at [220, 188] on div "Shopper Confirmed" at bounding box center [216, 185] width 38 height 6
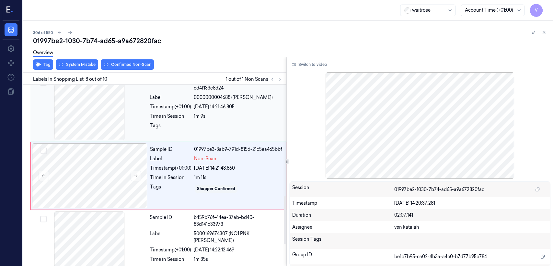
click at [231, 138] on div "Sample ID db48b4d2-9b01-379a-b2c3-cd4f133c8d24 Label 0000000004688 (WR LEMON) T…" at bounding box center [216, 107] width 138 height 65
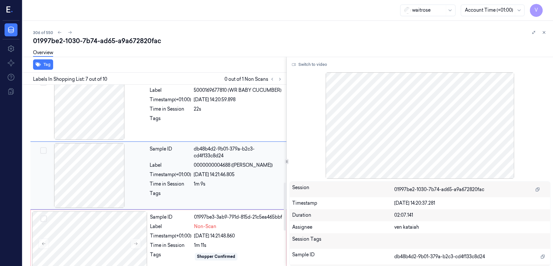
scroll to position [351, 0]
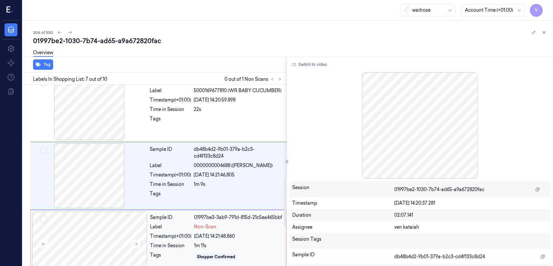
click at [228, 218] on div "01997be3-3ab9-791d-815d-21c5ea465bbf" at bounding box center [238, 217] width 88 height 7
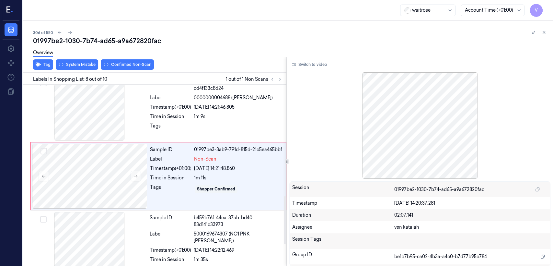
scroll to position [419, 0]
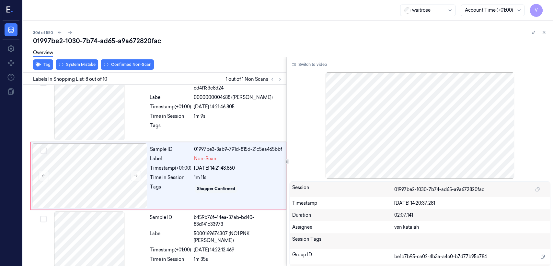
click at [92, 61] on div "Overview" at bounding box center [290, 53] width 515 height 17
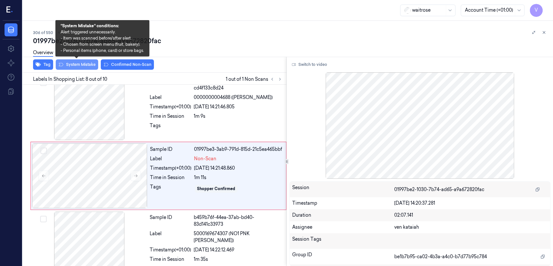
click at [90, 63] on button "System Mistake" at bounding box center [77, 64] width 42 height 10
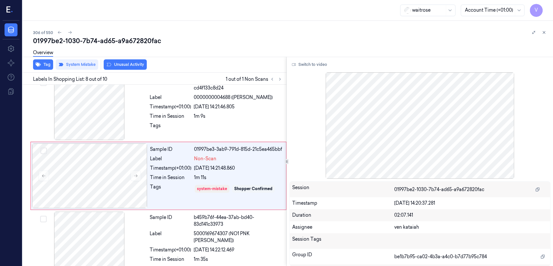
click at [115, 65] on button "Unusual Activity" at bounding box center [125, 64] width 43 height 10
click at [48, 64] on button "Tag" at bounding box center [43, 64] width 20 height 10
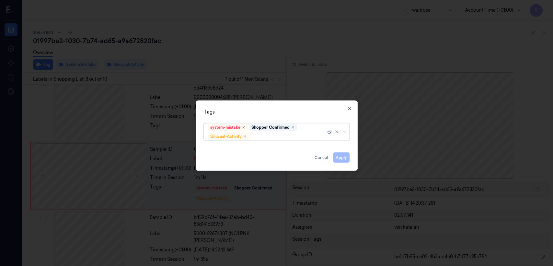
scroll to position [421, 0]
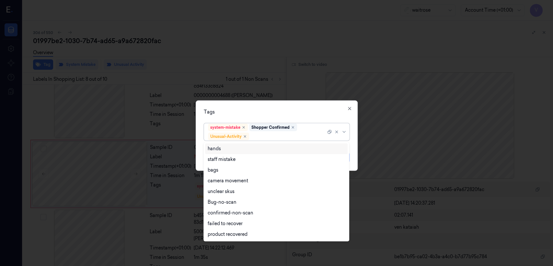
click at [317, 136] on div at bounding box center [289, 136] width 76 height 7
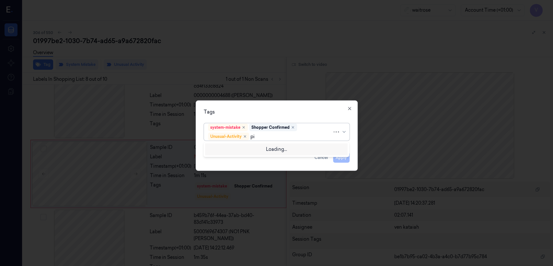
type input "pic"
click at [231, 148] on div "Picklist item alert" at bounding box center [226, 148] width 37 height 7
click at [329, 112] on div "Tags" at bounding box center [277, 112] width 146 height 7
click at [341, 152] on button "Apply" at bounding box center [341, 157] width 17 height 10
click at [338, 158] on button "Apply" at bounding box center [341, 157] width 17 height 10
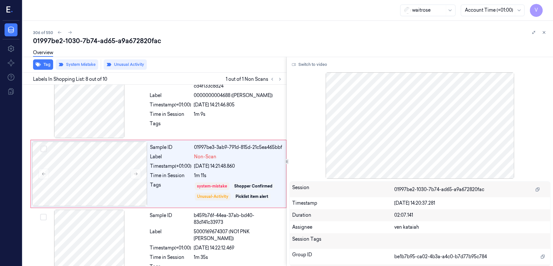
click at [548, 31] on div "306 of 550 01997be2-1030-7b74-ad65-a9a672820fac Overview Tag System Mistake Unu…" at bounding box center [288, 143] width 531 height 245
click at [542, 32] on icon at bounding box center [544, 32] width 5 height 5
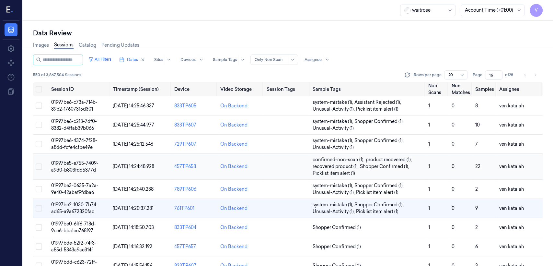
scroll to position [34, 0]
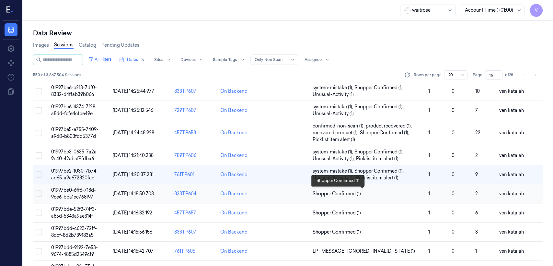
click at [331, 195] on span "Shopper Confirmed (1)" at bounding box center [337, 193] width 48 height 7
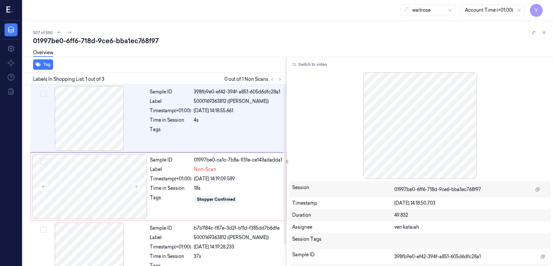
click at [277, 73] on div "Labels In Shopping List: 1 out of 3 0 out of 1 Non Scans" at bounding box center [153, 79] width 266 height 12
click at [283, 80] on button at bounding box center [280, 79] width 8 height 8
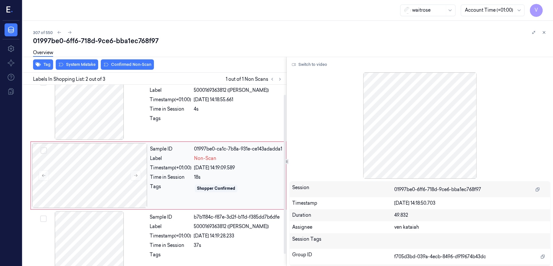
click at [159, 180] on div "Time in Session" at bounding box center [170, 177] width 41 height 7
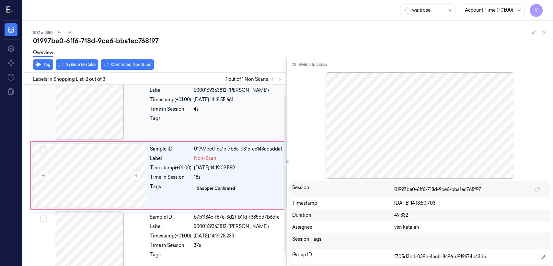
click at [172, 131] on div "Sample ID 398fb9e0-ef42-394f-a851-605d6dfc28a1 Label 5000169363812 (WR DORG LEE…" at bounding box center [216, 107] width 138 height 65
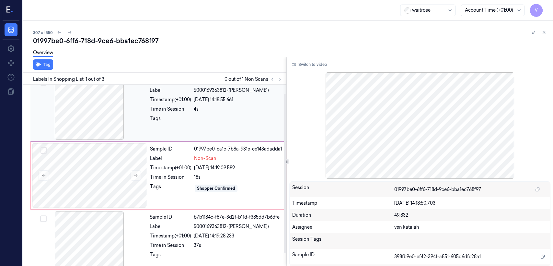
scroll to position [0, 0]
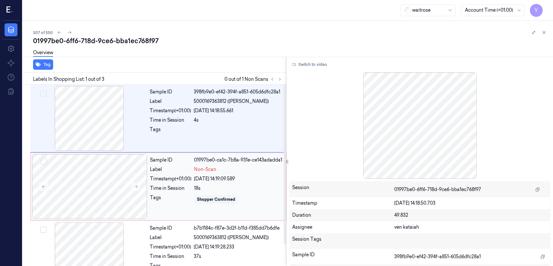
click at [223, 190] on div "Sample ID 01997be0-ca1c-7b8a-931e-ce143adadda1 Label Non-Scan Timestamp (+01:00…" at bounding box center [215, 186] width 137 height 65
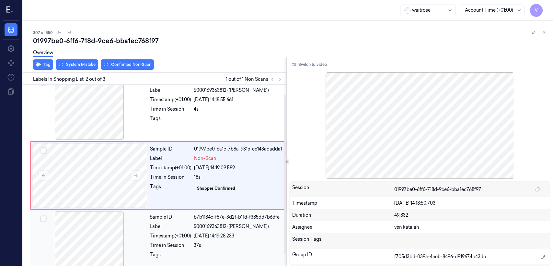
click at [190, 227] on div "Label" at bounding box center [170, 226] width 41 height 7
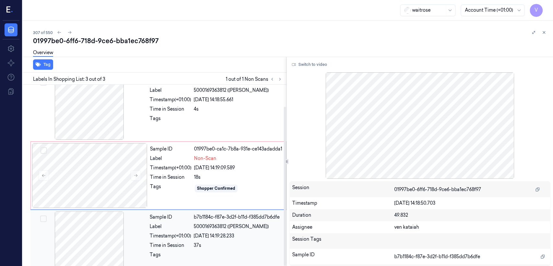
scroll to position [25, 0]
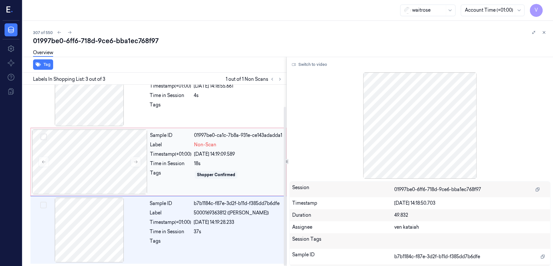
click at [217, 174] on div "Sample ID 01997be0-ca1c-7b8a-931e-ce143adadda1 Label Non-Scan Timestamp (+01:00…" at bounding box center [215, 161] width 137 height 65
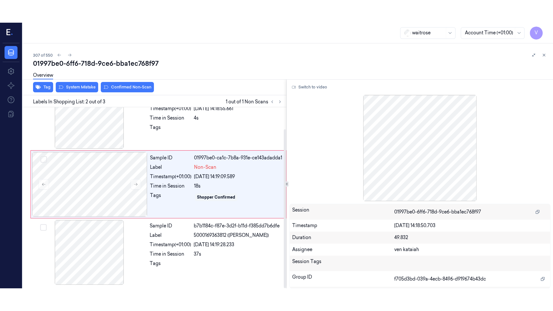
scroll to position [11, 0]
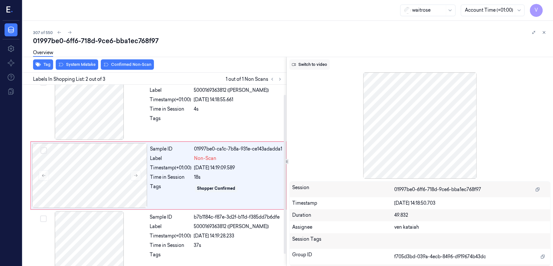
click at [317, 65] on button "Switch to video" at bounding box center [309, 64] width 41 height 10
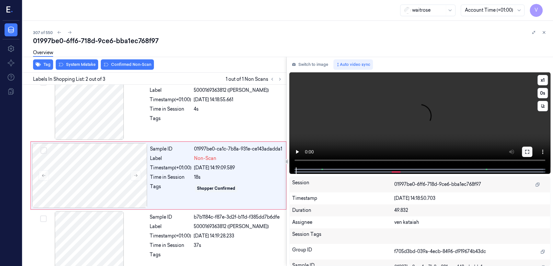
click at [525, 151] on icon at bounding box center [527, 151] width 5 height 5
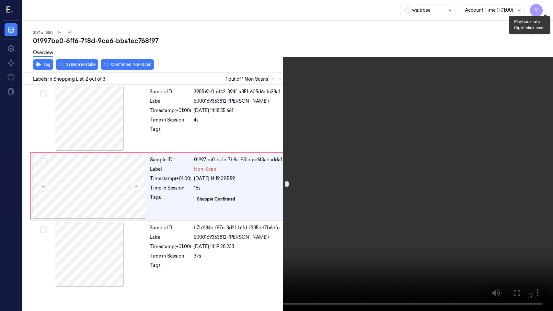
click at [548, 8] on button "x 1" at bounding box center [545, 8] width 10 height 10
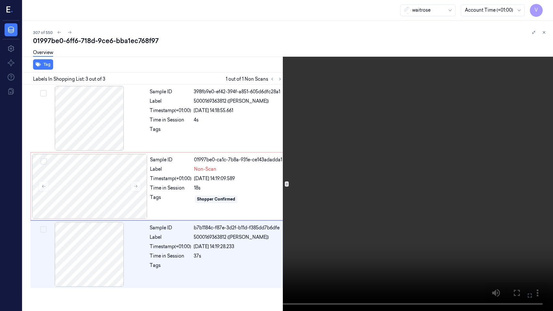
click at [0, 0] on icon at bounding box center [0, 0] width 0 height 0
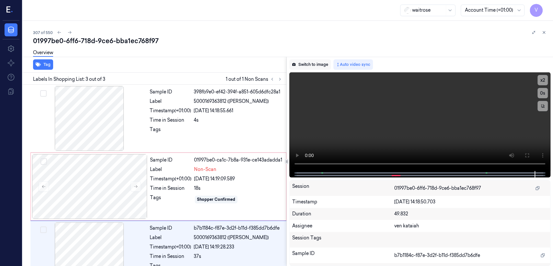
click at [301, 65] on button "Switch to image" at bounding box center [309, 64] width 41 height 10
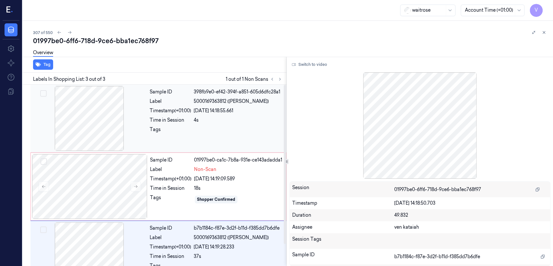
click at [220, 128] on div at bounding box center [238, 131] width 89 height 10
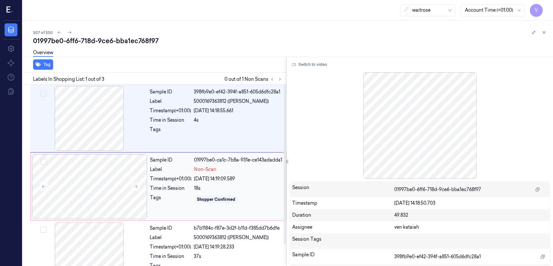
click at [210, 190] on div "Sample ID 01997be0-ca1c-7b8a-931e-ce143adadda1 Label Non-Scan Timestamp (+01:00…" at bounding box center [215, 186] width 137 height 65
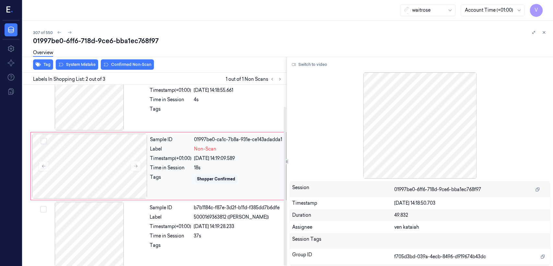
scroll to position [25, 0]
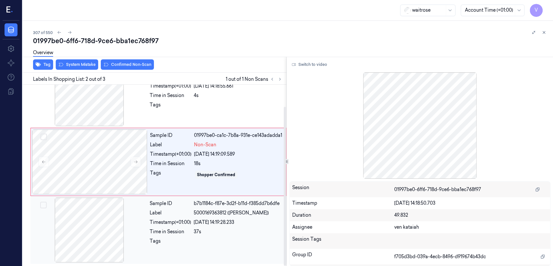
click at [202, 229] on div "37s" at bounding box center [238, 231] width 89 height 7
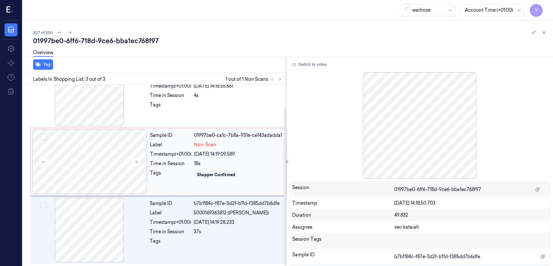
click at [230, 167] on div "18s" at bounding box center [238, 163] width 88 height 7
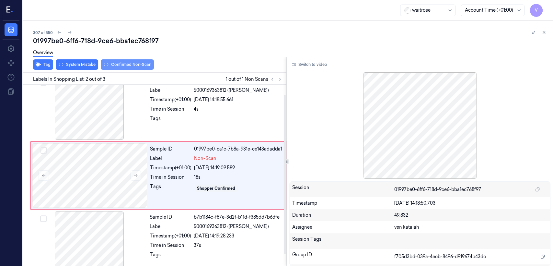
click at [119, 63] on button "Confirmed Non-Scan" at bounding box center [127, 64] width 53 height 10
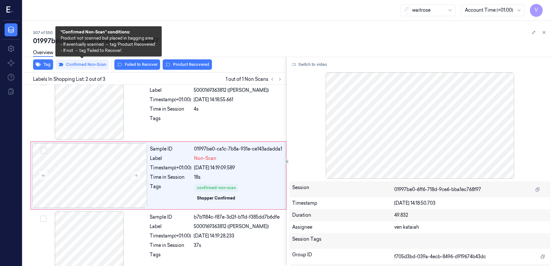
scroll to position [13, 0]
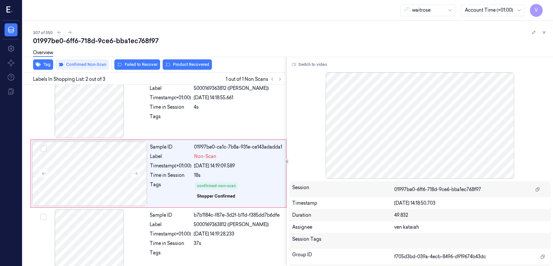
click at [189, 61] on div "Overview" at bounding box center [290, 53] width 515 height 17
click at [181, 63] on button "Product Recovered" at bounding box center [187, 64] width 49 height 10
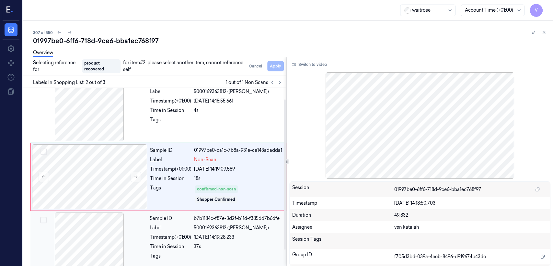
click at [194, 241] on div "Timestamp (+01:00) 24/09/2025 14:19:28.233" at bounding box center [216, 237] width 133 height 7
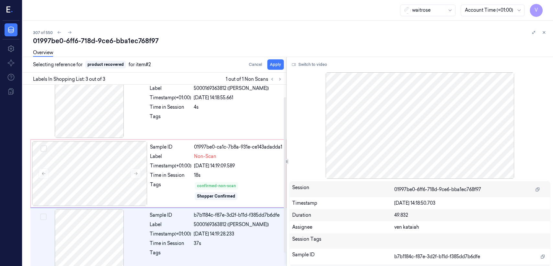
scroll to position [29, 0]
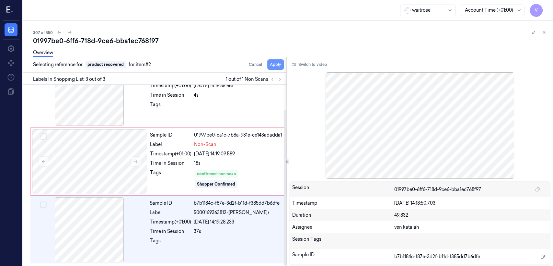
click at [280, 65] on button "Apply" at bounding box center [275, 64] width 17 height 10
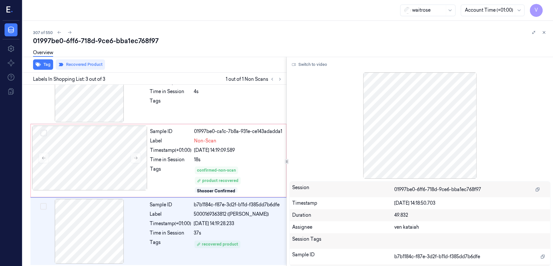
scroll to position [37, 0]
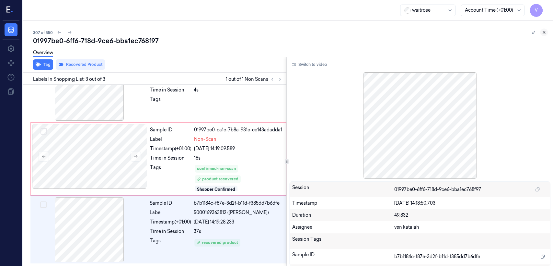
click at [547, 32] on button at bounding box center [544, 33] width 8 height 8
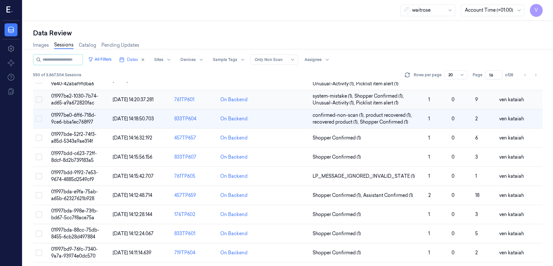
scroll to position [128, 0]
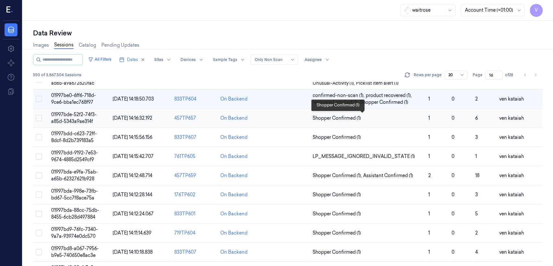
click at [327, 116] on span "Shopper Confirmed (1)" at bounding box center [337, 118] width 48 height 7
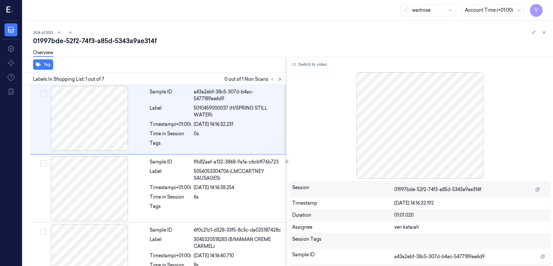
click at [279, 79] on icon at bounding box center [280, 79] width 5 height 5
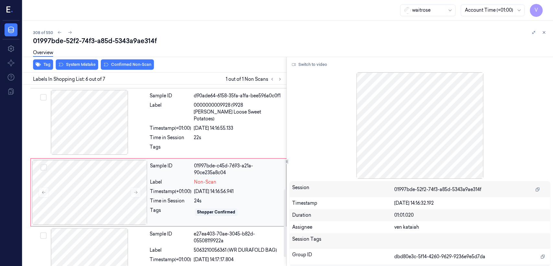
scroll to position [287, 0]
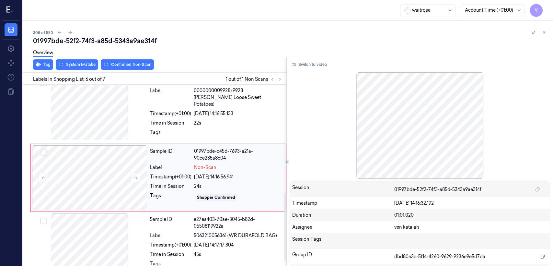
click at [186, 183] on div "Time in Session" at bounding box center [170, 186] width 41 height 7
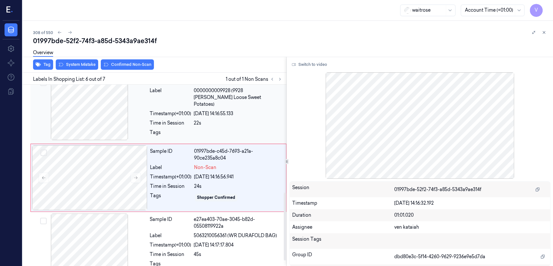
click at [159, 120] on div "Time in Session" at bounding box center [170, 123] width 41 height 7
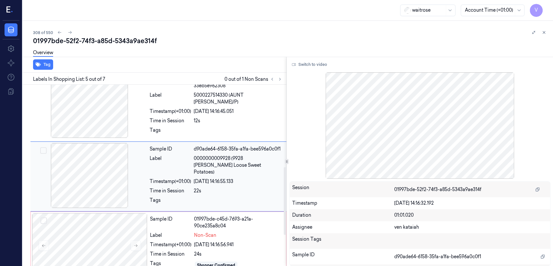
scroll to position [219, 0]
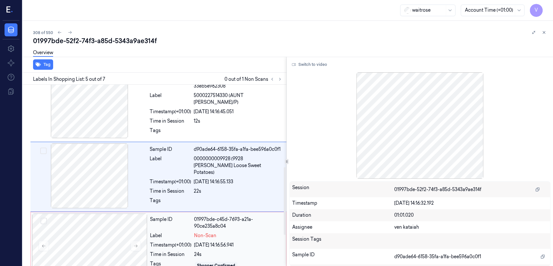
click at [190, 235] on div "Label" at bounding box center [170, 235] width 41 height 7
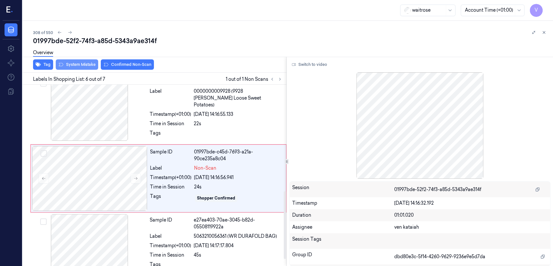
scroll to position [287, 0]
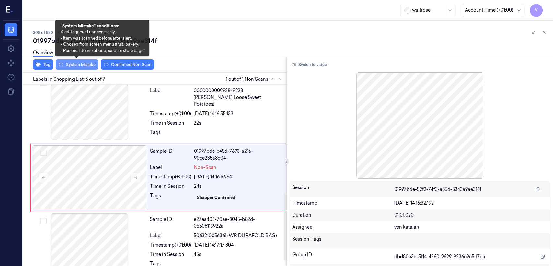
click at [85, 66] on button "System Mistake" at bounding box center [77, 64] width 42 height 10
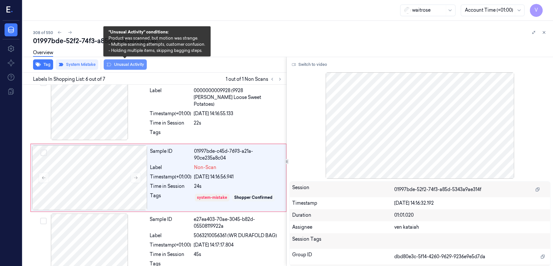
click at [137, 65] on button "Unusual Activity" at bounding box center [125, 64] width 43 height 10
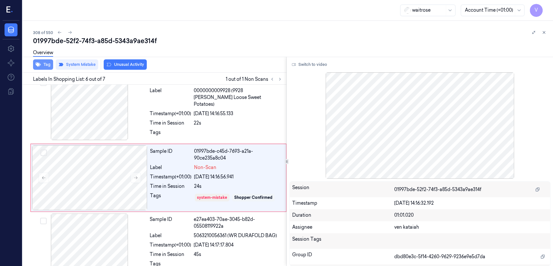
click at [50, 67] on button "Tag" at bounding box center [43, 64] width 20 height 10
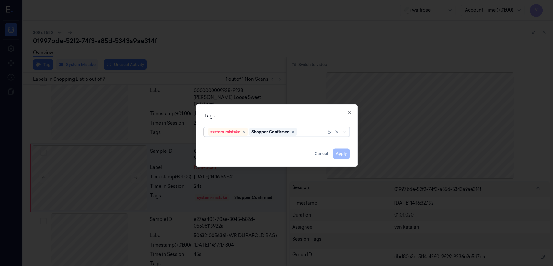
scroll to position [289, 0]
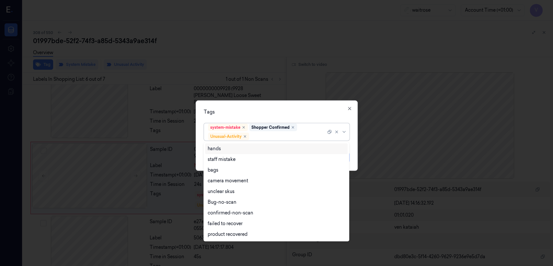
click at [272, 137] on div at bounding box center [289, 136] width 76 height 7
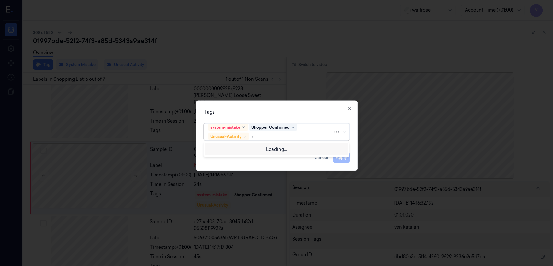
type input "pic"
click at [224, 150] on div "Picklist item alert" at bounding box center [226, 148] width 37 height 7
click at [336, 112] on div "Tags" at bounding box center [277, 112] width 146 height 7
click at [342, 158] on button "Apply" at bounding box center [341, 157] width 17 height 10
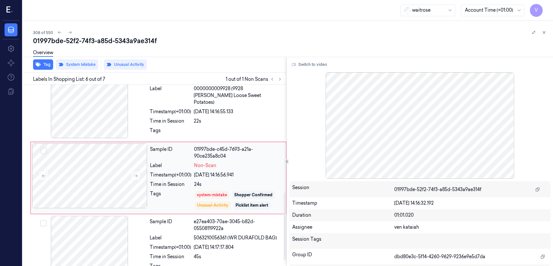
scroll to position [305, 0]
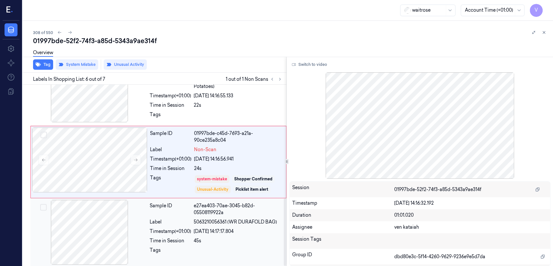
click at [212, 224] on div "Sample ID e27ea403-70ae-3045-b82d-05508119922a Label 5063210056361 (WR DURAFOLD…" at bounding box center [216, 232] width 138 height 65
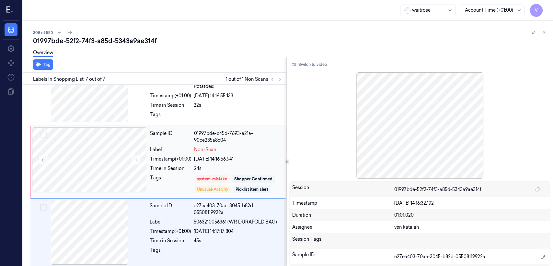
click at [216, 165] on div "24s" at bounding box center [238, 168] width 88 height 7
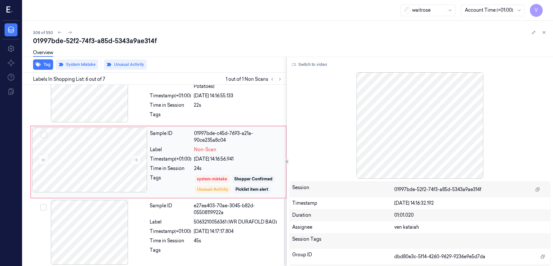
scroll to position [289, 0]
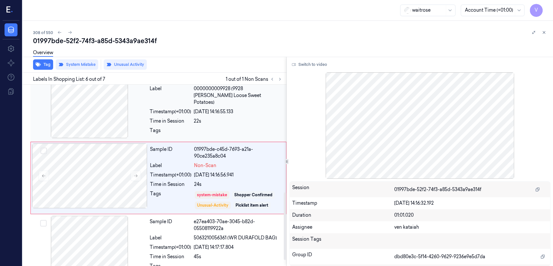
click at [221, 127] on div at bounding box center [238, 132] width 89 height 10
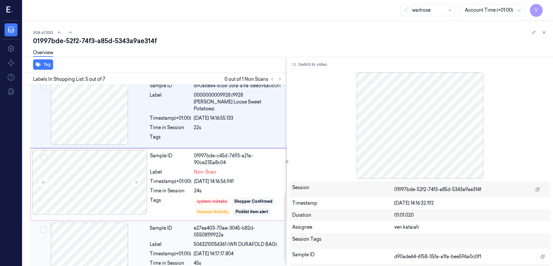
scroll to position [291, 0]
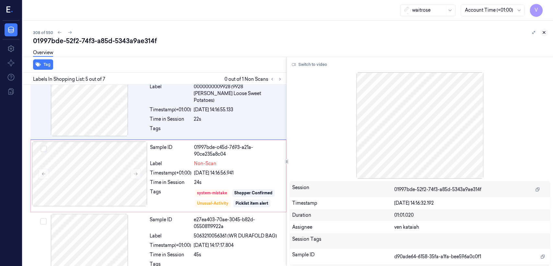
click at [547, 32] on button at bounding box center [544, 33] width 8 height 8
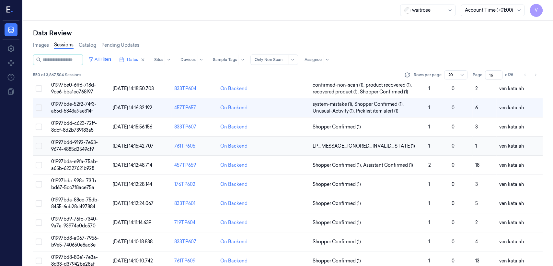
scroll to position [151, 0]
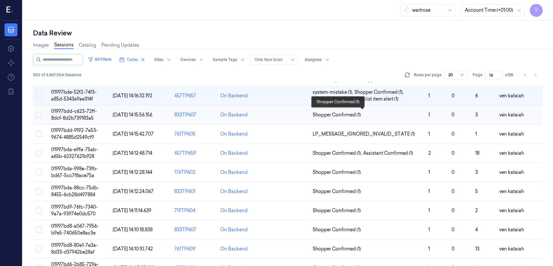
click at [330, 112] on span "Shopper Confirmed (1)" at bounding box center [337, 115] width 48 height 7
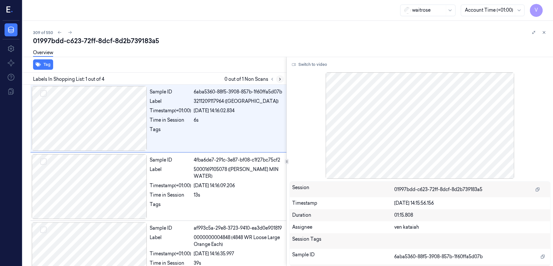
click at [279, 79] on icon at bounding box center [280, 79] width 5 height 5
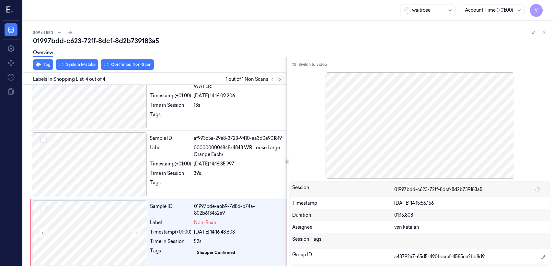
scroll to position [93, 0]
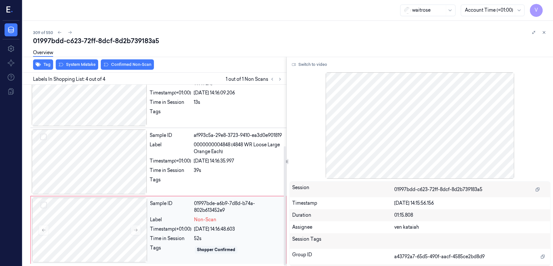
click at [171, 224] on div "Sample ID 01997bde-a6b9-7d8d-b74a-802b613452e9 Label Non-Scan Timestamp (+01:00…" at bounding box center [215, 229] width 137 height 65
click at [143, 175] on div at bounding box center [89, 161] width 115 height 65
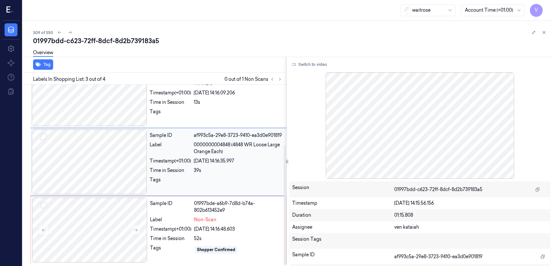
scroll to position [79, 0]
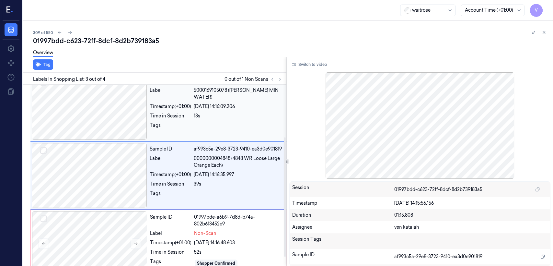
click at [191, 122] on div "Tags" at bounding box center [170, 127] width 41 height 10
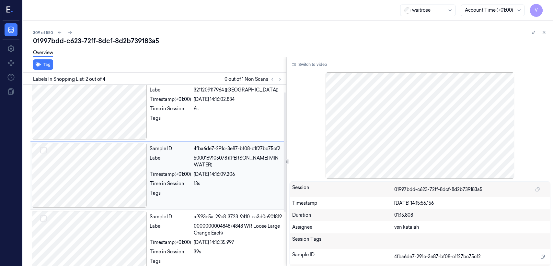
scroll to position [11, 0]
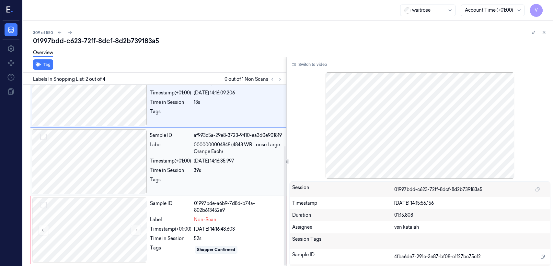
click at [192, 154] on div "Label 0000000004848 (4848 WR Loose Large Orange Each)" at bounding box center [216, 148] width 133 height 14
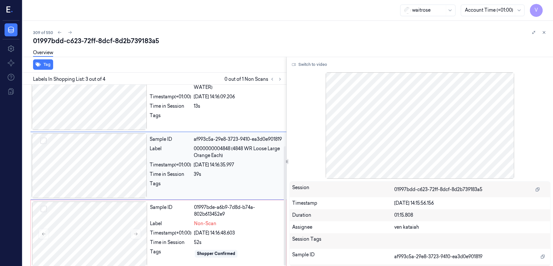
scroll to position [93, 0]
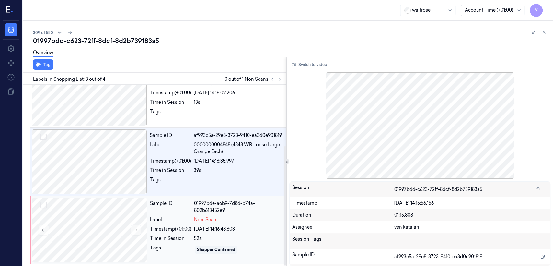
click at [216, 226] on div "24/09/2025 14:16:48.603" at bounding box center [238, 229] width 88 height 7
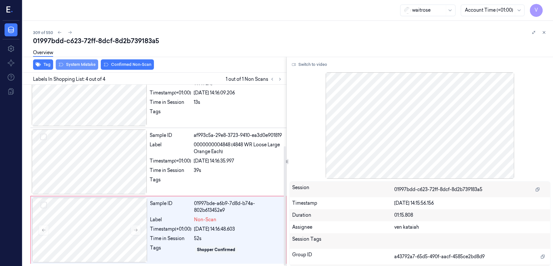
click at [75, 63] on button "System Mistake" at bounding box center [77, 64] width 42 height 10
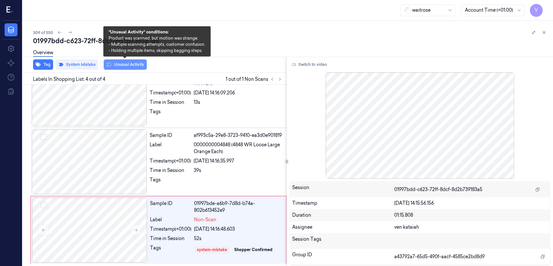
click at [123, 65] on button "Unusual Activity" at bounding box center [125, 64] width 43 height 10
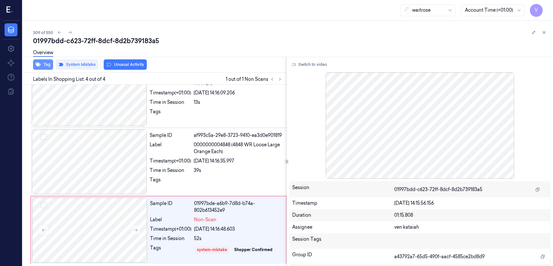
click at [48, 63] on button "Tag" at bounding box center [43, 64] width 20 height 10
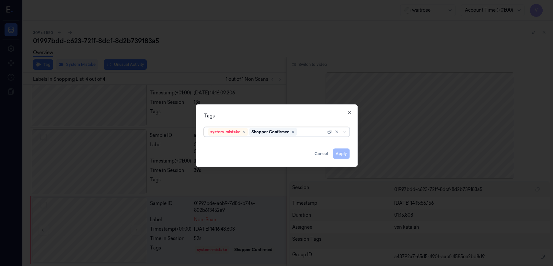
scroll to position [97, 0]
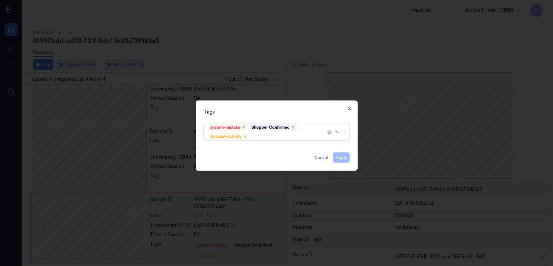
click at [308, 132] on div "system-mistake Shopper Confirmed Unusual-Activity" at bounding box center [267, 132] width 118 height 17
type input "pic"
click at [242, 148] on div "Picklist item alert" at bounding box center [226, 148] width 37 height 7
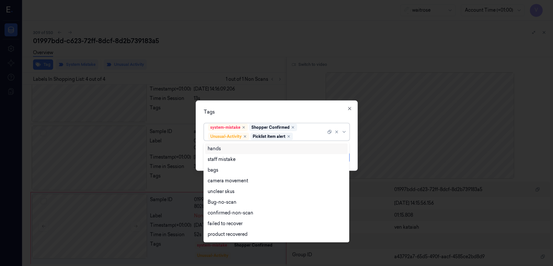
click at [312, 118] on div "Tags option Picklist item alert, selected. 16 results available. Use Up and Dow…" at bounding box center [277, 135] width 162 height 70
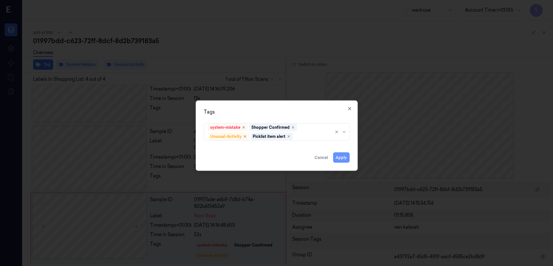
click at [349, 157] on button "Apply" at bounding box center [341, 157] width 17 height 10
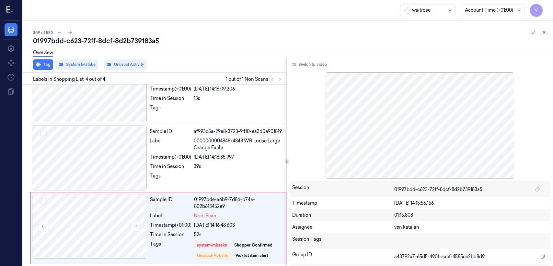
click at [544, 34] on icon at bounding box center [544, 32] width 5 height 5
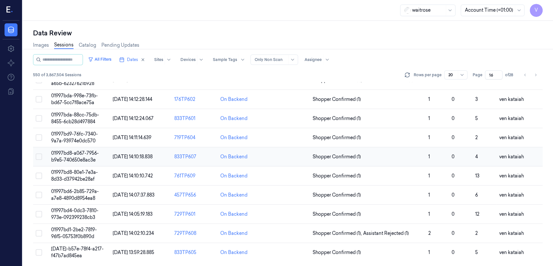
scroll to position [152, 0]
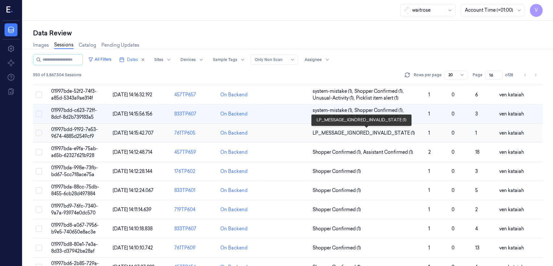
click at [360, 133] on span "LP_MESSAGE_IGNORED_INVALID_STATE (1)" at bounding box center [364, 133] width 102 height 7
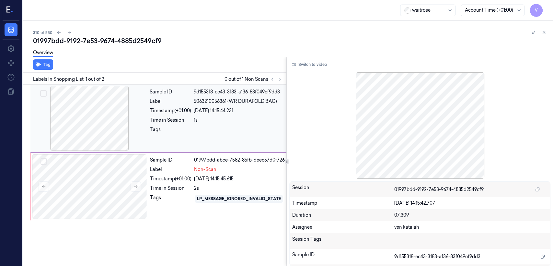
click at [196, 120] on div "1s" at bounding box center [240, 120] width 92 height 7
click at [186, 167] on div "Label" at bounding box center [170, 169] width 41 height 7
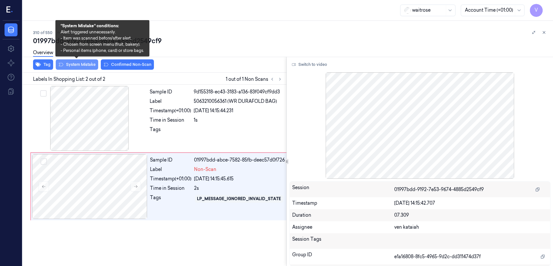
click at [85, 66] on button "System Mistake" at bounding box center [77, 64] width 42 height 10
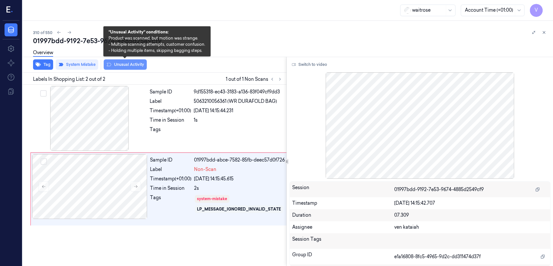
click at [144, 66] on button "Unusual Activity" at bounding box center [125, 64] width 43 height 10
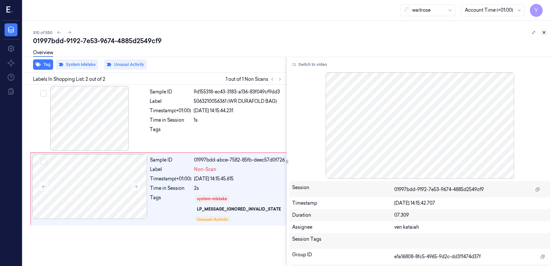
click at [541, 32] on button at bounding box center [544, 33] width 8 height 8
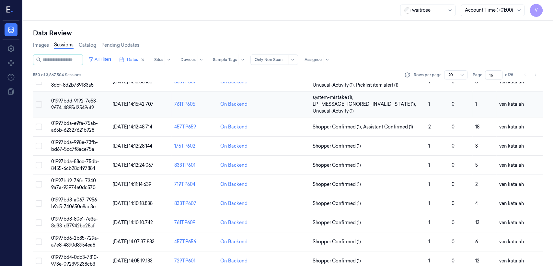
scroll to position [196, 0]
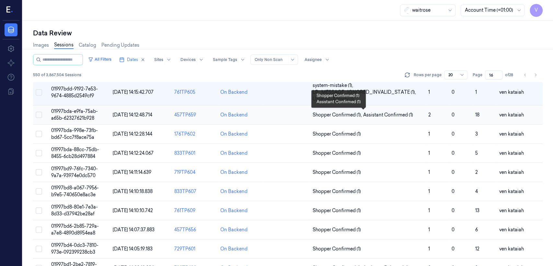
click at [332, 114] on span "Shopper Confirmed (1) ," at bounding box center [338, 115] width 51 height 7
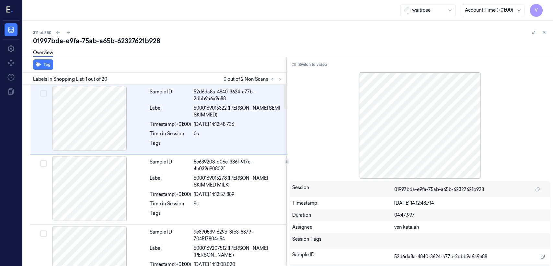
click at [283, 70] on div "Tag" at bounding box center [153, 65] width 266 height 16
click at [281, 77] on icon at bounding box center [280, 79] width 5 height 5
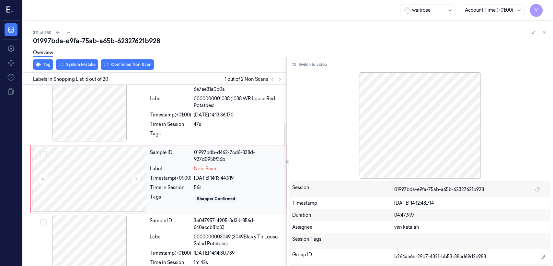
scroll to position [289, 0]
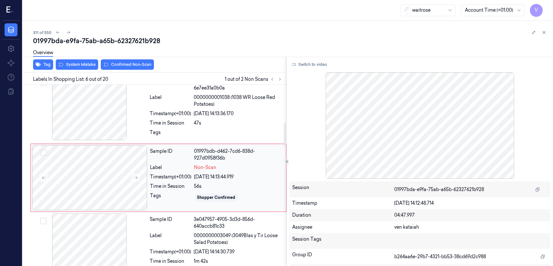
click at [157, 156] on div "Sample ID" at bounding box center [170, 155] width 41 height 14
click at [141, 125] on div at bounding box center [89, 107] width 115 height 65
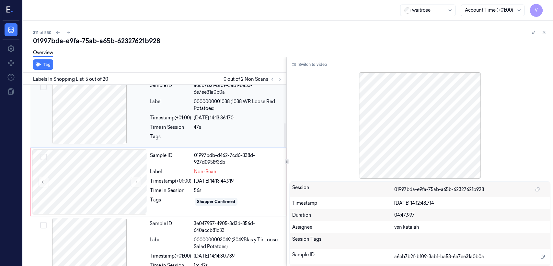
scroll to position [292, 0]
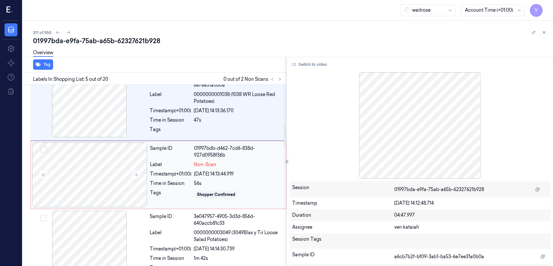
click at [204, 171] on div "24/09/2025 14:13:44.919" at bounding box center [238, 174] width 88 height 7
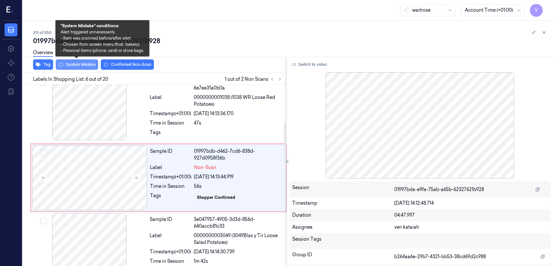
click at [76, 63] on button "System Mistake" at bounding box center [77, 64] width 42 height 10
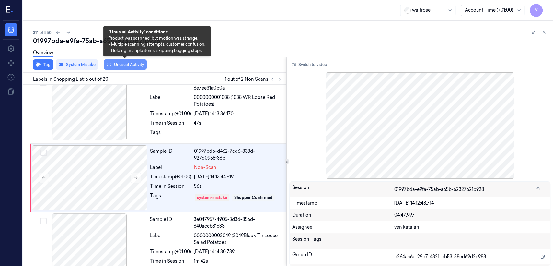
click at [121, 65] on button "Unusual Activity" at bounding box center [125, 64] width 43 height 10
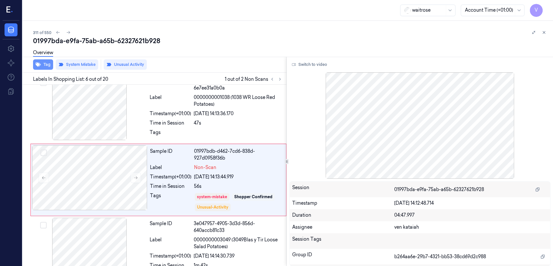
scroll to position [291, 0]
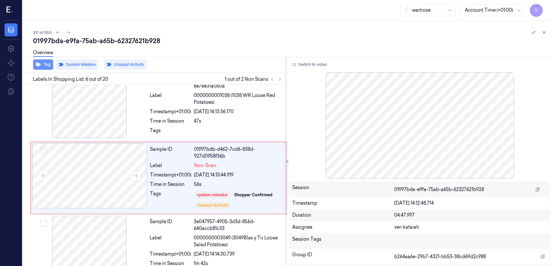
click at [47, 68] on button "Tag" at bounding box center [43, 64] width 20 height 10
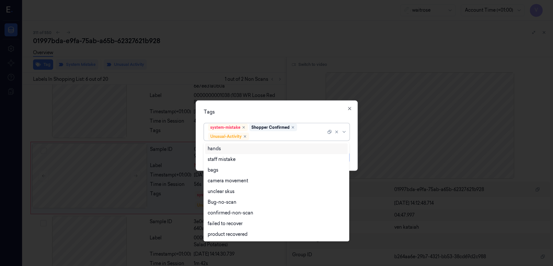
click at [275, 133] on div at bounding box center [289, 136] width 76 height 7
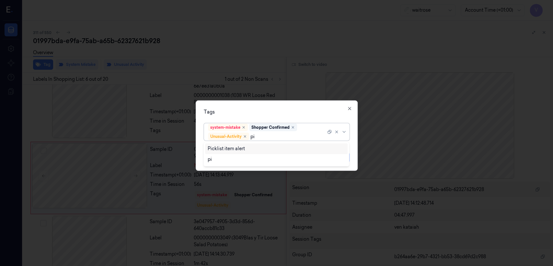
type input "pic"
click at [258, 145] on div "Picklist item alert" at bounding box center [276, 148] width 137 height 7
click at [333, 115] on div "Tags" at bounding box center [277, 112] width 146 height 7
click at [333, 158] on button "Apply" at bounding box center [341, 157] width 17 height 10
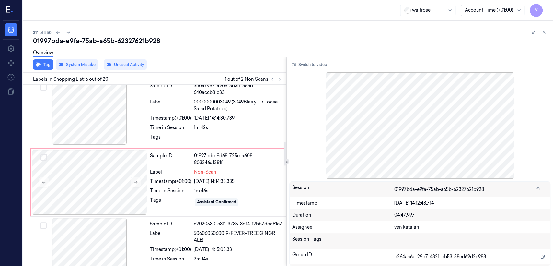
scroll to position [435, 0]
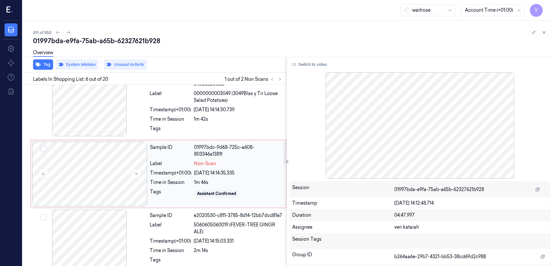
click at [187, 170] on div "Timestamp (+01:00)" at bounding box center [170, 173] width 41 height 7
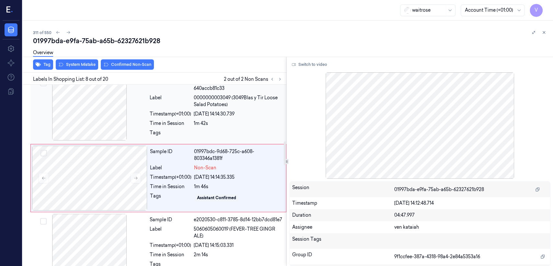
click at [135, 111] on div at bounding box center [89, 108] width 115 height 65
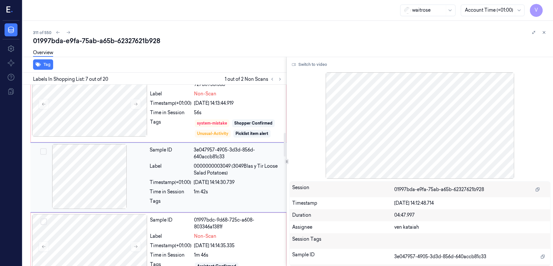
scroll to position [362, 0]
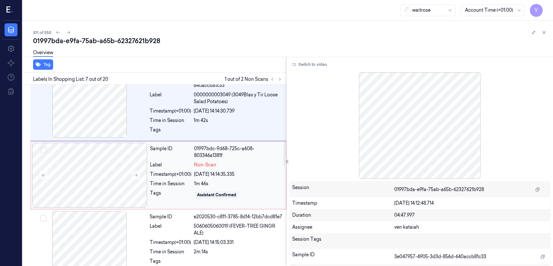
click at [197, 161] on span "Non-Scan" at bounding box center [205, 164] width 22 height 7
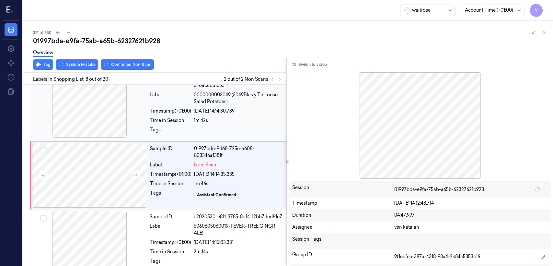
scroll to position [431, 0]
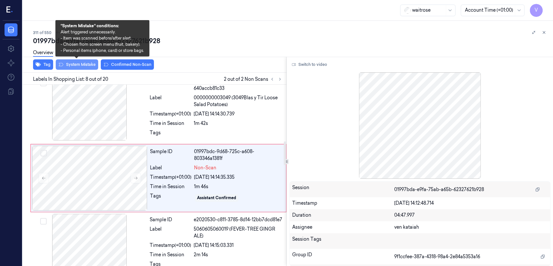
click at [88, 67] on button "System Mistake" at bounding box center [77, 64] width 42 height 10
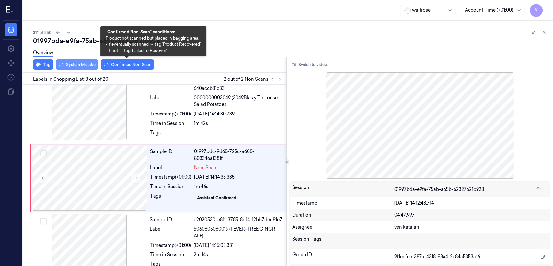
scroll to position [432, 0]
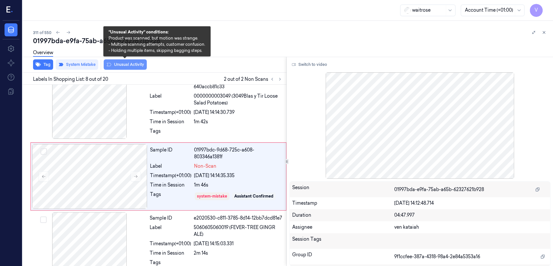
click at [118, 65] on button "Unusual Activity" at bounding box center [125, 64] width 43 height 10
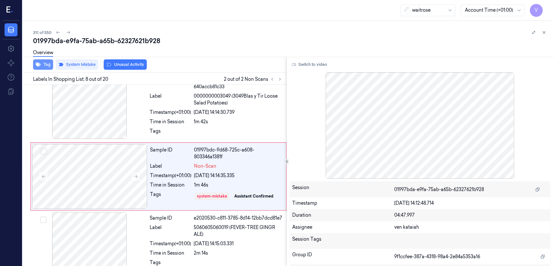
click at [49, 65] on button "Tag" at bounding box center [43, 64] width 20 height 10
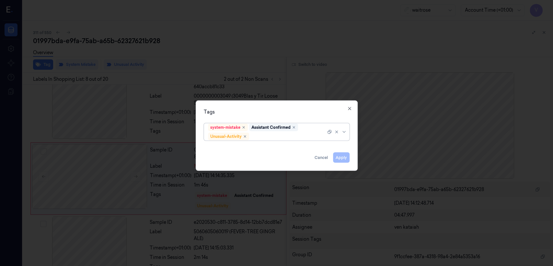
scroll to position [433, 0]
click at [301, 135] on div at bounding box center [289, 136] width 76 height 7
type input "pick"
click at [245, 150] on div "Picklist item alert" at bounding box center [276, 148] width 137 height 7
click at [314, 106] on div "Tags system-mistake Assistant Confirmed Unusual-Activity Picklist item alert Ap…" at bounding box center [277, 135] width 162 height 70
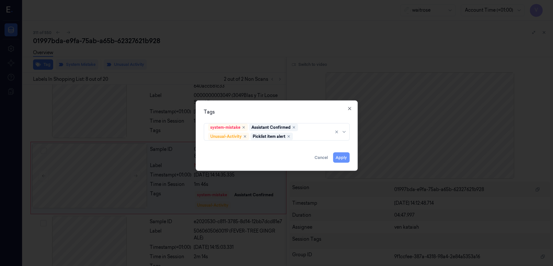
click at [344, 156] on button "Apply" at bounding box center [341, 157] width 17 height 10
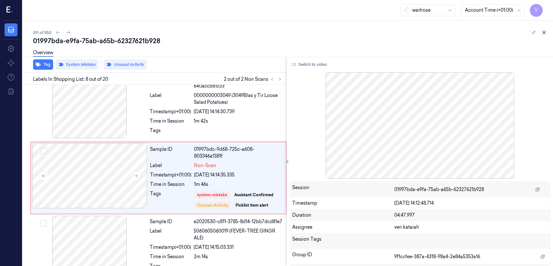
click at [548, 34] on button at bounding box center [544, 33] width 8 height 8
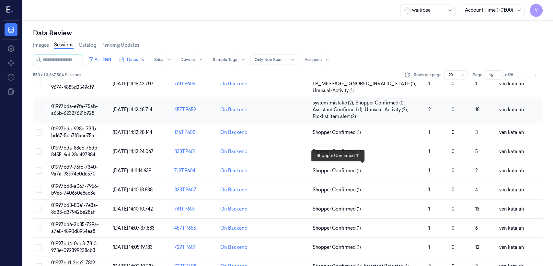
scroll to position [225, 0]
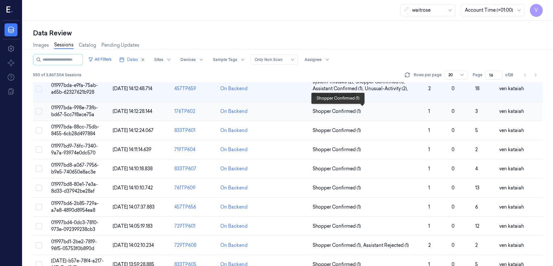
click at [346, 111] on span "Shopper Confirmed (1)" at bounding box center [337, 111] width 48 height 7
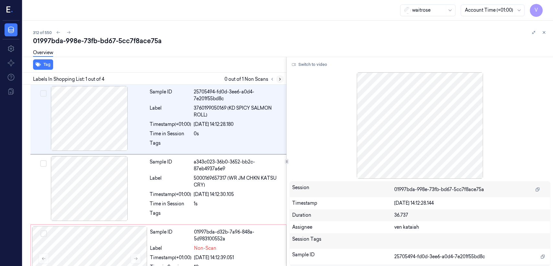
click at [281, 81] on button at bounding box center [280, 79] width 8 height 8
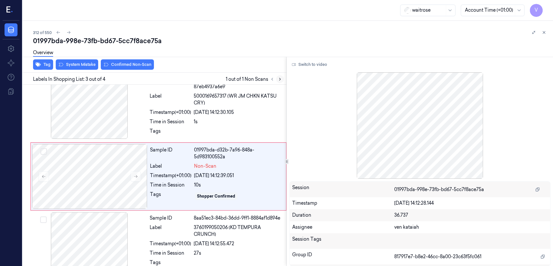
scroll to position [83, 0]
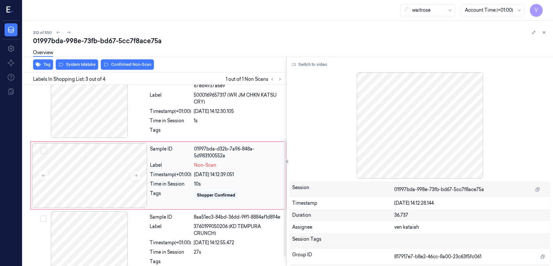
click at [150, 190] on div "Tags" at bounding box center [170, 195] width 41 height 10
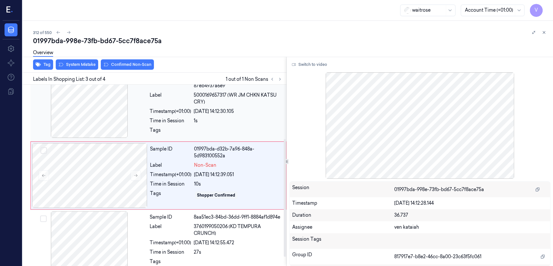
click at [150, 132] on div "Tags" at bounding box center [170, 132] width 41 height 10
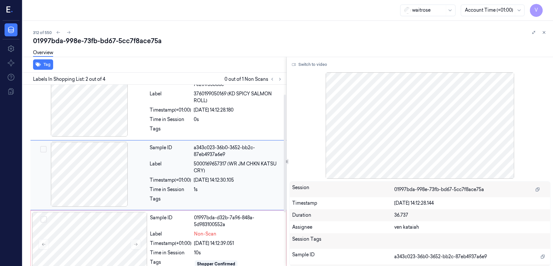
scroll to position [14, 0]
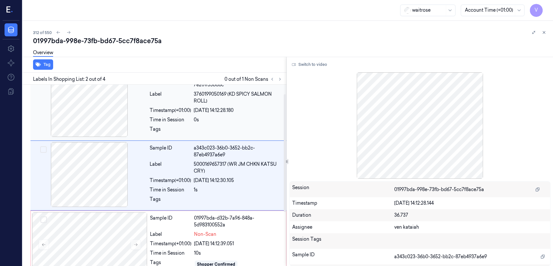
click at [165, 121] on div "Time in Session" at bounding box center [170, 119] width 41 height 7
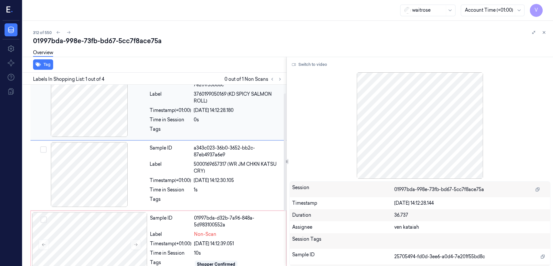
scroll to position [0, 0]
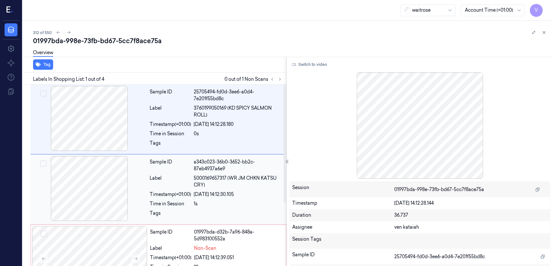
click at [182, 187] on div "Label" at bounding box center [170, 182] width 41 height 14
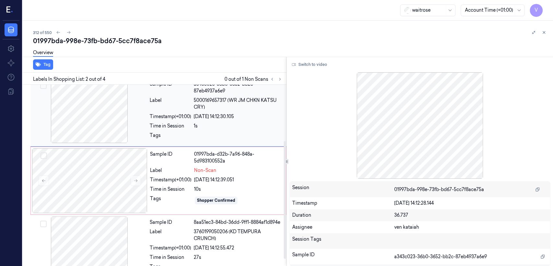
scroll to position [86, 0]
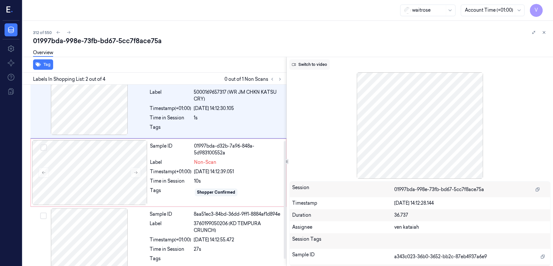
click at [322, 65] on button "Switch to video" at bounding box center [309, 64] width 41 height 10
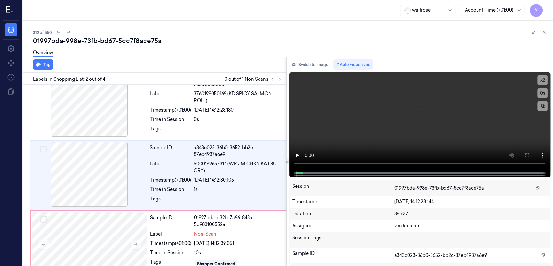
scroll to position [14, 0]
click at [163, 190] on div "Time in Session" at bounding box center [170, 189] width 41 height 7
click at [144, 239] on div at bounding box center [89, 244] width 115 height 65
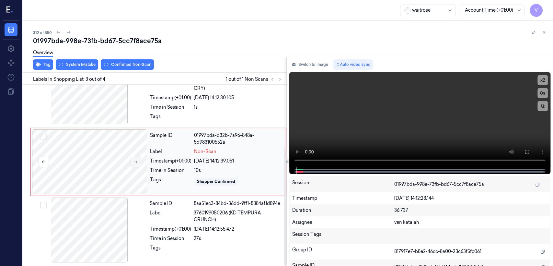
click at [138, 157] on button at bounding box center [136, 162] width 10 height 10
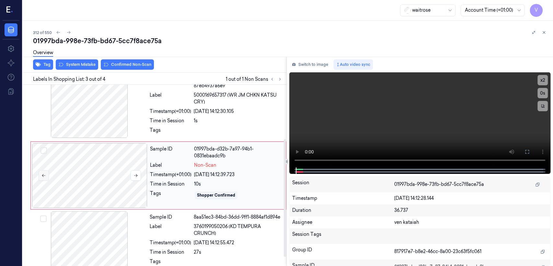
click at [39, 171] on button at bounding box center [44, 175] width 10 height 10
click at [160, 113] on div "Timestamp (+01:00)" at bounding box center [170, 111] width 41 height 7
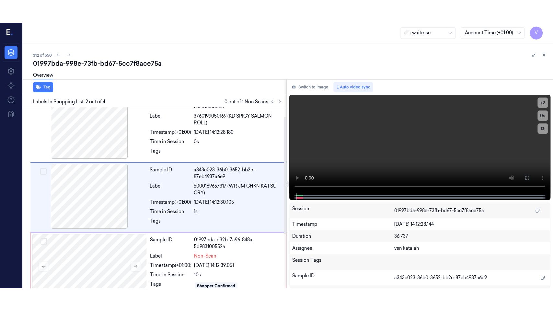
scroll to position [14, 0]
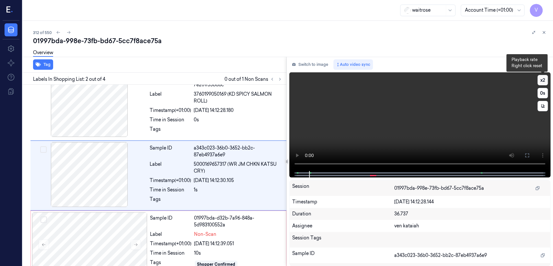
click at [544, 77] on button "x 2" at bounding box center [543, 80] width 10 height 10
click at [529, 157] on icon at bounding box center [527, 155] width 5 height 5
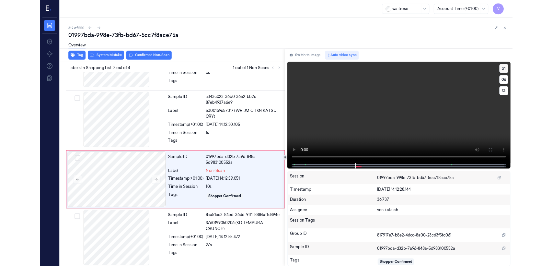
scroll to position [51, 0]
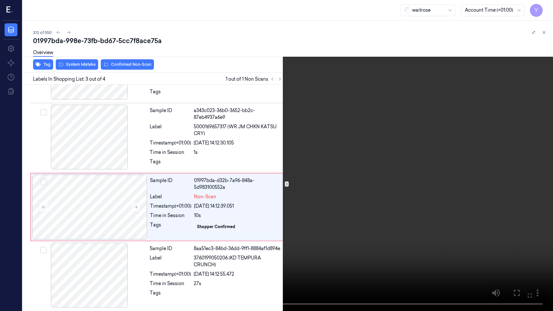
click at [545, 5] on button "x 1" at bounding box center [545, 8] width 10 height 10
click at [547, 7] on button "x 2" at bounding box center [545, 8] width 10 height 10
click at [0, 0] on icon at bounding box center [0, 0] width 0 height 0
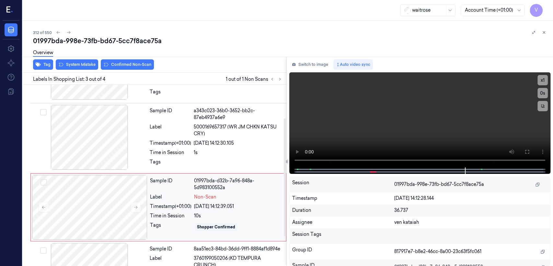
drag, startPoint x: 245, startPoint y: 213, endPoint x: 225, endPoint y: 213, distance: 20.4
click at [245, 213] on div "10s" at bounding box center [238, 215] width 88 height 7
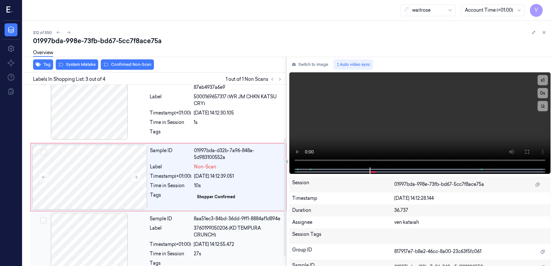
scroll to position [83, 0]
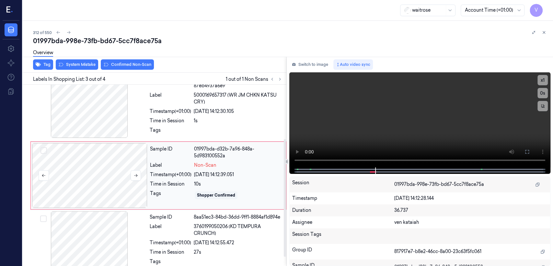
click at [145, 183] on div at bounding box center [89, 175] width 115 height 65
click at [136, 224] on div at bounding box center [89, 243] width 115 height 65
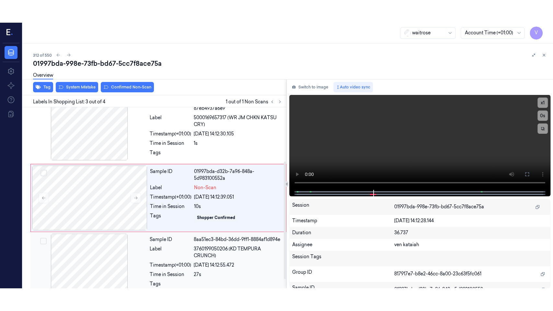
scroll to position [97, 0]
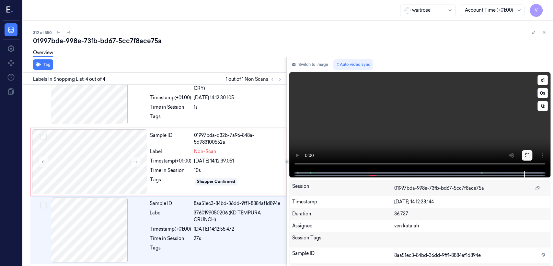
click at [528, 153] on icon at bounding box center [527, 155] width 4 height 4
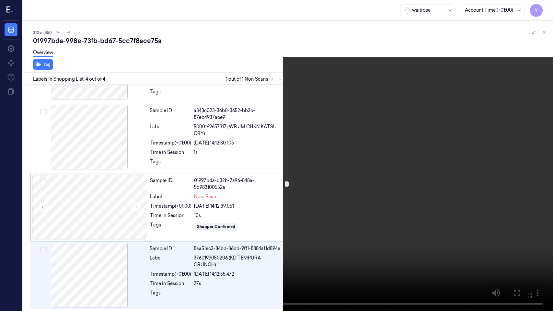
click at [0, 0] on icon at bounding box center [0, 0] width 0 height 0
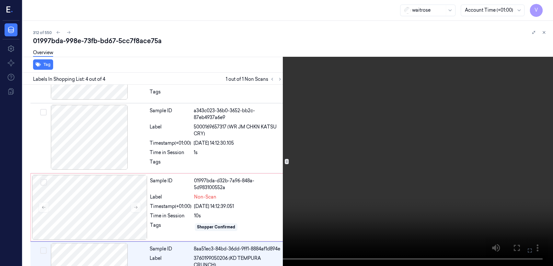
scroll to position [97, 0]
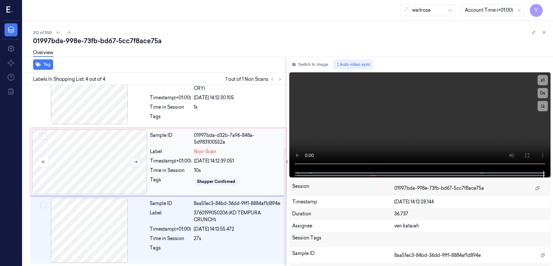
click at [136, 159] on icon at bounding box center [136, 161] width 5 height 5
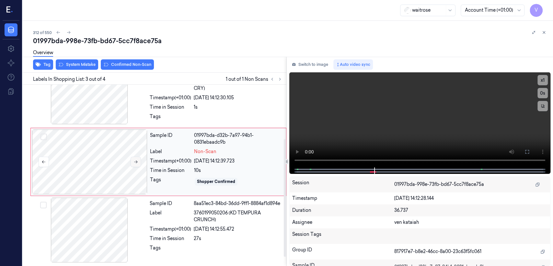
scroll to position [83, 0]
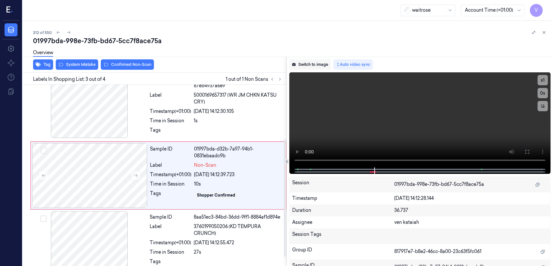
click at [316, 63] on button "Switch to image" at bounding box center [309, 64] width 41 height 10
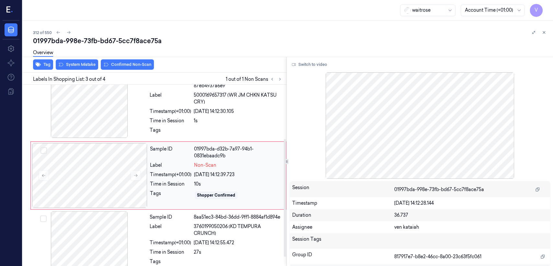
click at [194, 198] on div "Tags Shopper Confirmed" at bounding box center [216, 195] width 132 height 10
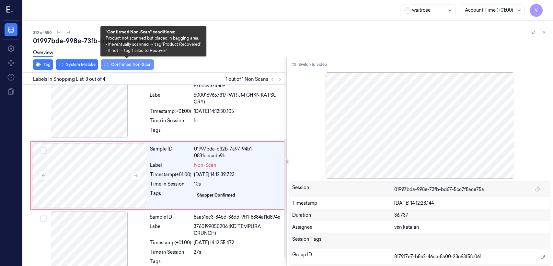
click at [115, 64] on button "Confirmed Non-Scan" at bounding box center [127, 64] width 53 height 10
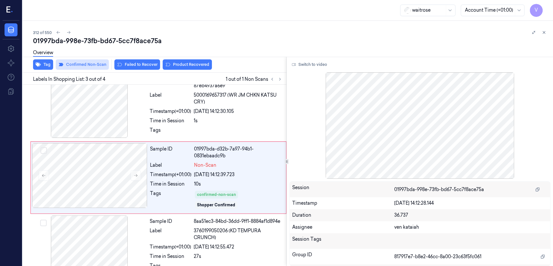
scroll to position [85, 0]
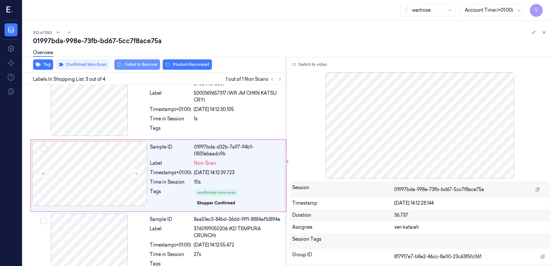
click at [153, 62] on button "Failed to Recover" at bounding box center [137, 64] width 46 height 10
click at [542, 34] on icon at bounding box center [544, 32] width 5 height 5
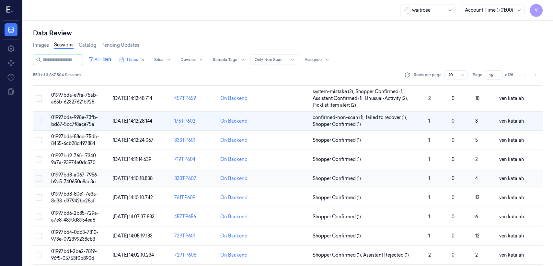
scroll to position [237, 0]
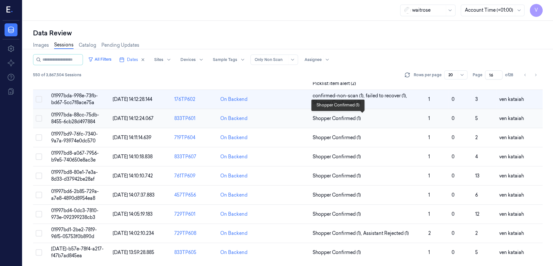
click at [346, 119] on span "Shopper Confirmed (1)" at bounding box center [337, 118] width 48 height 7
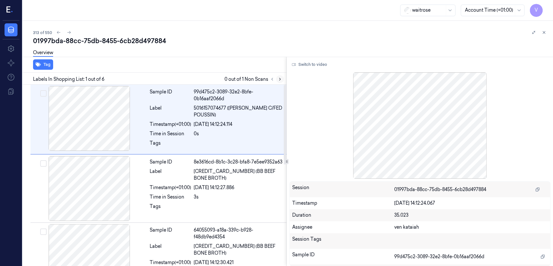
click at [278, 78] on icon at bounding box center [280, 79] width 5 height 5
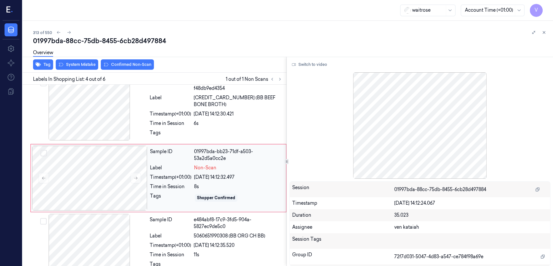
scroll to position [149, 0]
click at [156, 159] on div "Sample ID" at bounding box center [170, 155] width 41 height 14
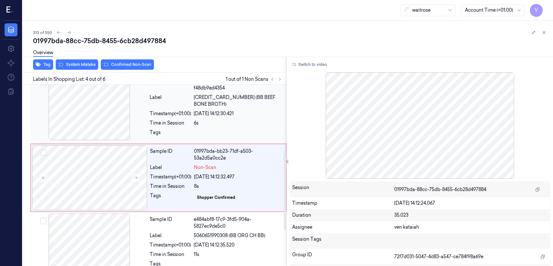
click at [122, 128] on div at bounding box center [89, 107] width 115 height 65
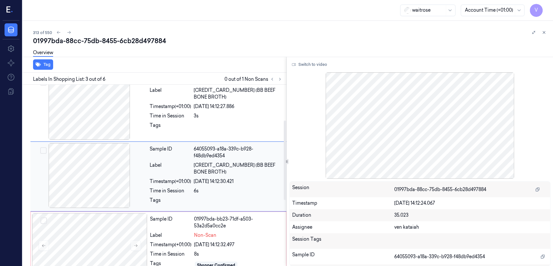
scroll to position [81, 0]
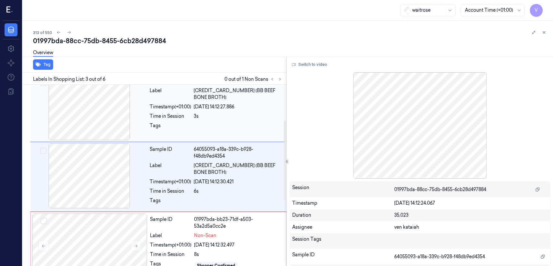
click at [144, 119] on div at bounding box center [89, 107] width 115 height 65
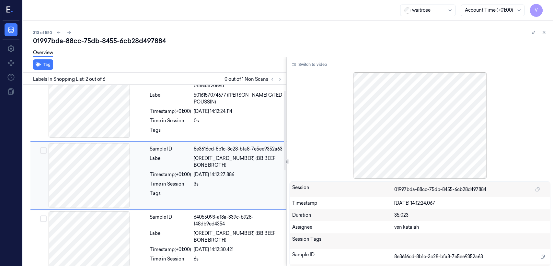
scroll to position [13, 0]
click at [154, 185] on div "Time in Session" at bounding box center [170, 184] width 41 height 7
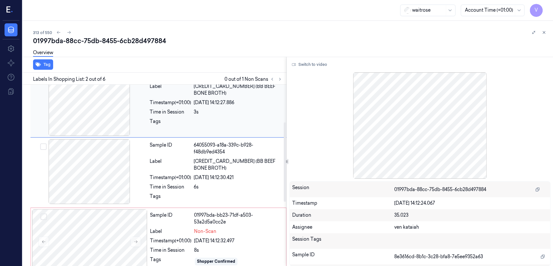
click at [154, 185] on div "Sample ID 64055093-a18a-339c-b928-f48db9ed4354 Label 5060651990292 (BB BEEF BON…" at bounding box center [216, 172] width 138 height 67
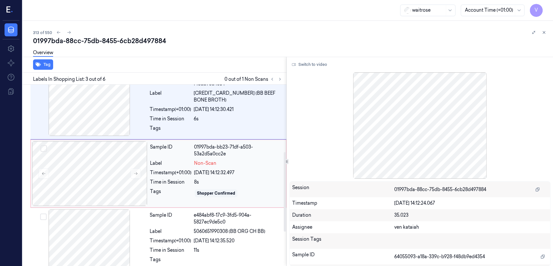
click at [188, 182] on div "Time in Session" at bounding box center [170, 182] width 41 height 7
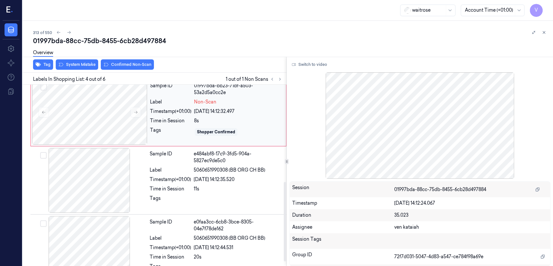
scroll to position [221, 0]
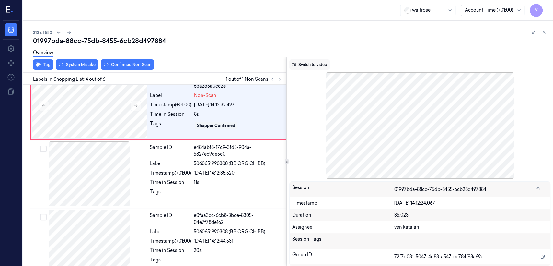
click at [315, 67] on button "Switch to video" at bounding box center [309, 64] width 41 height 10
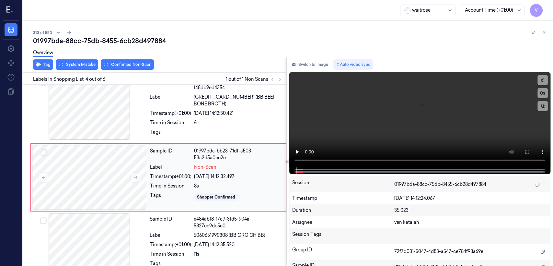
scroll to position [149, 0]
click at [194, 192] on div "Tags Shopper Confirmed" at bounding box center [216, 197] width 132 height 10
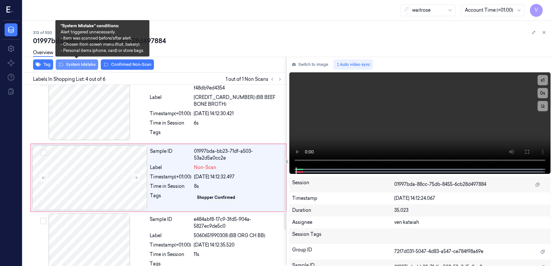
click at [94, 68] on button "System Mistake" at bounding box center [77, 64] width 42 height 10
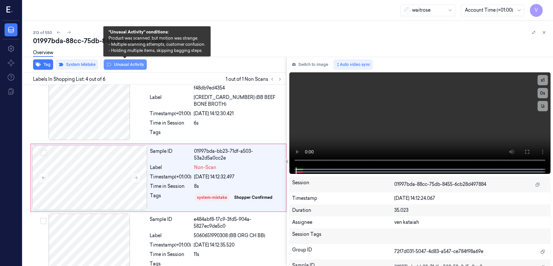
click at [133, 64] on button "Unusual Activity" at bounding box center [125, 64] width 43 height 10
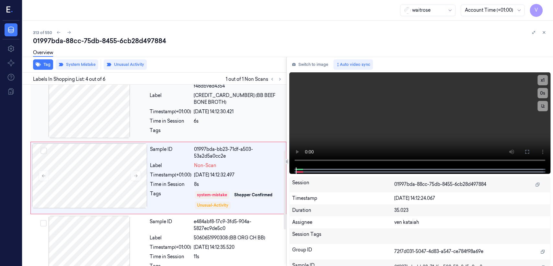
click at [228, 127] on div at bounding box center [238, 132] width 89 height 10
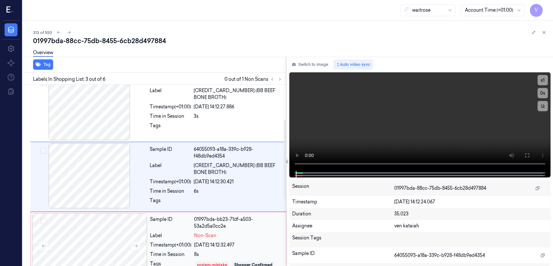
click at [192, 237] on div "Sample ID 01997bda-bb23-71df-a503-53a2d5a0cc2e Label Non-Scan Timestamp (+01:00…" at bounding box center [215, 247] width 137 height 69
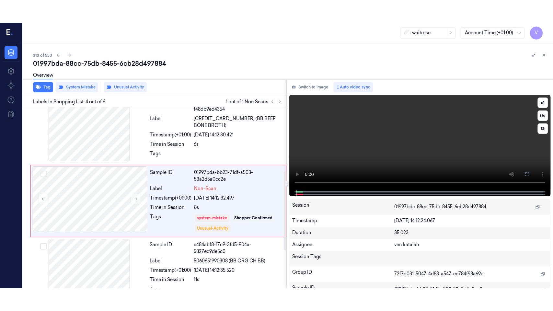
scroll to position [151, 0]
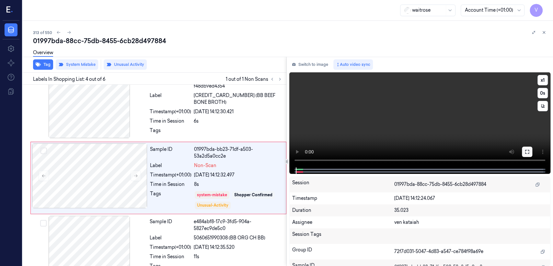
click at [527, 149] on icon at bounding box center [527, 151] width 5 height 5
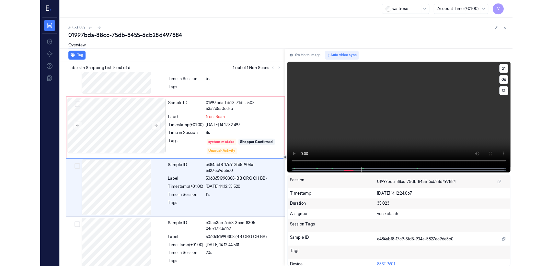
scroll to position [189, 0]
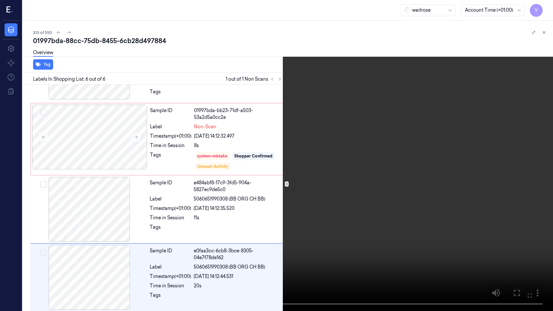
click at [0, 0] on icon at bounding box center [0, 0] width 0 height 0
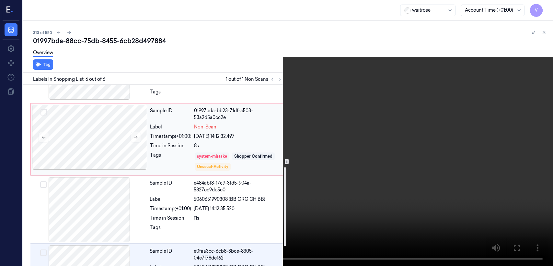
click at [215, 155] on div "system-mistake" at bounding box center [212, 156] width 30 height 6
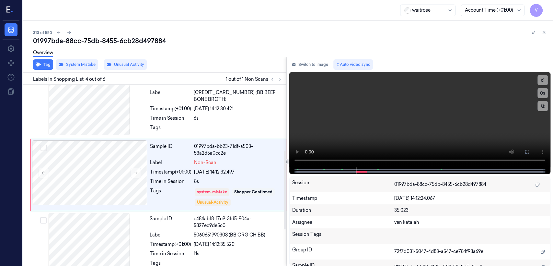
scroll to position [151, 0]
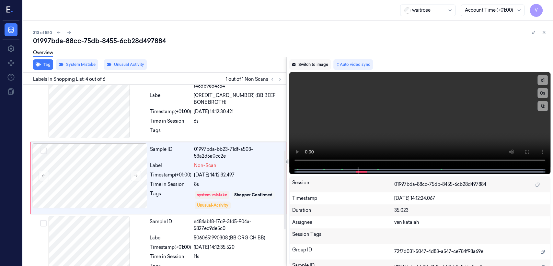
click at [313, 69] on button "Switch to image" at bounding box center [309, 64] width 41 height 10
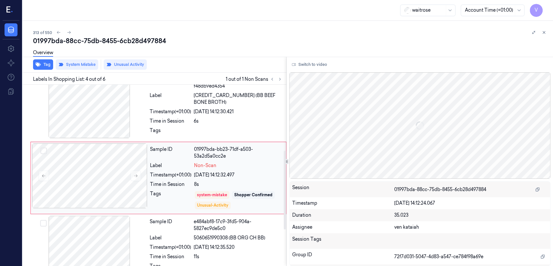
click at [220, 174] on div "24/09/2025 14:12:32.497" at bounding box center [238, 174] width 88 height 7
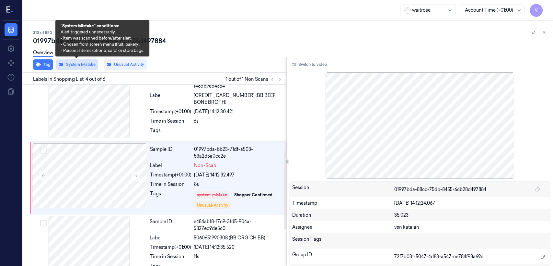
click at [87, 63] on button "System Mistake" at bounding box center [77, 64] width 42 height 10
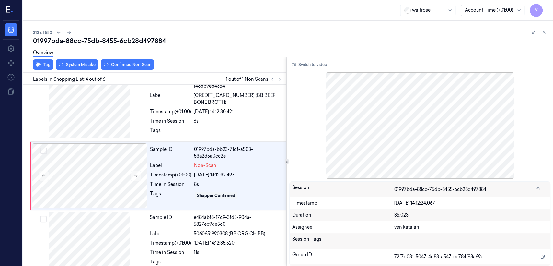
scroll to position [149, 0]
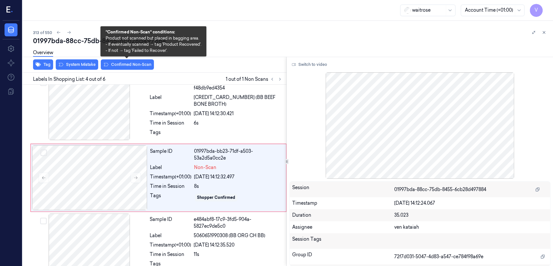
click at [125, 66] on button "Confirmed Non-Scan" at bounding box center [127, 64] width 53 height 10
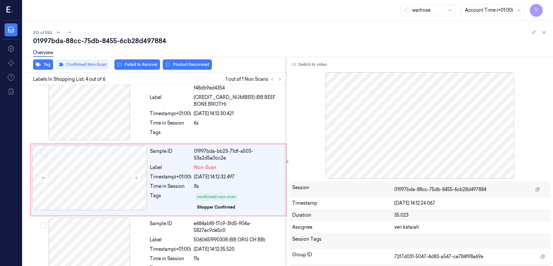
scroll to position [151, 0]
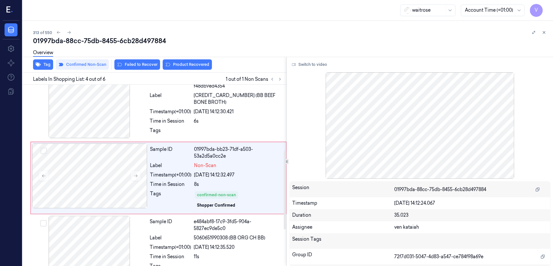
click at [187, 61] on div "Overview" at bounding box center [290, 53] width 515 height 17
click at [185, 67] on button "Product Recovered" at bounding box center [187, 64] width 49 height 10
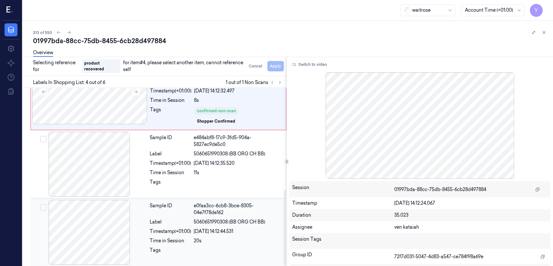
click at [173, 206] on div "Sample ID" at bounding box center [170, 209] width 41 height 14
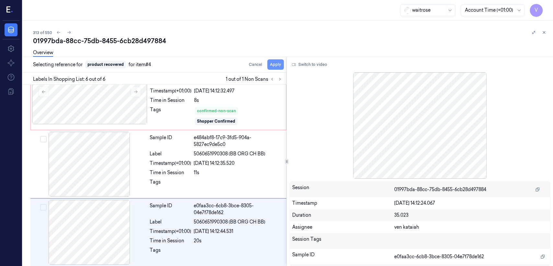
click at [281, 65] on button "Apply" at bounding box center [275, 64] width 17 height 10
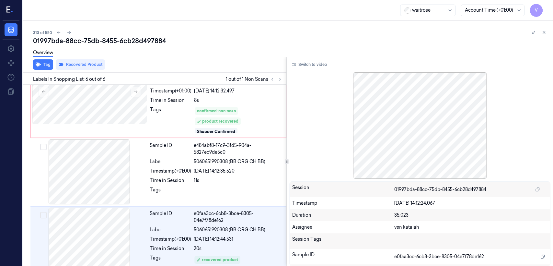
scroll to position [242, 0]
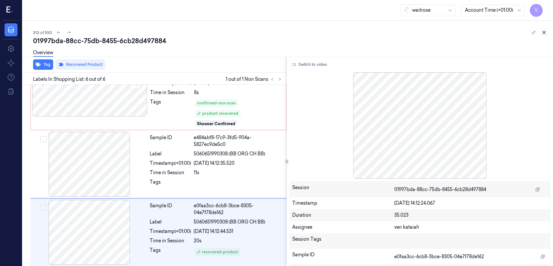
click at [545, 33] on icon at bounding box center [544, 32] width 2 height 2
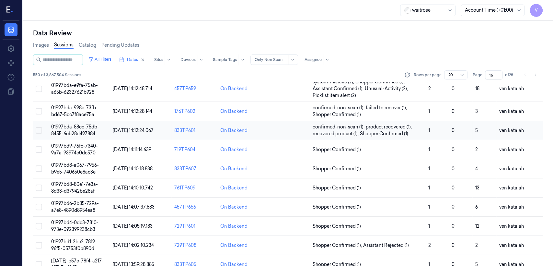
scroll to position [237, 0]
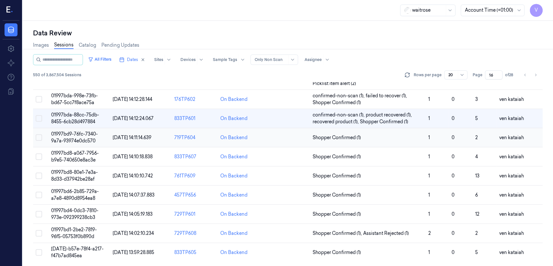
click at [336, 138] on span "Shopper Confirmed (1)" at bounding box center [337, 137] width 48 height 7
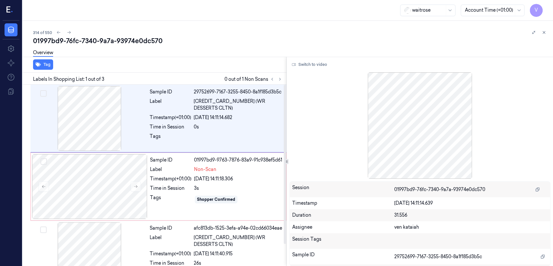
click at [281, 83] on div "Labels In Shopping List: 1 out of 3 0 out of 1 Non Scans" at bounding box center [153, 79] width 266 height 12
click at [281, 78] on icon at bounding box center [280, 79] width 5 height 5
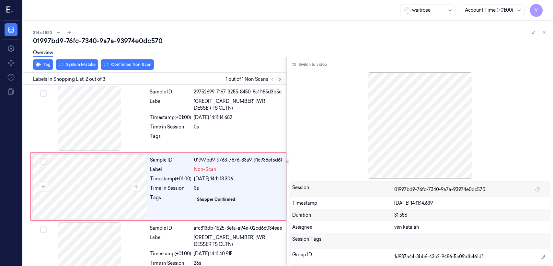
scroll to position [11, 0]
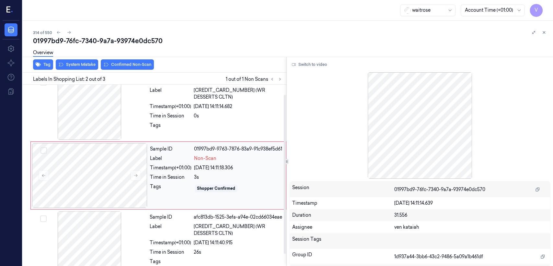
click at [151, 188] on div "Sample ID 01997bd9-9763-7876-83a9-91c938ef5d61 Label Non-Scan Timestamp (+01:00…" at bounding box center [215, 175] width 137 height 65
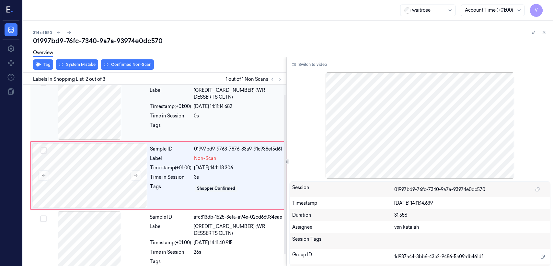
click at [128, 102] on div at bounding box center [89, 107] width 115 height 65
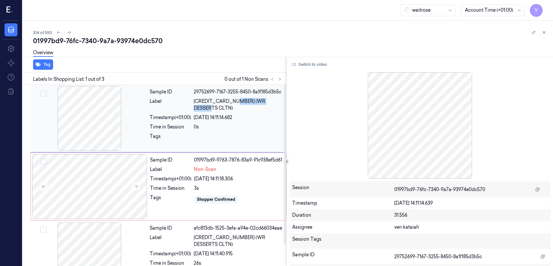
drag, startPoint x: 233, startPoint y: 102, endPoint x: 277, endPoint y: 104, distance: 44.8
click at [277, 104] on span "5000169605875 (WR DESSERTS CLTN)" at bounding box center [238, 105] width 89 height 14
copy span "WR DESSERTS CLTN"
click at [197, 173] on span "Non-Scan" at bounding box center [205, 169] width 22 height 7
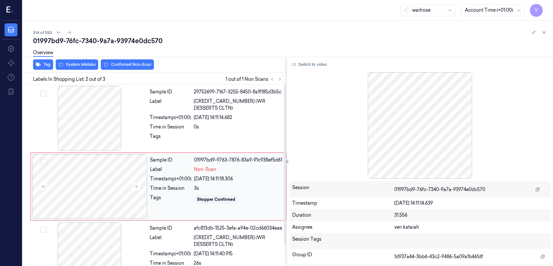
scroll to position [11, 0]
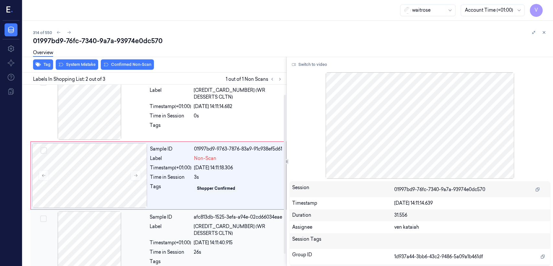
click at [174, 229] on div "Label" at bounding box center [170, 230] width 41 height 14
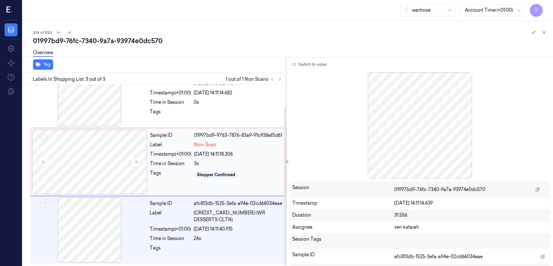
click at [192, 158] on div "Timestamp (+01:00) 24/09/2025 14:11:18.306" at bounding box center [216, 154] width 132 height 7
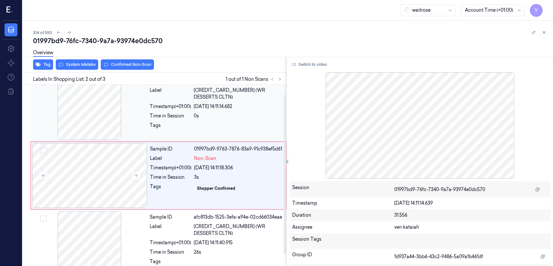
click at [222, 112] on div "0s" at bounding box center [238, 115] width 89 height 7
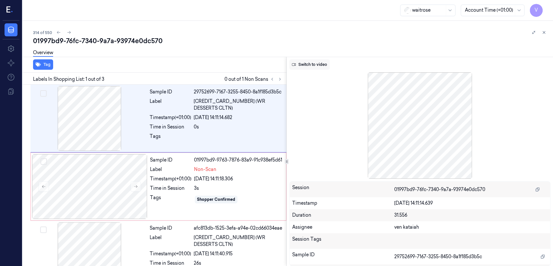
click at [309, 64] on button "Switch to video" at bounding box center [309, 64] width 41 height 10
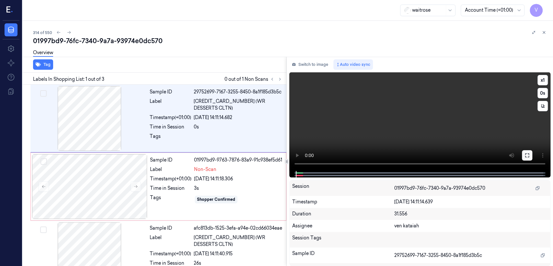
click at [529, 155] on icon at bounding box center [527, 155] width 5 height 5
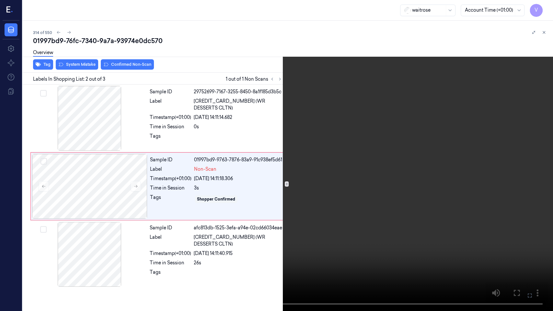
click at [0, 0] on icon at bounding box center [0, 0] width 0 height 0
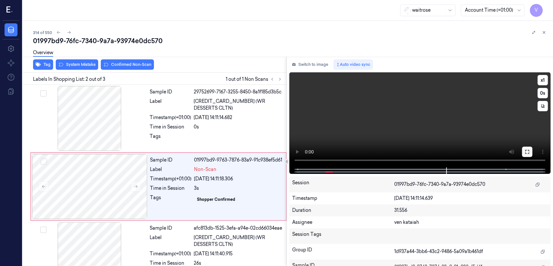
click at [524, 150] on button at bounding box center [527, 152] width 10 height 10
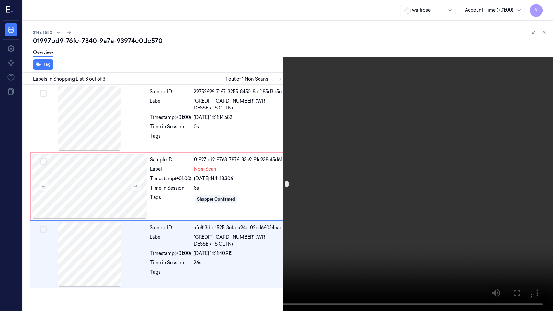
drag, startPoint x: 530, startPoint y: 295, endPoint x: 530, endPoint y: 263, distance: 31.4
click at [0, 0] on icon at bounding box center [0, 0] width 0 height 0
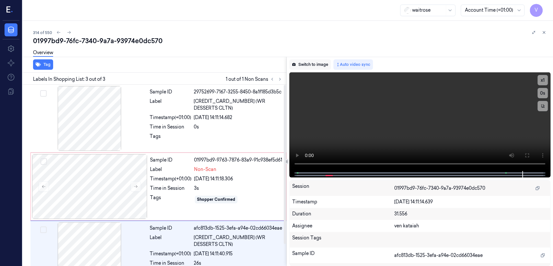
click at [300, 65] on button "Switch to image" at bounding box center [309, 64] width 41 height 10
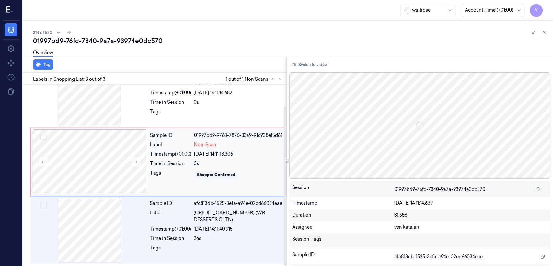
click at [210, 173] on div "Sample ID 01997bd9-9763-7876-83a9-91c938ef5d61 Label Non-Scan Timestamp (+01:00…" at bounding box center [215, 161] width 137 height 65
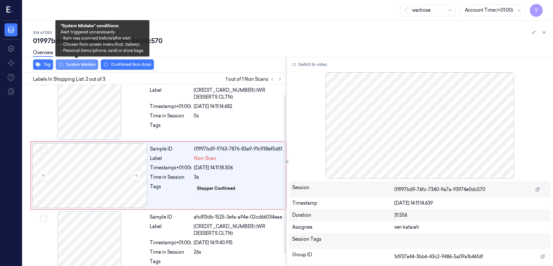
click at [73, 68] on button "System Mistake" at bounding box center [77, 64] width 42 height 10
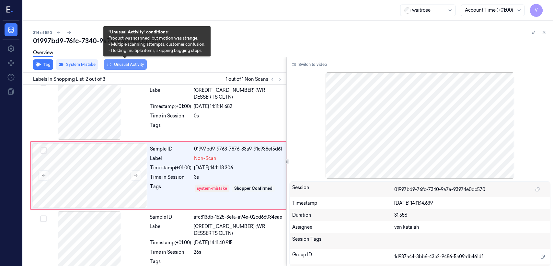
click at [122, 65] on button "Unusual Activity" at bounding box center [125, 64] width 43 height 10
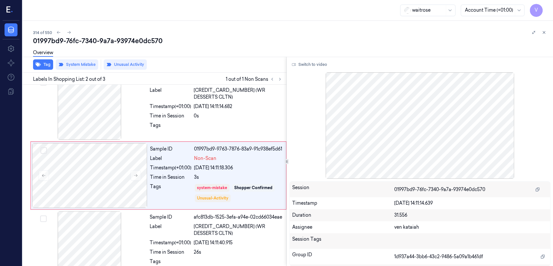
scroll to position [13, 0]
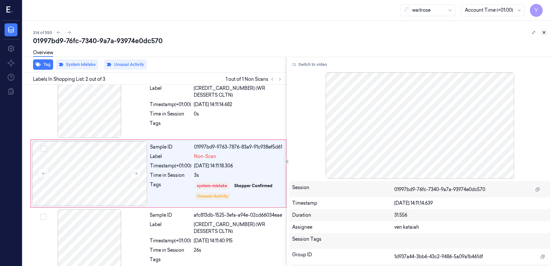
click at [543, 34] on icon at bounding box center [544, 32] width 5 height 5
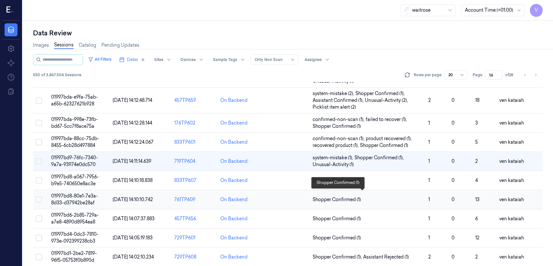
scroll to position [237, 0]
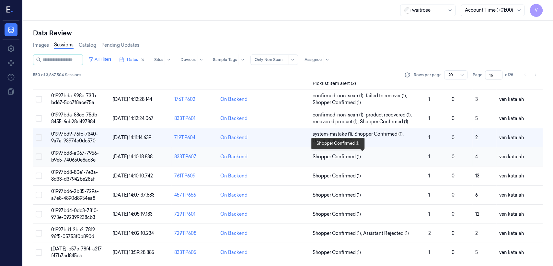
click at [356, 155] on span "Shopper Confirmed (1)" at bounding box center [337, 156] width 48 height 7
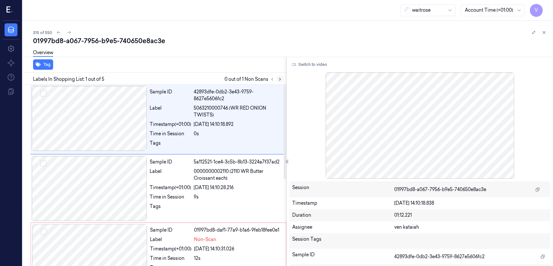
click at [279, 78] on icon at bounding box center [280, 79] width 5 height 5
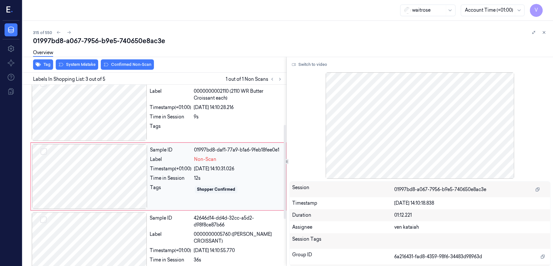
scroll to position [81, 0]
click at [203, 172] on div "Sample ID 01997bd8-daf1-77a9-b1a6-9feb18fee0e1 Label Non-Scan Timestamp (+01:00…" at bounding box center [215, 175] width 137 height 65
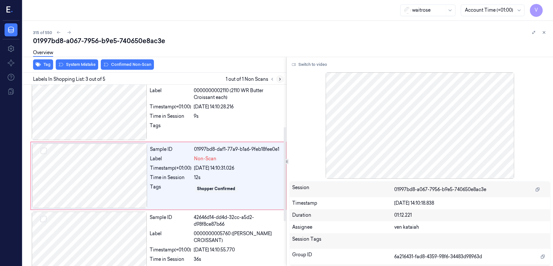
click at [276, 77] on button at bounding box center [280, 79] width 8 height 8
click at [163, 107] on div "Timestamp (+01:00)" at bounding box center [170, 106] width 41 height 7
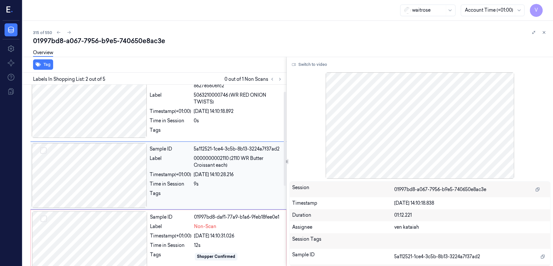
scroll to position [13, 0]
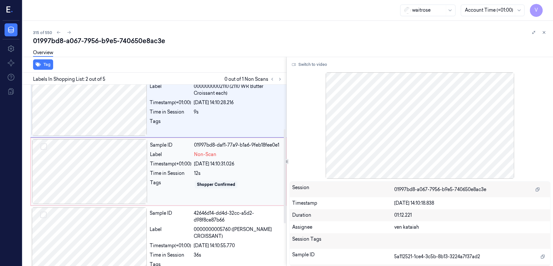
click at [195, 162] on div "24/09/2025 14:10:31.026" at bounding box center [238, 163] width 88 height 7
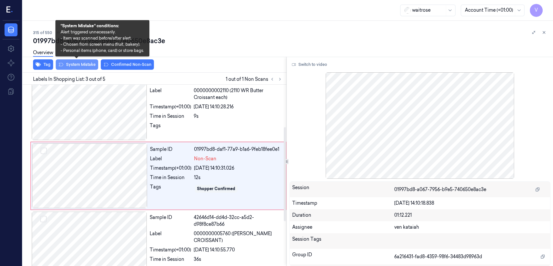
click at [85, 68] on button "System Mistake" at bounding box center [77, 64] width 42 height 10
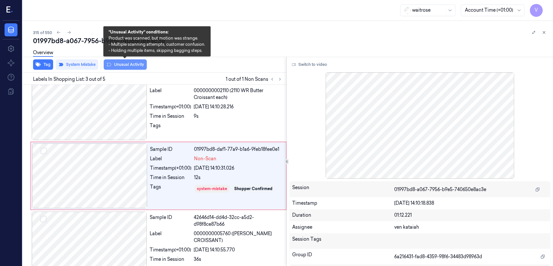
click at [117, 63] on button "Unusual Activity" at bounding box center [125, 64] width 43 height 10
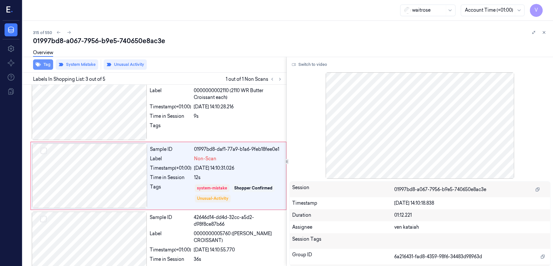
click at [50, 64] on button "Tag" at bounding box center [43, 64] width 20 height 10
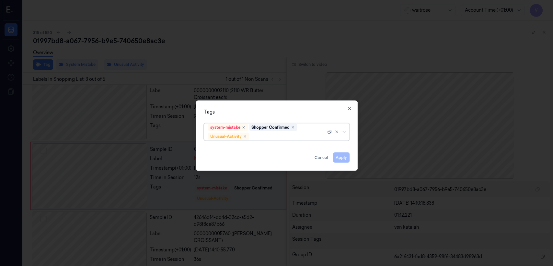
click at [280, 137] on div at bounding box center [289, 136] width 76 height 7
type input "pick"
click at [229, 151] on div "Picklist item alert" at bounding box center [226, 148] width 37 height 7
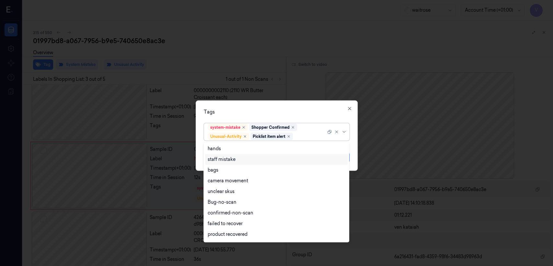
click at [330, 99] on div at bounding box center [276, 133] width 553 height 266
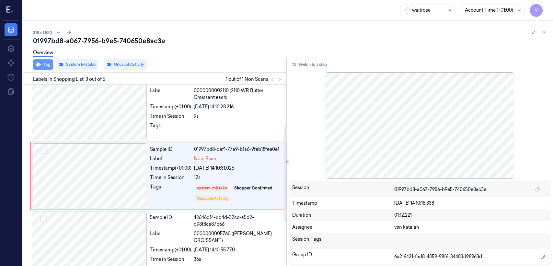
click at [35, 66] on button "Tag" at bounding box center [43, 64] width 20 height 10
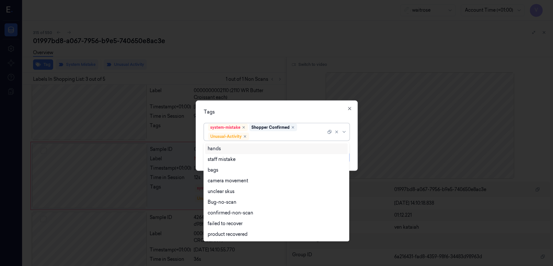
click at [276, 139] on div at bounding box center [289, 136] width 76 height 7
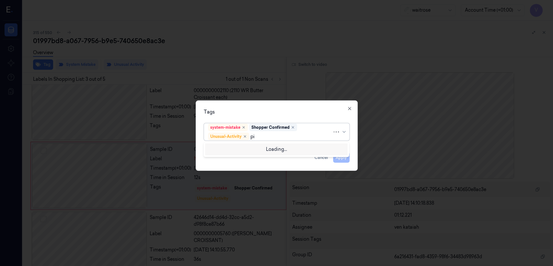
type input "pic"
click at [242, 150] on div "Picklist item alert" at bounding box center [226, 148] width 37 height 7
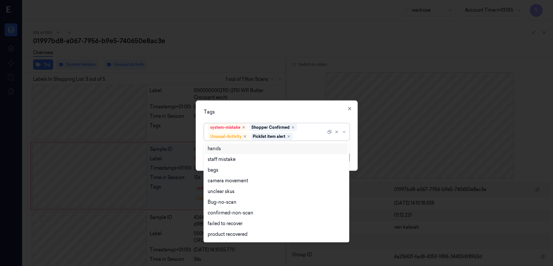
click at [313, 109] on div "Tags" at bounding box center [277, 112] width 146 height 7
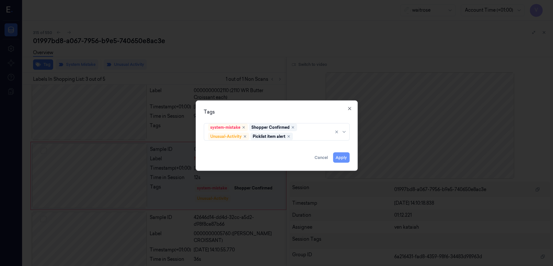
click at [343, 159] on button "Apply" at bounding box center [341, 157] width 17 height 10
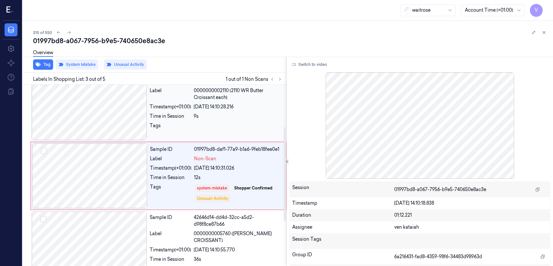
click at [233, 110] on div "Sample ID 5a112521-1ce4-3c5b-8b13-3224a7f37ad2 Label 0000000002110 (2110 WR But…" at bounding box center [216, 107] width 138 height 65
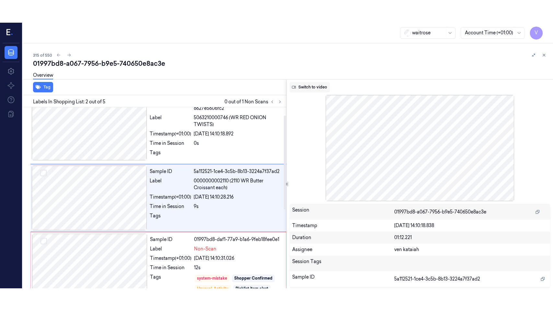
scroll to position [13, 0]
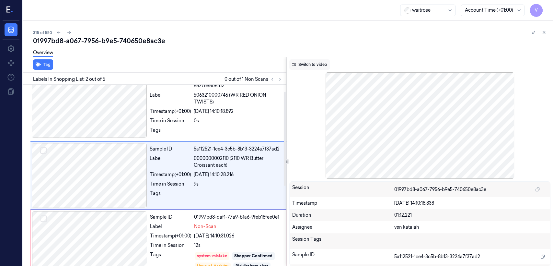
click at [320, 65] on button "Switch to video" at bounding box center [309, 64] width 41 height 10
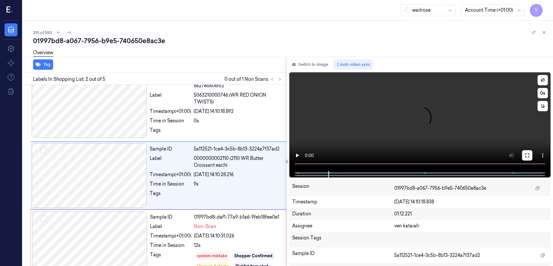
click at [531, 154] on button at bounding box center [527, 155] width 10 height 10
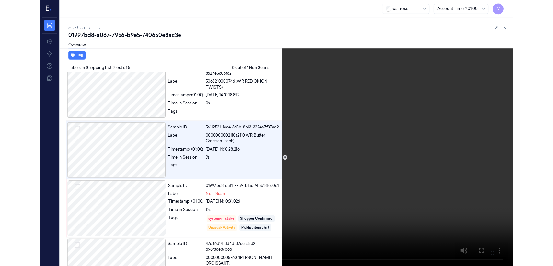
scroll to position [0, 0]
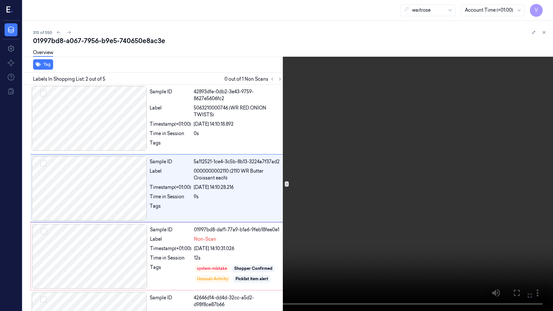
click at [0, 0] on icon at bounding box center [0, 0] width 0 height 0
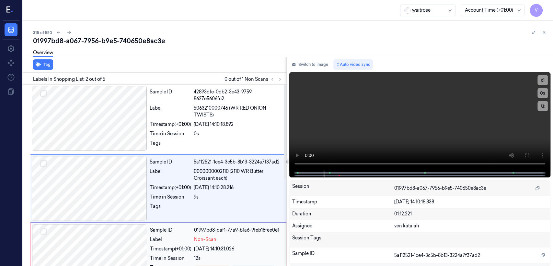
click at [211, 244] on div "Sample ID 01997bd8-daf1-77a9-b1a6-9feb18fee0e1 Label Non-Scan Timestamp (+01:00…" at bounding box center [215, 256] width 137 height 65
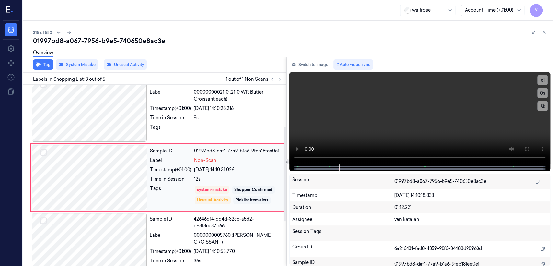
scroll to position [81, 0]
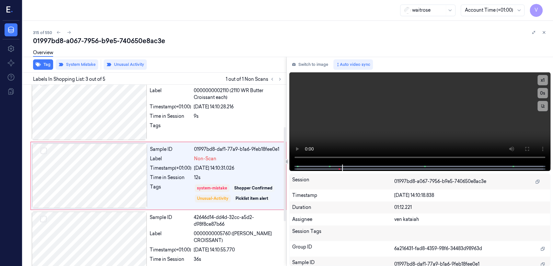
click at [547, 29] on div at bounding box center [539, 33] width 18 height 8
click at [324, 62] on button "Switch to image" at bounding box center [309, 64] width 41 height 10
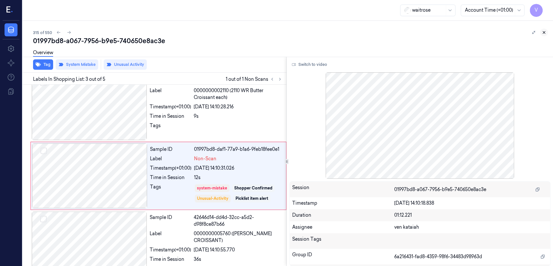
click at [543, 29] on button at bounding box center [544, 33] width 8 height 8
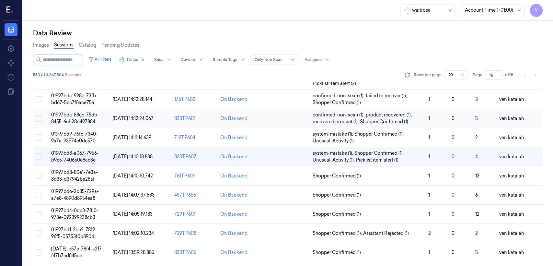
scroll to position [237, 0]
click at [327, 176] on span "Shopper Confirmed (1)" at bounding box center [337, 175] width 48 height 7
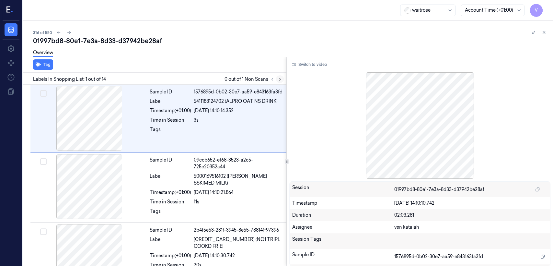
click at [280, 78] on icon at bounding box center [280, 79] width 5 height 5
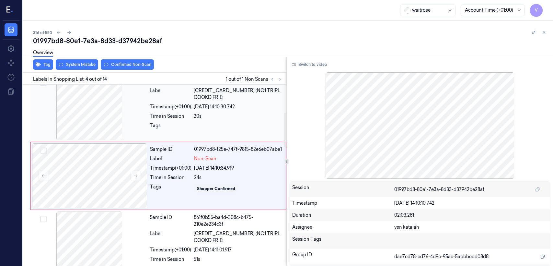
click at [145, 135] on div at bounding box center [89, 107] width 115 height 65
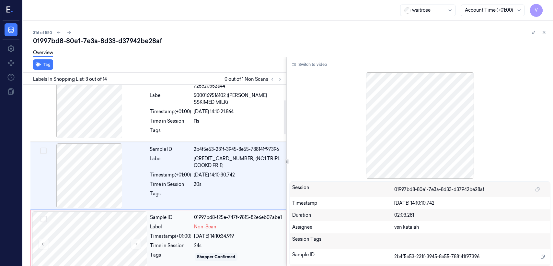
drag, startPoint x: 146, startPoint y: 247, endPoint x: 170, endPoint y: 190, distance: 61.3
click at [147, 246] on div at bounding box center [89, 243] width 115 height 65
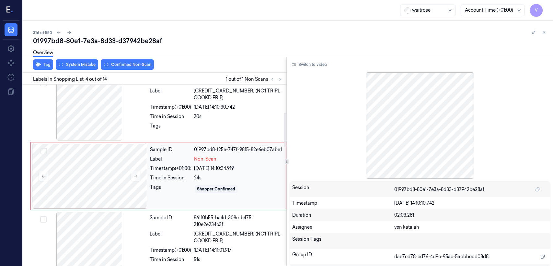
scroll to position [149, 0]
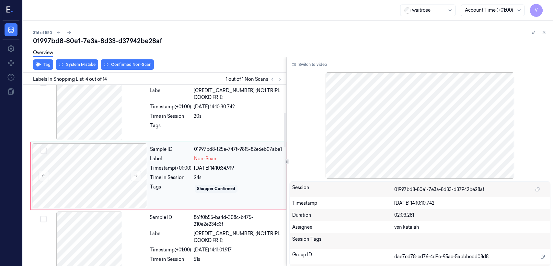
click at [174, 144] on div "Sample ID 01997bd8-f25e-747f-9815-82e6eb07abe1 Label Non-Scan Timestamp (+01:00…" at bounding box center [215, 175] width 137 height 65
click at [161, 134] on div "Sample ID 2b4f5e53-231f-3945-8e55-788141f97396 Label 5063210020973 (NO1 TRIPL C…" at bounding box center [216, 107] width 138 height 65
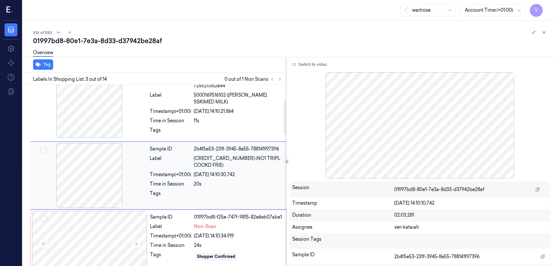
scroll to position [81, 0]
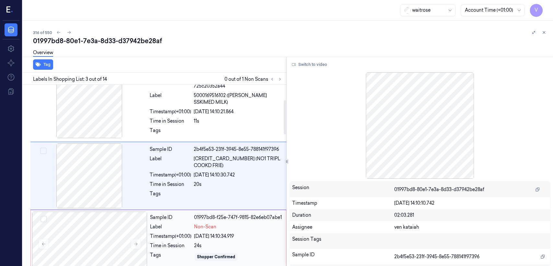
click at [177, 215] on div "Sample ID" at bounding box center [170, 217] width 41 height 7
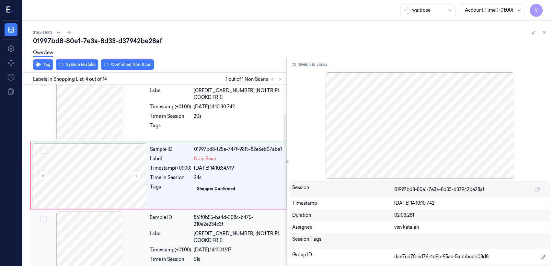
scroll to position [221, 0]
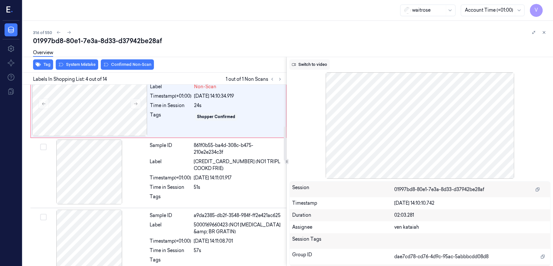
click at [322, 65] on button "Switch to video" at bounding box center [309, 64] width 41 height 10
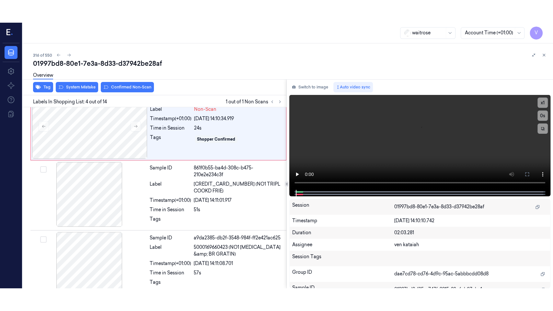
scroll to position [149, 0]
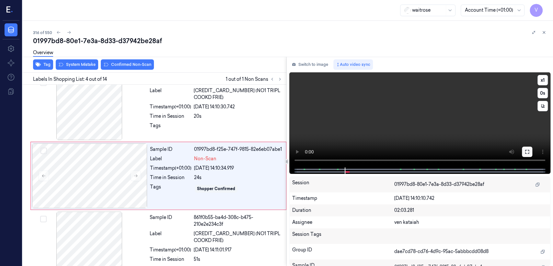
click at [526, 152] on icon at bounding box center [527, 151] width 5 height 5
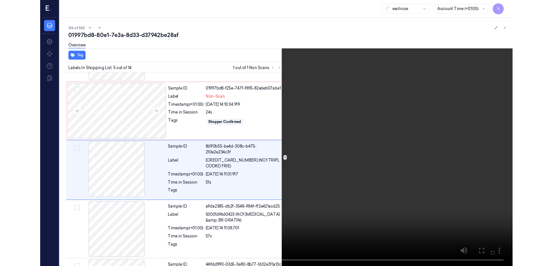
scroll to position [195, 0]
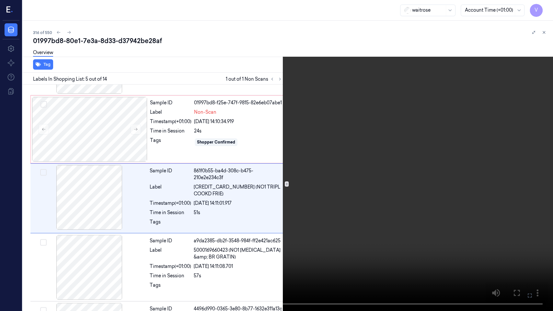
click at [0, 0] on icon at bounding box center [0, 0] width 0 height 0
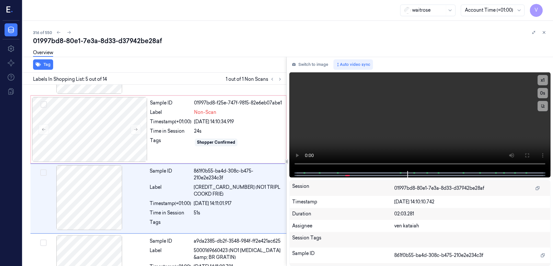
click at [332, 67] on div "Switch to image Auto video sync" at bounding box center [419, 64] width 261 height 10
click at [194, 144] on div "Tags Shopper Confirmed" at bounding box center [216, 142] width 132 height 10
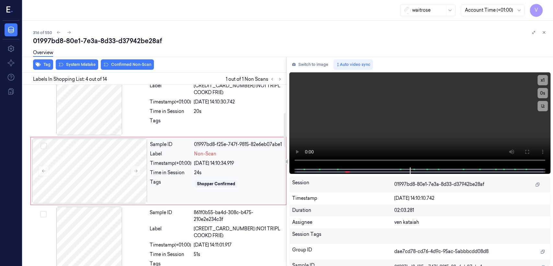
scroll to position [149, 0]
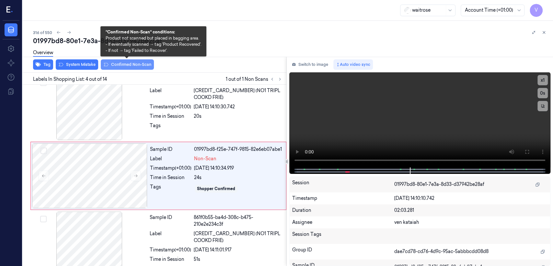
click at [139, 66] on button "Confirmed Non-Scan" at bounding box center [127, 64] width 53 height 10
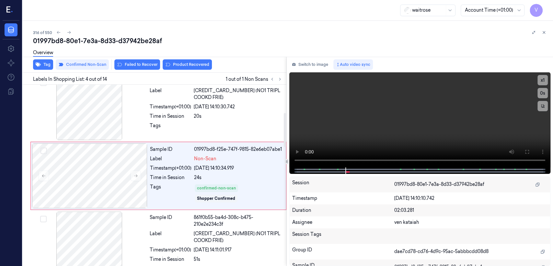
drag, startPoint x: 314, startPoint y: 67, endPoint x: 242, endPoint y: 77, distance: 73.4
click at [314, 66] on button "Switch to image" at bounding box center [309, 64] width 41 height 10
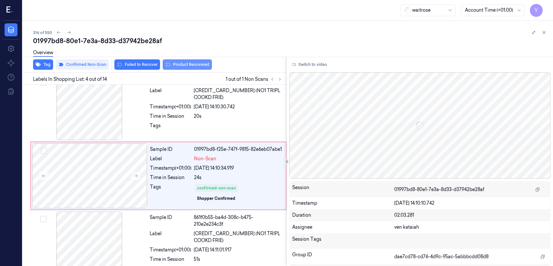
click at [179, 65] on button "Product Recovered" at bounding box center [187, 64] width 49 height 10
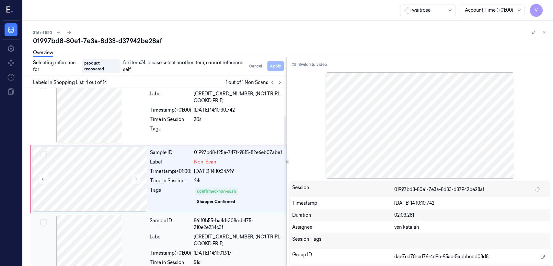
click at [176, 236] on div "Label" at bounding box center [170, 240] width 41 height 14
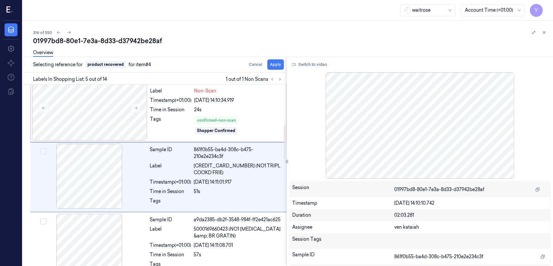
scroll to position [218, 0]
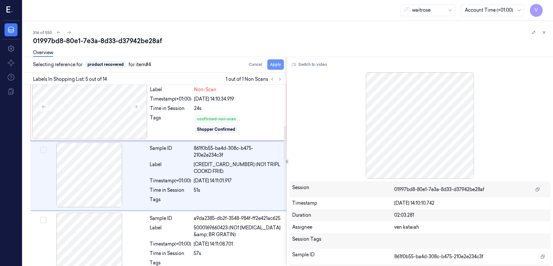
click at [273, 67] on button "Apply" at bounding box center [275, 64] width 17 height 10
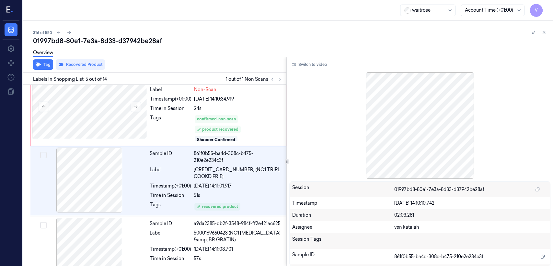
scroll to position [223, 0]
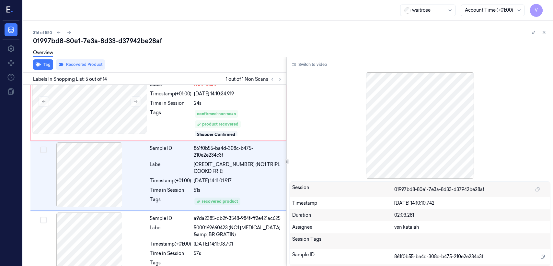
drag, startPoint x: 551, startPoint y: 29, endPoint x: 548, endPoint y: 32, distance: 4.8
click at [551, 29] on div "316 of 550 01997bd8-80e1-7e3a-8d33-d37942be28af Overview Tag Recovered Product …" at bounding box center [288, 143] width 531 height 245
click at [548, 32] on button at bounding box center [544, 33] width 8 height 8
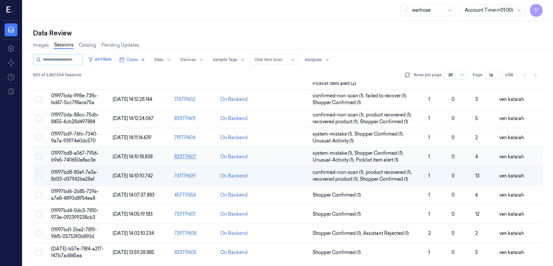
scroll to position [237, 0]
click at [341, 192] on span "Shopper Confirmed (1)" at bounding box center [337, 195] width 48 height 7
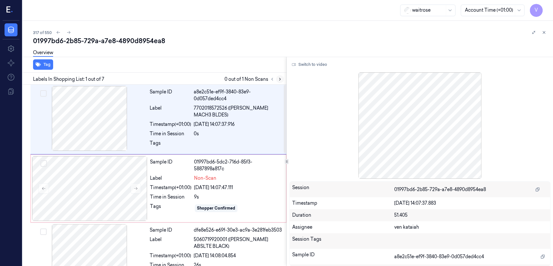
click at [280, 76] on button at bounding box center [280, 79] width 8 height 8
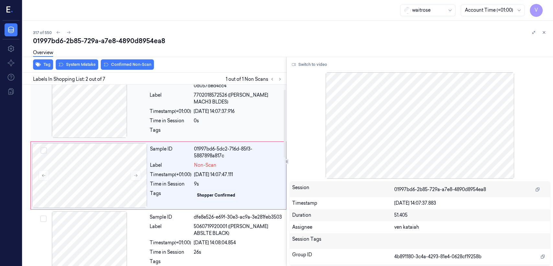
click at [173, 131] on div "Tags" at bounding box center [170, 132] width 41 height 10
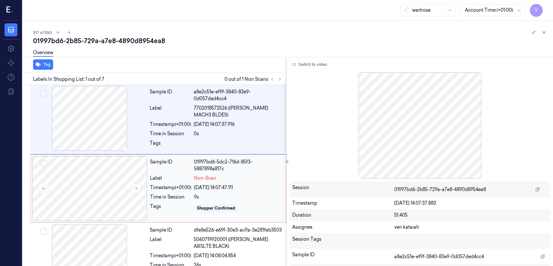
click at [202, 182] on div "Sample ID 01997bd6-5dc2-716d-85f3-5887898a817c Label Non-Scan Timestamp (+01:00…" at bounding box center [215, 188] width 137 height 65
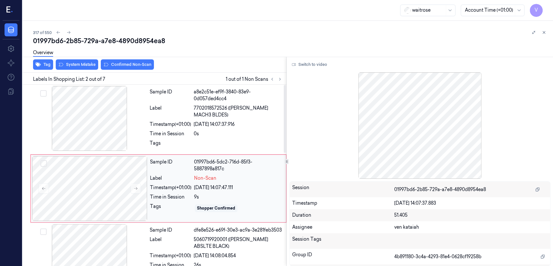
scroll to position [13, 0]
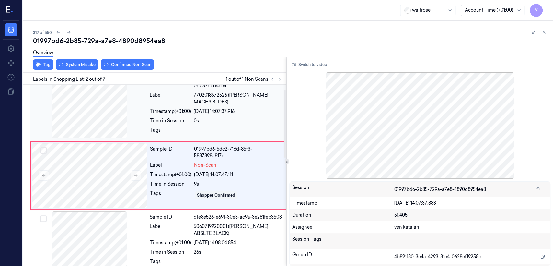
click at [191, 108] on div "Timestamp (+01:00)" at bounding box center [170, 111] width 41 height 7
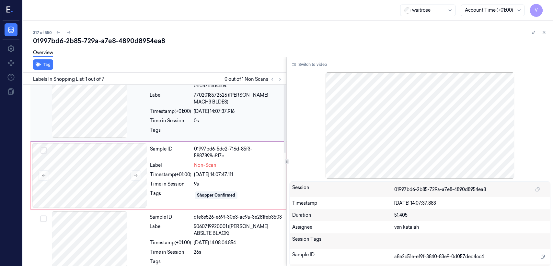
scroll to position [0, 0]
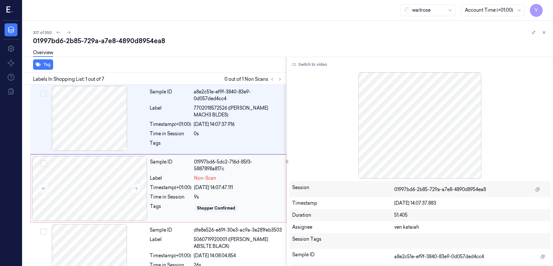
click at [192, 171] on div "Sample ID" at bounding box center [170, 166] width 41 height 14
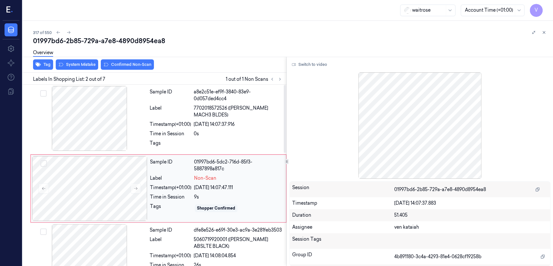
scroll to position [13, 0]
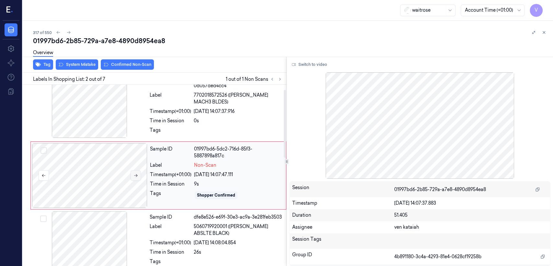
click at [139, 172] on button at bounding box center [136, 175] width 10 height 10
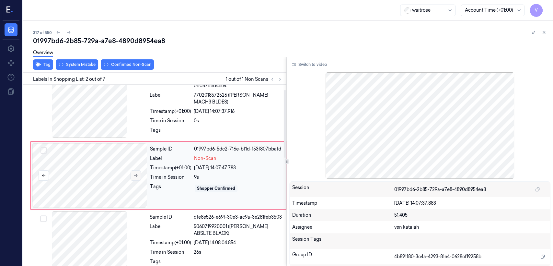
click at [139, 172] on button at bounding box center [136, 175] width 10 height 10
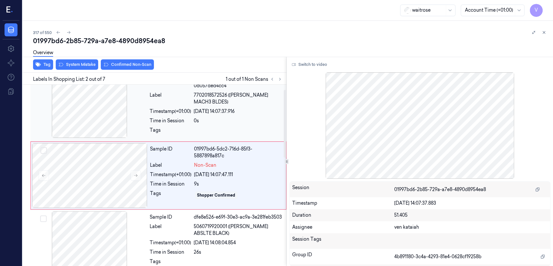
drag, startPoint x: 202, startPoint y: 115, endPoint x: 266, endPoint y: 110, distance: 64.3
click at [218, 119] on div "Sample ID a8e2c51e-ef9f-3840-83e9-0d057ded4cc4 Label 7702018572526 (GILLETTE MA…" at bounding box center [216, 106] width 138 height 67
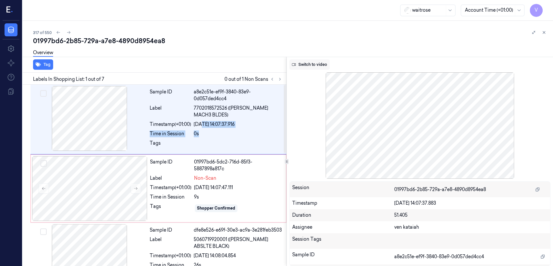
click at [307, 64] on button "Switch to video" at bounding box center [309, 64] width 41 height 10
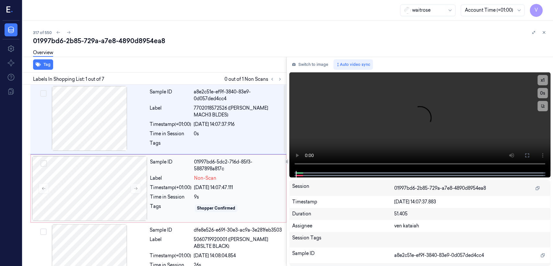
click at [273, 179] on div "Non-Scan" at bounding box center [238, 178] width 88 height 7
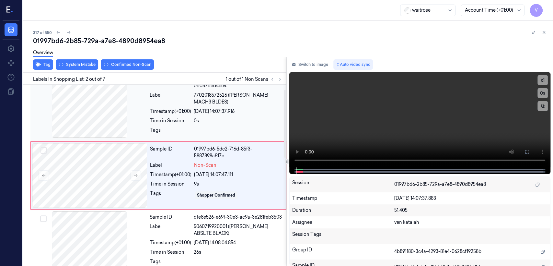
click at [266, 113] on div "24/09/2025 14:07:37.916" at bounding box center [238, 111] width 89 height 7
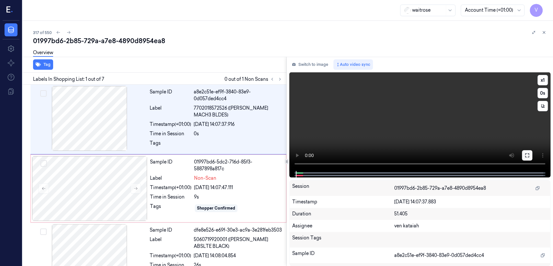
click at [526, 154] on icon at bounding box center [527, 155] width 4 height 4
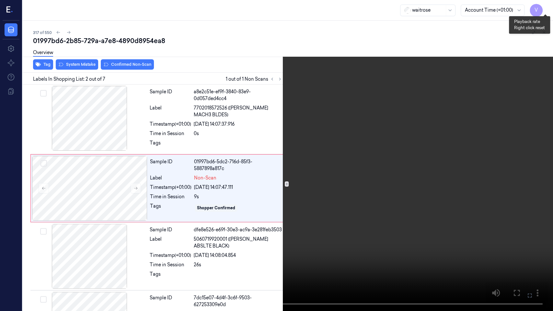
click at [548, 9] on button "x 1" at bounding box center [545, 8] width 10 height 10
click at [546, 5] on button "x 2" at bounding box center [545, 8] width 10 height 10
click at [546, 5] on button "x 4" at bounding box center [545, 8] width 10 height 10
click at [0, 0] on icon at bounding box center [0, 0] width 0 height 0
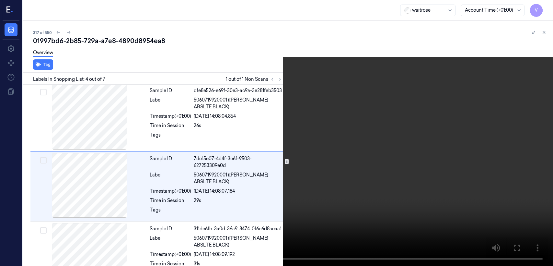
scroll to position [150, 0]
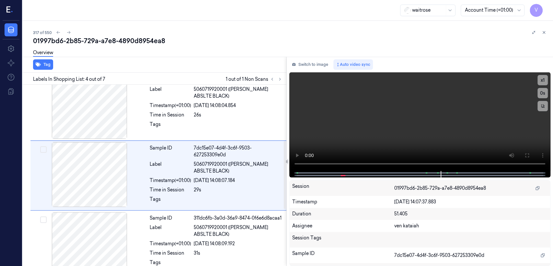
click at [330, 57] on div "Switch to image Auto video sync x 1 0 s Session 01997bd6-2b85-729a-a7e8-4890d89…" at bounding box center [420, 161] width 266 height 209
click at [321, 64] on button "Switch to image" at bounding box center [309, 64] width 41 height 10
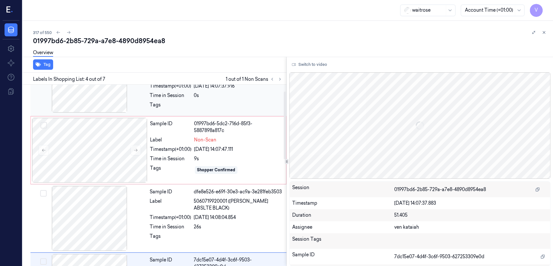
scroll to position [6, 0]
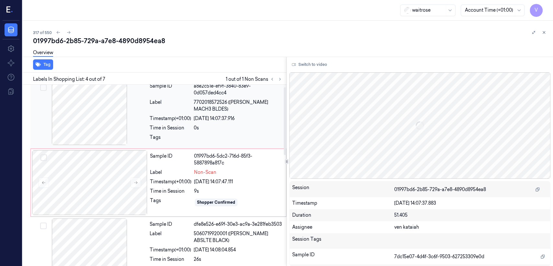
click at [211, 134] on div at bounding box center [238, 139] width 89 height 10
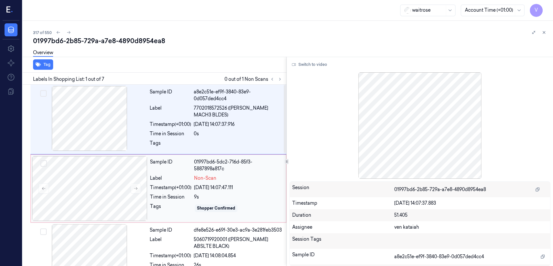
click at [198, 175] on span "Non-Scan" at bounding box center [205, 178] width 22 height 7
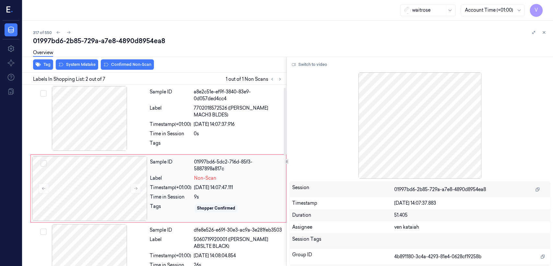
scroll to position [13, 0]
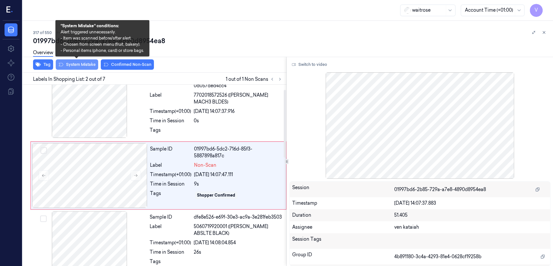
click at [77, 67] on button "System Mistake" at bounding box center [77, 64] width 42 height 10
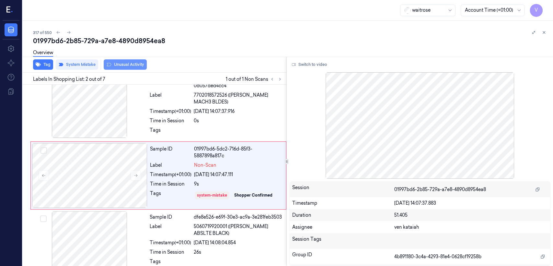
click at [113, 65] on button "Unusual Activity" at bounding box center [125, 64] width 43 height 10
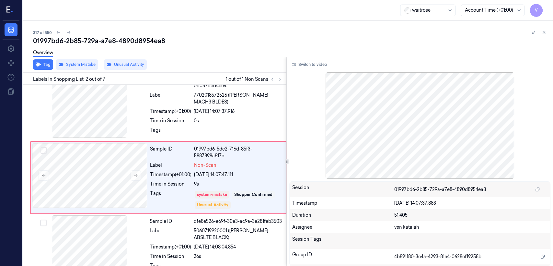
scroll to position [15, 0]
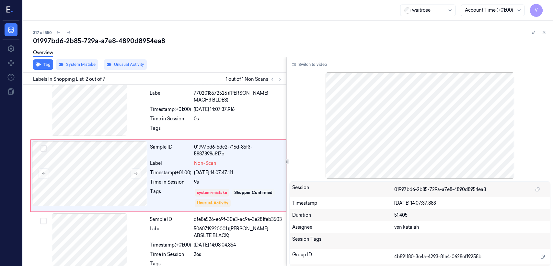
click at [547, 29] on div at bounding box center [539, 33] width 18 height 8
click at [544, 33] on icon at bounding box center [544, 32] width 2 height 2
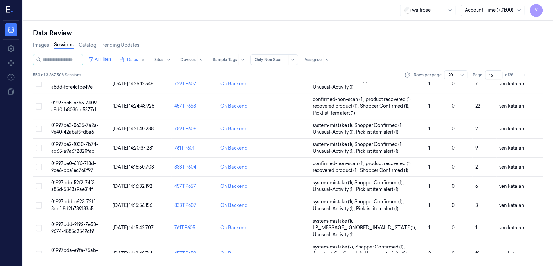
scroll to position [237, 0]
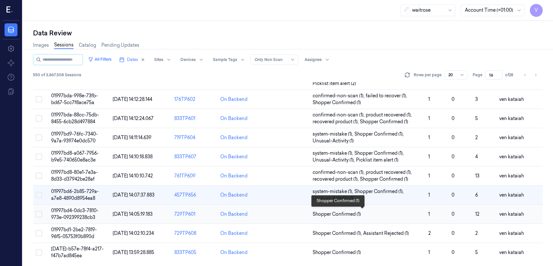
click at [347, 215] on span "Shopper Confirmed (1)" at bounding box center [337, 214] width 48 height 7
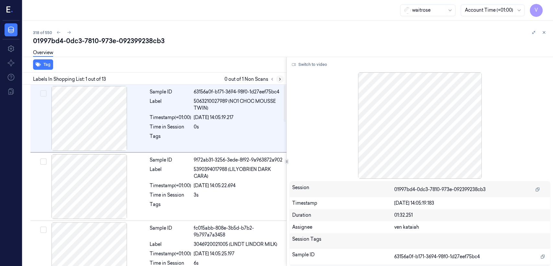
click at [278, 77] on icon at bounding box center [280, 79] width 5 height 5
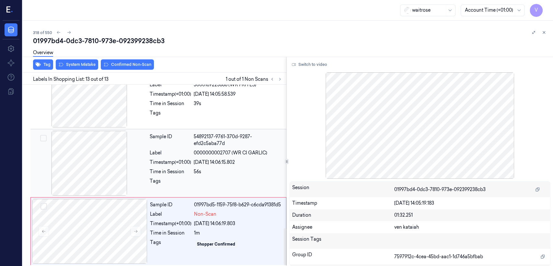
scroll to position [705, 0]
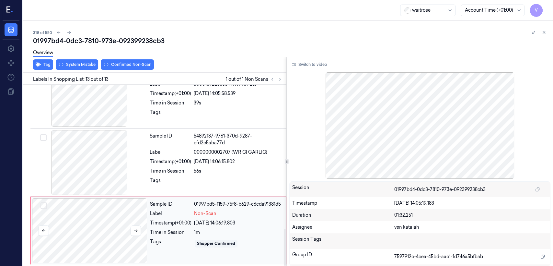
click at [116, 233] on div at bounding box center [89, 230] width 115 height 65
click at [144, 161] on div at bounding box center [89, 162] width 115 height 65
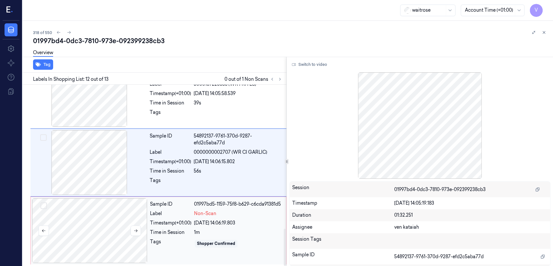
click at [120, 217] on div at bounding box center [89, 230] width 115 height 65
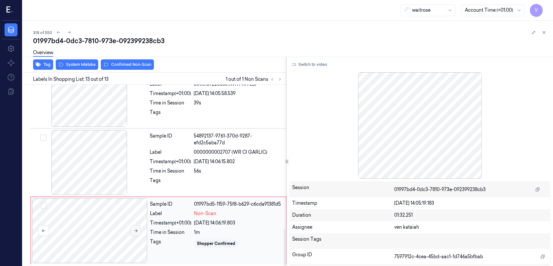
click at [140, 231] on button at bounding box center [136, 230] width 10 height 10
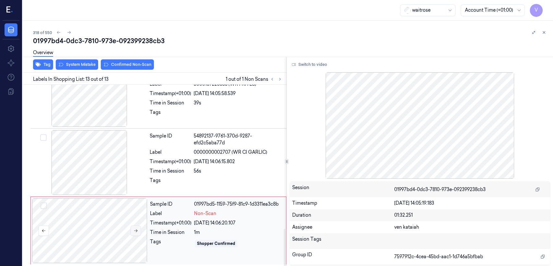
click at [140, 231] on button at bounding box center [136, 230] width 10 height 10
click at [144, 166] on div at bounding box center [89, 162] width 115 height 65
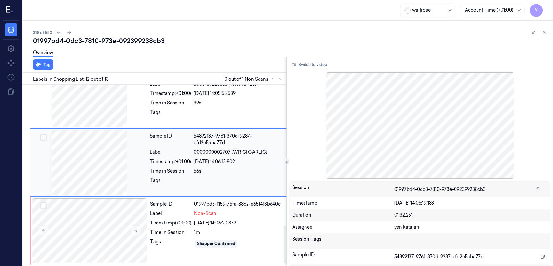
scroll to position [691, 0]
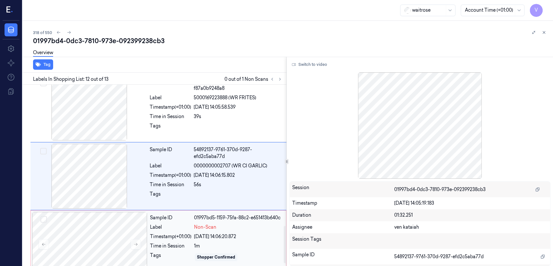
click at [220, 240] on div "Sample ID 01997bd5-1159-75fa-88c2-e651413b640c Label Non-Scan Timestamp (+01:00…" at bounding box center [215, 244] width 137 height 65
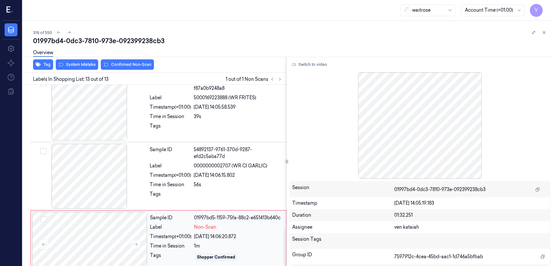
scroll to position [705, 0]
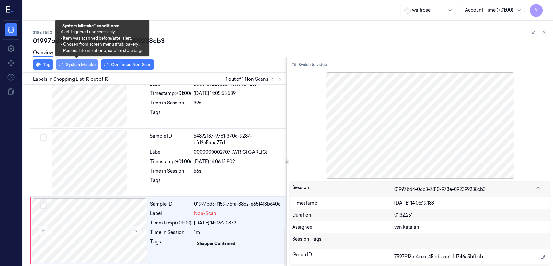
click at [77, 65] on button "System Mistake" at bounding box center [77, 64] width 42 height 10
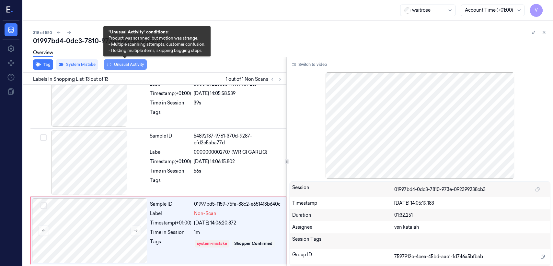
click at [127, 64] on button "Unusual Activity" at bounding box center [125, 64] width 43 height 10
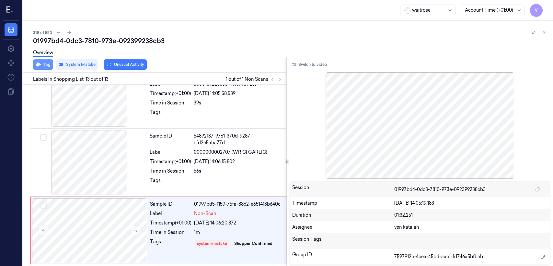
click at [46, 65] on button "Tag" at bounding box center [43, 64] width 20 height 10
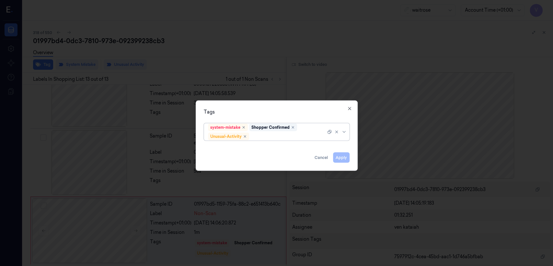
click at [281, 141] on div "system-mistake Shopper Confirmed Unusual-Activity" at bounding box center [277, 131] width 156 height 21
click at [281, 136] on div at bounding box center [291, 136] width 80 height 7
type input "pic"
click at [226, 147] on div "Picklist item alert" at bounding box center [226, 148] width 37 height 7
drag, startPoint x: 274, startPoint y: 114, endPoint x: 350, endPoint y: 144, distance: 81.2
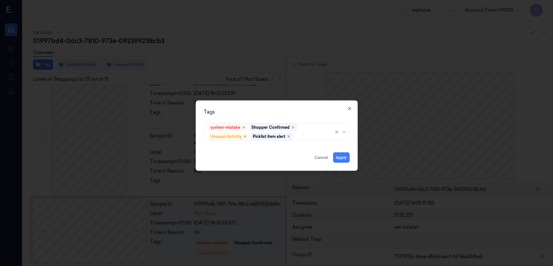
click at [275, 113] on div "Tags" at bounding box center [277, 112] width 146 height 7
click at [341, 161] on button "Apply" at bounding box center [341, 157] width 17 height 10
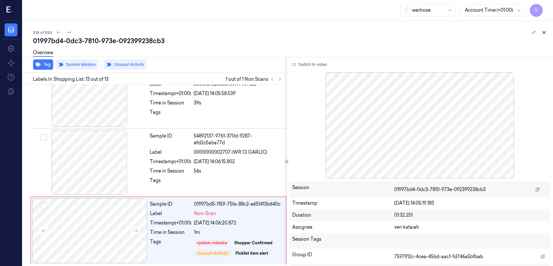
drag, startPoint x: 543, startPoint y: 30, endPoint x: 235, endPoint y: 0, distance: 309.1
click at [542, 30] on icon at bounding box center [544, 32] width 5 height 5
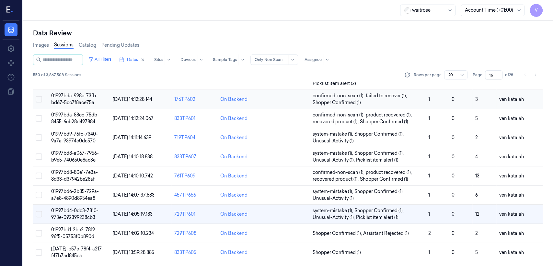
scroll to position [237, 0]
click at [365, 233] on span "Assistant Rejected (1)" at bounding box center [386, 233] width 46 height 7
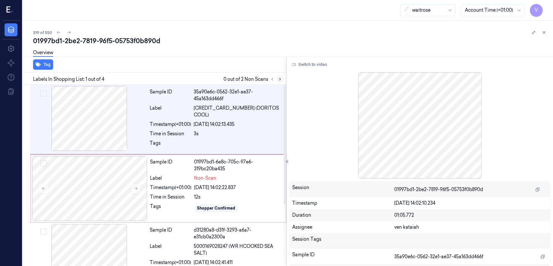
click at [282, 79] on icon at bounding box center [280, 79] width 5 height 5
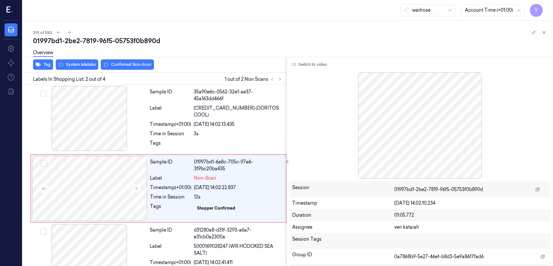
scroll to position [11, 0]
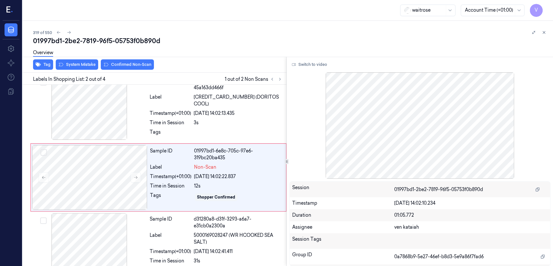
click at [284, 78] on div at bounding box center [276, 79] width 16 height 8
click at [280, 78] on icon at bounding box center [280, 79] width 5 height 5
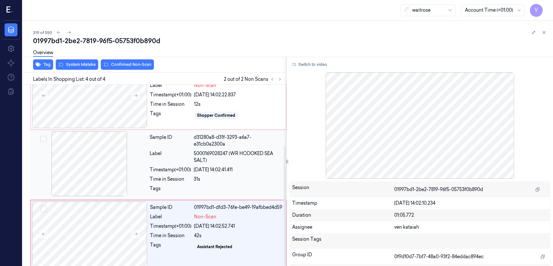
click at [212, 154] on span "5000169028247 (WR HCOOKED SEA SALT)" at bounding box center [238, 157] width 89 height 14
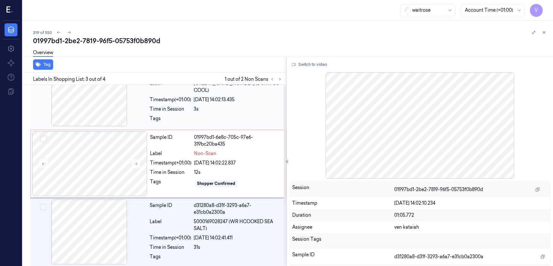
scroll to position [0, 0]
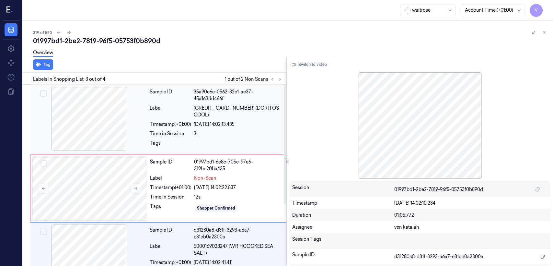
click at [197, 130] on div "3s" at bounding box center [238, 133] width 89 height 7
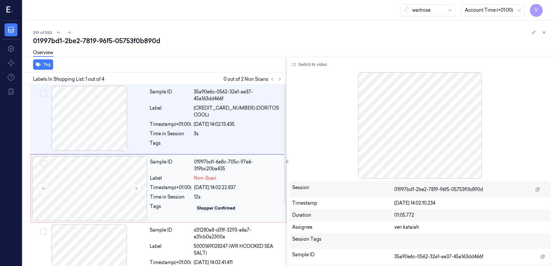
click at [220, 189] on div "Sample ID 01997bd1-6e8c-705c-97e6-319bc20ba435 Label Non-Scan Timestamp (+01:00…" at bounding box center [215, 188] width 137 height 65
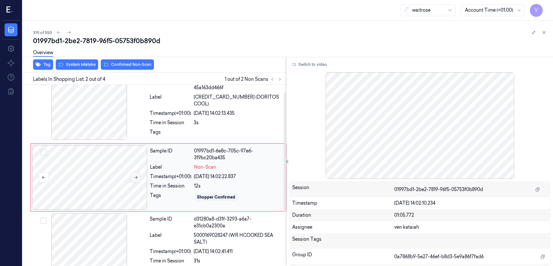
click at [132, 173] on button at bounding box center [136, 177] width 10 height 10
click at [161, 129] on div "Tags" at bounding box center [170, 134] width 41 height 10
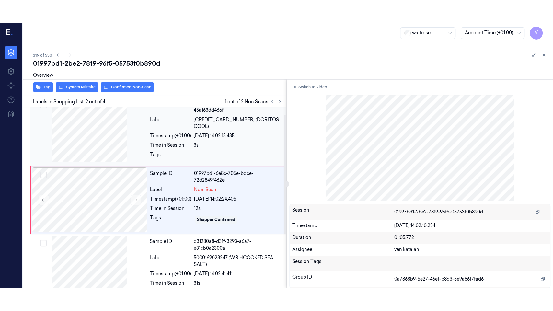
scroll to position [0, 0]
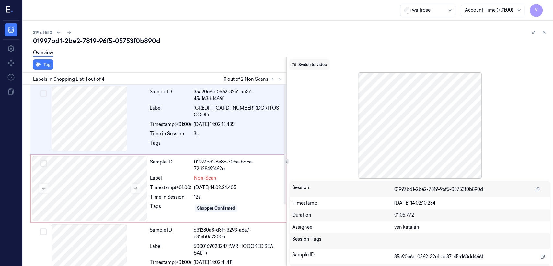
click at [313, 61] on button "Switch to video" at bounding box center [309, 64] width 41 height 10
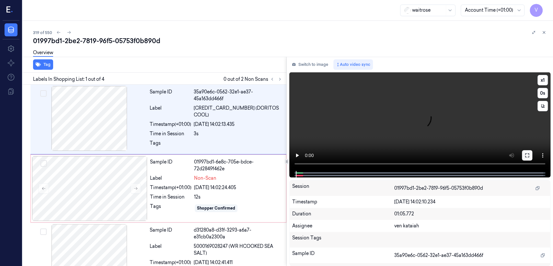
click at [523, 157] on button at bounding box center [527, 155] width 10 height 10
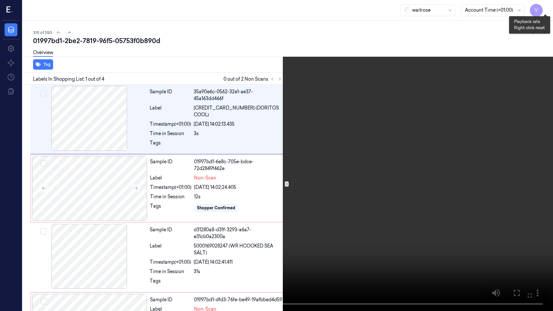
click at [542, 7] on button "x 1" at bounding box center [545, 8] width 10 height 10
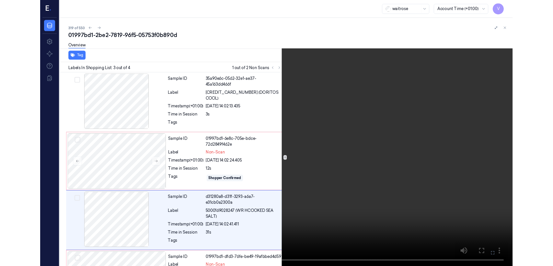
scroll to position [47, 0]
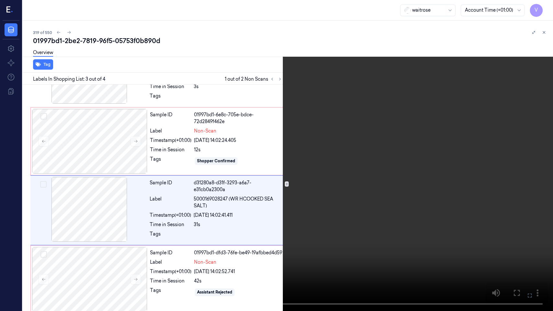
click at [0, 0] on icon at bounding box center [0, 0] width 0 height 0
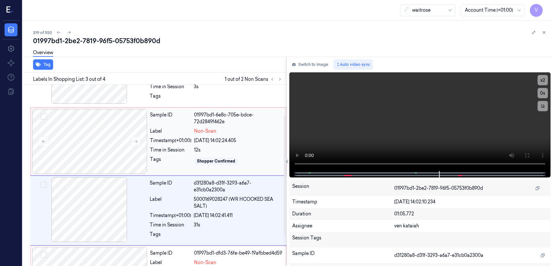
click at [175, 143] on div "Sample ID 01997bd1-6e8c-705e-bdce-72d2849f462e Label Non-Scan Timestamp (+01:00…" at bounding box center [215, 141] width 137 height 65
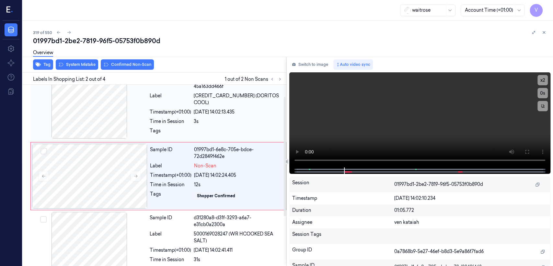
scroll to position [11, 0]
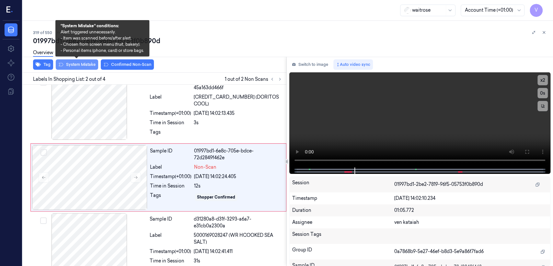
click at [79, 64] on button "System Mistake" at bounding box center [77, 64] width 42 height 10
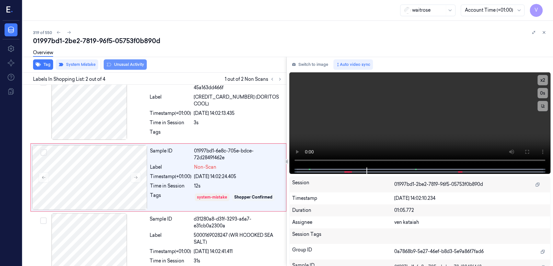
click at [122, 68] on button "Unusual Activity" at bounding box center [125, 64] width 43 height 10
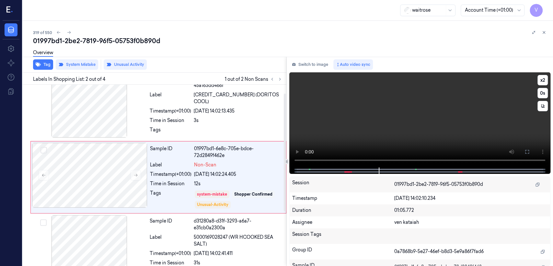
scroll to position [13, 0]
click at [316, 69] on button "Switch to image" at bounding box center [309, 64] width 41 height 10
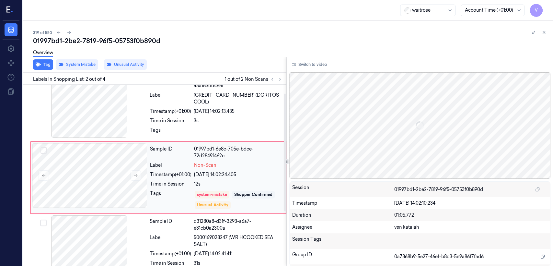
click at [193, 185] on div "Sample ID 01997bd1-6e8c-705e-bdce-72d2849f462e Label Non-Scan Timestamp (+01:00…" at bounding box center [215, 177] width 137 height 69
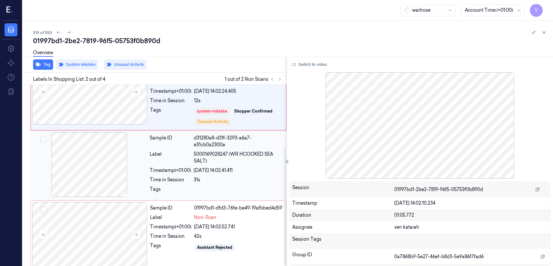
scroll to position [97, 0]
click at [160, 204] on div "Sample ID" at bounding box center [170, 207] width 41 height 7
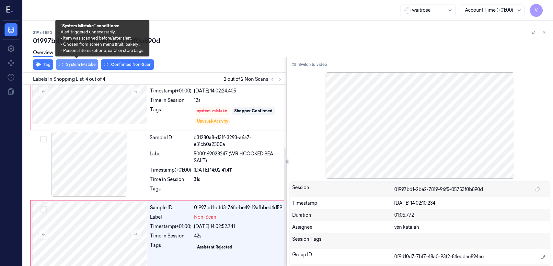
click at [88, 65] on button "System Mistake" at bounding box center [77, 64] width 42 height 10
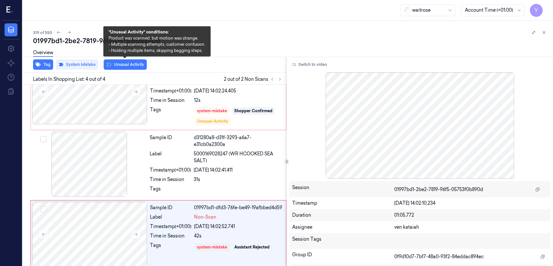
click at [127, 65] on button "Unusual Activity" at bounding box center [125, 64] width 43 height 10
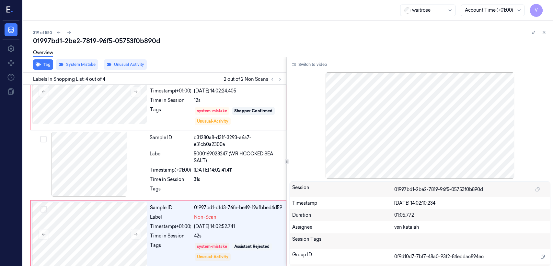
scroll to position [101, 0]
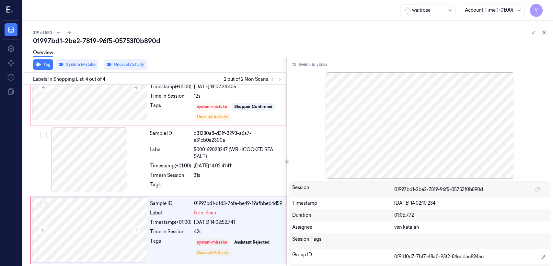
click at [545, 30] on icon at bounding box center [544, 32] width 5 height 5
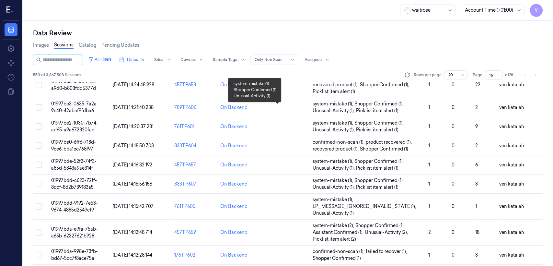
scroll to position [237, 0]
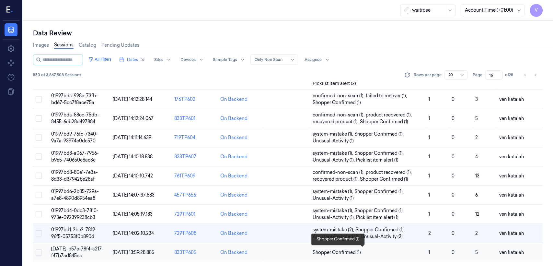
click at [351, 252] on span "Shopper Confirmed (1)" at bounding box center [337, 252] width 48 height 7
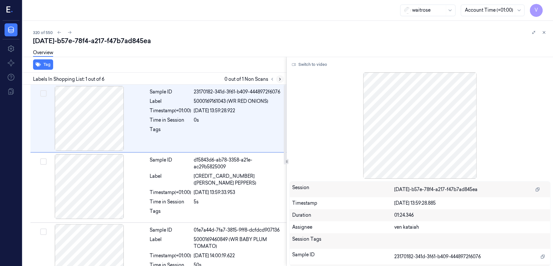
click at [278, 79] on icon at bounding box center [280, 79] width 5 height 5
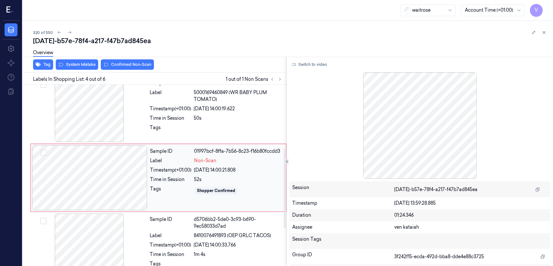
scroll to position [147, 0]
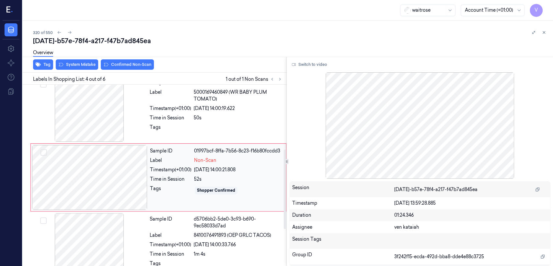
click at [148, 187] on div "Sample ID 01997bcf-8ffa-7b56-8c23-f16b80fccdd3 Label Non-Scan Timestamp (+01:00…" at bounding box center [215, 177] width 137 height 65
click at [118, 106] on div at bounding box center [89, 109] width 115 height 65
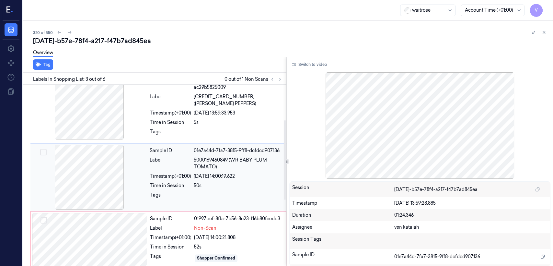
scroll to position [79, 0]
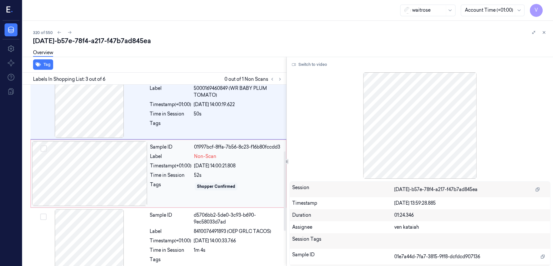
click at [180, 176] on div "Time in Session" at bounding box center [170, 175] width 41 height 7
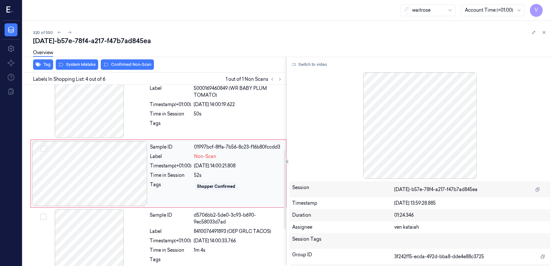
scroll to position [147, 0]
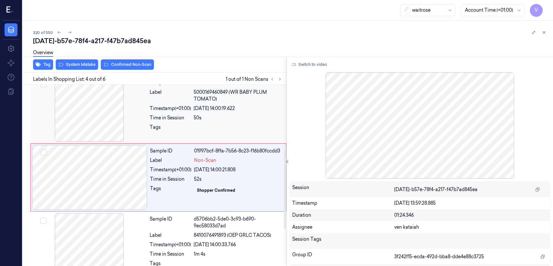
click at [216, 120] on div "Sample ID 01e7a44d-7fa7-3815-9ff8-dcfdcd907136 Label 5000169460849 (WR BABY PLU…" at bounding box center [216, 109] width 138 height 65
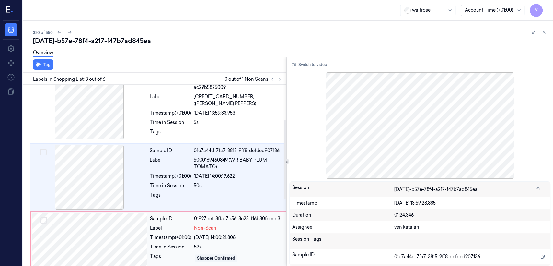
scroll to position [79, 0]
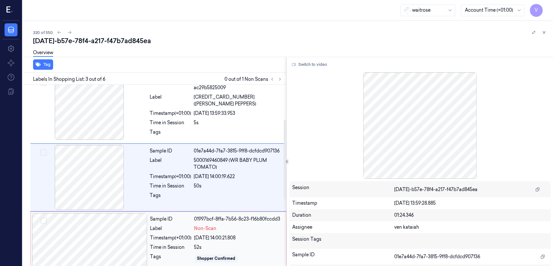
click at [177, 236] on div "Timestamp (+01:00)" at bounding box center [170, 237] width 41 height 7
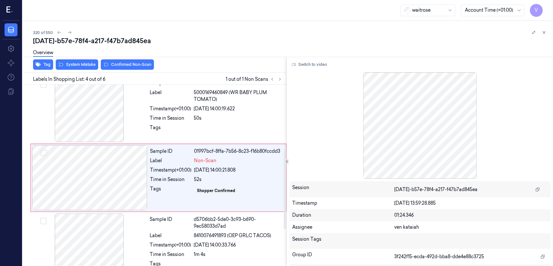
scroll to position [147, 0]
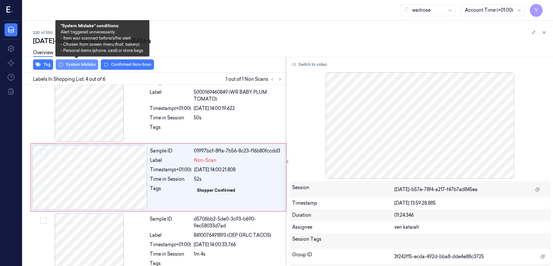
click at [88, 65] on button "System Mistake" at bounding box center [77, 64] width 42 height 10
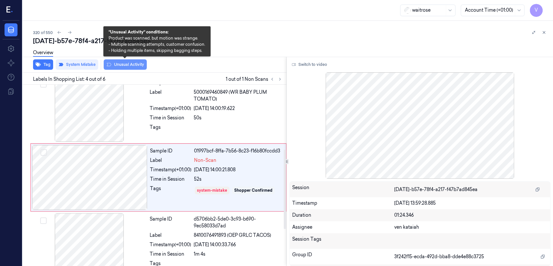
click at [135, 64] on button "Unusual Activity" at bounding box center [125, 64] width 43 height 10
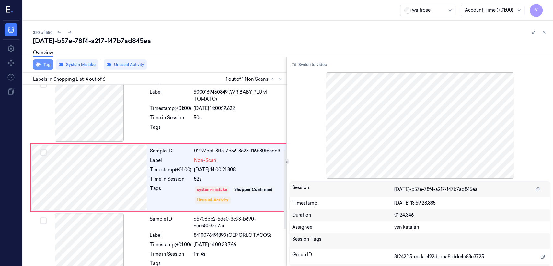
click at [44, 62] on button "Tag" at bounding box center [43, 64] width 20 height 10
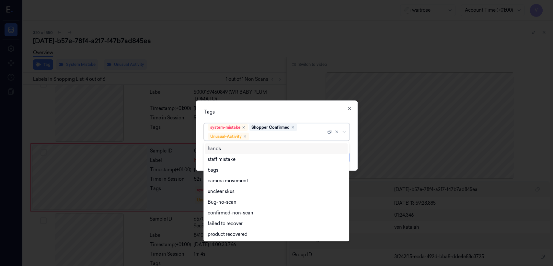
click at [275, 138] on div at bounding box center [289, 136] width 76 height 7
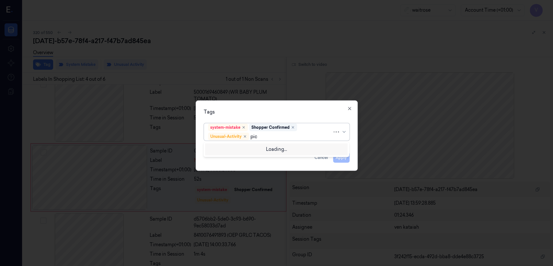
type input "pick"
click at [246, 152] on div "Picklist item alert" at bounding box center [276, 148] width 143 height 11
click at [234, 113] on div "Tags" at bounding box center [277, 112] width 146 height 7
click at [334, 155] on button "Apply" at bounding box center [341, 157] width 17 height 10
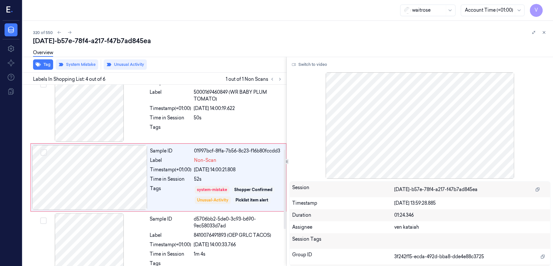
drag, startPoint x: 317, startPoint y: 66, endPoint x: 287, endPoint y: 106, distance: 50.0
click at [317, 66] on button "Switch to video" at bounding box center [309, 64] width 41 height 10
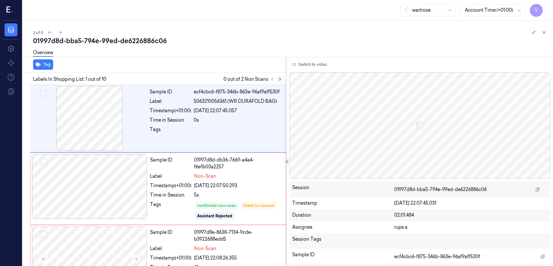
click at [278, 79] on icon at bounding box center [280, 79] width 5 height 5
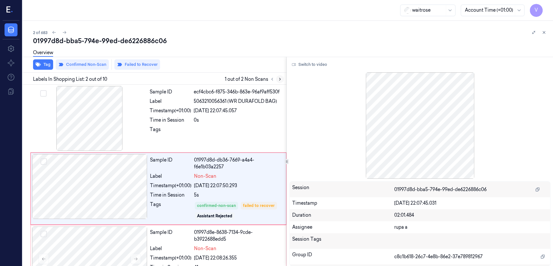
scroll to position [13, 0]
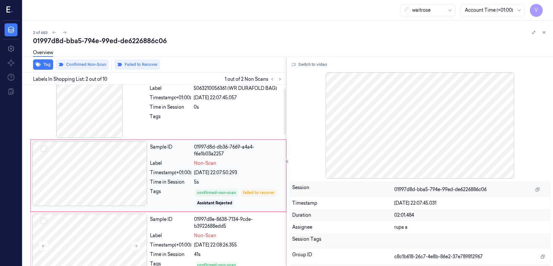
click at [171, 181] on div "Time in Session" at bounding box center [170, 182] width 41 height 7
click at [156, 120] on div "Tags" at bounding box center [170, 118] width 41 height 10
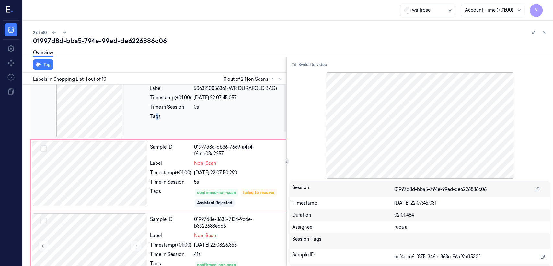
scroll to position [0, 0]
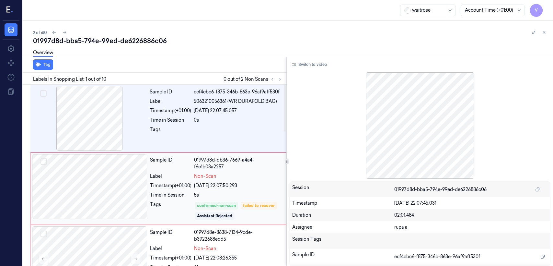
click at [160, 196] on div "Time in Session" at bounding box center [170, 195] width 41 height 7
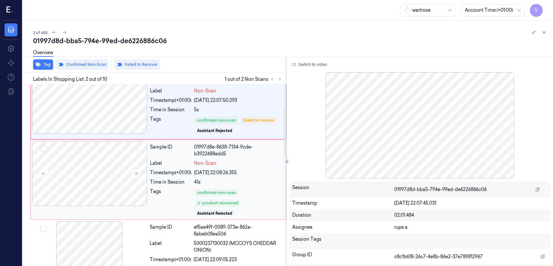
click at [179, 170] on div "Timestamp (+01:00)" at bounding box center [170, 172] width 41 height 7
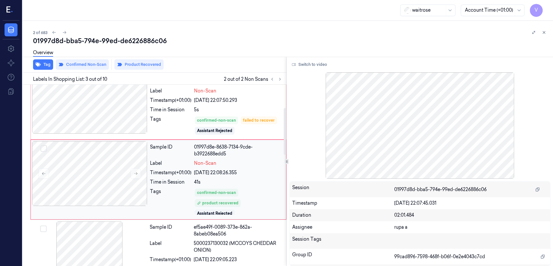
scroll to position [89, 0]
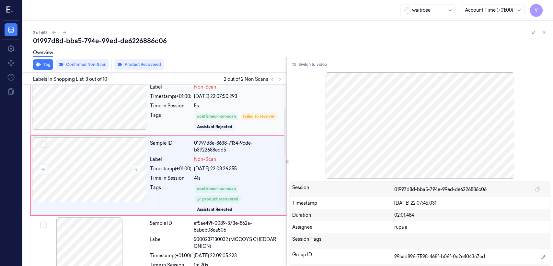
click at [193, 110] on div "Sample ID 01997d8d-db36-7669-a4a4-f6e1b03a2257 Label Non-Scan Timestamp (+01:00…" at bounding box center [215, 99] width 137 height 69
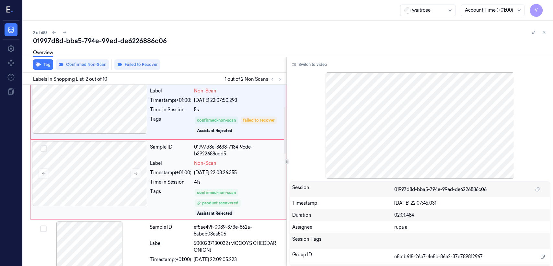
click at [182, 144] on div "Sample ID" at bounding box center [170, 151] width 41 height 14
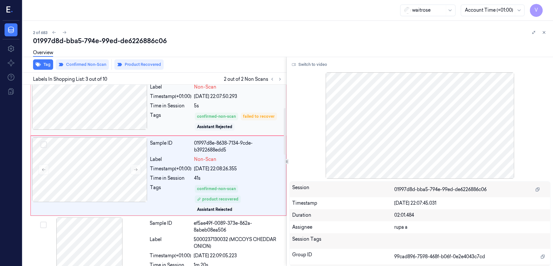
click at [183, 107] on div "Time in Session" at bounding box center [170, 105] width 41 height 7
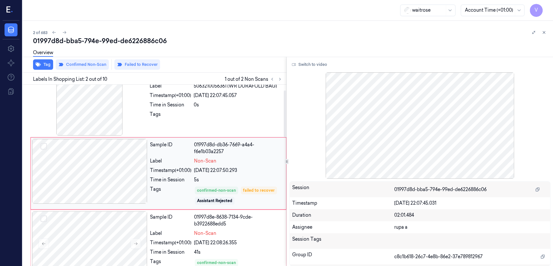
scroll to position [13, 0]
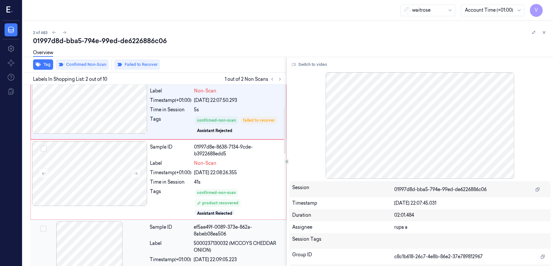
click at [164, 231] on div "Sample ID" at bounding box center [170, 231] width 41 height 14
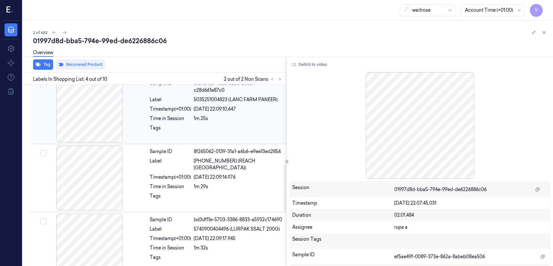
scroll to position [308, 0]
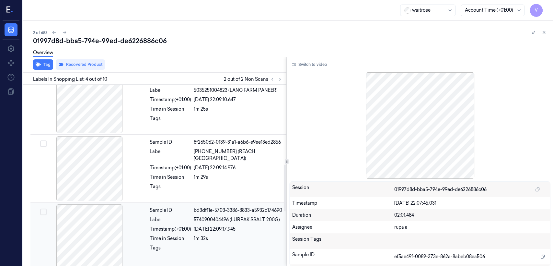
click at [163, 212] on div "Sample ID" at bounding box center [170, 210] width 41 height 7
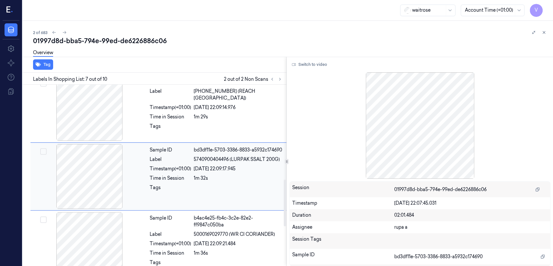
scroll to position [369, 0]
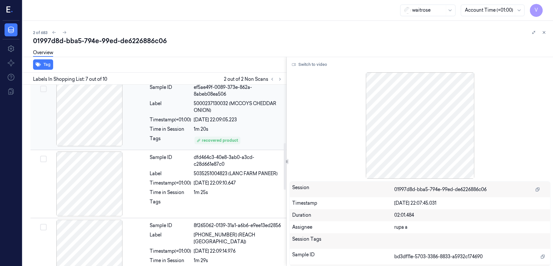
click at [190, 123] on div "Sample ID ef5ae49f-0089-373e-862a-8abeb08ea506 Label 5000237130032 (MCCOYS CHED…" at bounding box center [216, 114] width 138 height 67
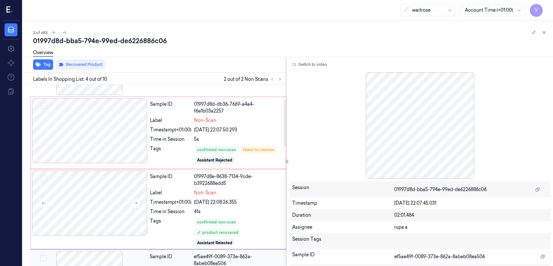
scroll to position [21, 0]
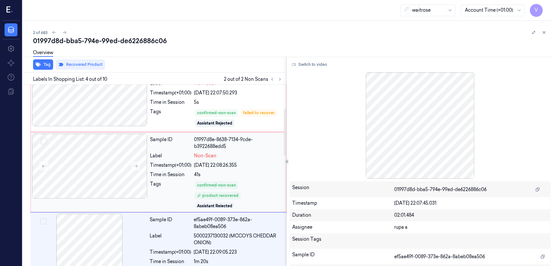
click at [184, 168] on div "Sample ID 01997d8e-8638-7134-9cde-b3922688edd5 Label Non-Scan Timestamp (+01:00…" at bounding box center [215, 172] width 137 height 77
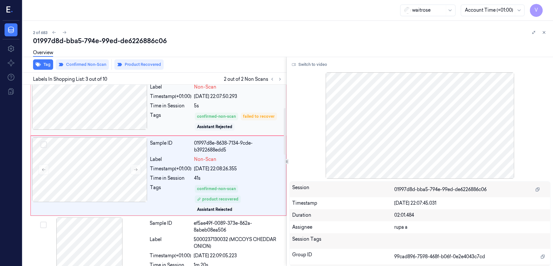
click at [125, 100] on div at bounding box center [89, 97] width 115 height 65
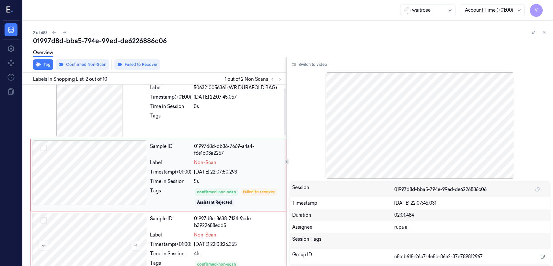
scroll to position [13, 0]
click at [176, 181] on div "Time in Session" at bounding box center [170, 182] width 41 height 7
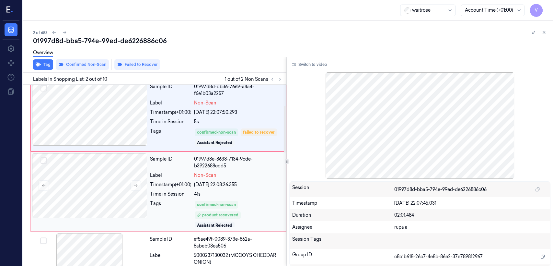
scroll to position [85, 0]
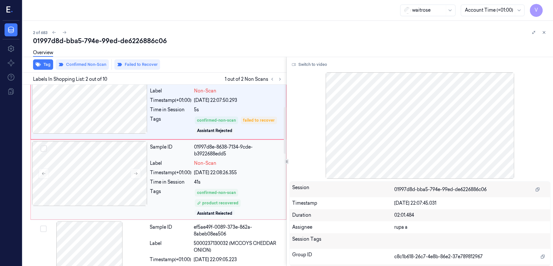
click at [165, 173] on div "Timestamp (+01:00)" at bounding box center [170, 172] width 41 height 7
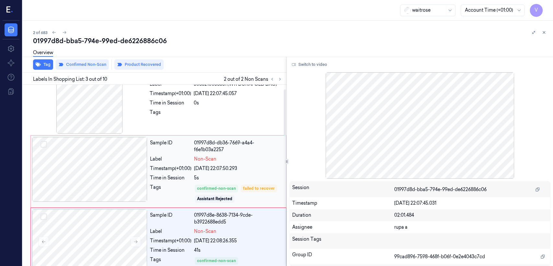
click at [137, 151] on div at bounding box center [89, 169] width 115 height 65
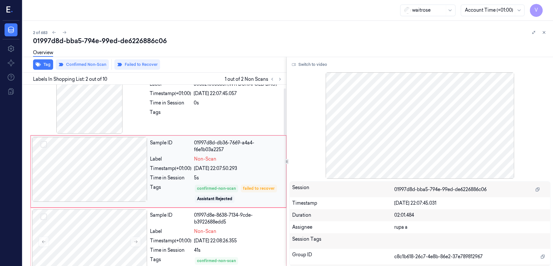
scroll to position [13, 0]
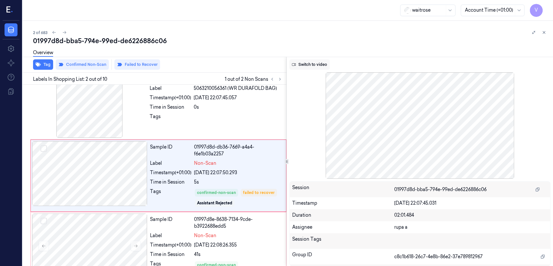
click at [318, 65] on button "Switch to video" at bounding box center [309, 64] width 41 height 10
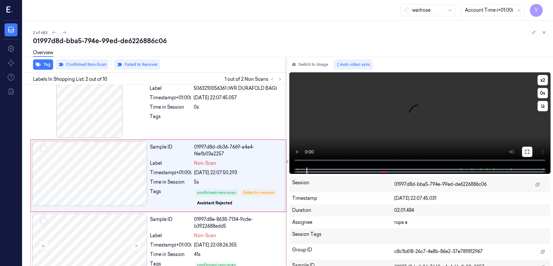
click at [530, 147] on button at bounding box center [527, 152] width 10 height 10
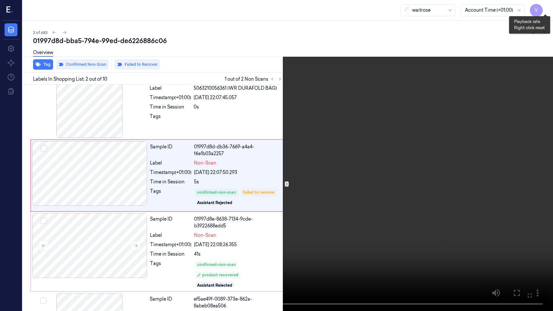
click at [550, 12] on button "x 2" at bounding box center [545, 8] width 10 height 10
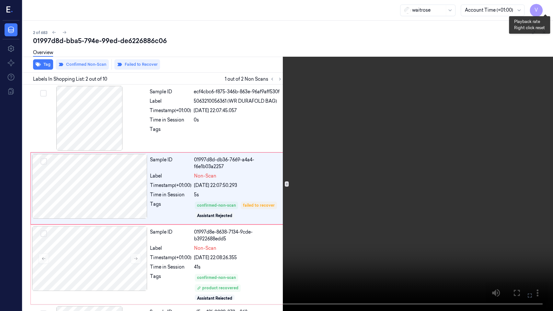
click at [549, 10] on button "x 4" at bounding box center [545, 8] width 10 height 10
click at [547, 7] on button "x 1" at bounding box center [545, 8] width 10 height 10
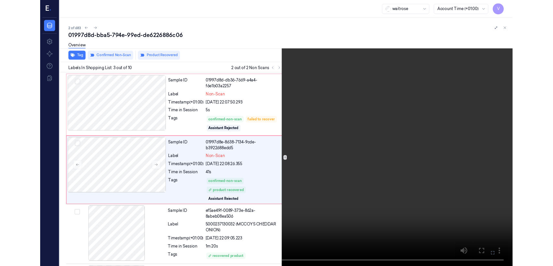
scroll to position [66, 0]
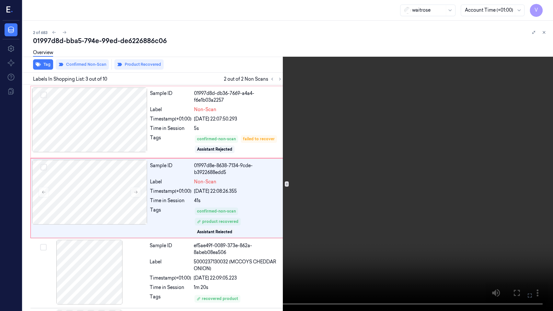
click at [0, 0] on button at bounding box center [0, 0] width 0 height 0
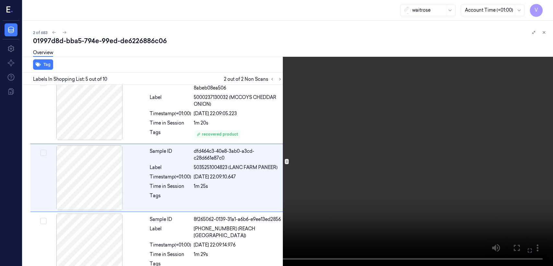
scroll to position [233, 0]
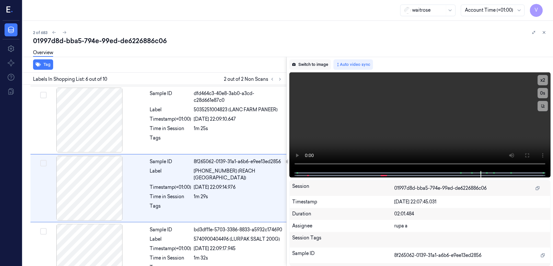
click at [307, 69] on button "Switch to image" at bounding box center [309, 64] width 41 height 10
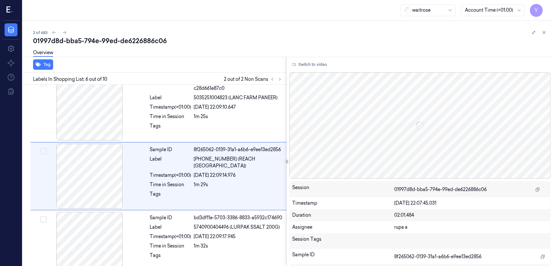
scroll to position [301, 0]
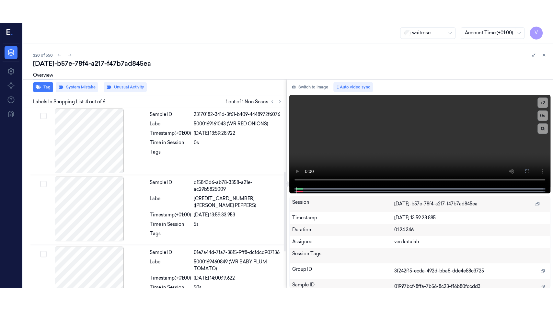
scroll to position [147, 0]
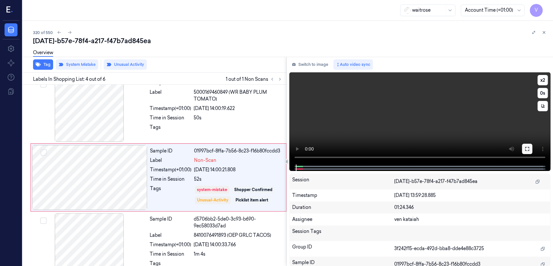
click at [526, 148] on icon at bounding box center [527, 148] width 5 height 5
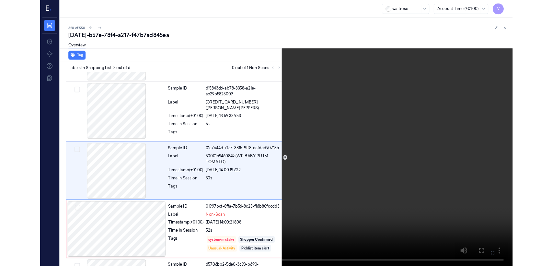
scroll to position [56, 0]
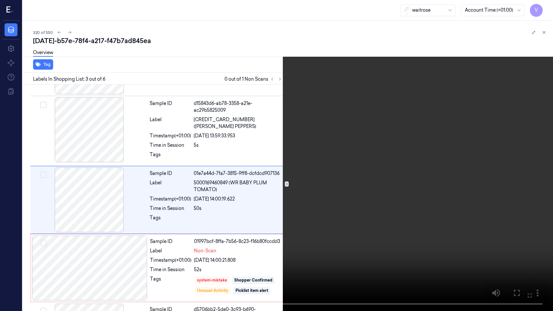
click at [0, 0] on button at bounding box center [0, 0] width 0 height 0
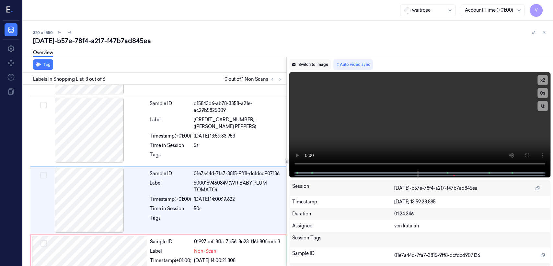
click at [301, 67] on button "Switch to image" at bounding box center [309, 64] width 41 height 10
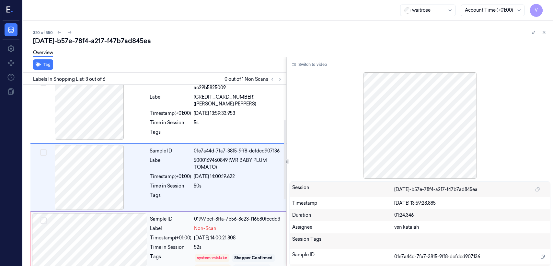
click at [197, 244] on div "52s" at bounding box center [238, 247] width 88 height 7
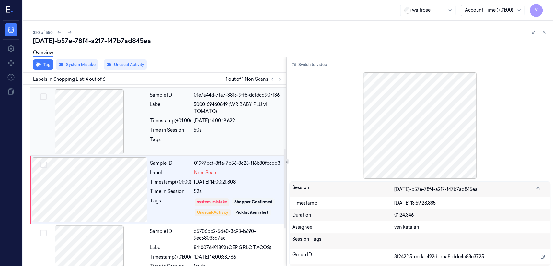
scroll to position [147, 0]
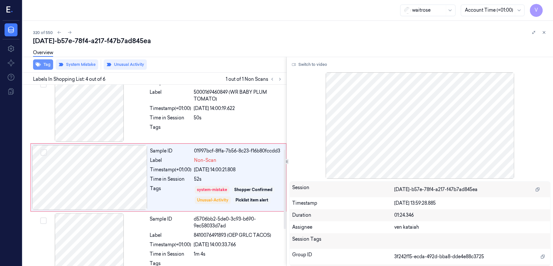
click at [37, 65] on icon "button" at bounding box center [38, 65] width 5 height 4
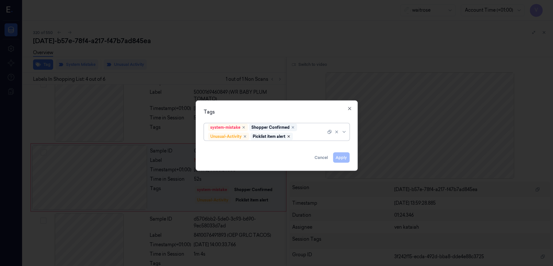
click at [288, 135] on icon "Remove ,Picklist item alert" at bounding box center [289, 137] width 4 height 4
click at [337, 156] on button "Apply" at bounding box center [341, 157] width 17 height 10
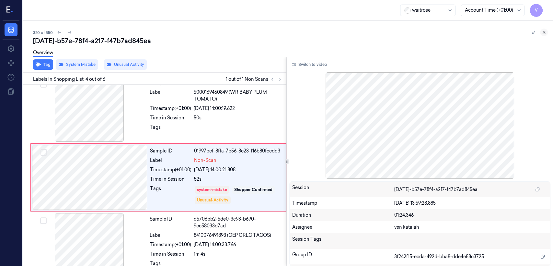
click at [545, 30] on icon at bounding box center [544, 32] width 5 height 5
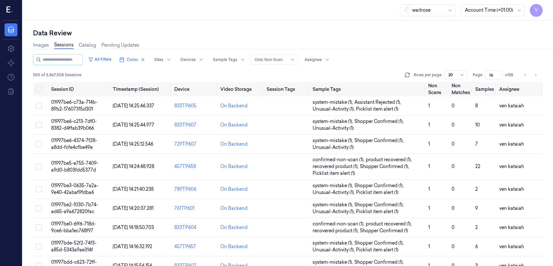
drag, startPoint x: 494, startPoint y: 76, endPoint x: 472, endPoint y: 81, distance: 23.3
click at [472, 81] on div "All Filters Dates Sites Devices Sample Tags Alert Type Only Non Scan Assignee 5…" at bounding box center [288, 68] width 510 height 28
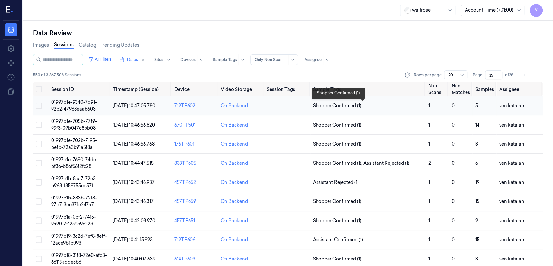
type input "25"
click at [319, 107] on span "Shopper Confirmed (1)" at bounding box center [337, 105] width 48 height 7
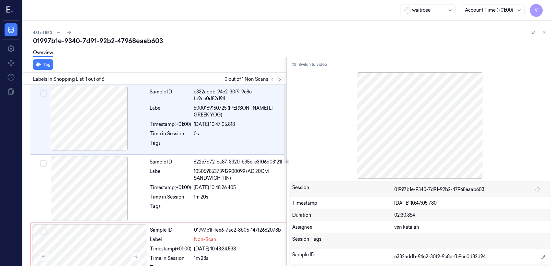
click at [278, 80] on icon at bounding box center [280, 79] width 5 height 5
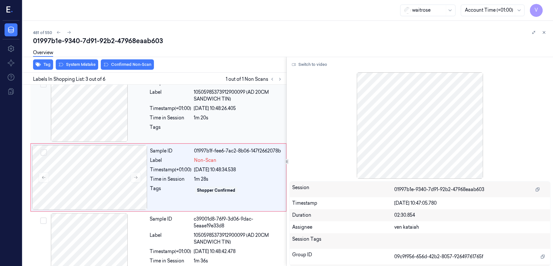
scroll to position [81, 0]
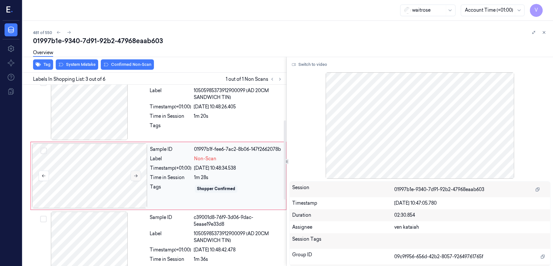
click at [134, 179] on button at bounding box center [136, 176] width 10 height 10
click at [138, 124] on div at bounding box center [89, 107] width 115 height 65
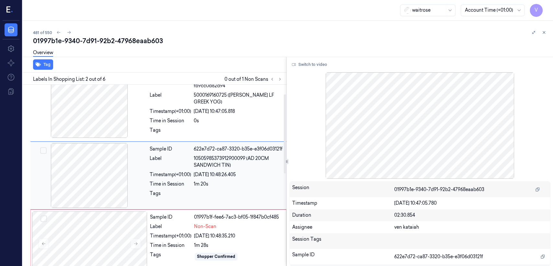
scroll to position [13, 0]
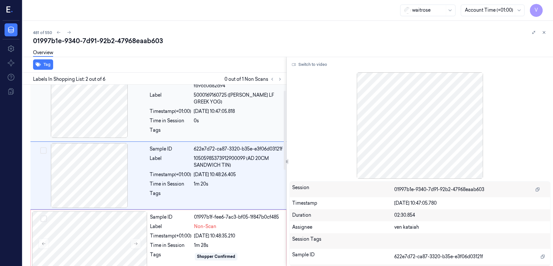
click at [205, 103] on span "5000169160725 (WR ESS LF GREEK YOG)" at bounding box center [238, 99] width 89 height 14
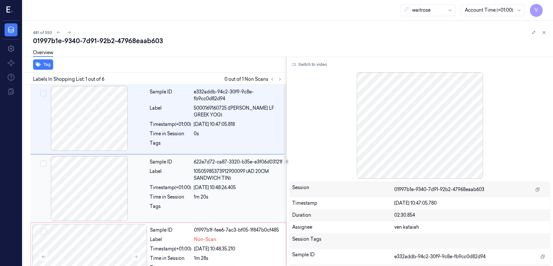
click at [168, 169] on div "Label" at bounding box center [170, 175] width 41 height 14
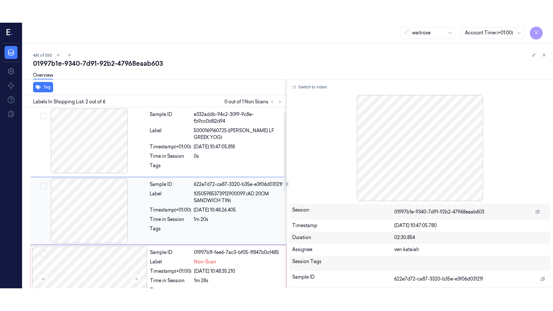
scroll to position [13, 0]
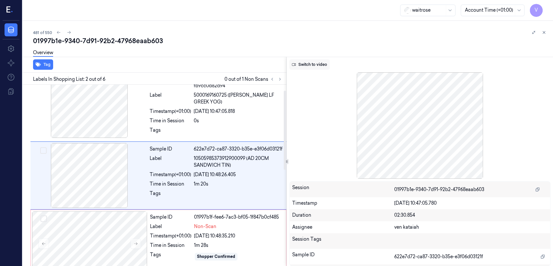
click at [321, 65] on button "Switch to video" at bounding box center [309, 64] width 41 height 10
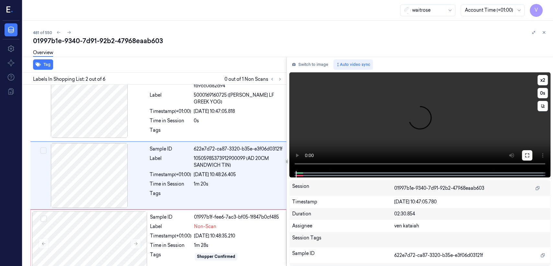
click at [529, 154] on icon at bounding box center [527, 155] width 5 height 5
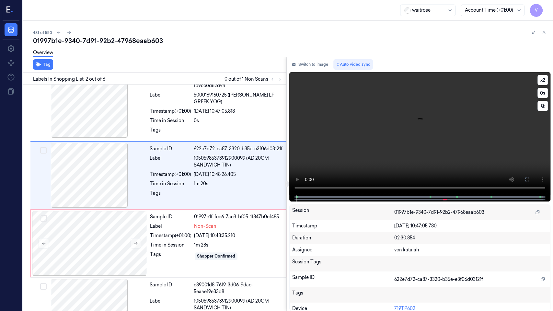
scroll to position [0, 0]
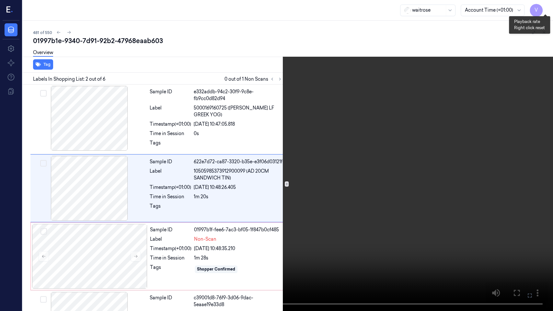
click at [547, 8] on button "x 2" at bounding box center [545, 8] width 10 height 10
click at [547, 8] on button "x 4" at bounding box center [545, 8] width 10 height 10
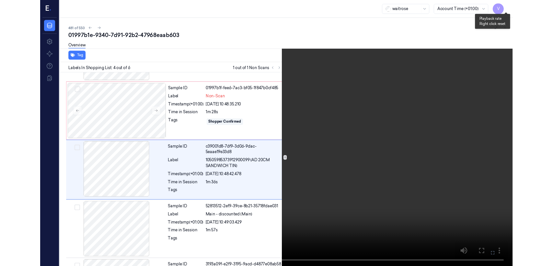
scroll to position [127, 0]
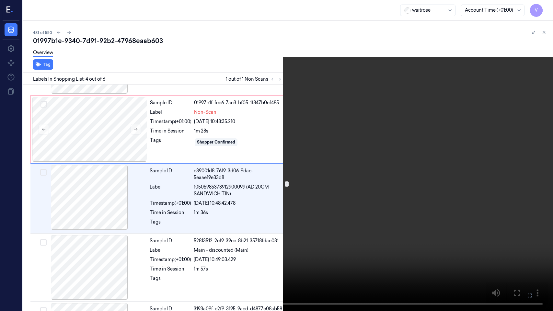
click at [0, 0] on icon at bounding box center [0, 0] width 0 height 0
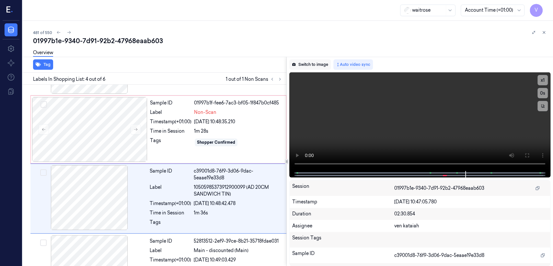
click at [319, 68] on button "Switch to image" at bounding box center [309, 64] width 41 height 10
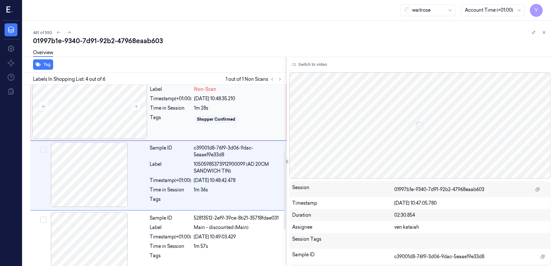
click at [177, 118] on div "Tags" at bounding box center [170, 119] width 41 height 10
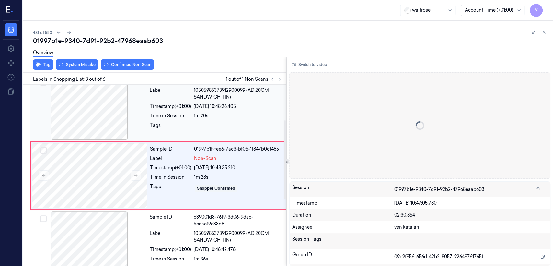
scroll to position [81, 0]
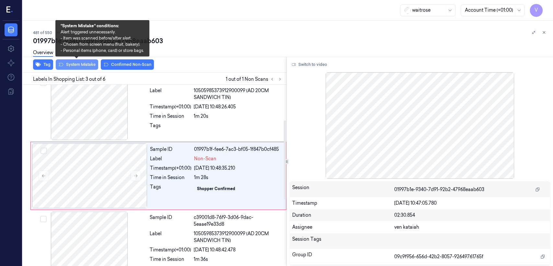
click at [88, 63] on button "System Mistake" at bounding box center [77, 64] width 42 height 10
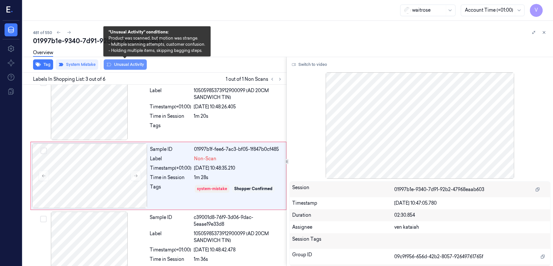
click at [136, 65] on button "Unusual Activity" at bounding box center [125, 64] width 43 height 10
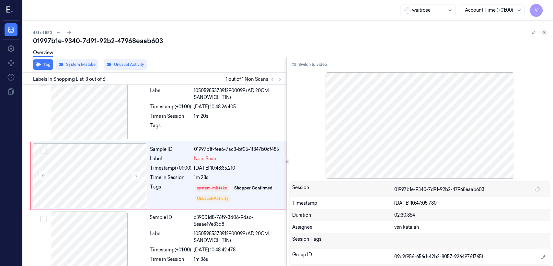
click at [543, 34] on icon at bounding box center [544, 32] width 5 height 5
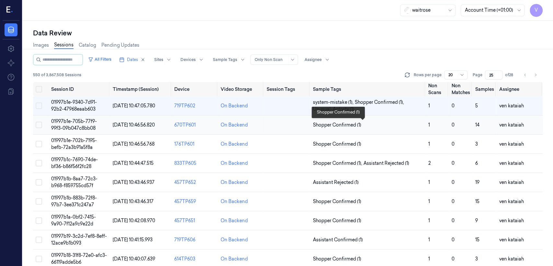
click at [330, 123] on span "Shopper Confirmed (1)" at bounding box center [337, 125] width 48 height 7
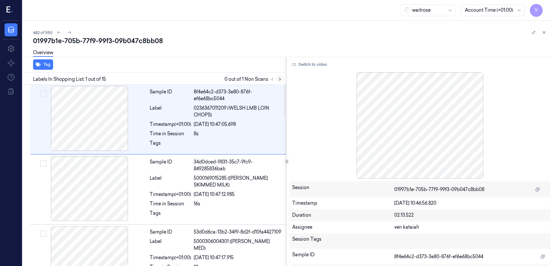
click at [277, 80] on button at bounding box center [280, 79] width 8 height 8
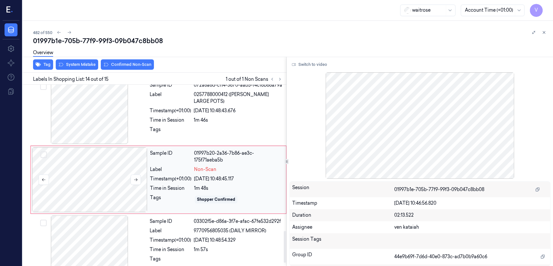
scroll to position [835, 0]
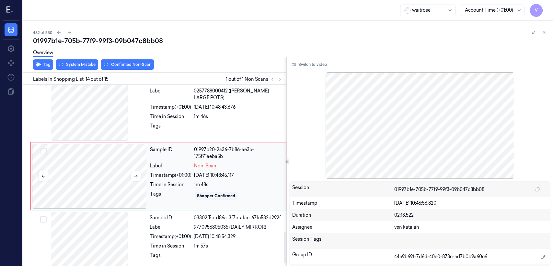
click at [118, 175] on div at bounding box center [89, 176] width 115 height 65
click at [135, 176] on icon at bounding box center [136, 176] width 5 height 5
click at [208, 113] on div "1m 46s" at bounding box center [238, 116] width 89 height 7
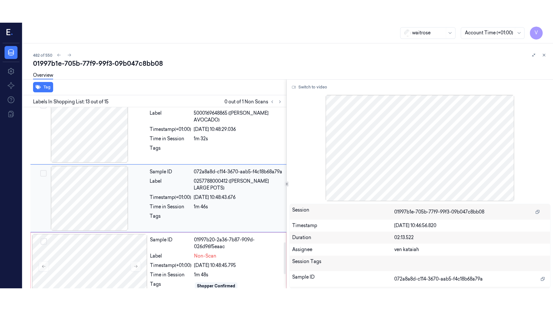
scroll to position [767, 0]
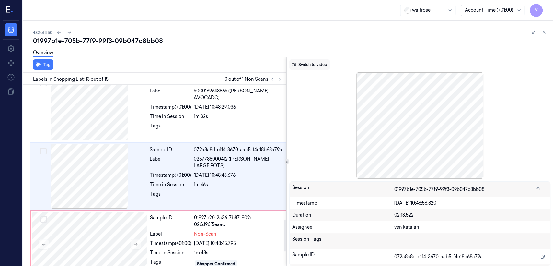
click at [304, 64] on button "Switch to video" at bounding box center [309, 64] width 41 height 10
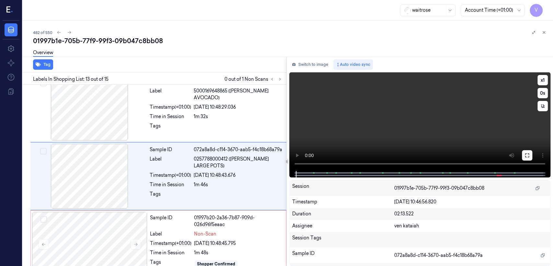
click at [529, 157] on icon at bounding box center [527, 155] width 5 height 5
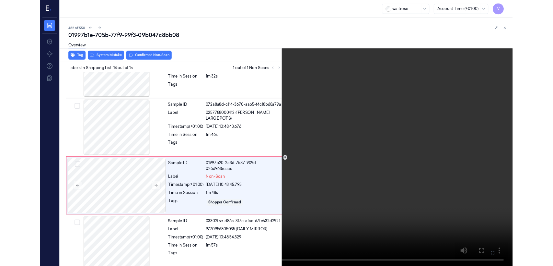
scroll to position [803, 0]
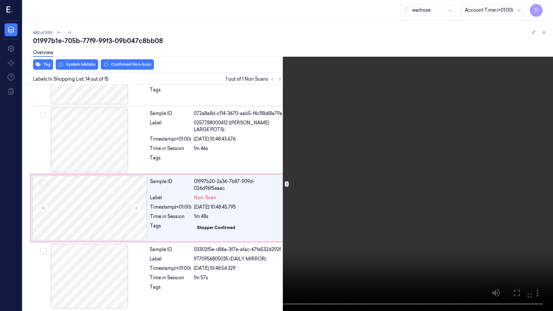
click at [0, 0] on icon at bounding box center [0, 0] width 0 height 0
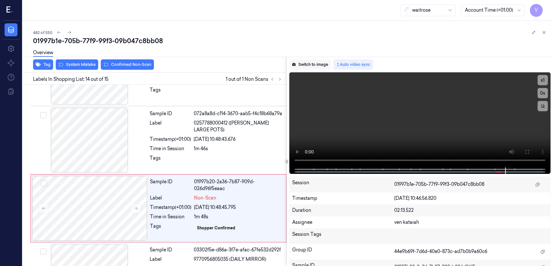
click at [312, 64] on button "Switch to image" at bounding box center [309, 64] width 41 height 10
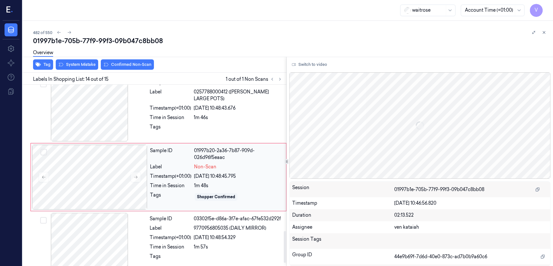
scroll to position [835, 0]
click at [214, 186] on div "1m 48s" at bounding box center [238, 184] width 88 height 7
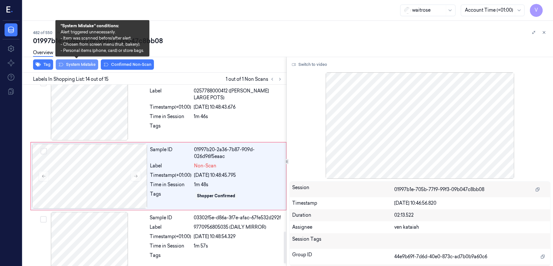
click at [84, 63] on button "System Mistake" at bounding box center [77, 64] width 42 height 10
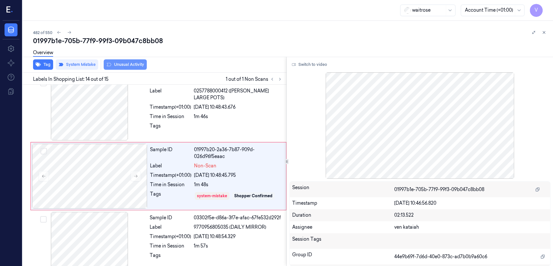
click at [121, 64] on button "Unusual Activity" at bounding box center [125, 64] width 43 height 10
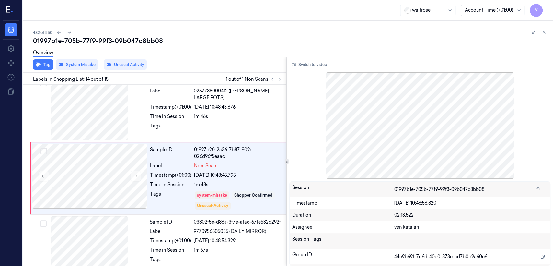
scroll to position [837, 0]
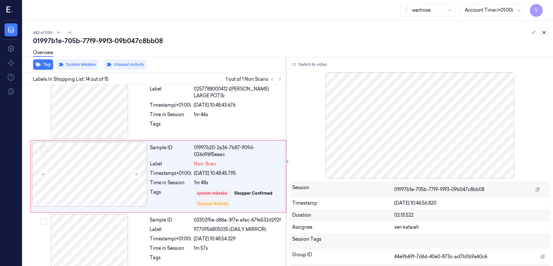
click at [545, 32] on icon at bounding box center [544, 32] width 2 height 2
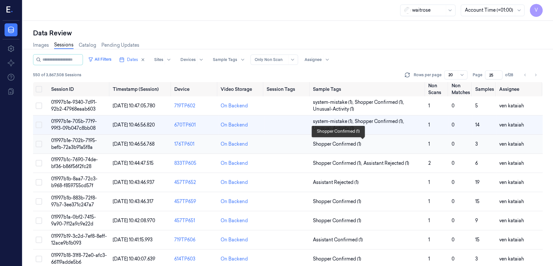
click at [335, 147] on span "Shopper Confirmed (1)" at bounding box center [337, 144] width 48 height 7
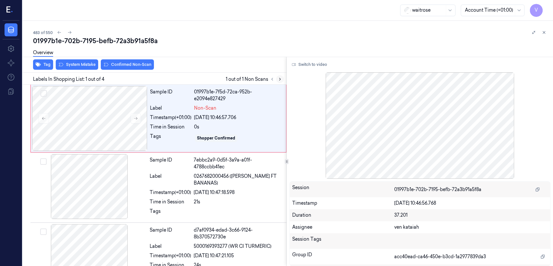
click at [279, 82] on button at bounding box center [280, 79] width 8 height 8
click at [153, 119] on div "Timestamp (+01:00)" at bounding box center [170, 117] width 41 height 7
click at [171, 120] on div "Timestamp (+01:00)" at bounding box center [170, 117] width 41 height 7
click at [149, 113] on div "Sample ID 01997b1e-7f5d-72ca-952b-e2094e827429 Label Non-Scan Timestamp (+01:00…" at bounding box center [215, 118] width 137 height 65
click at [311, 63] on button "Switch to video" at bounding box center [309, 64] width 41 height 10
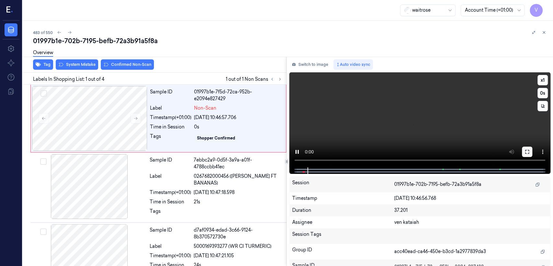
click at [524, 148] on button at bounding box center [527, 152] width 10 height 10
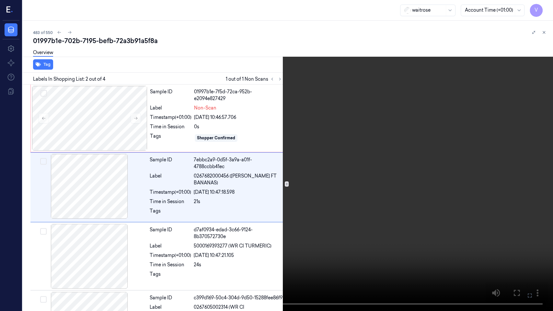
click at [0, 0] on icon at bounding box center [0, 0] width 0 height 0
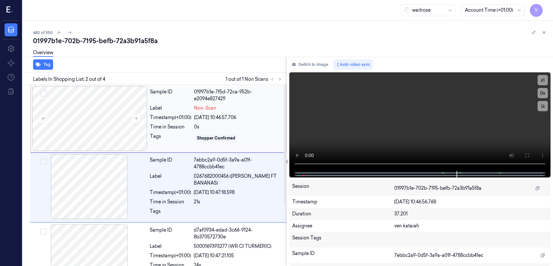
click at [214, 124] on div "0s" at bounding box center [238, 127] width 88 height 7
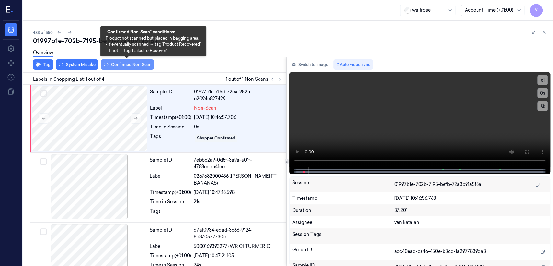
click at [136, 64] on button "Confirmed Non-Scan" at bounding box center [127, 64] width 53 height 10
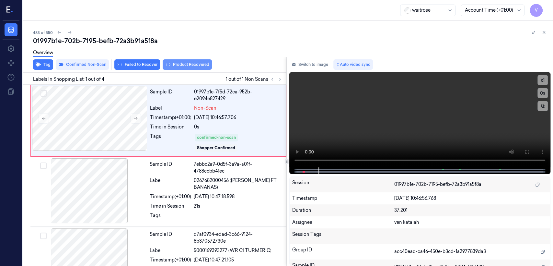
click at [182, 69] on button "Product Recovered" at bounding box center [187, 64] width 49 height 10
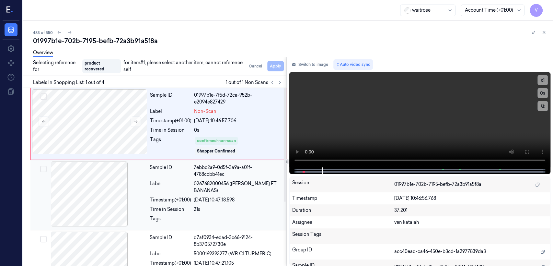
click at [185, 182] on div "Label" at bounding box center [170, 187] width 41 height 14
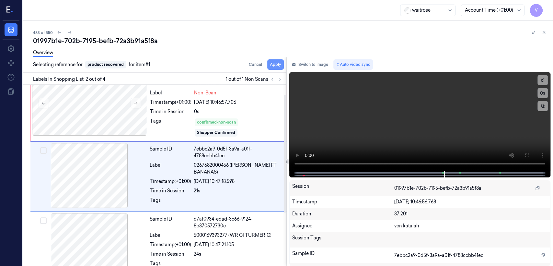
click at [273, 65] on button "Apply" at bounding box center [275, 64] width 17 height 10
drag, startPoint x: 319, startPoint y: 64, endPoint x: 274, endPoint y: 87, distance: 50.9
click at [319, 63] on button "Switch to image" at bounding box center [309, 64] width 41 height 10
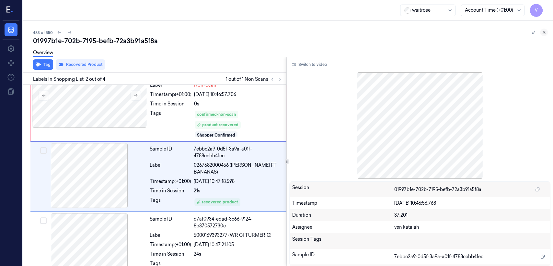
click at [545, 33] on icon at bounding box center [544, 32] width 2 height 2
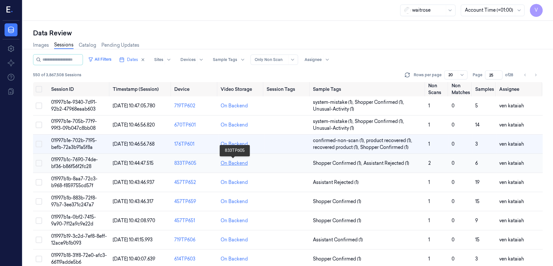
click at [241, 162] on div "On Backend" at bounding box center [234, 163] width 27 height 7
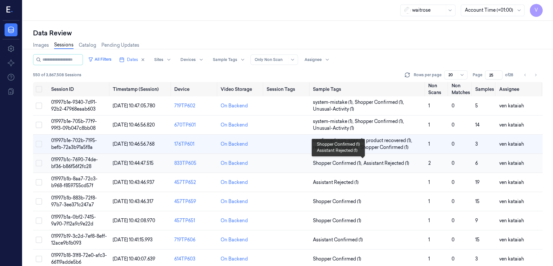
click at [335, 161] on span "Shopper Confirmed (1) ," at bounding box center [338, 163] width 51 height 7
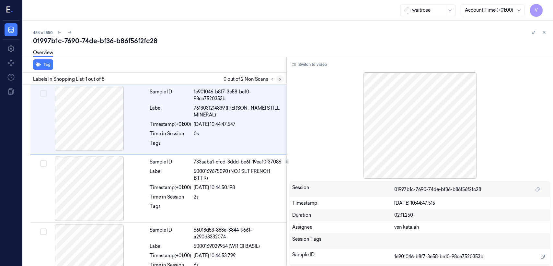
click at [276, 78] on button at bounding box center [280, 79] width 8 height 8
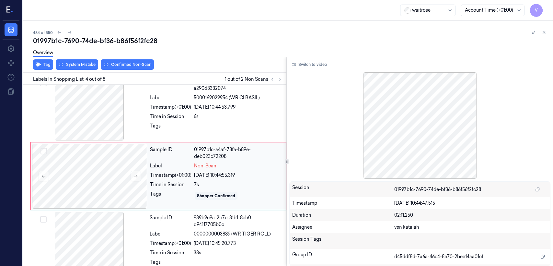
scroll to position [149, 0]
click at [208, 184] on div "7s" at bounding box center [238, 184] width 88 height 7
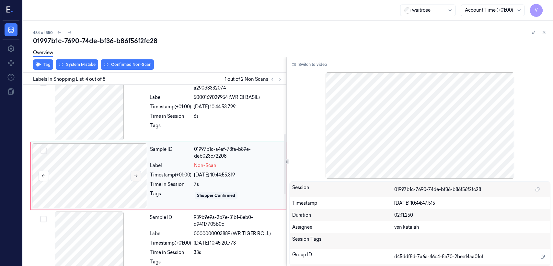
click at [137, 176] on icon at bounding box center [136, 175] width 5 height 5
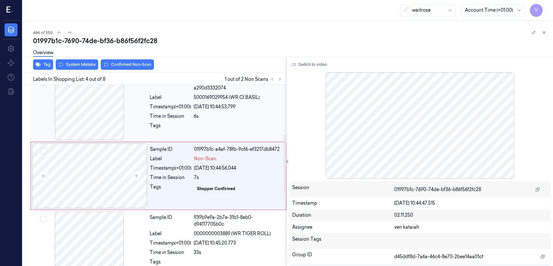
click at [154, 119] on div "Time in Session" at bounding box center [170, 116] width 41 height 7
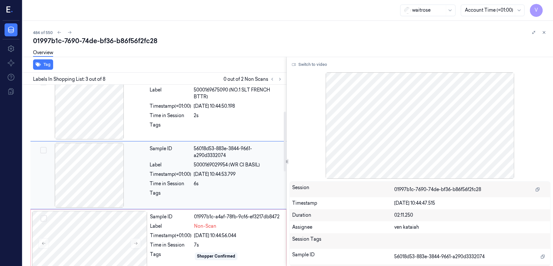
scroll to position [81, 0]
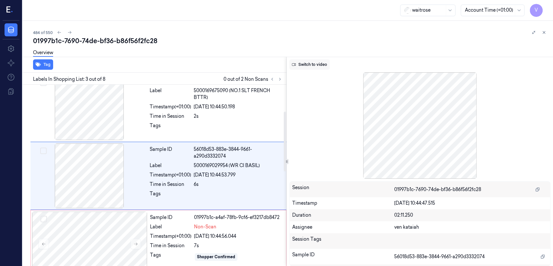
click at [317, 65] on button "Switch to video" at bounding box center [309, 64] width 41 height 10
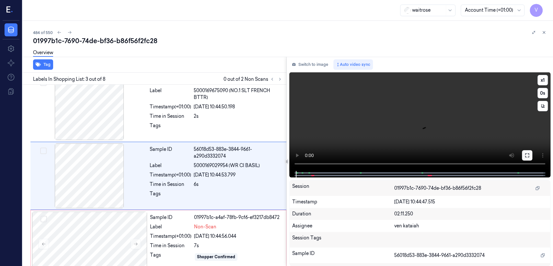
click at [528, 153] on icon at bounding box center [527, 155] width 5 height 5
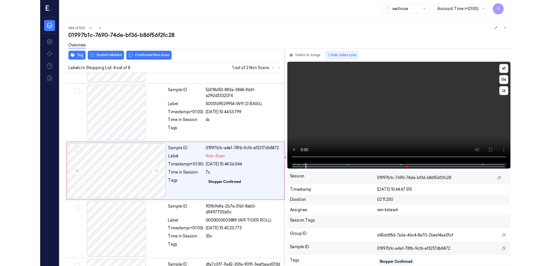
scroll to position [126, 0]
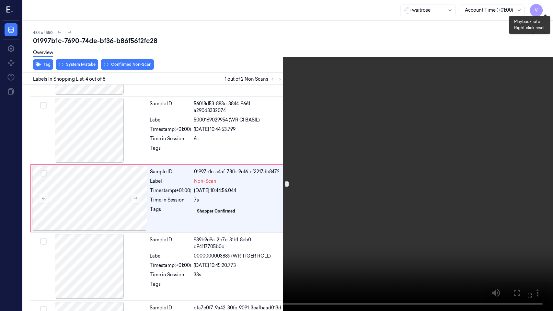
click at [547, 6] on button "x 1" at bounding box center [545, 8] width 10 height 10
click at [0, 0] on icon at bounding box center [0, 0] width 0 height 0
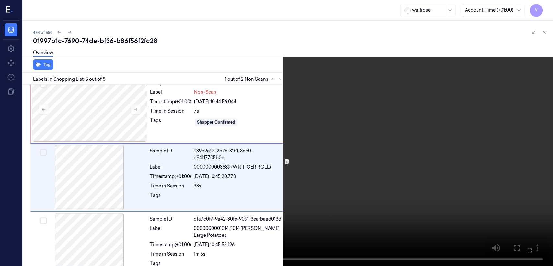
scroll to position [217, 0]
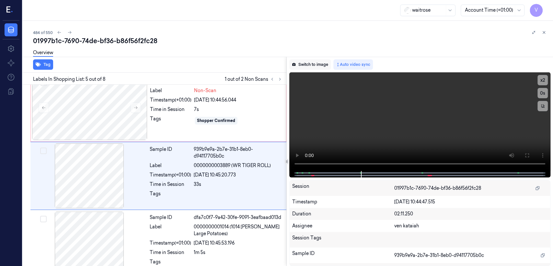
click at [318, 66] on button "Switch to image" at bounding box center [309, 64] width 41 height 10
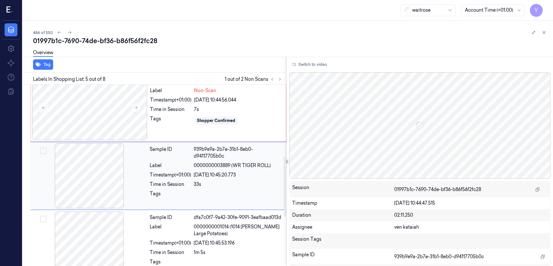
click at [171, 183] on div "Time in Session" at bounding box center [170, 184] width 41 height 7
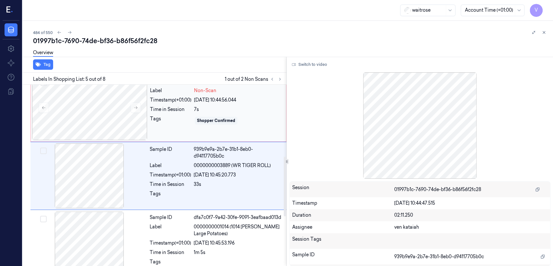
click at [187, 114] on div "Sample ID 01997b1c-a4af-78fb-9cf6-ef3217db8472 Label Non-Scan Timestamp (+01:00…" at bounding box center [215, 107] width 137 height 65
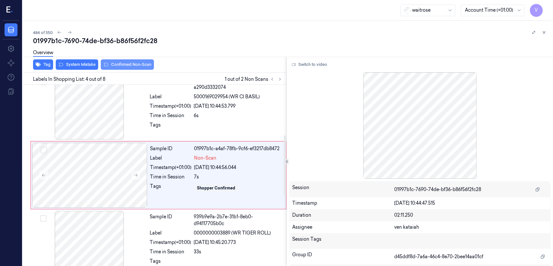
scroll to position [149, 0]
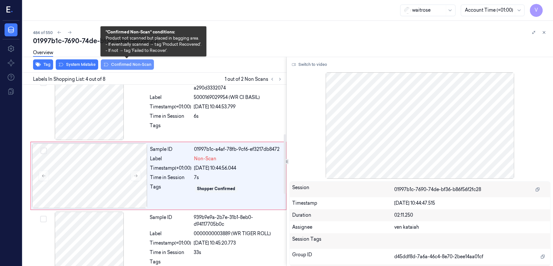
click at [140, 63] on button "Confirmed Non-Scan" at bounding box center [127, 64] width 53 height 10
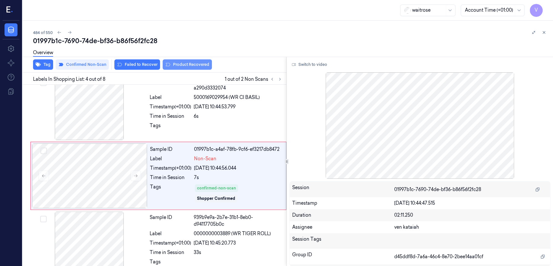
click at [204, 65] on button "Product Recovered" at bounding box center [187, 64] width 49 height 10
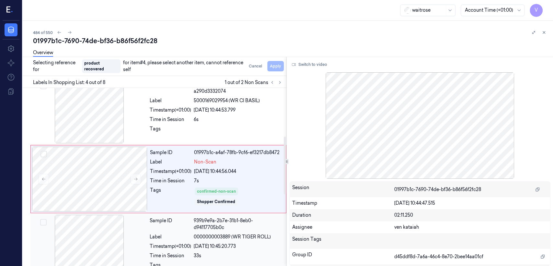
click at [173, 224] on div "Sample ID" at bounding box center [170, 224] width 41 height 14
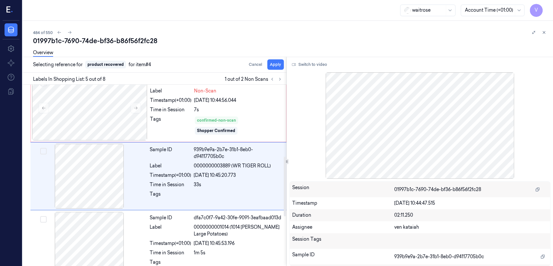
scroll to position [217, 0]
click at [275, 61] on div "Overview" at bounding box center [290, 53] width 515 height 17
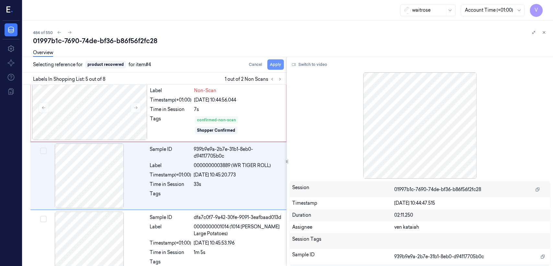
click at [275, 67] on button "Apply" at bounding box center [275, 64] width 17 height 10
click at [141, 121] on div at bounding box center [89, 107] width 115 height 65
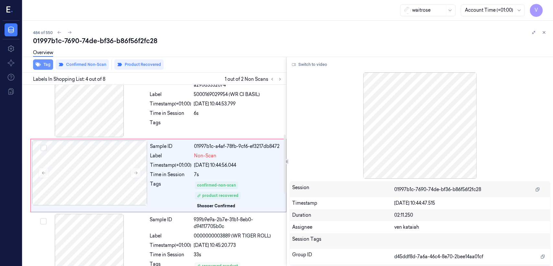
scroll to position [151, 0]
click at [50, 65] on button "Tag" at bounding box center [43, 64] width 20 height 10
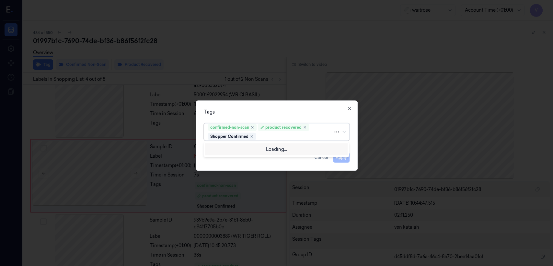
click at [300, 138] on div at bounding box center [294, 136] width 75 height 7
type input "pic"
click at [239, 147] on div "Picklist item alert" at bounding box center [226, 148] width 37 height 7
click at [243, 113] on div "Tags" at bounding box center [277, 112] width 146 height 7
click at [343, 159] on button "Apply" at bounding box center [341, 157] width 17 height 10
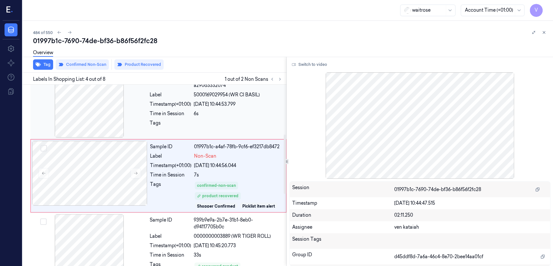
click at [205, 123] on div at bounding box center [238, 125] width 89 height 10
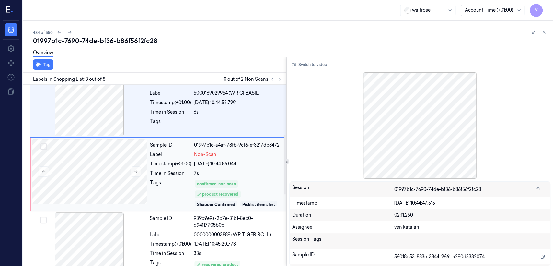
click at [200, 171] on div "7s" at bounding box center [238, 173] width 88 height 7
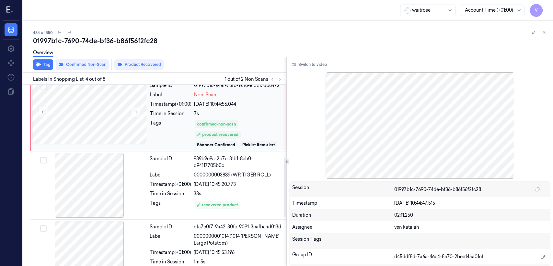
scroll to position [223, 0]
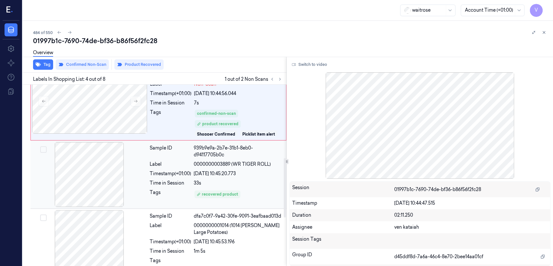
click at [193, 175] on div "Timestamp (+01:00) 24/09/2025 10:45:20.773" at bounding box center [216, 173] width 133 height 7
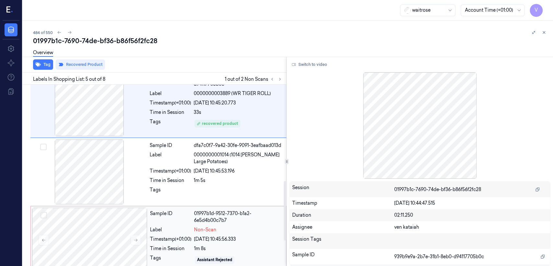
click at [198, 208] on div "Sample ID 01997b1d-9512-7370-b1a2-6e5d4b00c7b7 Label Non-Scan Timestamp (+01:00…" at bounding box center [215, 239] width 137 height 65
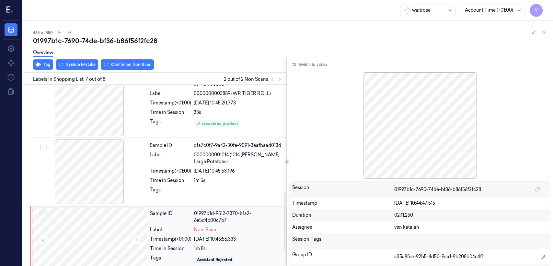
scroll to position [358, 0]
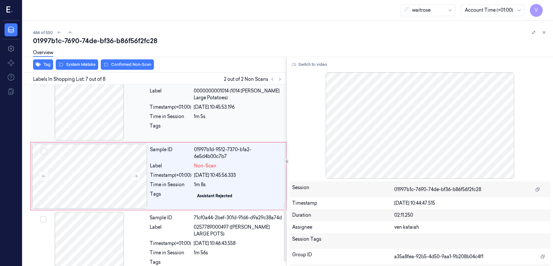
click at [201, 119] on div "1m 5s" at bounding box center [238, 116] width 89 height 7
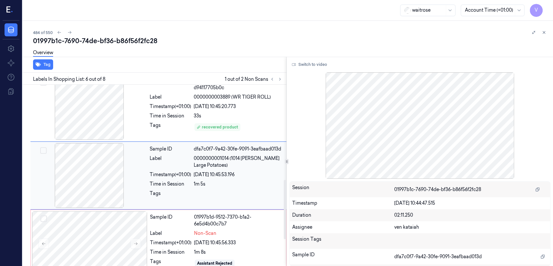
scroll to position [290, 0]
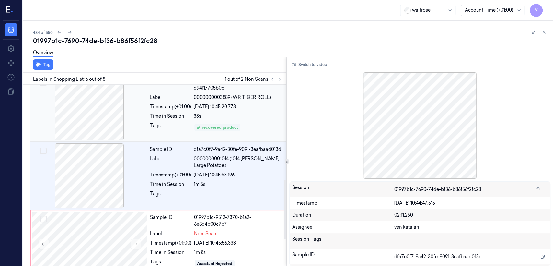
click at [236, 126] on div "recovered product" at bounding box center [217, 127] width 41 height 6
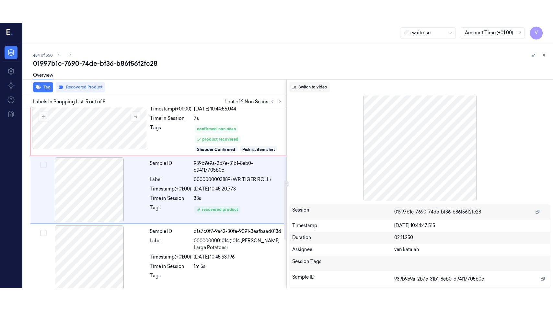
scroll to position [222, 0]
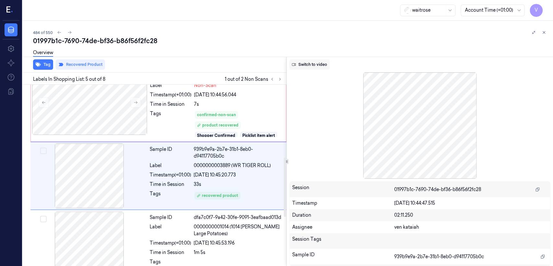
click at [309, 65] on button "Switch to video" at bounding box center [309, 64] width 41 height 10
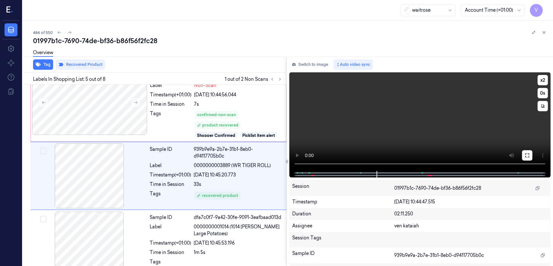
click at [524, 154] on button at bounding box center [527, 155] width 10 height 10
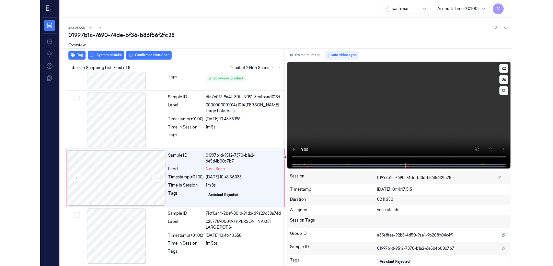
scroll to position [326, 0]
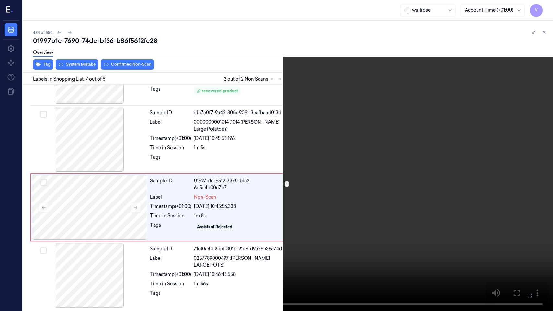
click at [0, 0] on icon at bounding box center [0, 0] width 0 height 0
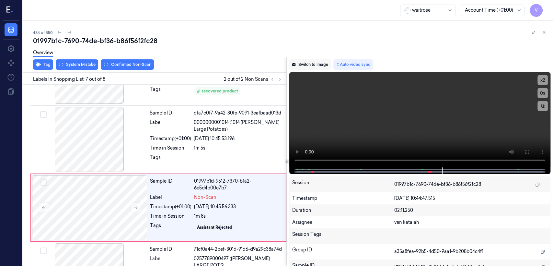
click at [311, 65] on button "Switch to image" at bounding box center [309, 64] width 41 height 10
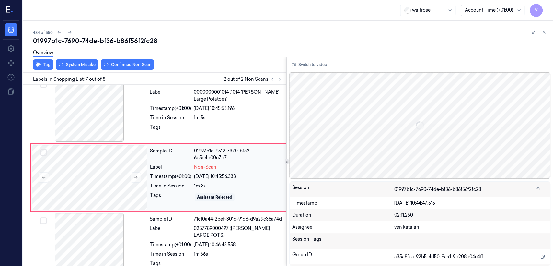
scroll to position [358, 0]
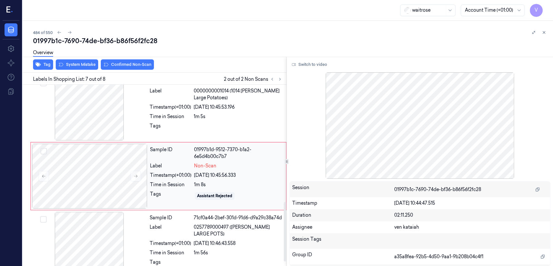
click at [196, 172] on div "24/09/2025 10:45:56.333" at bounding box center [238, 175] width 88 height 7
click at [174, 110] on div "Sample ID dfa7c0f7-9a42-30fe-9091-3eafbaad013d Label 0000000001014 (1014 WR Ess…" at bounding box center [216, 108] width 138 height 65
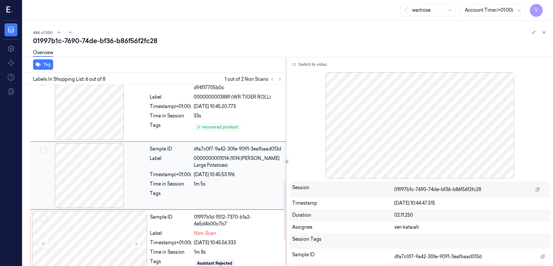
scroll to position [290, 0]
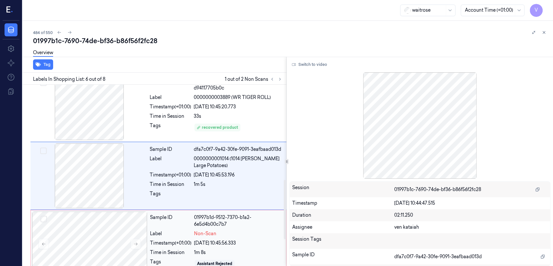
click at [193, 215] on div "Sample ID 01997b1d-9512-7370-b1a2-6e5d4b00c7b7" at bounding box center [216, 221] width 132 height 14
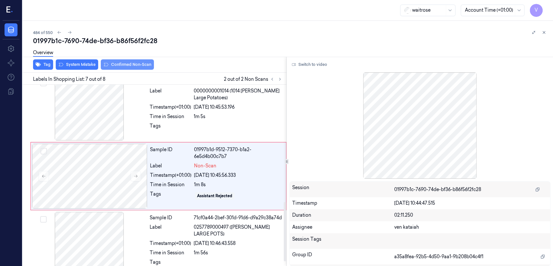
scroll to position [358, 0]
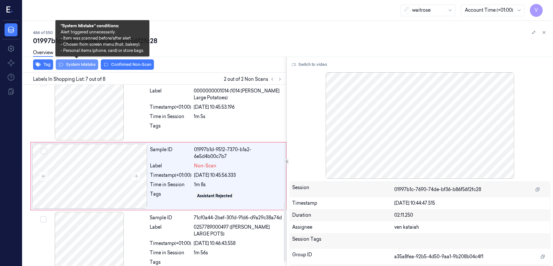
click at [79, 67] on button "System Mistake" at bounding box center [77, 64] width 42 height 10
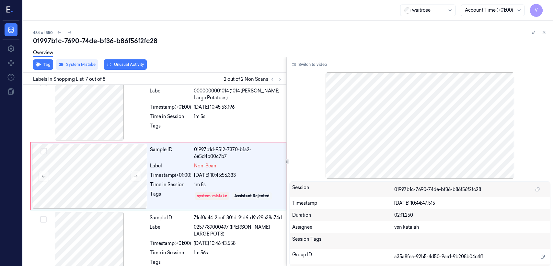
click at [132, 65] on button "Unusual Activity" at bounding box center [125, 64] width 43 height 10
click at [47, 65] on button "Tag" at bounding box center [43, 64] width 20 height 10
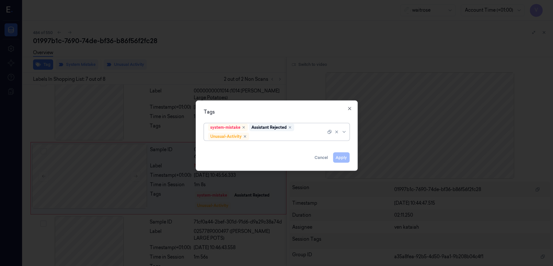
scroll to position [360, 0]
click at [322, 131] on div "system-mistake Assistant Rejected Unusual-Activity" at bounding box center [267, 132] width 118 height 17
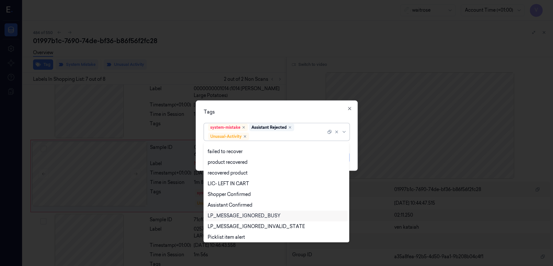
scroll to position [84, 0]
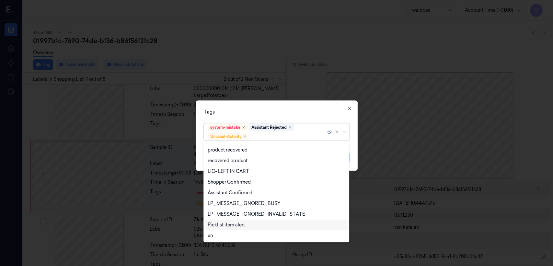
click at [236, 223] on div "Picklist item alert" at bounding box center [226, 224] width 37 height 7
click at [295, 110] on div "Tags" at bounding box center [277, 112] width 146 height 7
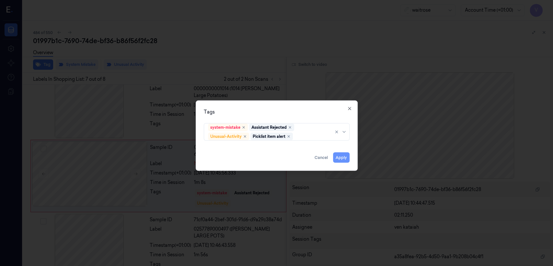
click at [335, 156] on button "Apply" at bounding box center [341, 157] width 17 height 10
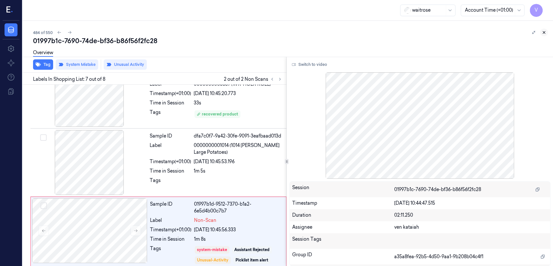
scroll to position [360, 0]
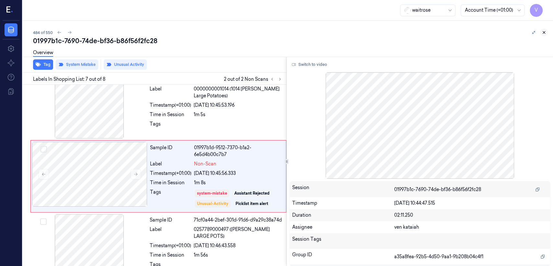
click at [542, 31] on icon at bounding box center [544, 32] width 5 height 5
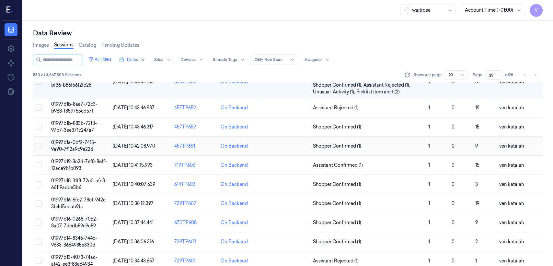
scroll to position [16, 0]
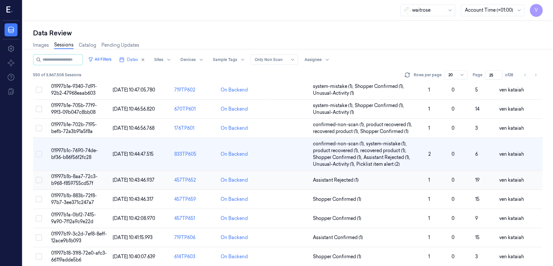
click at [343, 180] on span "Assistant Rejected (1)" at bounding box center [336, 180] width 46 height 7
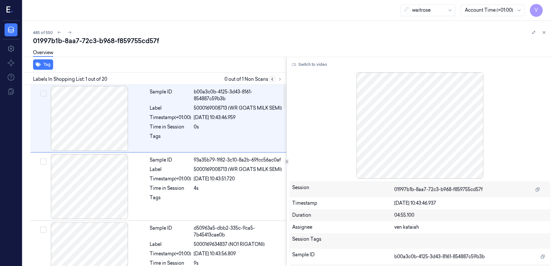
click at [275, 78] on button at bounding box center [272, 79] width 8 height 8
click at [279, 79] on icon at bounding box center [280, 79] width 5 height 5
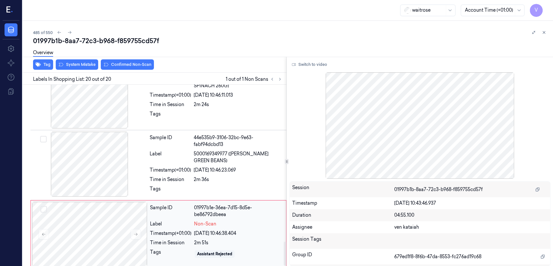
scroll to position [1188, 0]
click at [126, 215] on div at bounding box center [89, 233] width 115 height 65
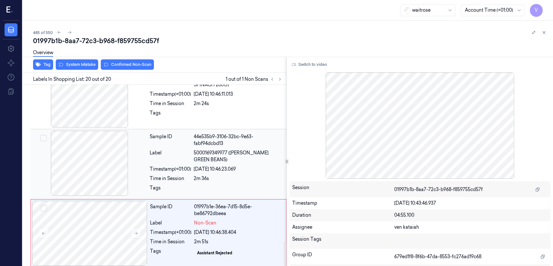
click at [135, 159] on div at bounding box center [89, 163] width 115 height 65
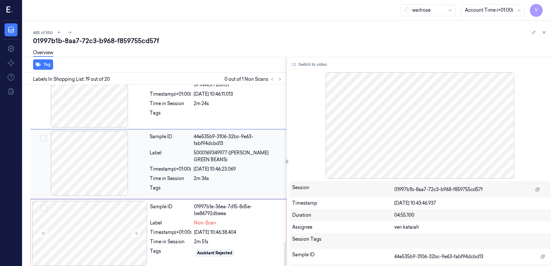
scroll to position [1174, 0]
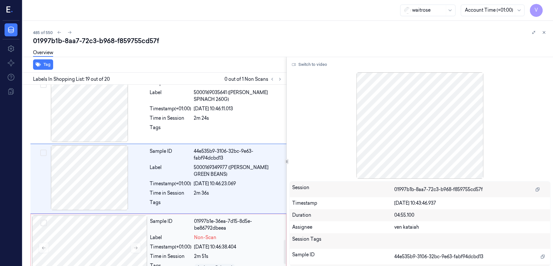
click at [171, 237] on div "Label" at bounding box center [170, 237] width 41 height 7
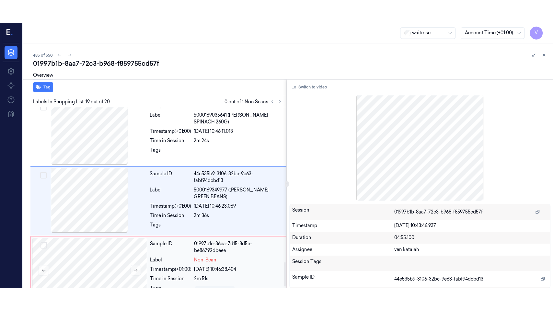
scroll to position [1188, 0]
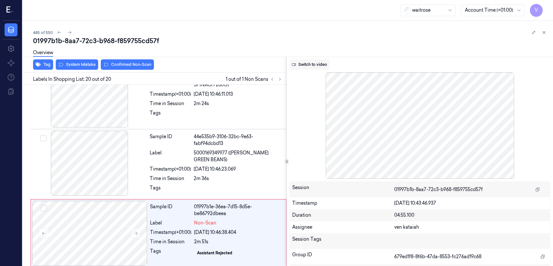
click at [322, 65] on button "Switch to video" at bounding box center [309, 64] width 41 height 10
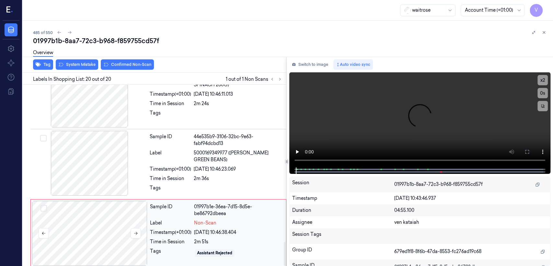
click at [142, 227] on div at bounding box center [89, 233] width 115 height 65
click at [140, 228] on button at bounding box center [136, 233] width 10 height 10
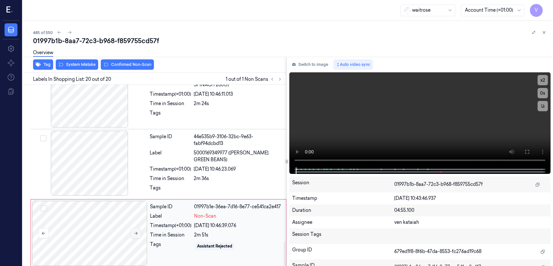
click at [140, 228] on button at bounding box center [136, 233] width 10 height 10
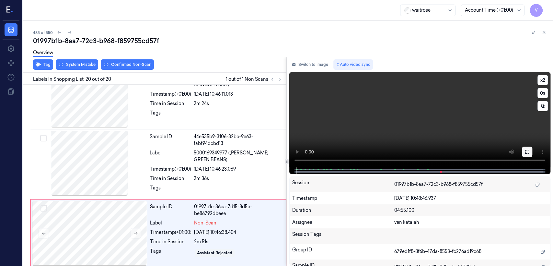
click at [530, 151] on button at bounding box center [527, 152] width 10 height 10
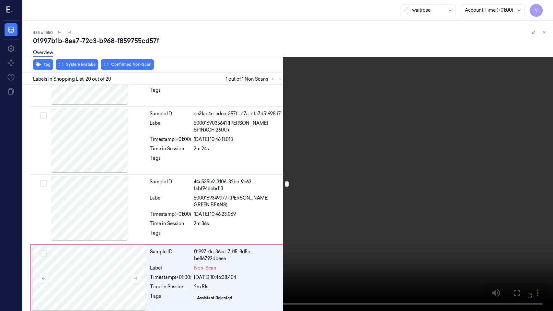
click at [335, 262] on video at bounding box center [276, 155] width 553 height 311
click at [0, 0] on icon at bounding box center [0, 0] width 0 height 0
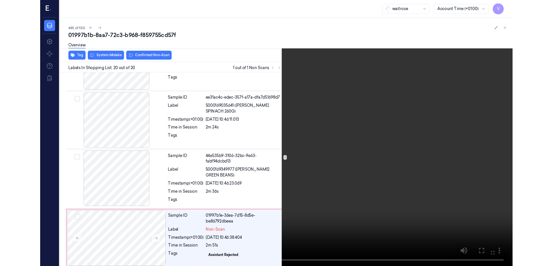
scroll to position [1188, 0]
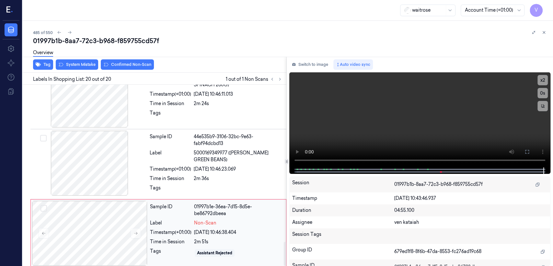
click at [173, 238] on div "Time in Session" at bounding box center [170, 241] width 41 height 7
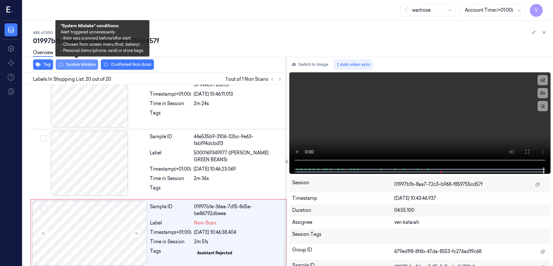
click at [86, 65] on button "System Mistake" at bounding box center [77, 64] width 42 height 10
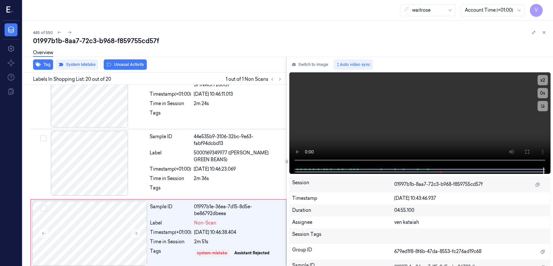
click at [44, 60] on div "Overview" at bounding box center [43, 53] width 20 height 17
click at [44, 64] on button "Tag" at bounding box center [43, 64] width 20 height 10
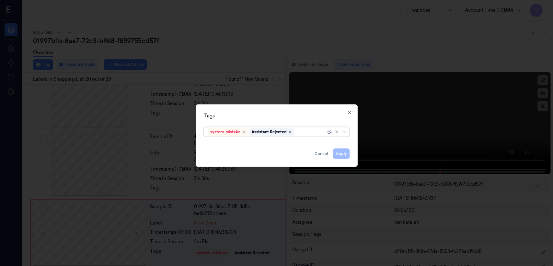
click at [308, 129] on div at bounding box center [311, 131] width 30 height 7
type input "bag"
click at [217, 145] on div "bags" at bounding box center [213, 144] width 11 height 7
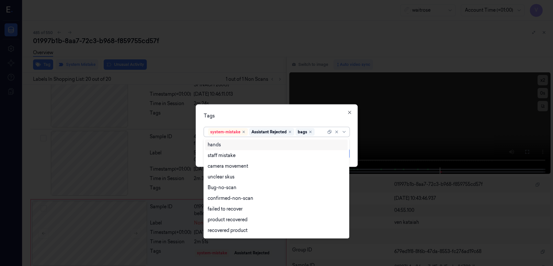
click at [297, 118] on div "Tags" at bounding box center [277, 115] width 146 height 7
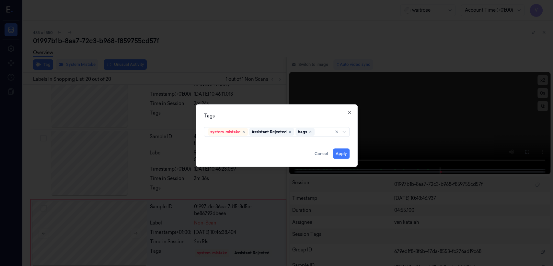
click at [345, 159] on div "Tags system-mistake Assistant Rejected bags Apply Cancel Close" at bounding box center [277, 135] width 162 height 63
click at [345, 158] on button "Apply" at bounding box center [341, 153] width 17 height 10
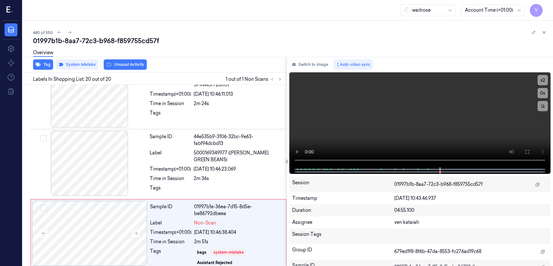
scroll to position [1193, 0]
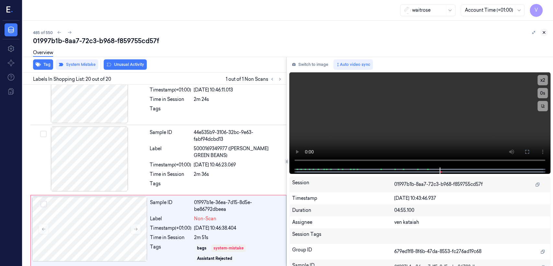
click at [541, 31] on button at bounding box center [544, 33] width 8 height 8
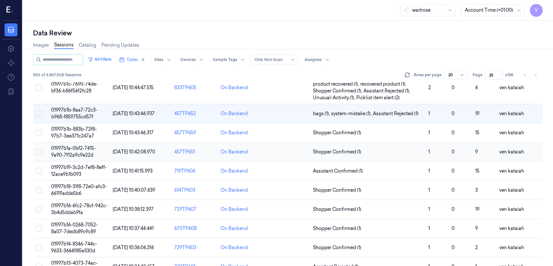
scroll to position [35, 0]
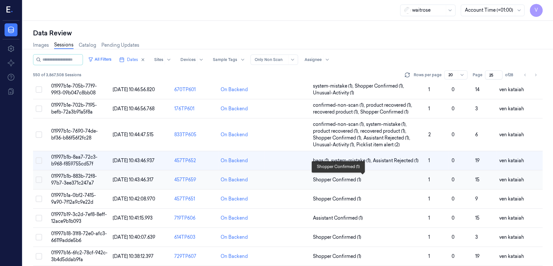
click at [349, 182] on span "Shopper Confirmed (1)" at bounding box center [337, 179] width 48 height 7
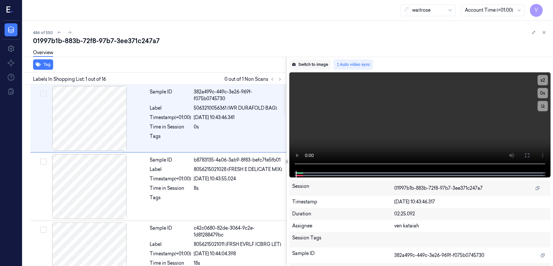
click at [308, 63] on button "Switch to image" at bounding box center [309, 64] width 41 height 10
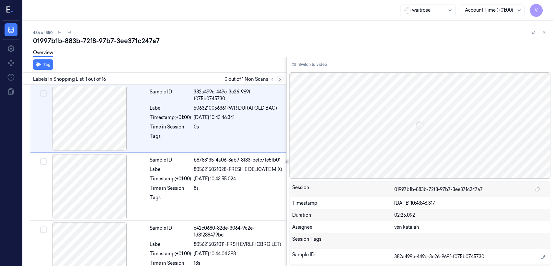
click at [278, 77] on icon at bounding box center [280, 79] width 5 height 5
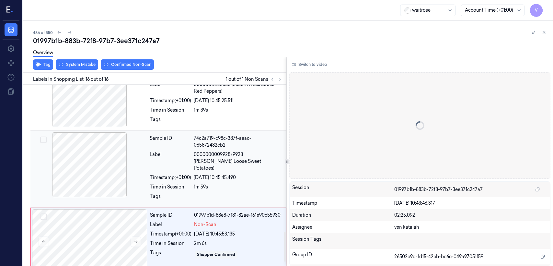
scroll to position [916, 0]
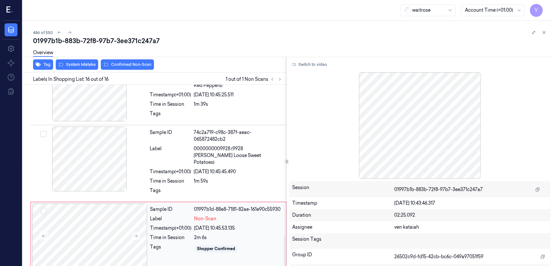
click at [158, 225] on div "Timestamp (+01:00)" at bounding box center [170, 228] width 41 height 7
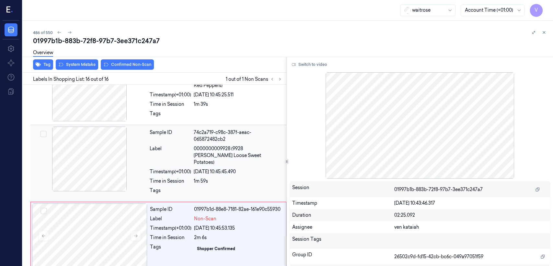
click at [168, 178] on div "Time in Session" at bounding box center [170, 181] width 41 height 7
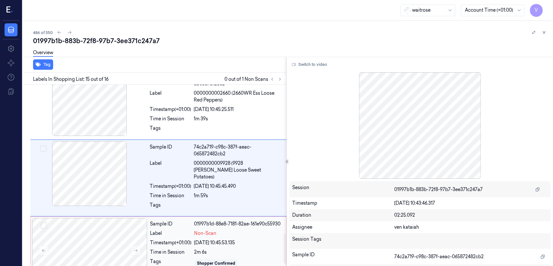
click at [175, 249] on div "Sample ID 01997b1d-88e8-7181-82ae-161e90c55930 Label Non-Scan Timestamp (+01:00…" at bounding box center [215, 250] width 137 height 65
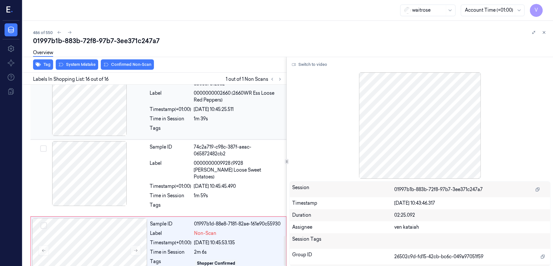
scroll to position [916, 0]
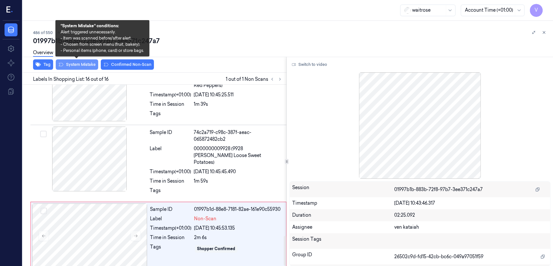
click at [80, 68] on button "System Mistake" at bounding box center [77, 64] width 42 height 10
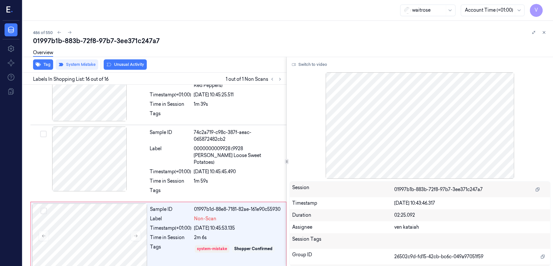
click at [129, 64] on button "Unusual Activity" at bounding box center [125, 64] width 43 height 10
click at [47, 65] on button "Tag" at bounding box center [43, 64] width 20 height 10
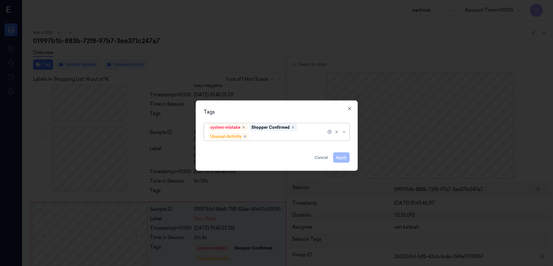
click at [277, 136] on div at bounding box center [289, 136] width 76 height 7
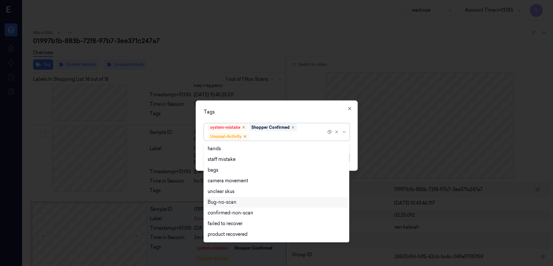
scroll to position [84, 0]
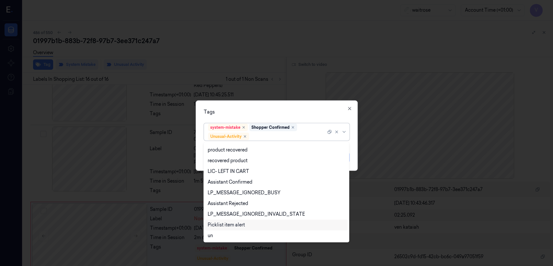
click at [228, 223] on div "Picklist item alert" at bounding box center [226, 224] width 37 height 7
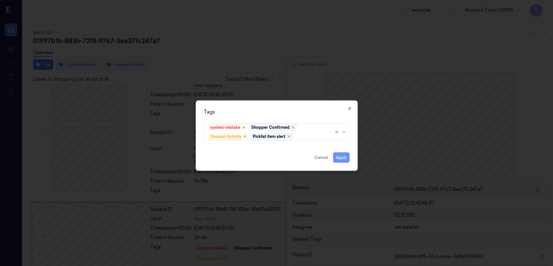
drag, startPoint x: 329, startPoint y: 110, endPoint x: 338, endPoint y: 162, distance: 52.5
click at [329, 112] on div "Tags" at bounding box center [277, 112] width 146 height 7
click at [343, 160] on button "Apply" at bounding box center [341, 157] width 17 height 10
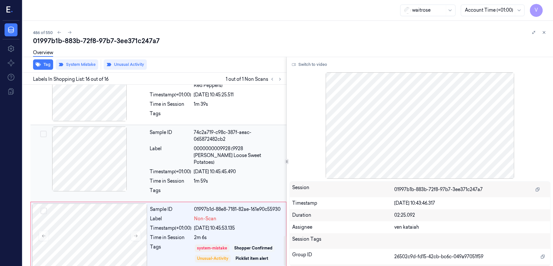
click at [230, 178] on div "1m 59s" at bounding box center [238, 181] width 89 height 7
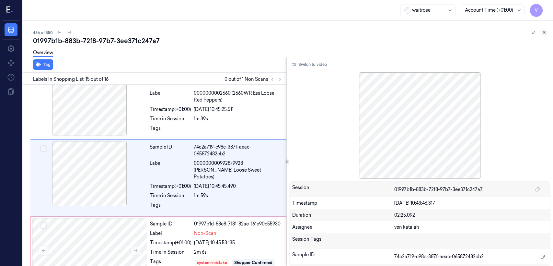
click at [545, 30] on icon at bounding box center [544, 32] width 5 height 5
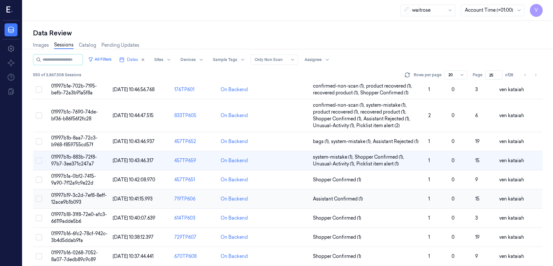
scroll to position [51, 0]
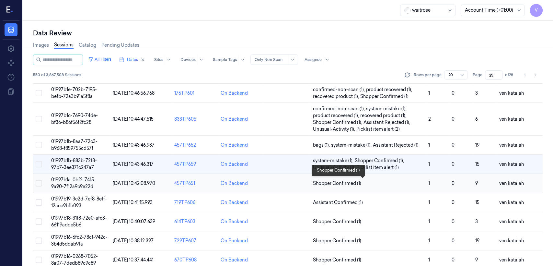
click at [344, 183] on span "Shopper Confirmed (1)" at bounding box center [337, 183] width 48 height 7
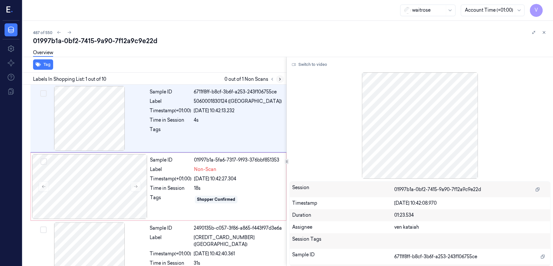
click at [278, 77] on icon at bounding box center [280, 79] width 5 height 5
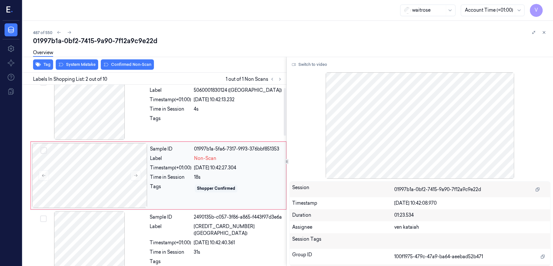
click at [241, 172] on div "Sample ID 01997b1a-5fa6-7317-9f93-376bbf851353 Label Non-Scan Timestamp (+01:00…" at bounding box center [215, 175] width 137 height 65
click at [164, 115] on div "Tags" at bounding box center [170, 120] width 41 height 10
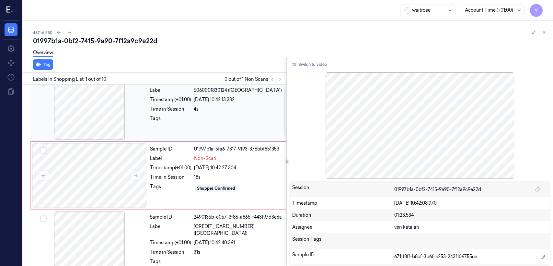
scroll to position [0, 0]
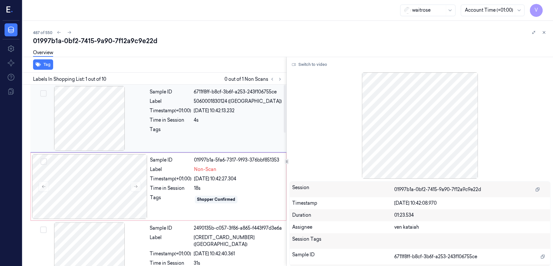
click at [173, 128] on div "Tags" at bounding box center [170, 131] width 41 height 10
click at [159, 185] on div "Time in Session" at bounding box center [170, 188] width 41 height 7
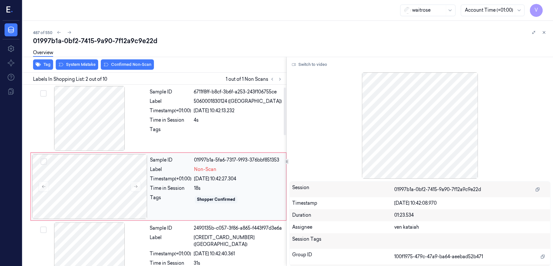
scroll to position [11, 0]
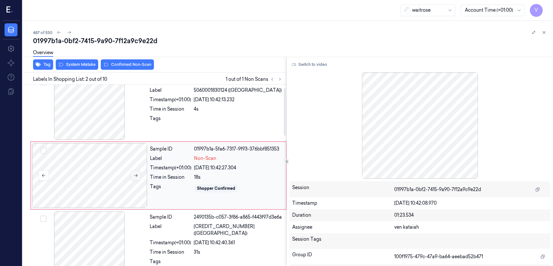
click at [138, 173] on button at bounding box center [136, 175] width 10 height 10
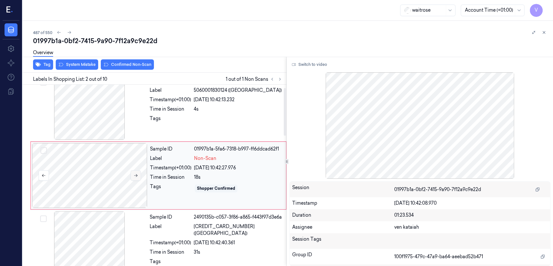
click at [138, 173] on button at bounding box center [136, 175] width 10 height 10
click at [165, 119] on div "Tags" at bounding box center [170, 120] width 41 height 10
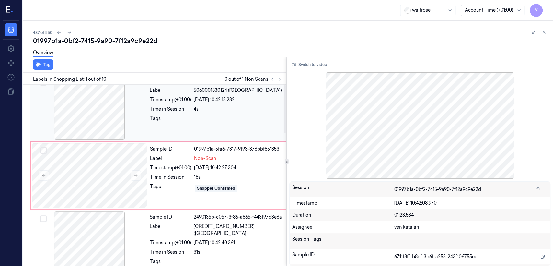
scroll to position [0, 0]
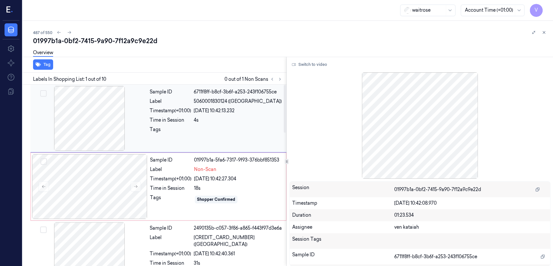
click at [198, 118] on div "4s" at bounding box center [238, 120] width 89 height 7
click at [308, 62] on button "Switch to video" at bounding box center [309, 64] width 41 height 10
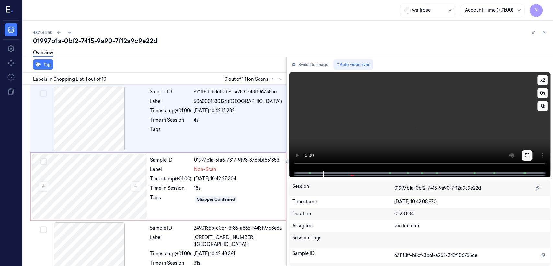
click at [530, 156] on button at bounding box center [527, 155] width 10 height 10
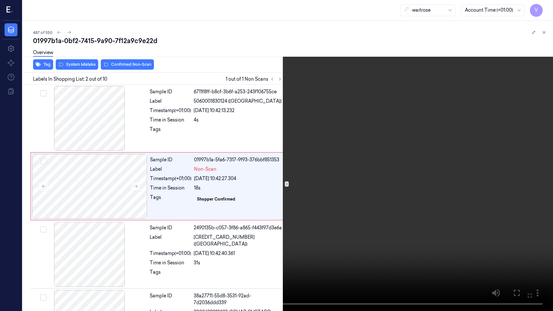
click at [0, 0] on button at bounding box center [0, 0] width 0 height 0
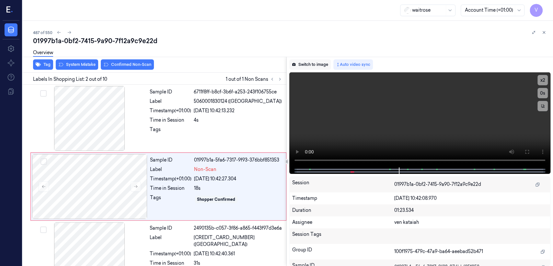
click at [316, 65] on button "Switch to image" at bounding box center [309, 64] width 41 height 10
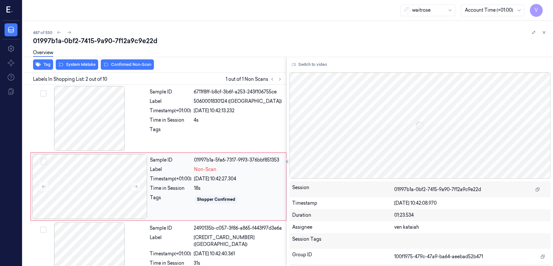
scroll to position [11, 0]
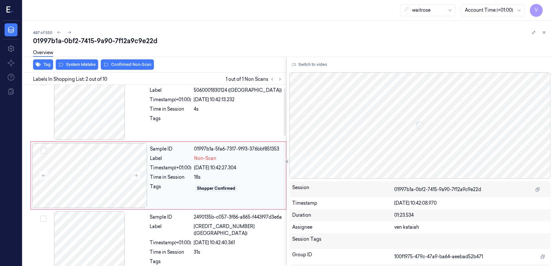
click at [175, 160] on div "Label" at bounding box center [170, 158] width 41 height 7
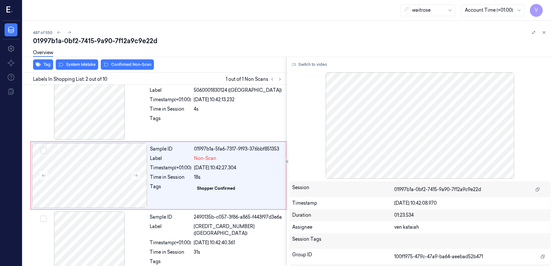
click at [80, 61] on div "Overview" at bounding box center [290, 53] width 515 height 17
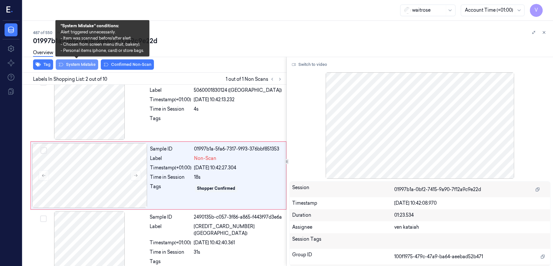
click at [75, 64] on button "System Mistake" at bounding box center [77, 64] width 42 height 10
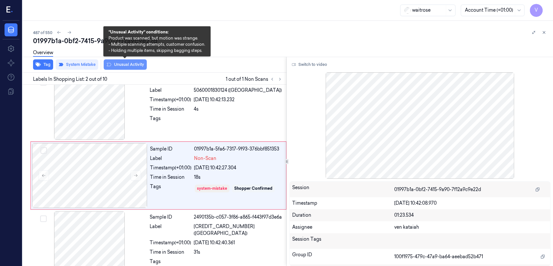
click at [108, 63] on icon at bounding box center [109, 64] width 5 height 3
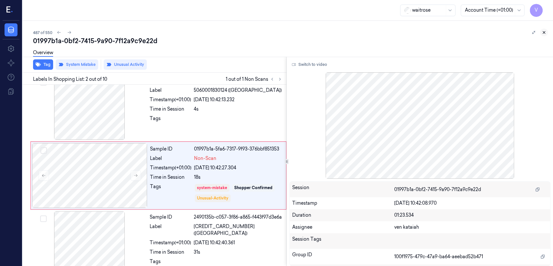
click at [547, 34] on button at bounding box center [544, 33] width 8 height 8
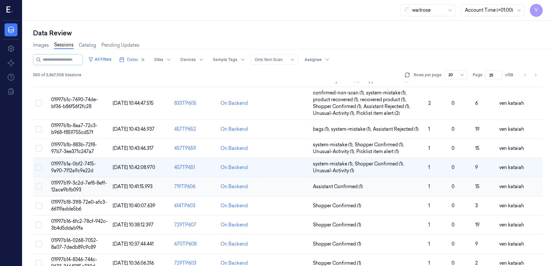
scroll to position [73, 0]
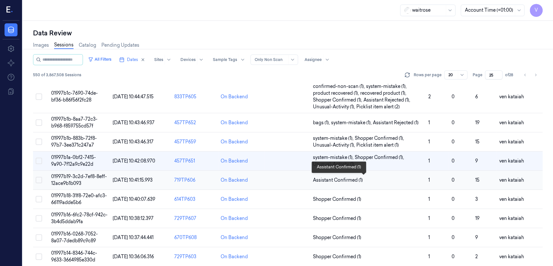
click at [322, 182] on span "Assistant Confirmed (1)" at bounding box center [338, 180] width 50 height 7
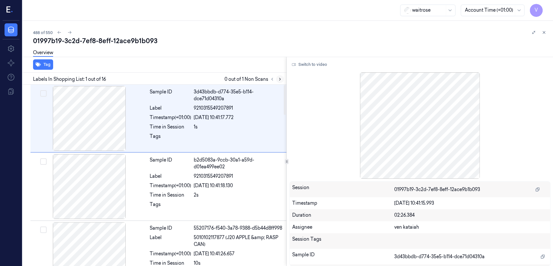
click at [282, 78] on icon at bounding box center [280, 79] width 5 height 5
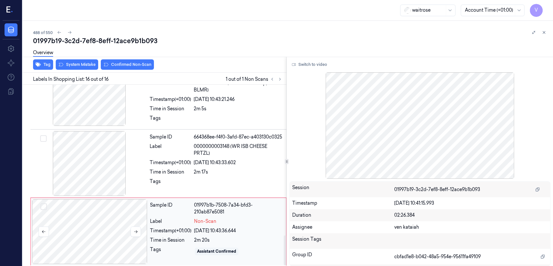
scroll to position [916, 0]
click at [113, 213] on div at bounding box center [89, 230] width 115 height 65
click at [134, 231] on icon at bounding box center [136, 231] width 5 height 5
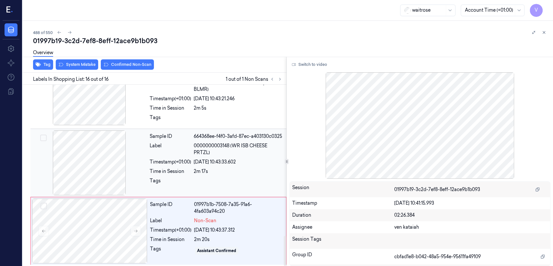
click at [244, 178] on div at bounding box center [238, 182] width 89 height 10
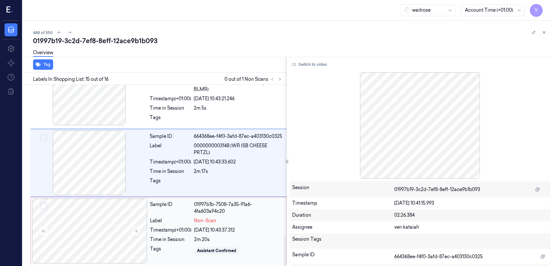
click at [214, 231] on div "24/09/2025 10:43:37.312" at bounding box center [238, 230] width 88 height 7
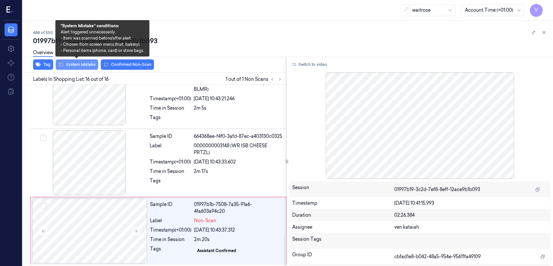
click at [73, 68] on button "System Mistake" at bounding box center [77, 64] width 42 height 10
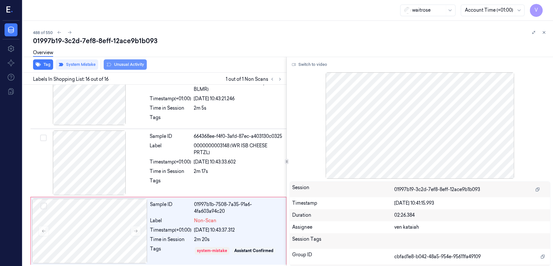
scroll to position [920, 0]
click at [131, 66] on button "Unusual Activity" at bounding box center [125, 64] width 43 height 10
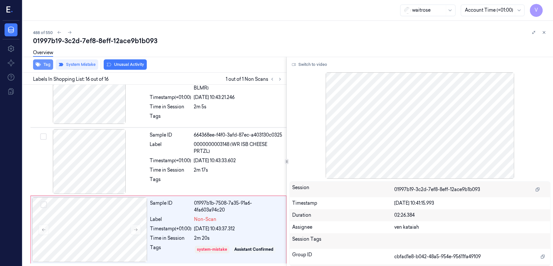
click at [47, 68] on button "Tag" at bounding box center [43, 64] width 20 height 10
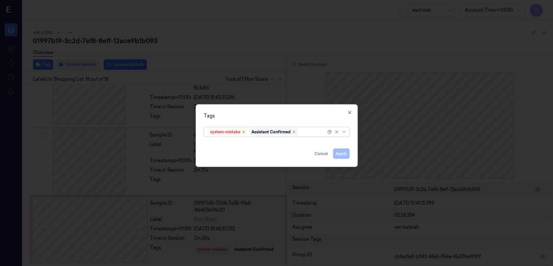
scroll to position [921, 0]
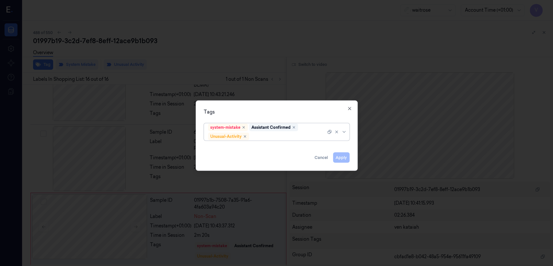
click at [302, 136] on div at bounding box center [289, 136] width 76 height 7
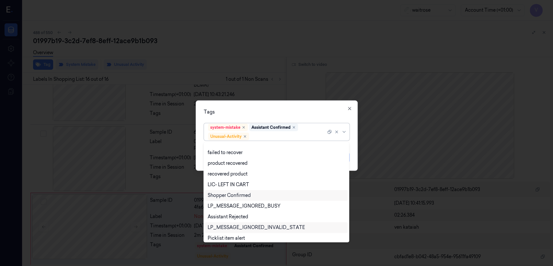
scroll to position [84, 0]
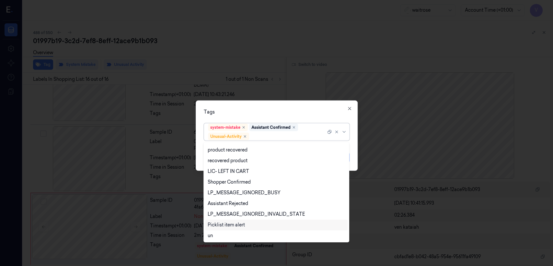
click at [236, 222] on div "Picklist item alert" at bounding box center [226, 224] width 37 height 7
click at [331, 108] on div "Tags option Picklist item alert, selected. 20 results available. Use Up and Dow…" at bounding box center [277, 135] width 162 height 70
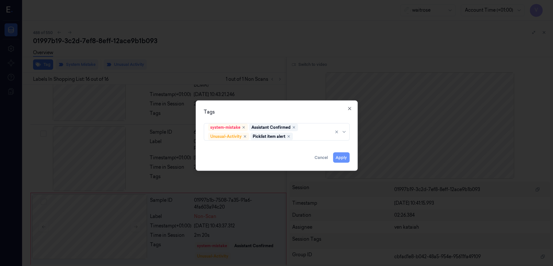
click at [344, 160] on button "Apply" at bounding box center [341, 157] width 17 height 10
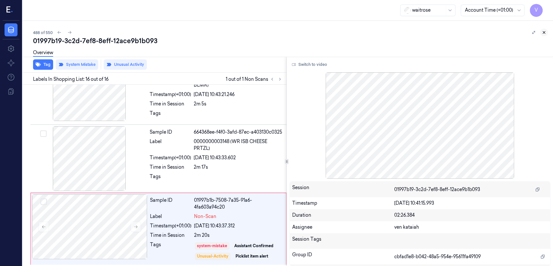
click at [546, 34] on icon at bounding box center [544, 32] width 5 height 5
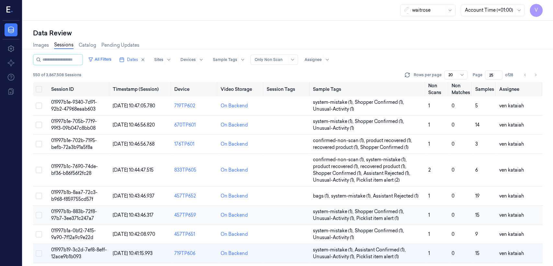
scroll to position [82, 0]
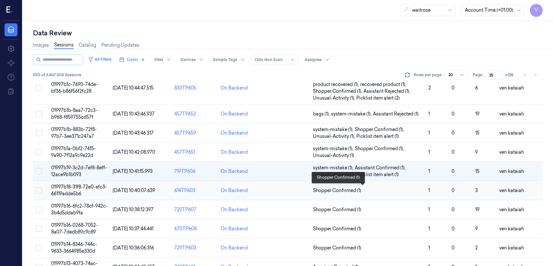
click at [329, 187] on span "Shopper Confirmed (1)" at bounding box center [337, 190] width 48 height 7
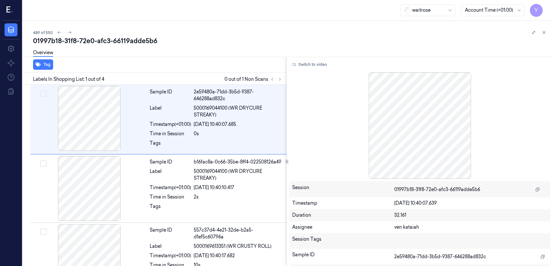
click at [279, 74] on div "Labels In Shopping List: 1 out of 4 0 out of 1 Non Scans" at bounding box center [153, 79] width 266 height 12
click at [279, 77] on icon at bounding box center [280, 79] width 5 height 5
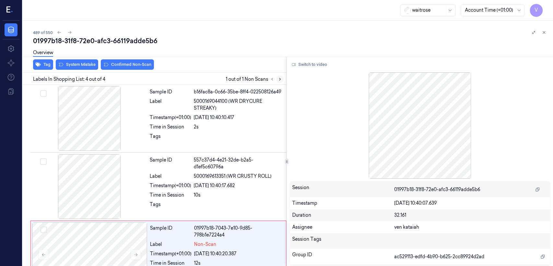
scroll to position [95, 0]
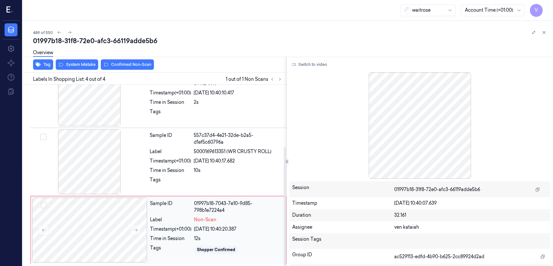
click at [182, 210] on div "Sample ID" at bounding box center [170, 207] width 41 height 14
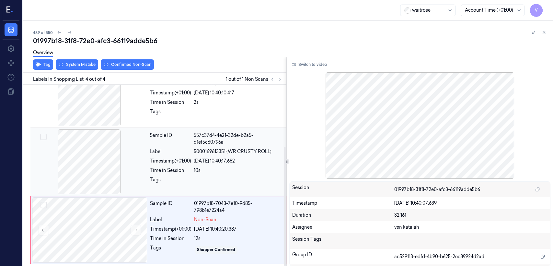
click at [138, 182] on div at bounding box center [89, 161] width 115 height 65
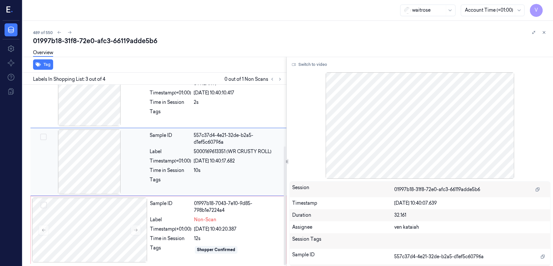
scroll to position [81, 0]
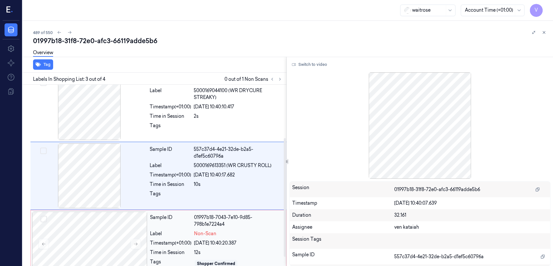
click at [229, 224] on div "01997b18-7043-7e10-9d85-798b1e7224a4" at bounding box center [238, 221] width 88 height 14
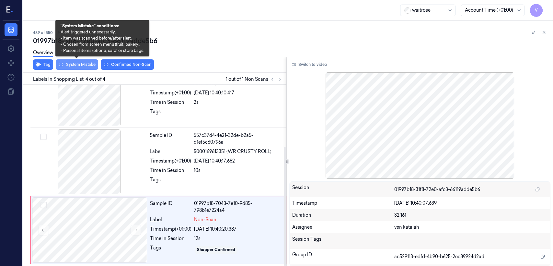
click at [91, 65] on button "System Mistake" at bounding box center [77, 64] width 42 height 10
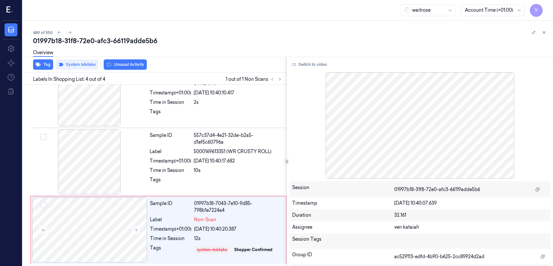
click at [123, 66] on button "Unusual Activity" at bounding box center [125, 64] width 43 height 10
click at [49, 64] on button "Tag" at bounding box center [43, 64] width 20 height 10
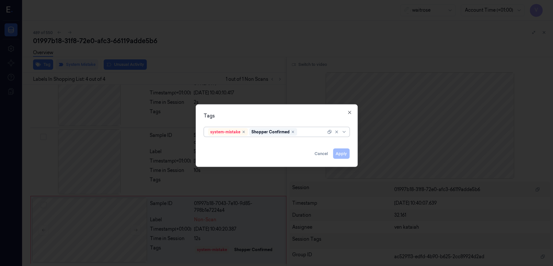
scroll to position [99, 0]
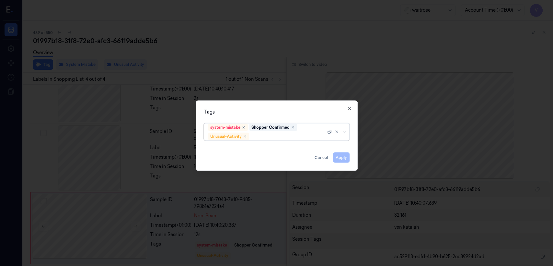
click at [318, 128] on div "system-mistake Shopper Confirmed Unusual-Activity" at bounding box center [267, 132] width 118 height 17
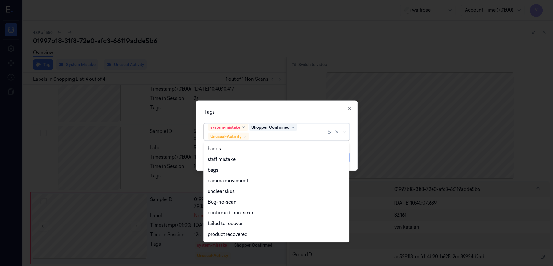
scroll to position [84, 0]
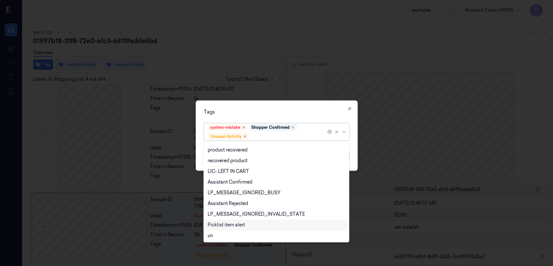
click at [230, 224] on div "Picklist item alert" at bounding box center [226, 224] width 37 height 7
click at [314, 107] on div "Tags option Picklist item alert, selected. 20 results available. Use Up and Dow…" at bounding box center [277, 135] width 162 height 70
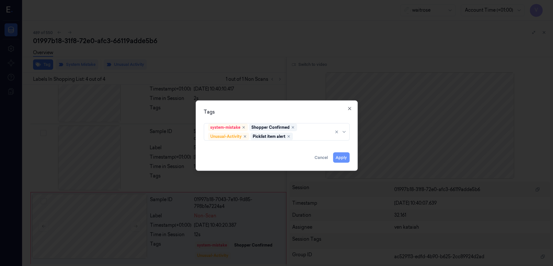
click at [343, 153] on button "Apply" at bounding box center [341, 157] width 17 height 10
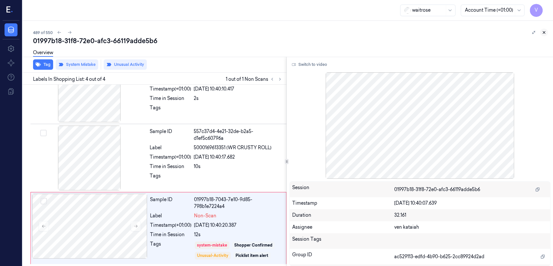
click at [543, 34] on icon at bounding box center [544, 32] width 5 height 5
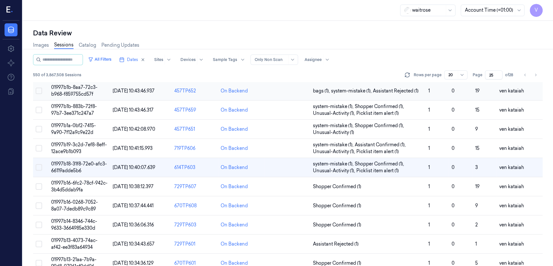
scroll to position [105, 0]
click at [343, 185] on span "Shopper Confirmed (1)" at bounding box center [337, 186] width 48 height 7
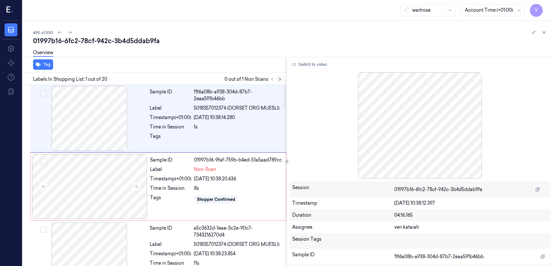
click at [281, 78] on icon at bounding box center [280, 79] width 5 height 5
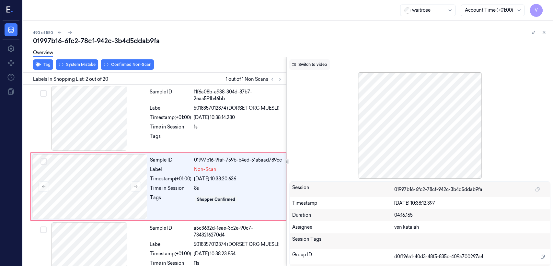
scroll to position [11, 0]
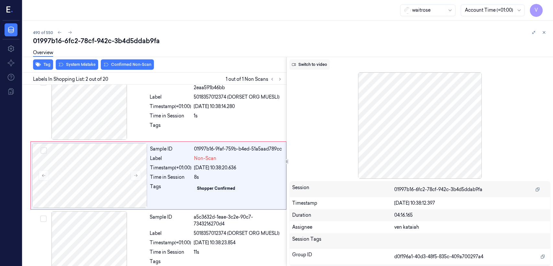
click at [297, 62] on button "Switch to video" at bounding box center [309, 64] width 41 height 10
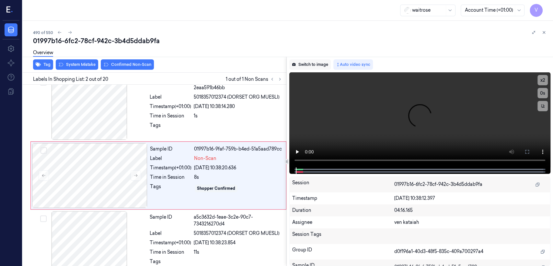
click at [293, 65] on icon at bounding box center [294, 65] width 4 height 4
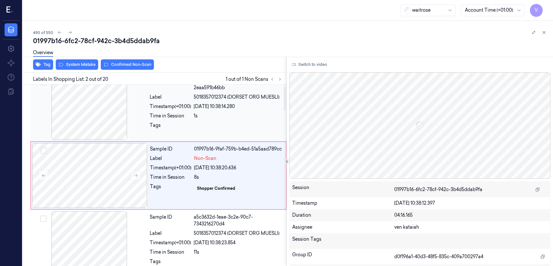
click at [109, 136] on div at bounding box center [89, 107] width 115 height 65
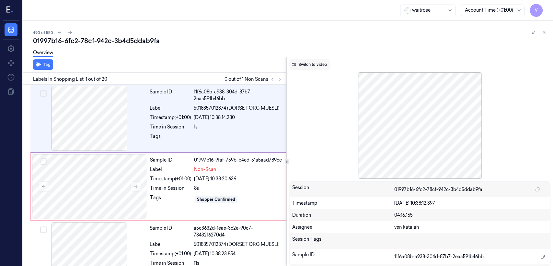
click at [313, 63] on button "Switch to video" at bounding box center [309, 64] width 41 height 10
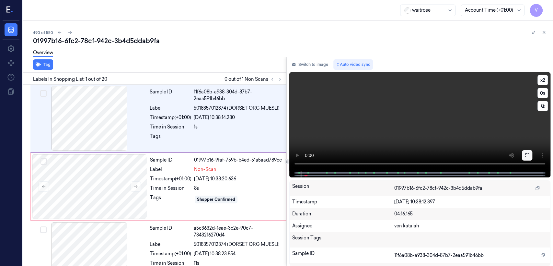
click at [531, 156] on button at bounding box center [527, 155] width 10 height 10
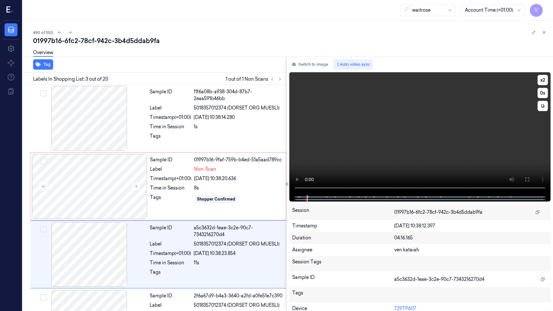
scroll to position [56, 0]
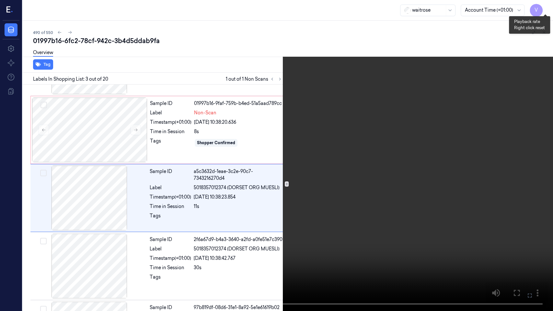
click at [548, 10] on button "x 2" at bounding box center [545, 8] width 10 height 10
click at [548, 10] on button "x 4" at bounding box center [545, 8] width 10 height 10
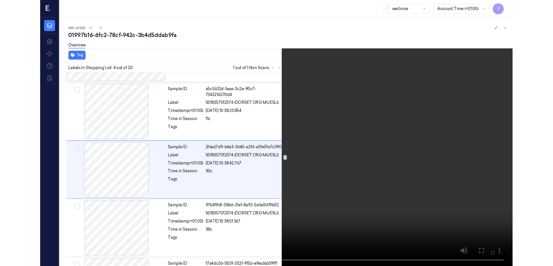
scroll to position [124, 0]
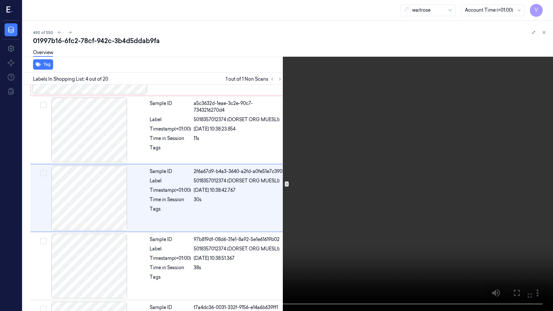
click at [0, 0] on button at bounding box center [0, 0] width 0 height 0
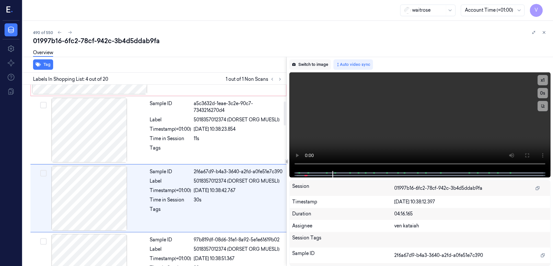
click at [309, 68] on button "Switch to image" at bounding box center [309, 64] width 41 height 10
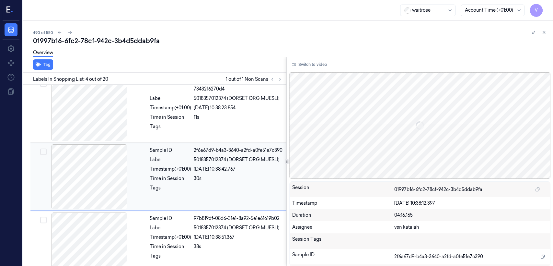
scroll to position [147, 0]
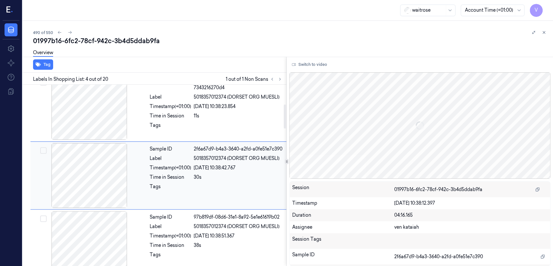
click at [200, 201] on div "Sample ID 2f6a67d9-b4a3-3640-a2fd-a0fe51e7c390 Label 5018357012374 (DORSET ORG …" at bounding box center [216, 175] width 138 height 65
click at [171, 223] on div "Label" at bounding box center [170, 226] width 41 height 7
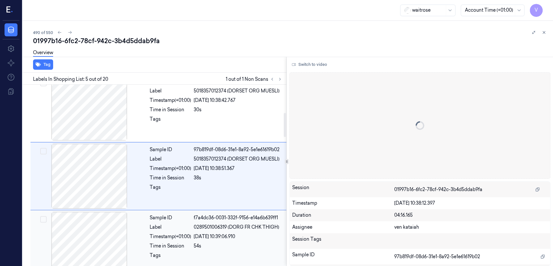
scroll to position [215, 0]
click at [199, 122] on div at bounding box center [238, 120] width 89 height 10
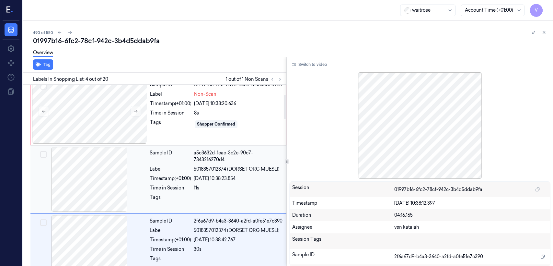
click at [188, 170] on div "Label" at bounding box center [170, 169] width 41 height 7
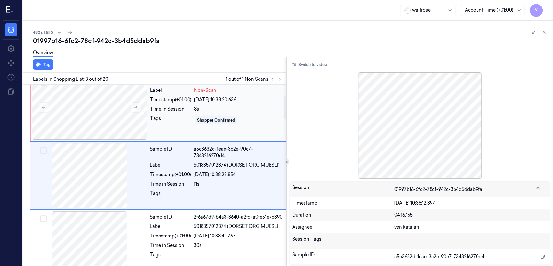
click at [185, 106] on div "Time in Session" at bounding box center [170, 109] width 41 height 7
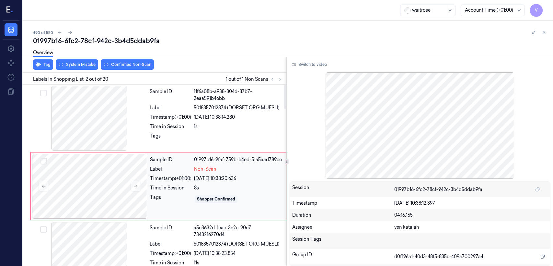
scroll to position [0, 0]
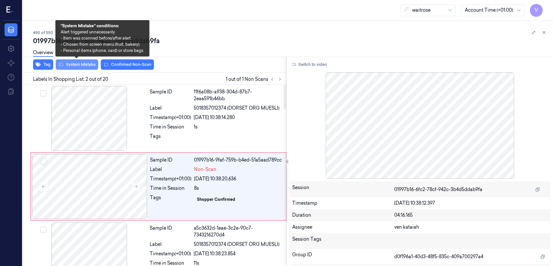
click at [77, 66] on button "System Mistake" at bounding box center [77, 64] width 42 height 10
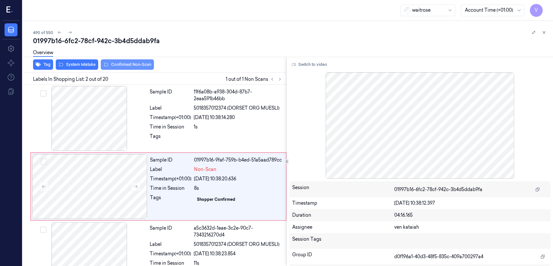
scroll to position [11, 0]
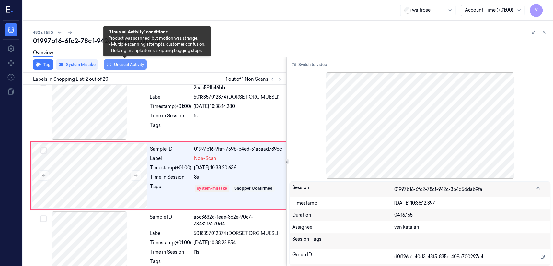
click at [123, 64] on button "Unusual Activity" at bounding box center [125, 64] width 43 height 10
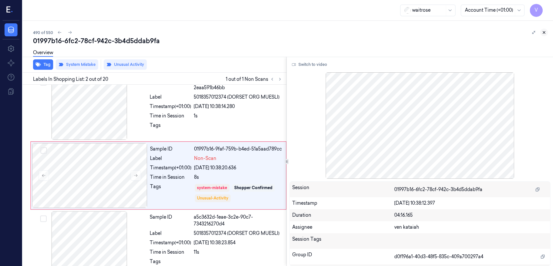
click at [542, 31] on icon at bounding box center [544, 32] width 5 height 5
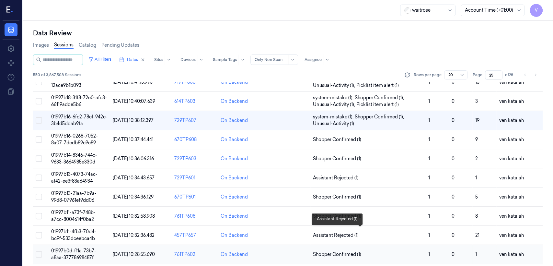
scroll to position [189, 0]
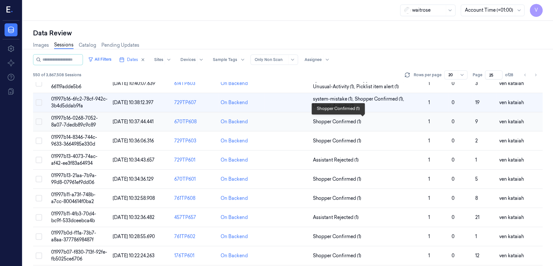
click at [339, 118] on span "Shopper Confirmed (1)" at bounding box center [337, 121] width 48 height 7
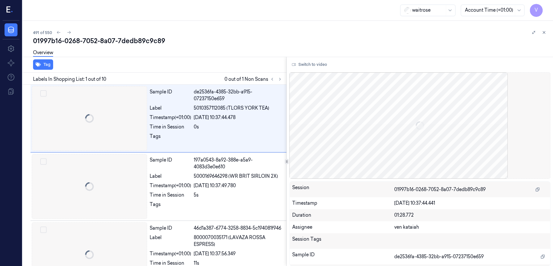
click at [228, 1] on div "waitrose Account Time (+01:00) V" at bounding box center [288, 10] width 531 height 21
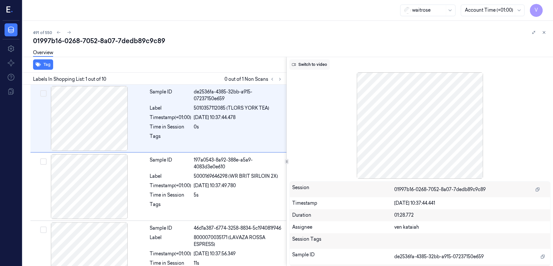
click at [308, 63] on button "Switch to video" at bounding box center [309, 64] width 41 height 10
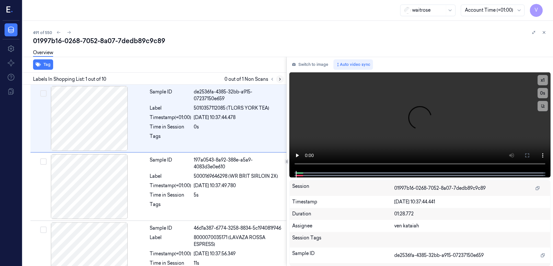
click at [281, 80] on icon at bounding box center [280, 79] width 5 height 5
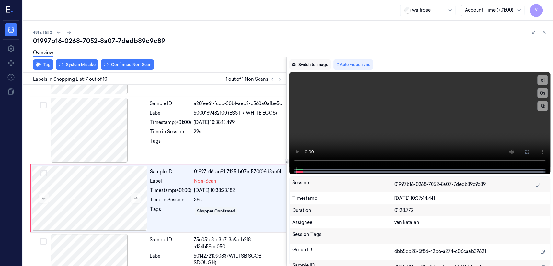
click at [299, 67] on button "Switch to image" at bounding box center [309, 64] width 41 height 10
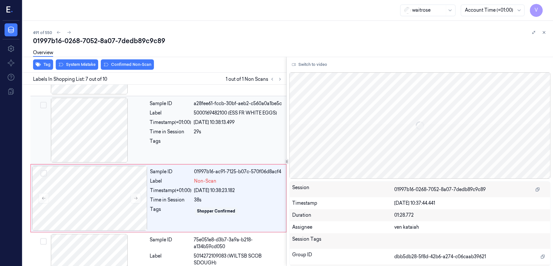
scroll to position [351, 0]
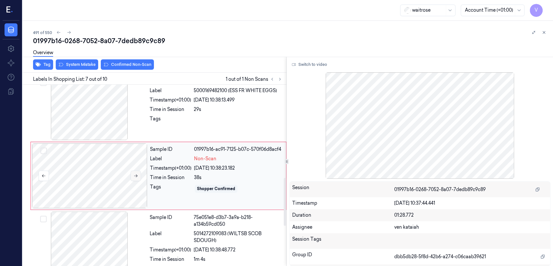
click at [139, 172] on button at bounding box center [136, 176] width 10 height 10
click at [174, 106] on div "Time in Session" at bounding box center [170, 109] width 41 height 7
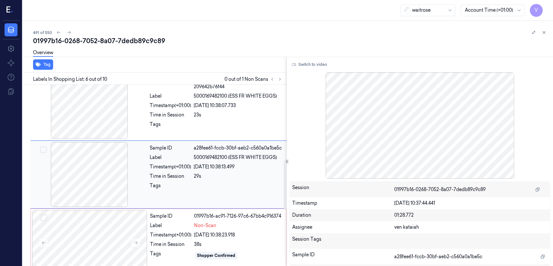
scroll to position [283, 0]
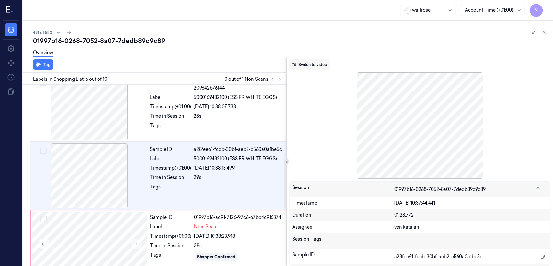
click at [316, 64] on button "Switch to video" at bounding box center [309, 64] width 41 height 10
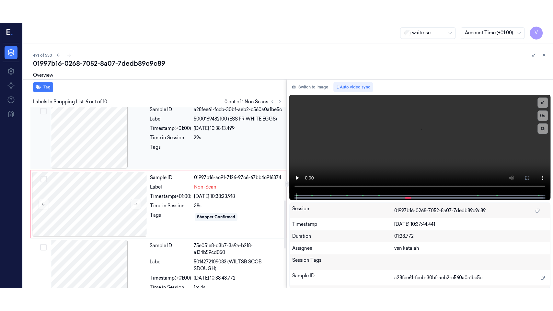
scroll to position [355, 0]
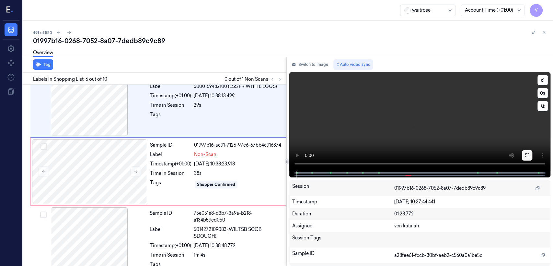
click at [524, 155] on button at bounding box center [527, 155] width 10 height 10
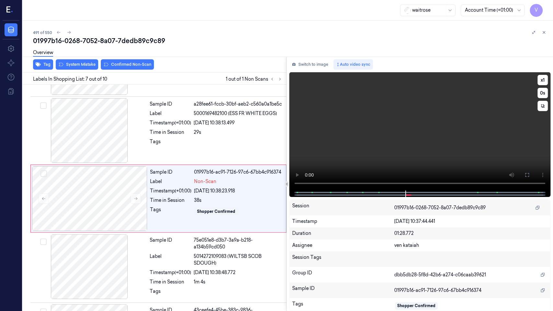
scroll to position [328, 0]
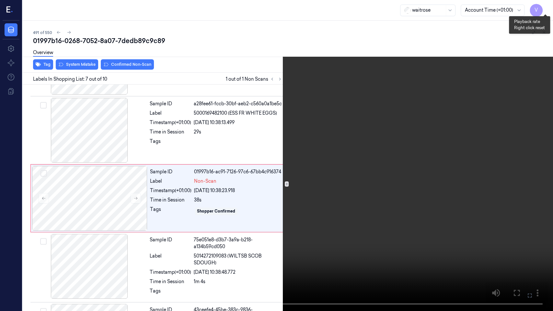
click at [547, 3] on button "x 1" at bounding box center [545, 8] width 10 height 10
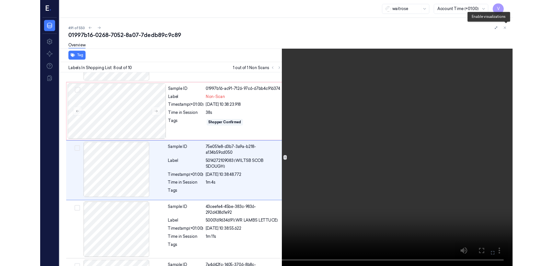
scroll to position [397, 0]
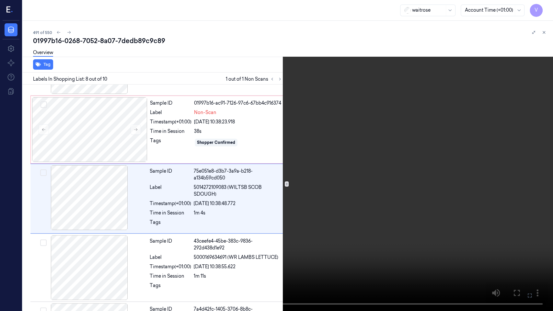
click at [0, 0] on button at bounding box center [0, 0] width 0 height 0
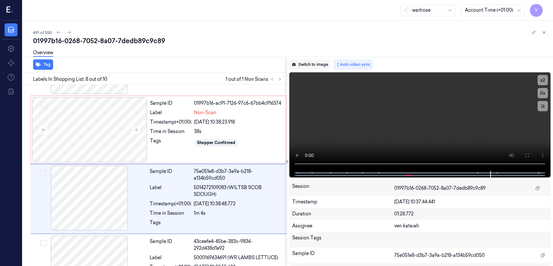
click at [311, 65] on button "Switch to image" at bounding box center [309, 64] width 41 height 10
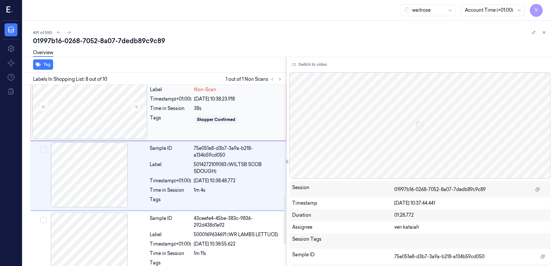
click at [198, 123] on div "Shopper Confirmed" at bounding box center [238, 119] width 88 height 10
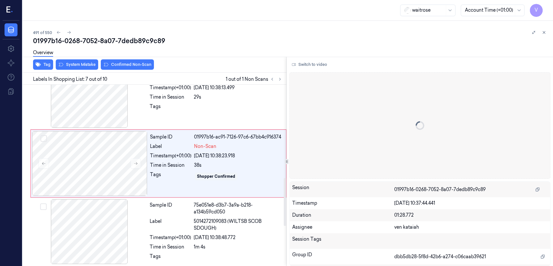
scroll to position [351, 0]
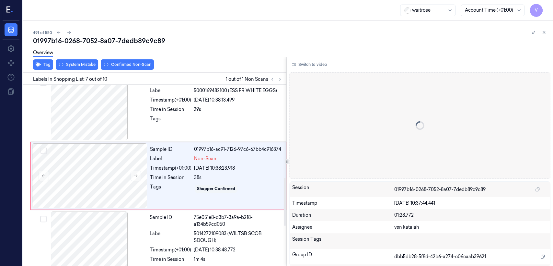
click at [113, 70] on div "Tag System Mistake Confirmed Non-Scan" at bounding box center [153, 65] width 266 height 16
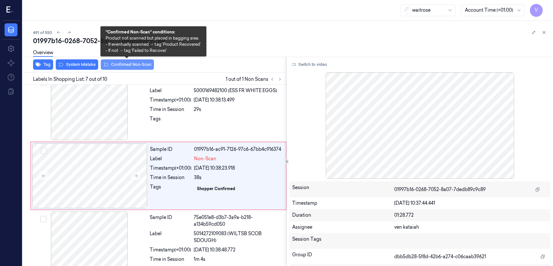
click at [116, 65] on button "Confirmed Non-Scan" at bounding box center [127, 64] width 53 height 10
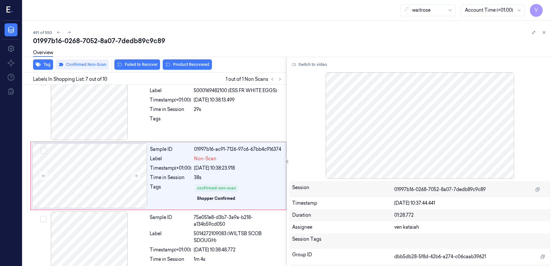
click at [192, 62] on div "Overview" at bounding box center [290, 53] width 515 height 17
click at [180, 227] on div "Sample ID 75e051e8-d3b7-3a9a-b218-a134b59cd050 Label 5014272109083 (WILTSB SCOB…" at bounding box center [216, 244] width 138 height 67
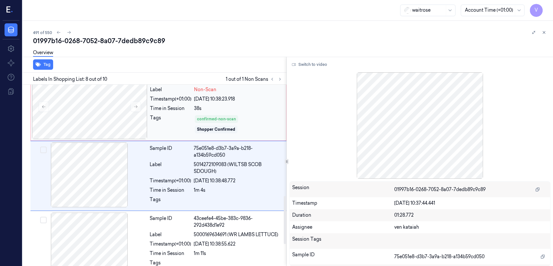
click at [172, 124] on div "Tags" at bounding box center [170, 123] width 41 height 19
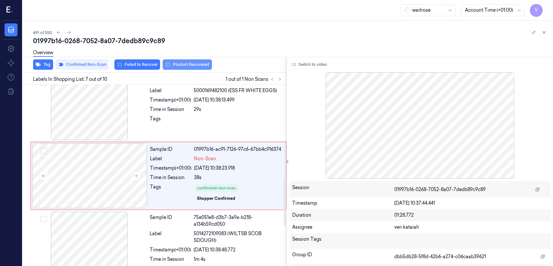
click at [173, 65] on button "Product Recovered" at bounding box center [187, 64] width 49 height 10
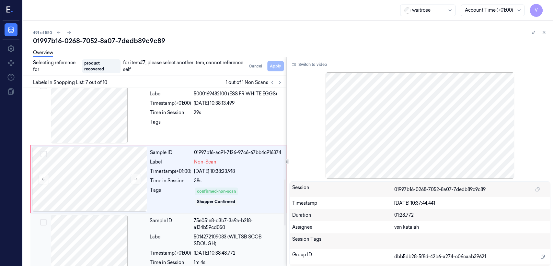
click at [184, 229] on div "Sample ID" at bounding box center [170, 224] width 41 height 14
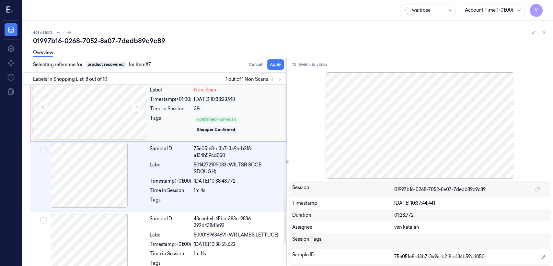
scroll to position [420, 0]
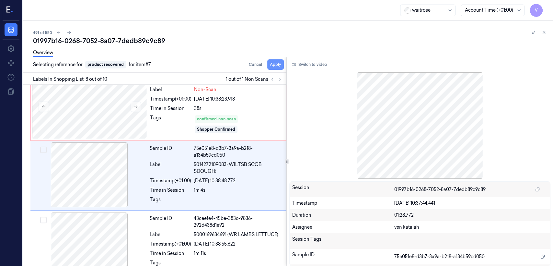
click at [272, 65] on button "Apply" at bounding box center [275, 64] width 17 height 10
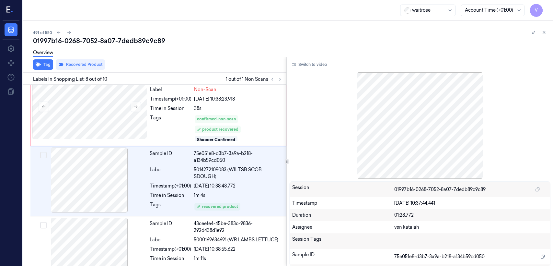
scroll to position [425, 0]
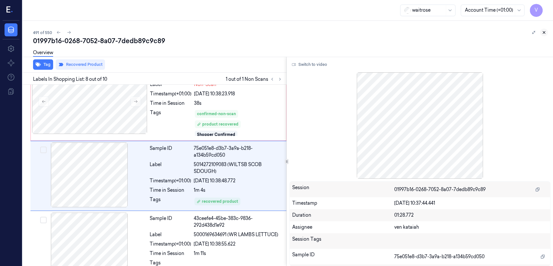
click at [545, 32] on icon at bounding box center [544, 32] width 5 height 5
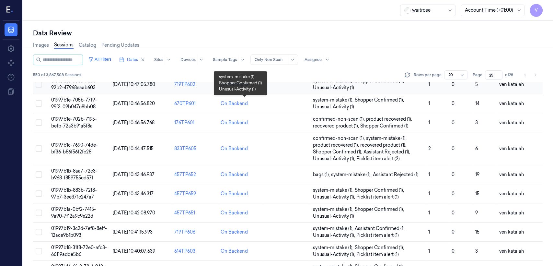
scroll to position [143, 0]
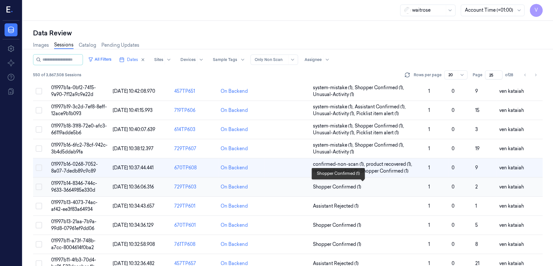
click at [344, 185] on span "Shopper Confirmed (1)" at bounding box center [337, 186] width 48 height 7
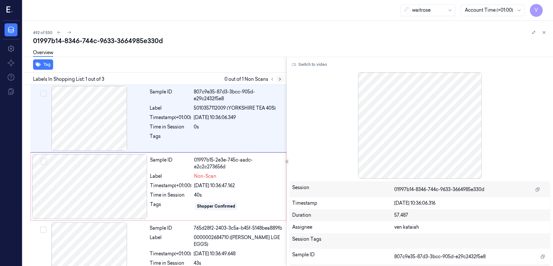
click at [279, 77] on icon at bounding box center [280, 79] width 5 height 5
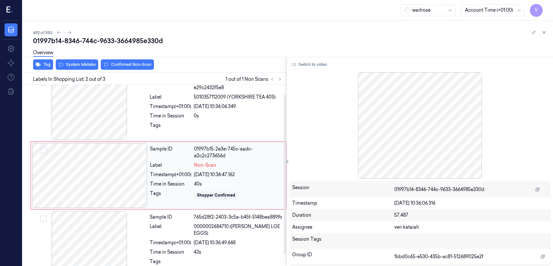
click at [154, 200] on div "Sample ID 01997b15-2e3e-745c-aadc-e2c2c273656d Label Non-Scan Timestamp (+01:00…" at bounding box center [215, 175] width 137 height 65
click at [148, 115] on div "Sample ID 807c9e35-87d3-3bcc-905d-e29c2432f5e8 Label 5010357112009 (YORKSHIRE T…" at bounding box center [216, 107] width 138 height 65
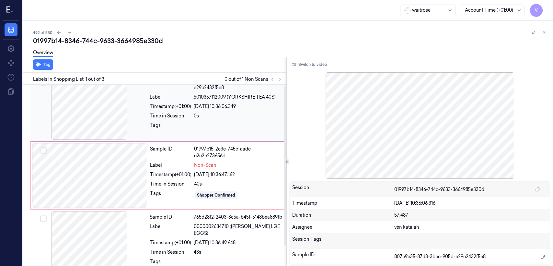
scroll to position [0, 0]
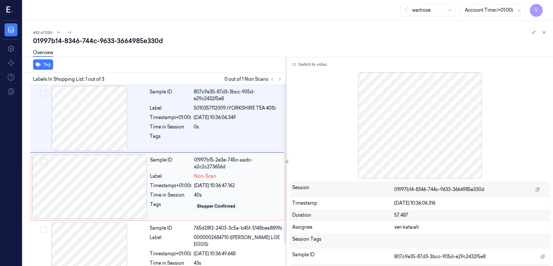
click at [132, 174] on div at bounding box center [89, 186] width 115 height 65
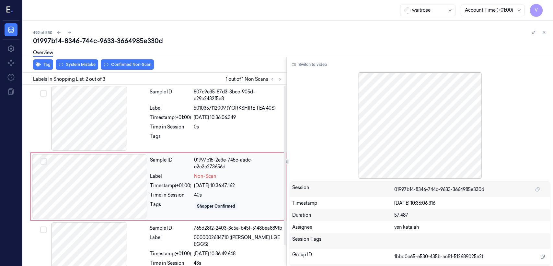
scroll to position [11, 0]
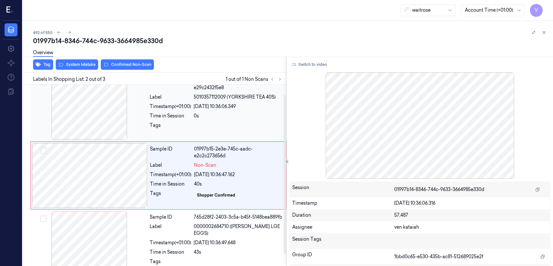
click at [156, 126] on div "Tags" at bounding box center [170, 127] width 41 height 10
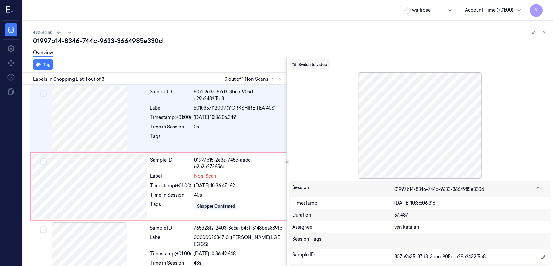
click at [314, 65] on button "Switch to video" at bounding box center [309, 64] width 41 height 10
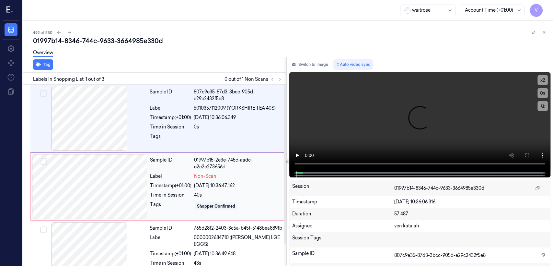
click at [217, 193] on div "40s" at bounding box center [238, 195] width 88 height 7
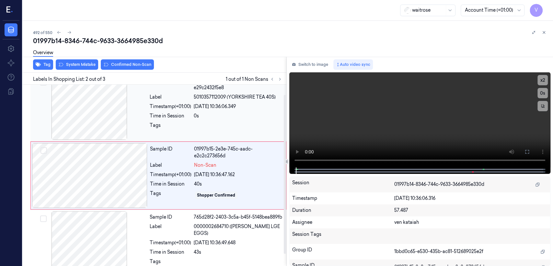
click at [249, 117] on div "0s" at bounding box center [238, 115] width 89 height 7
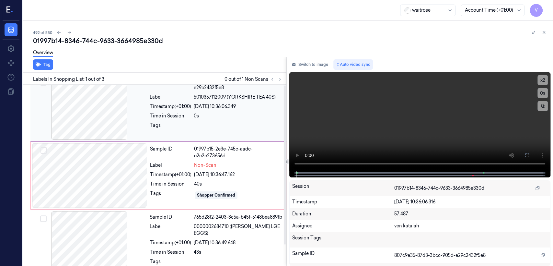
scroll to position [0, 0]
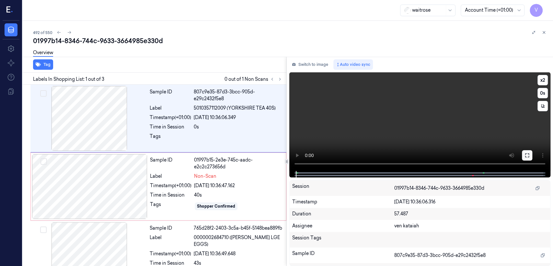
click at [527, 155] on icon at bounding box center [527, 155] width 5 height 5
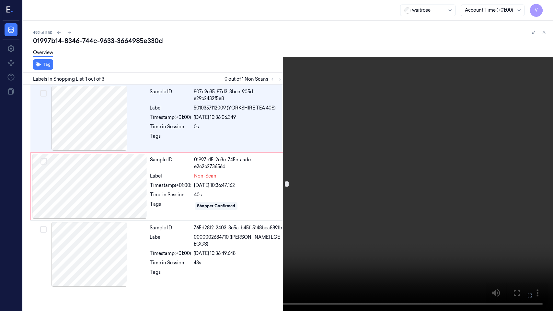
click at [452, 192] on video at bounding box center [276, 155] width 553 height 311
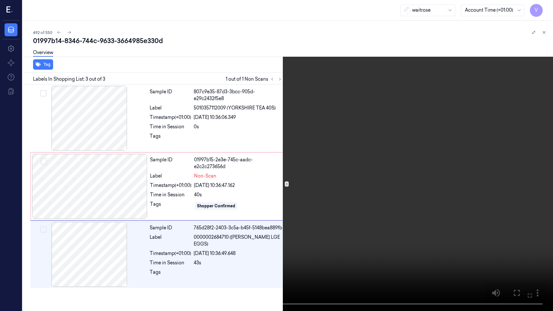
click at [0, 0] on icon at bounding box center [0, 0] width 0 height 0
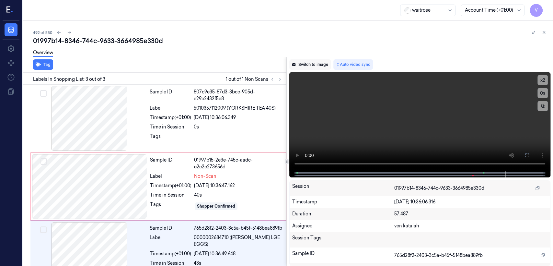
click at [322, 67] on button "Switch to image" at bounding box center [309, 64] width 41 height 10
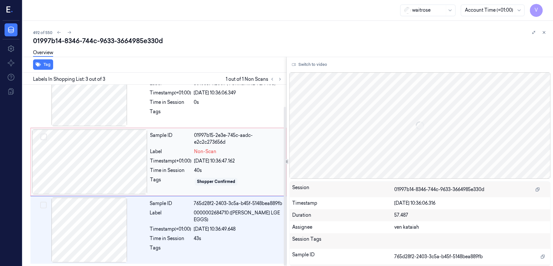
click at [220, 167] on div "40s" at bounding box center [238, 170] width 88 height 7
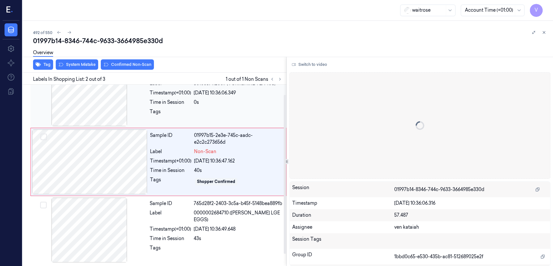
scroll to position [11, 0]
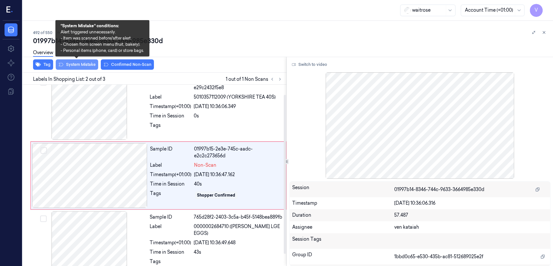
click at [89, 65] on button "System Mistake" at bounding box center [77, 64] width 42 height 10
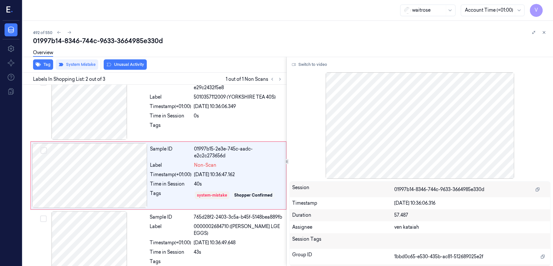
click at [111, 65] on icon at bounding box center [108, 64] width 5 height 5
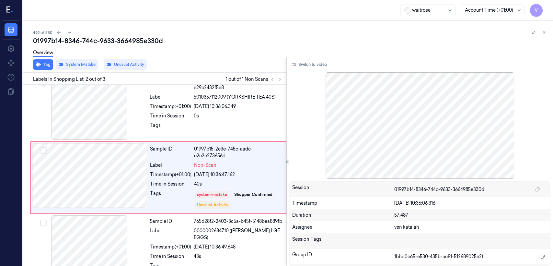
scroll to position [13, 0]
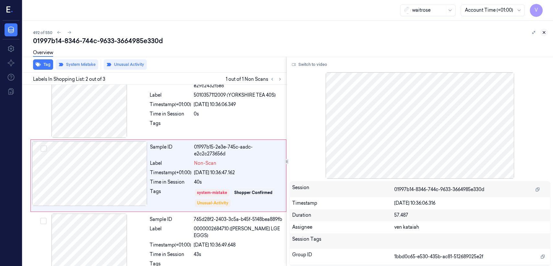
click at [544, 34] on icon at bounding box center [544, 32] width 5 height 5
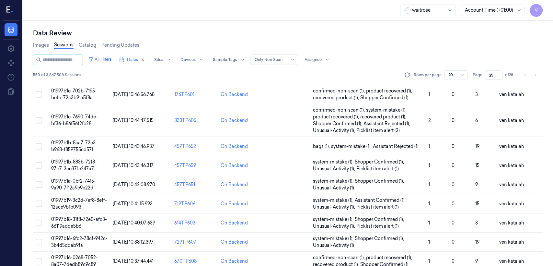
scroll to position [182, 0]
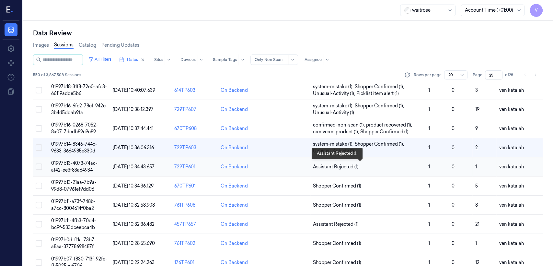
click at [334, 164] on span "Assistant Rejected (1)" at bounding box center [336, 166] width 46 height 7
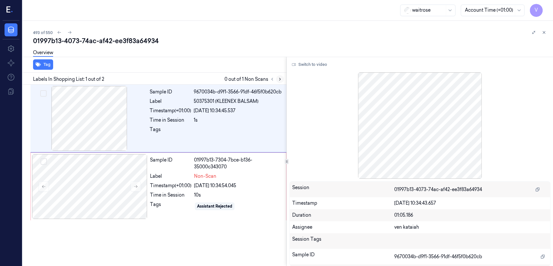
click at [281, 78] on icon at bounding box center [280, 79] width 5 height 5
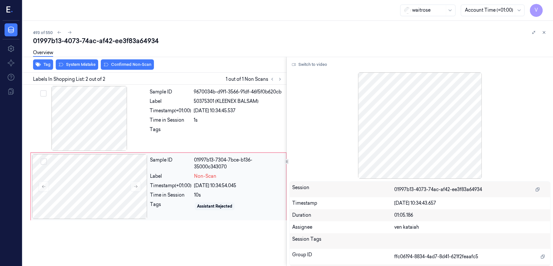
click at [197, 193] on div "10s" at bounding box center [238, 195] width 88 height 7
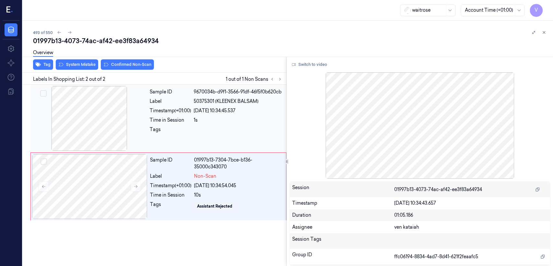
click at [189, 107] on div "Sample ID 9670034b-d9f1-3566-91df-46f5f0b620cb Label 50375301 (KLEENEX BALSAM) …" at bounding box center [216, 118] width 138 height 65
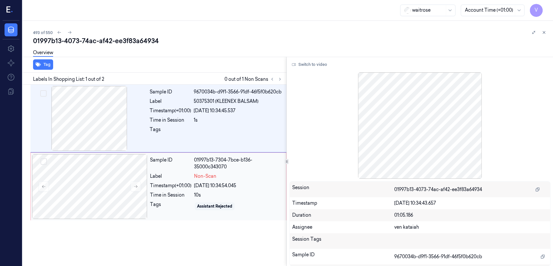
click at [167, 185] on div "Timestamp (+01:00)" at bounding box center [170, 185] width 41 height 7
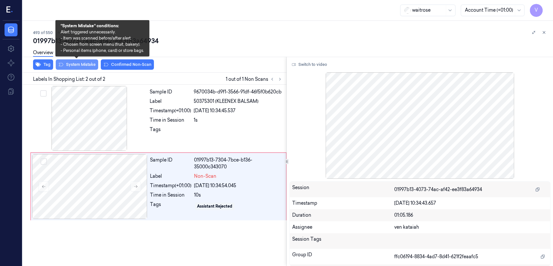
click at [96, 66] on button "System Mistake" at bounding box center [77, 64] width 42 height 10
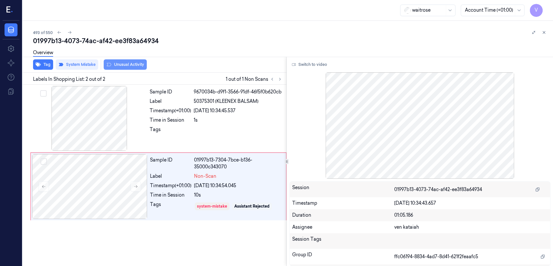
click at [129, 64] on button "Unusual Activity" at bounding box center [125, 64] width 43 height 10
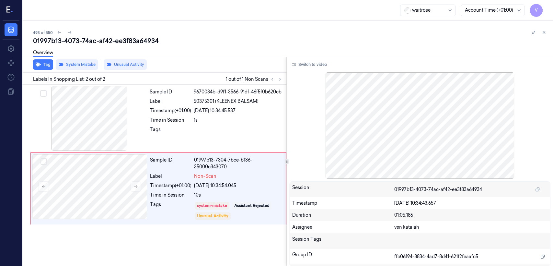
click at [547, 32] on button at bounding box center [544, 33] width 8 height 8
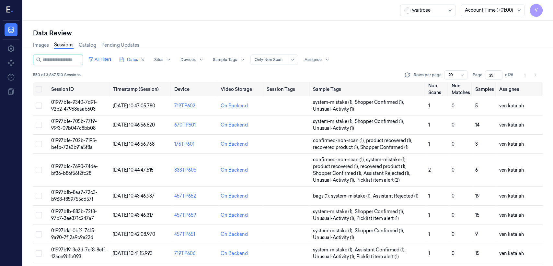
scroll to position [181, 0]
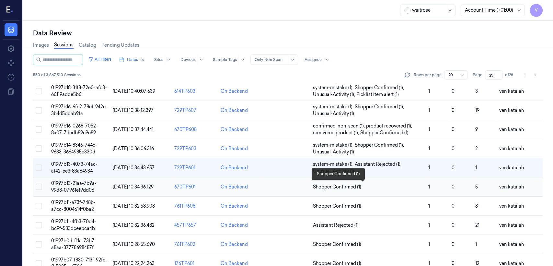
click at [344, 187] on span "Shopper Confirmed (1)" at bounding box center [337, 186] width 48 height 7
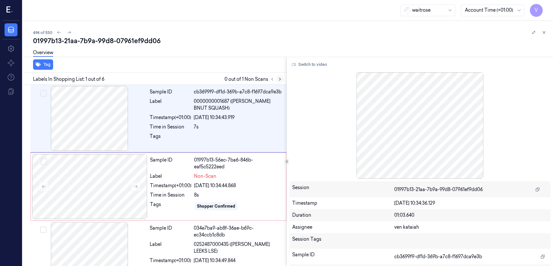
click at [278, 76] on button at bounding box center [280, 79] width 8 height 8
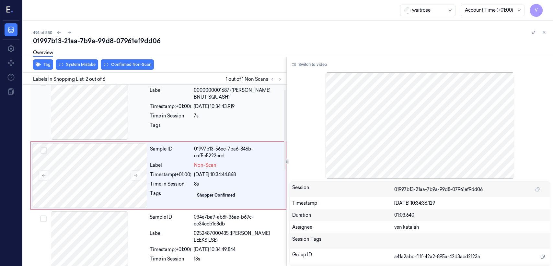
click at [187, 110] on div "Sample ID cb3699f9-df1d-369b-a7c8-f1697dca9e3b Label 0000000001687 (WR ESS BNUT…" at bounding box center [216, 107] width 138 height 65
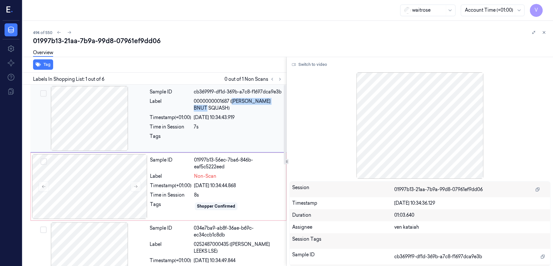
drag, startPoint x: 233, startPoint y: 100, endPoint x: 214, endPoint y: 108, distance: 21.6
click at [214, 108] on span "0000000001687 (WR ESS BNUT SQUASH)" at bounding box center [238, 105] width 89 height 14
copy span "WR ESS BNUT SQUASH"
click at [296, 62] on button "Switch to video" at bounding box center [309, 64] width 41 height 10
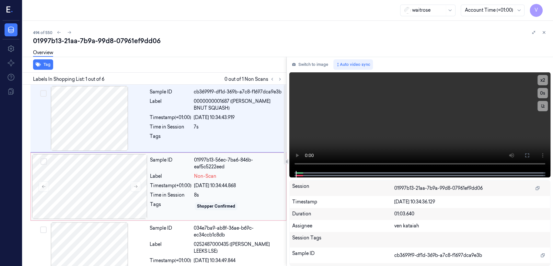
click at [211, 181] on div "Sample ID 01997b13-56ec-7ba6-846b-eaf5c5222eed Label Non-Scan Timestamp (+01:00…" at bounding box center [215, 186] width 137 height 65
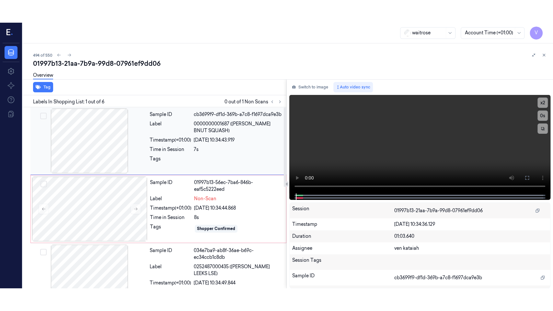
scroll to position [11, 0]
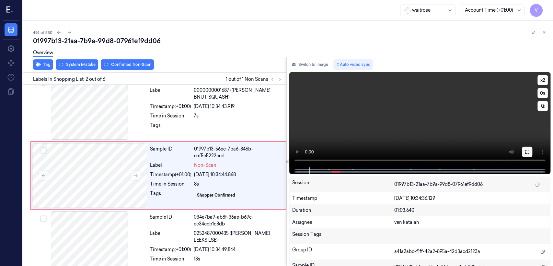
click at [532, 149] on button at bounding box center [527, 152] width 10 height 10
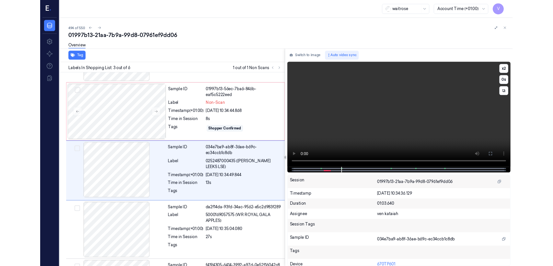
scroll to position [56, 0]
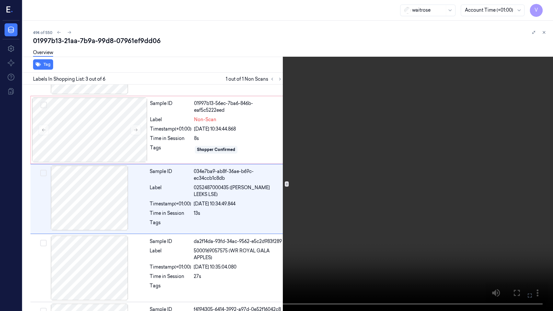
click at [0, 0] on icon at bounding box center [0, 0] width 0 height 0
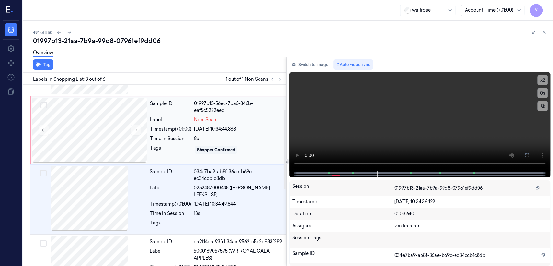
click at [177, 150] on div "Tags" at bounding box center [170, 150] width 41 height 10
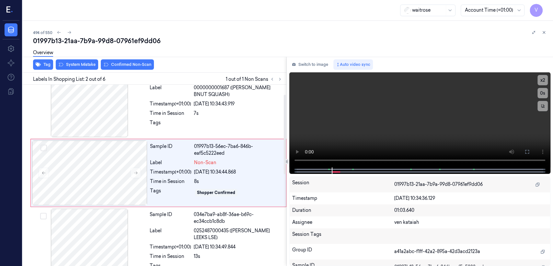
scroll to position [11, 0]
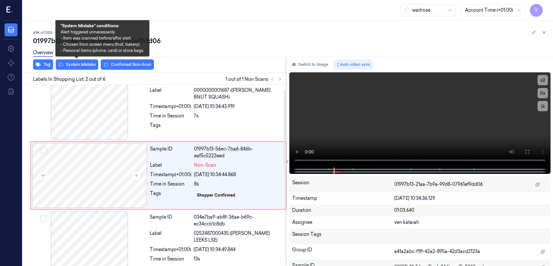
click at [58, 55] on div "Overview" at bounding box center [290, 53] width 515 height 17
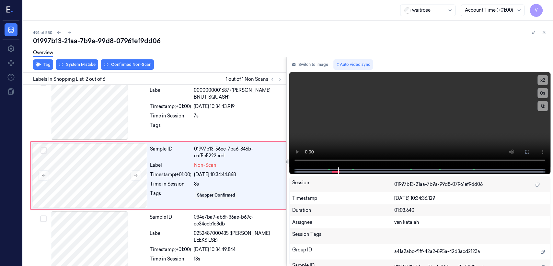
click at [73, 61] on div "Overview" at bounding box center [290, 53] width 515 height 17
click at [319, 67] on button "Switch to image" at bounding box center [309, 64] width 41 height 10
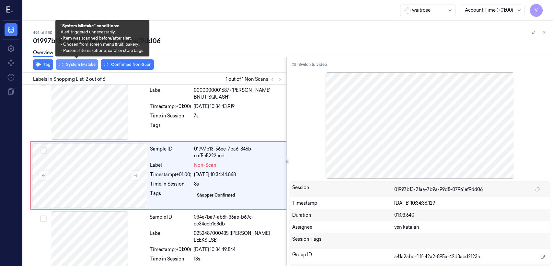
click at [79, 66] on button "System Mistake" at bounding box center [77, 64] width 42 height 10
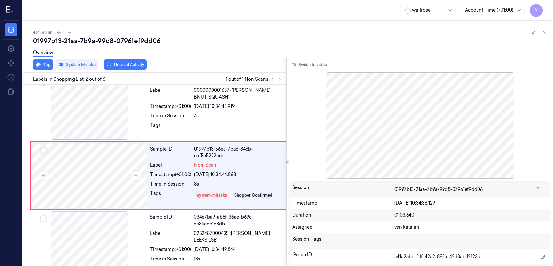
click at [122, 65] on button "Unusual Activity" at bounding box center [125, 64] width 43 height 10
click at [50, 66] on button "Tag" at bounding box center [43, 64] width 20 height 10
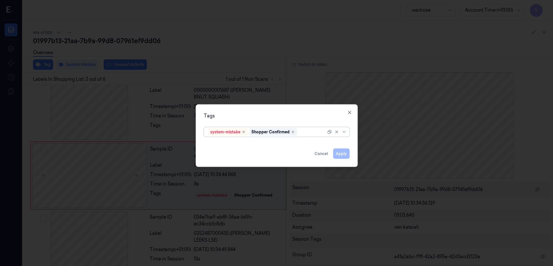
scroll to position [13, 0]
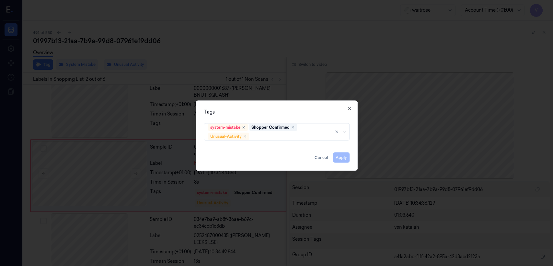
click at [302, 141] on div "system-mistake Shopper Confirmed Unusual-Activity" at bounding box center [277, 131] width 156 height 21
click at [301, 135] on div at bounding box center [291, 136] width 80 height 7
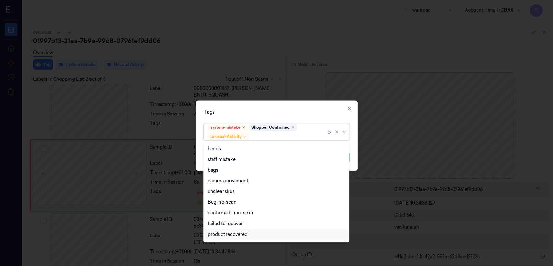
scroll to position [84, 0]
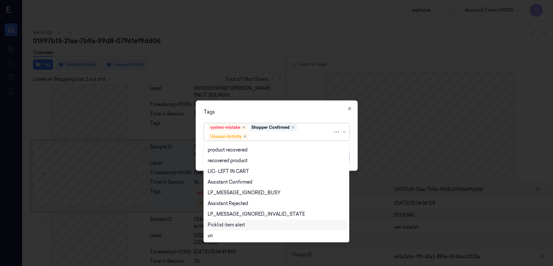
click at [236, 222] on div "Picklist item alert" at bounding box center [226, 224] width 37 height 7
click at [302, 104] on div "Tags option Picklist item alert, selected. 20 results available. Use Up and Dow…" at bounding box center [277, 135] width 162 height 70
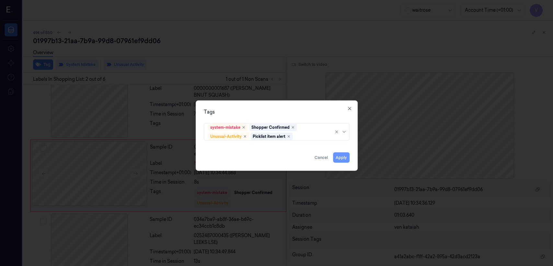
click at [344, 156] on button "Apply" at bounding box center [341, 157] width 17 height 10
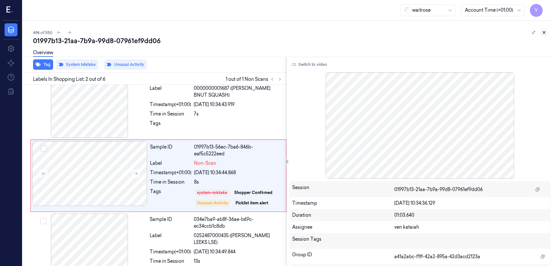
click at [546, 31] on icon at bounding box center [544, 32] width 5 height 5
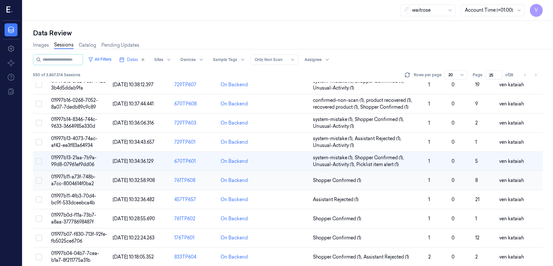
scroll to position [231, 0]
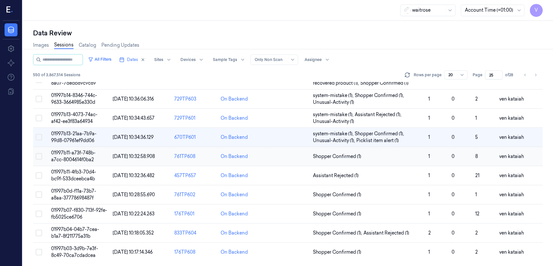
click at [348, 150] on td "Shopper Confirmed (1)" at bounding box center [368, 156] width 115 height 19
click at [347, 153] on div "Data Review Images Sessions Catalog Pending Updates All Filters Dates Sites Dev…" at bounding box center [288, 143] width 531 height 245
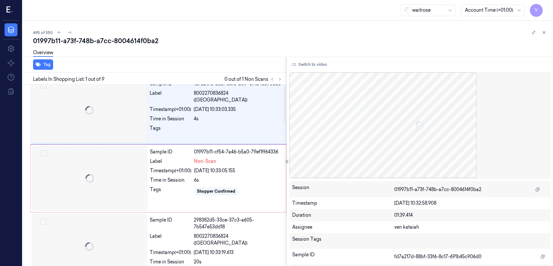
scroll to position [8, 0]
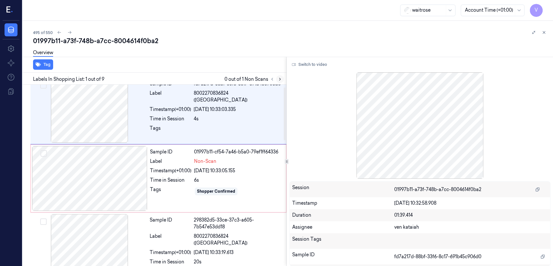
click at [278, 78] on icon at bounding box center [280, 79] width 5 height 5
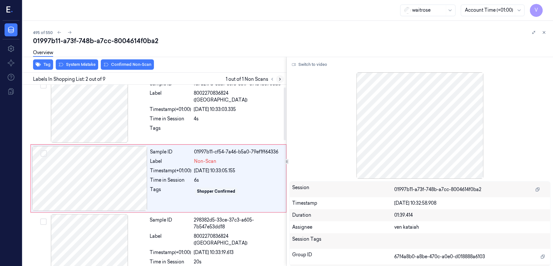
scroll to position [11, 0]
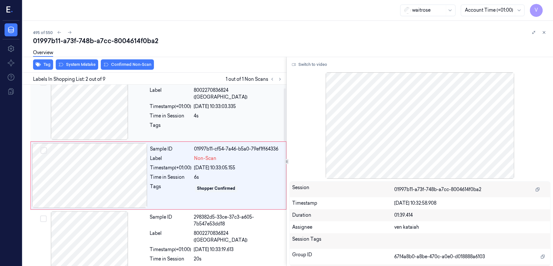
click at [166, 112] on div "Time in Session" at bounding box center [170, 115] width 41 height 7
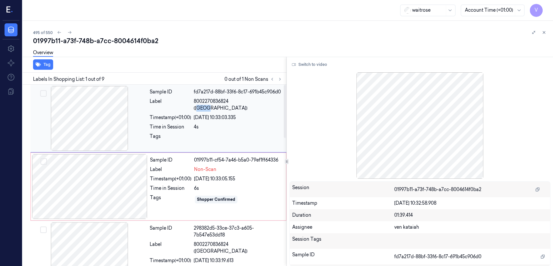
drag, startPoint x: 233, startPoint y: 101, endPoint x: 246, endPoint y: 102, distance: 13.0
click at [246, 102] on span "8002270836824 (SAN PELLE ORANGE)" at bounding box center [238, 105] width 89 height 14
drag, startPoint x: 232, startPoint y: 100, endPoint x: 277, endPoint y: 103, distance: 44.5
click at [277, 103] on span "8002270836824 (SAN PELLE ORANGE)" at bounding box center [238, 105] width 89 height 14
copy span "SAN PELLE ORANGE"
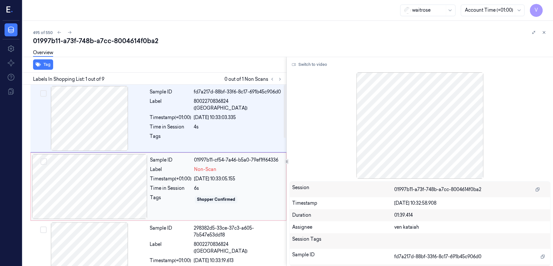
click at [199, 177] on div "24/09/2025 10:33:05.155" at bounding box center [238, 178] width 88 height 7
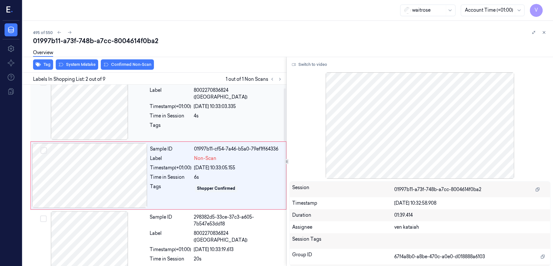
click at [238, 112] on div "4s" at bounding box center [238, 115] width 89 height 7
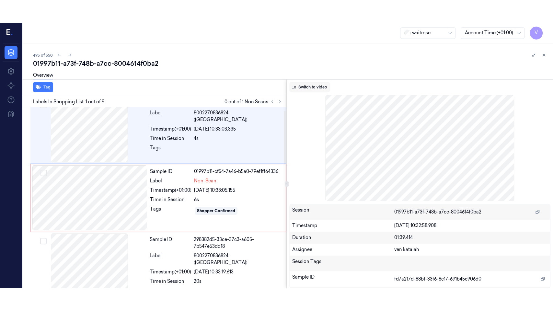
scroll to position [0, 0]
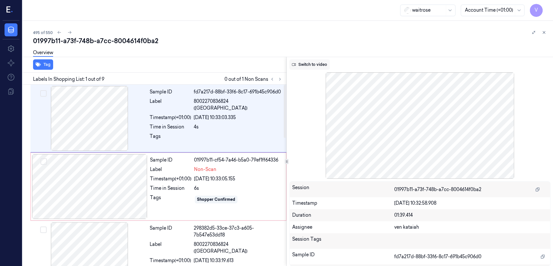
click at [315, 62] on button "Switch to video" at bounding box center [309, 64] width 41 height 10
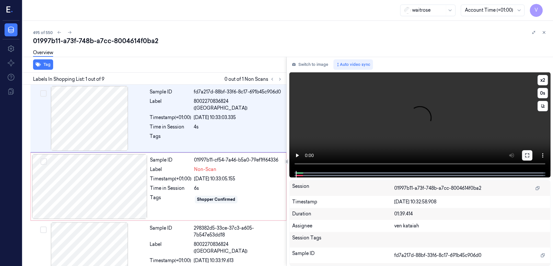
click at [527, 156] on icon at bounding box center [527, 155] width 5 height 5
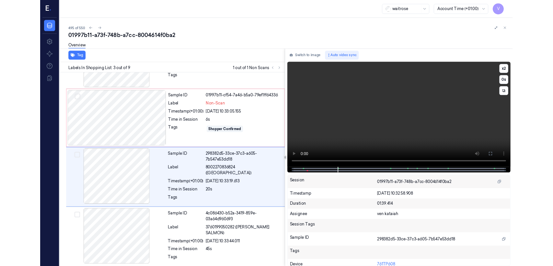
scroll to position [56, 0]
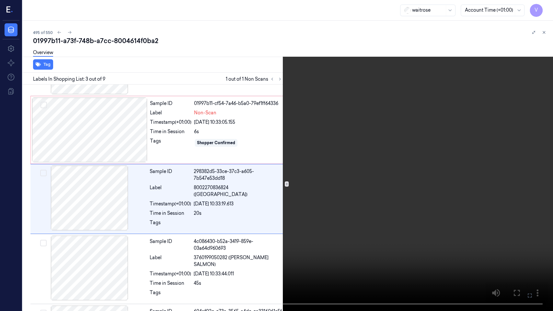
click at [0, 0] on icon at bounding box center [0, 0] width 0 height 0
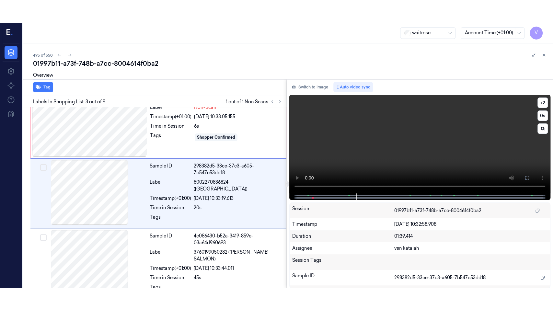
scroll to position [79, 0]
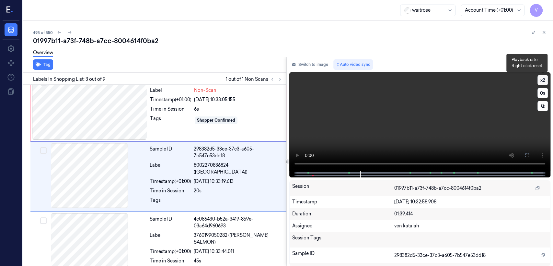
click at [540, 77] on button "x 2" at bounding box center [543, 80] width 10 height 10
click at [540, 77] on button "x 4" at bounding box center [543, 80] width 10 height 10
click at [500, 101] on video at bounding box center [419, 121] width 261 height 99
click at [529, 157] on icon at bounding box center [527, 155] width 5 height 5
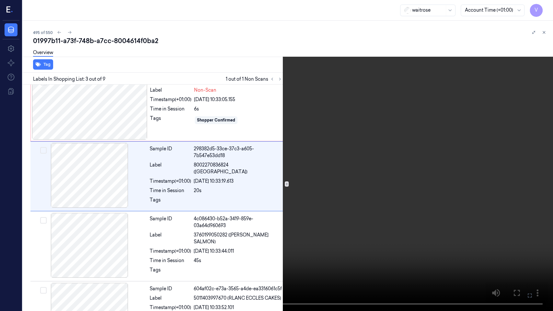
click at [161, 241] on video at bounding box center [276, 155] width 553 height 311
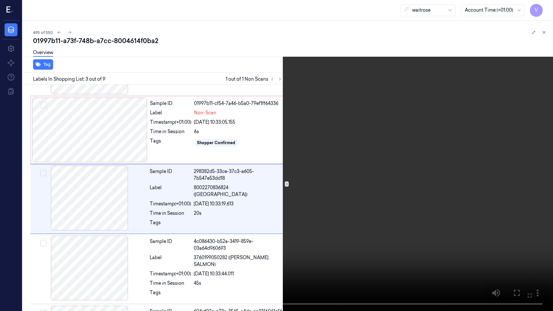
click at [7, 265] on video at bounding box center [276, 155] width 553 height 311
click at [166, 240] on video at bounding box center [276, 155] width 553 height 311
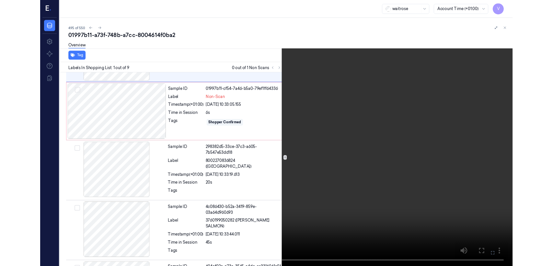
scroll to position [0, 0]
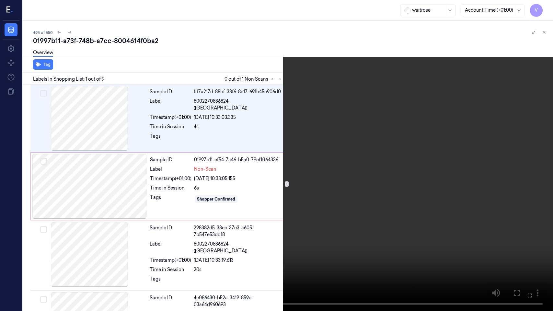
click at [0, 0] on button at bounding box center [0, 0] width 0 height 0
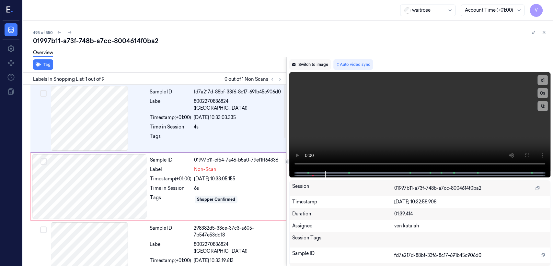
click at [326, 66] on button "Switch to image" at bounding box center [309, 64] width 41 height 10
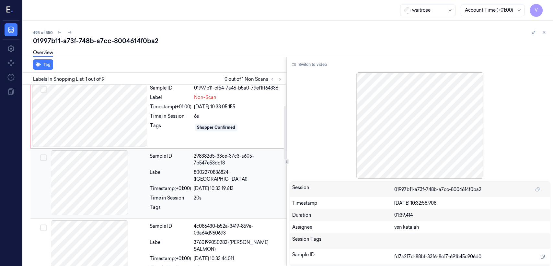
click at [161, 195] on div "Time in Session" at bounding box center [170, 198] width 41 height 7
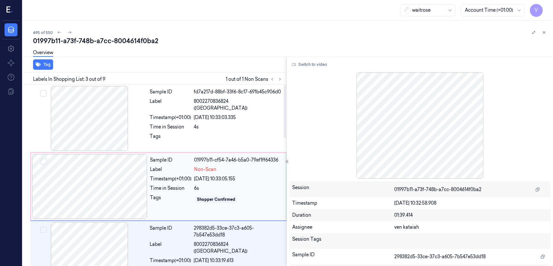
click at [192, 178] on div "Timestamp (+01:00) 24/09/2025 10:33:05.155" at bounding box center [216, 178] width 132 height 7
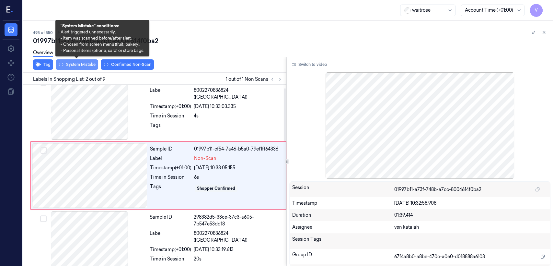
click at [78, 64] on button "System Mistake" at bounding box center [77, 64] width 42 height 10
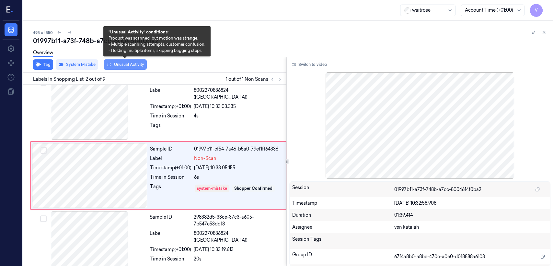
click at [124, 65] on button "Unusual Activity" at bounding box center [125, 64] width 43 height 10
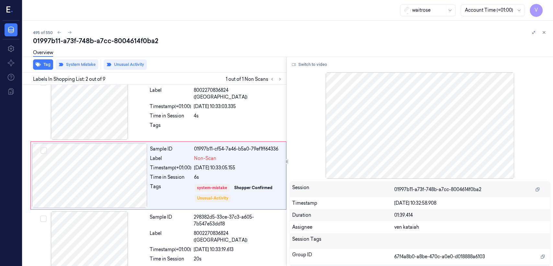
click at [547, 29] on div at bounding box center [539, 33] width 18 height 8
click at [544, 33] on icon at bounding box center [544, 32] width 5 height 5
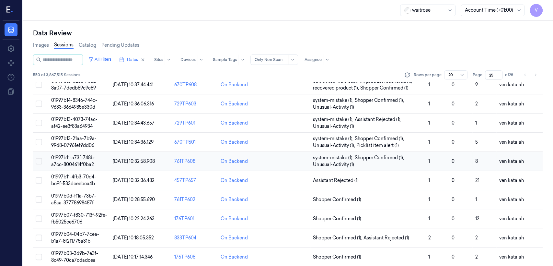
scroll to position [216, 0]
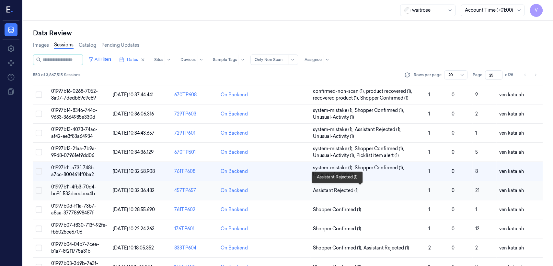
click at [332, 191] on span "Assistant Rejected (1)" at bounding box center [336, 190] width 46 height 7
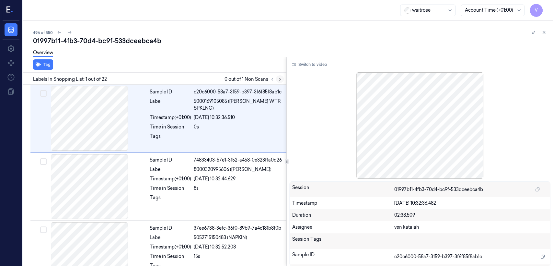
drag, startPoint x: 282, startPoint y: 69, endPoint x: 280, endPoint y: 80, distance: 11.6
click at [282, 73] on div "Tag Labels In Shopping List: 1 out of 22 0 out of 1 Non Scans Sample ID c20c600…" at bounding box center [153, 161] width 266 height 209
click at [280, 80] on icon at bounding box center [280, 79] width 5 height 5
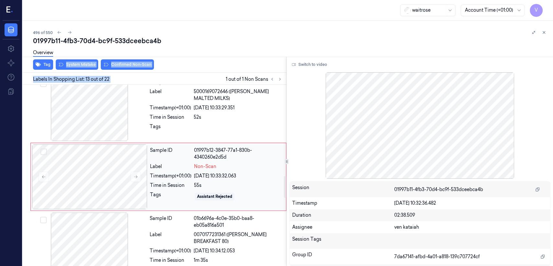
scroll to position [763, 0]
click at [179, 187] on div "Sample ID 01997b12-3847-77a1-830b-4340260e2d5d Label Non-Scan Timestamp (+01:00…" at bounding box center [215, 176] width 137 height 65
click at [137, 176] on icon at bounding box center [136, 176] width 5 height 5
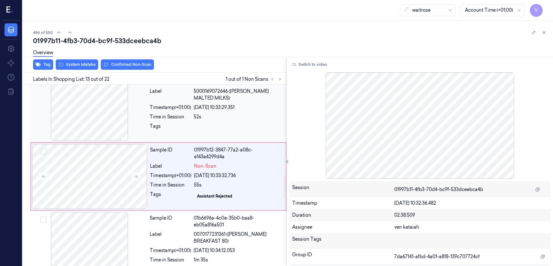
click at [149, 125] on div "Sample ID 41f663aa-bab1-3c08-865c-2a72c53c8e4c Label 5000169072646 (WR ESS MALT…" at bounding box center [216, 108] width 138 height 65
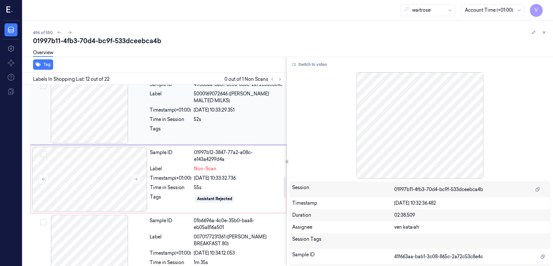
scroll to position [767, 0]
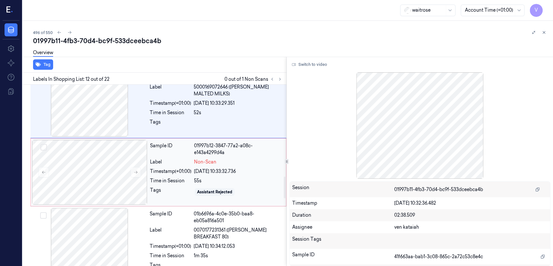
click at [178, 171] on div "Timestamp (+01:00)" at bounding box center [170, 171] width 41 height 7
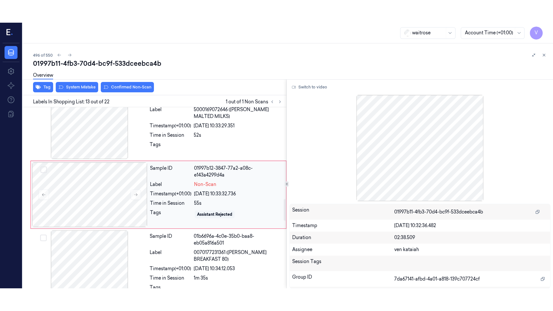
scroll to position [763, 0]
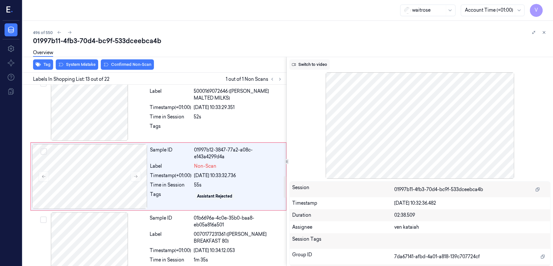
click at [303, 62] on button "Switch to video" at bounding box center [309, 64] width 41 height 10
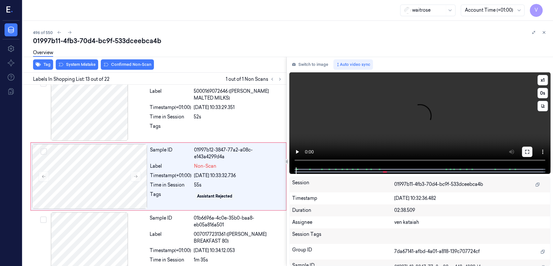
click at [528, 151] on icon at bounding box center [527, 151] width 5 height 5
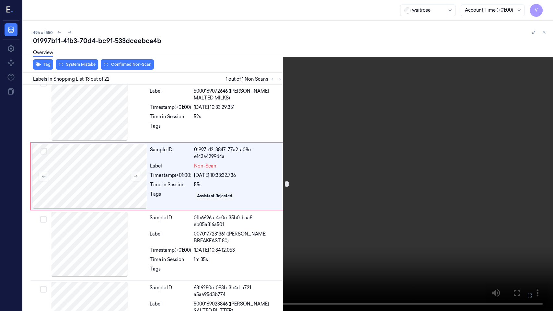
click at [251, 223] on video at bounding box center [276, 155] width 553 height 311
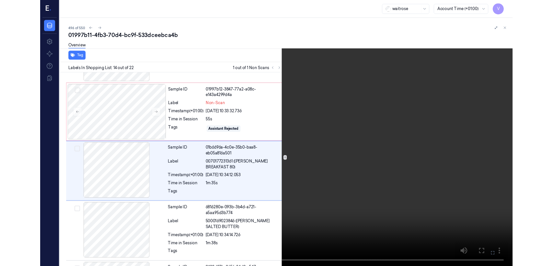
scroll to position [809, 0]
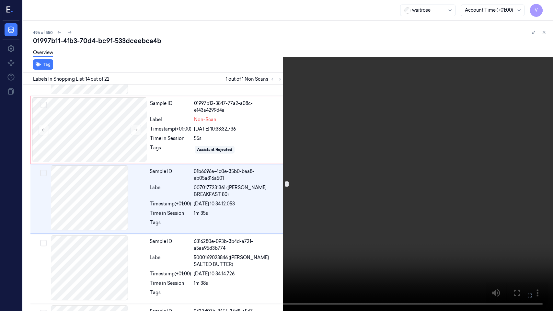
click at [0, 0] on button at bounding box center [0, 0] width 0 height 0
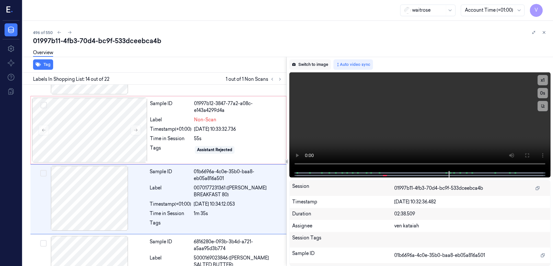
click at [306, 63] on button "Switch to image" at bounding box center [309, 64] width 41 height 10
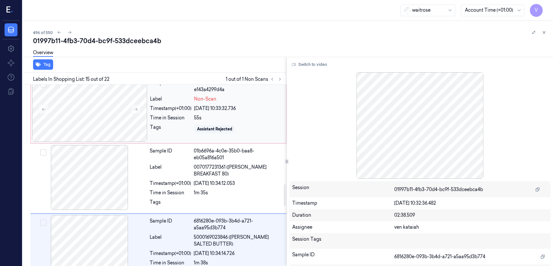
click at [201, 116] on div "55s" at bounding box center [238, 117] width 88 height 7
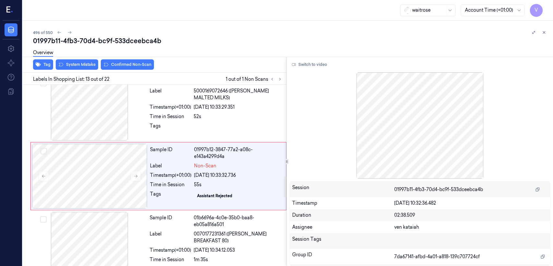
scroll to position [763, 0]
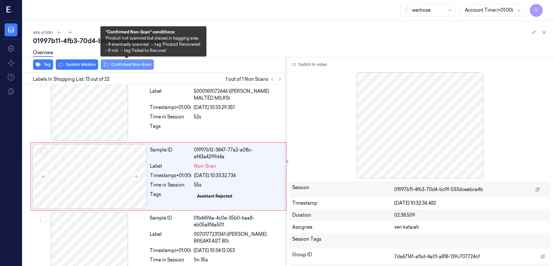
click at [136, 66] on button "Confirmed Non-Scan" at bounding box center [127, 64] width 53 height 10
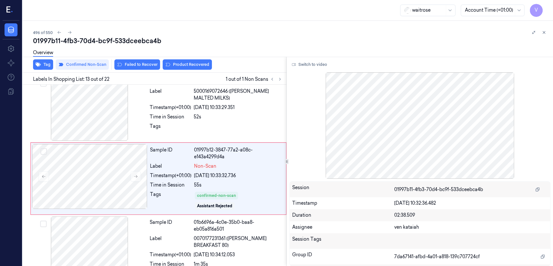
scroll to position [765, 0]
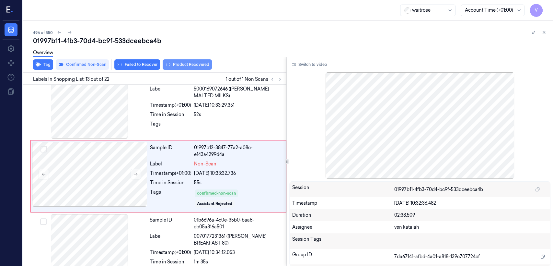
click at [171, 65] on button "Product Recovered" at bounding box center [187, 64] width 49 height 10
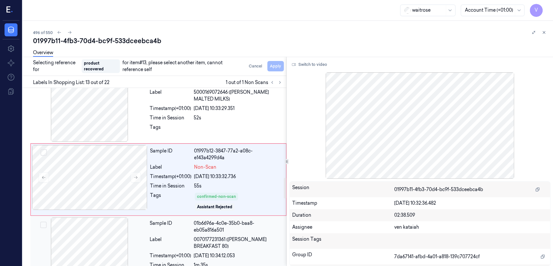
click at [198, 225] on div "01b6696a-4c0e-35b0-baa8-eb05a816a501" at bounding box center [238, 227] width 89 height 14
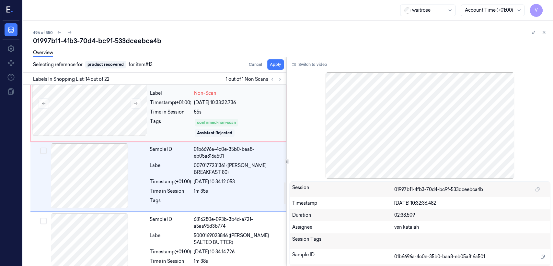
scroll to position [836, 0]
click at [269, 67] on button "Apply" at bounding box center [275, 64] width 17 height 10
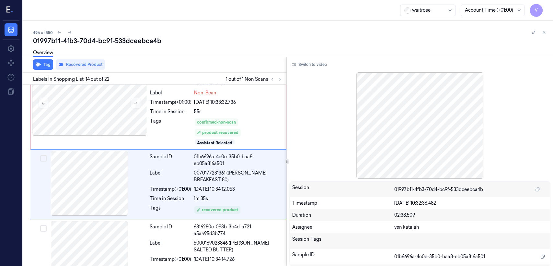
scroll to position [844, 0]
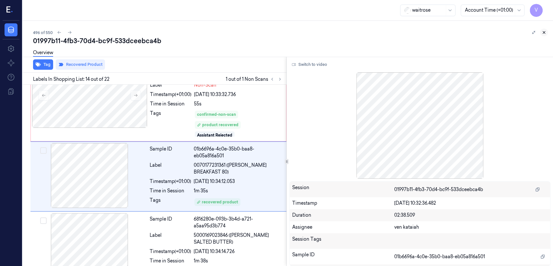
click at [546, 33] on icon at bounding box center [544, 32] width 5 height 5
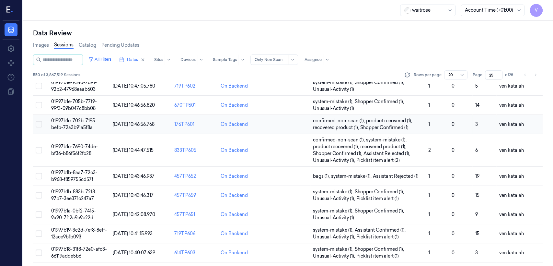
scroll to position [231, 0]
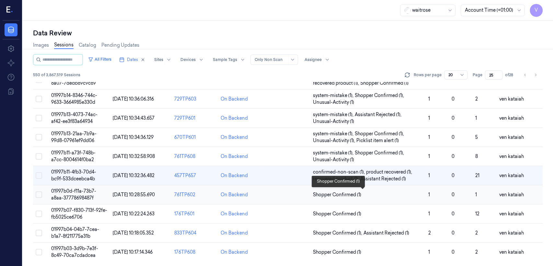
click at [349, 191] on span "Shopper Confirmed (1)" at bounding box center [337, 194] width 48 height 7
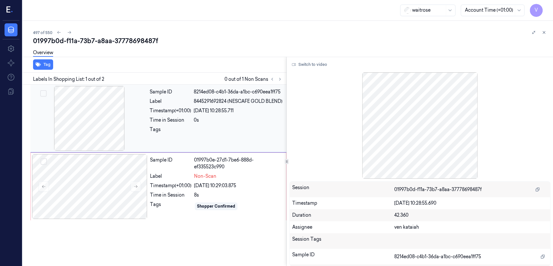
click at [199, 114] on div "24/09/2025 10:28:55.711" at bounding box center [238, 110] width 89 height 7
click at [166, 174] on div "Label" at bounding box center [170, 176] width 41 height 7
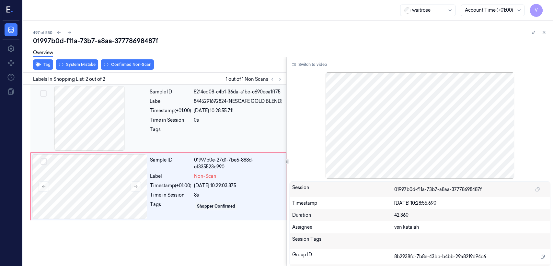
click at [212, 124] on div "0s" at bounding box center [238, 120] width 89 height 7
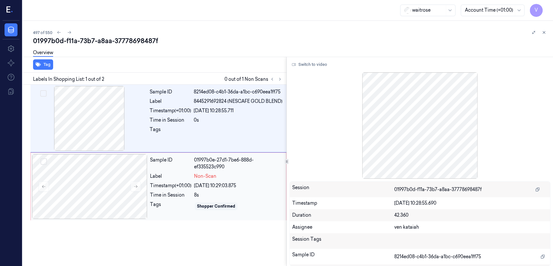
click at [189, 171] on div "Sample ID 01997b0e-27d1-7be6-888d-ef335523c990 Label Non-Scan Timestamp (+01:00…" at bounding box center [215, 186] width 137 height 65
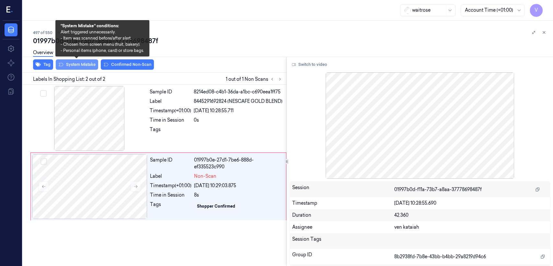
click at [84, 63] on button "System Mistake" at bounding box center [77, 64] width 42 height 10
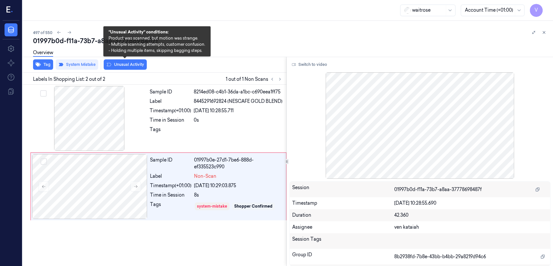
click at [120, 63] on button "Unusual Activity" at bounding box center [125, 64] width 43 height 10
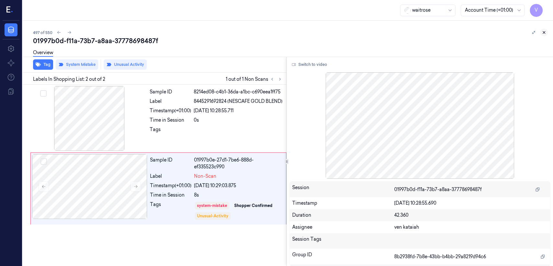
click at [543, 32] on icon at bounding box center [544, 32] width 5 height 5
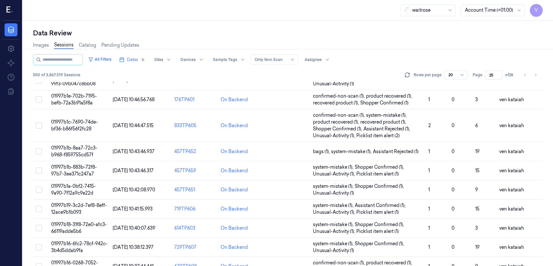
scroll to position [231, 0]
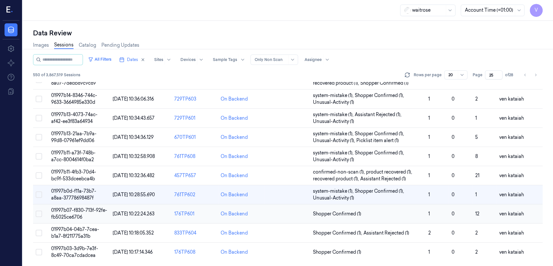
click at [336, 217] on td "Shopper Confirmed (1)" at bounding box center [368, 213] width 115 height 19
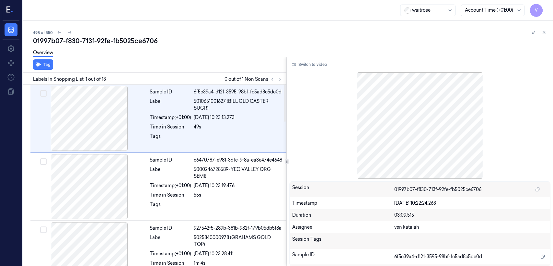
click at [285, 81] on div "Labels In Shopping List: 1 out of 13 0 out of 1 Non Scans" at bounding box center [153, 79] width 266 height 12
click at [280, 78] on icon at bounding box center [280, 79] width 5 height 5
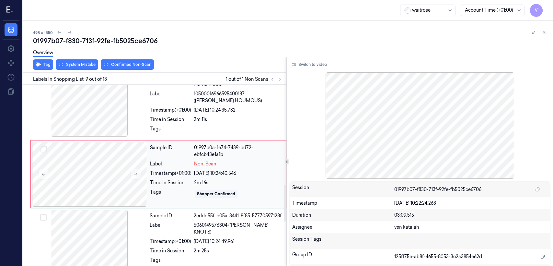
scroll to position [495, 0]
click at [166, 158] on div "Sample ID" at bounding box center [170, 151] width 41 height 14
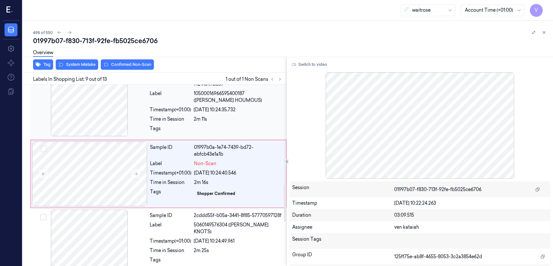
click at [163, 110] on div "Timestamp (+01:00)" at bounding box center [170, 109] width 41 height 7
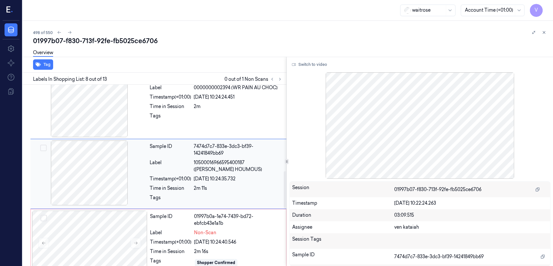
scroll to position [426, 0]
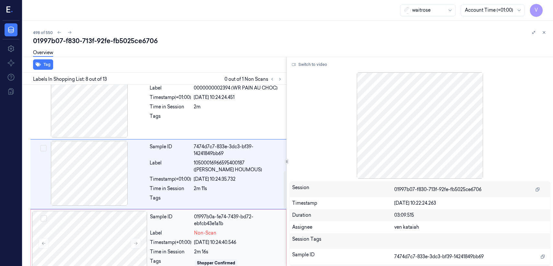
click at [154, 220] on div "Sample ID" at bounding box center [170, 220] width 41 height 14
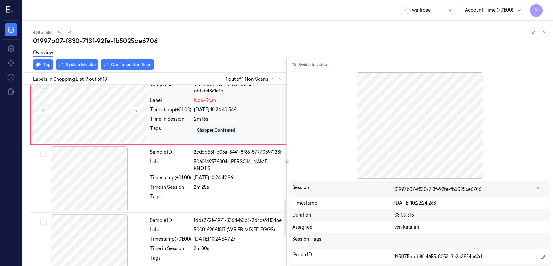
scroll to position [567, 0]
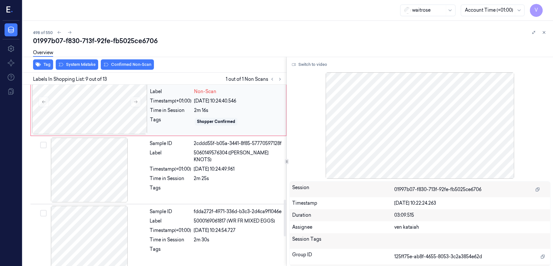
click at [194, 99] on div "Timestamp (+01:00) 24/09/2025 10:24:40.546" at bounding box center [216, 101] width 132 height 7
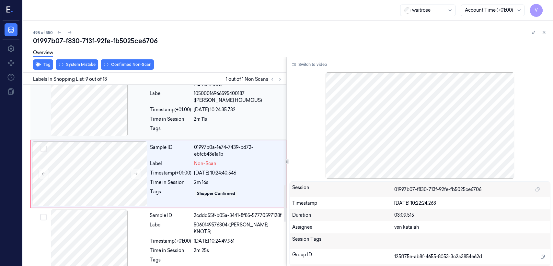
click at [188, 119] on div "Time in Session" at bounding box center [170, 119] width 41 height 7
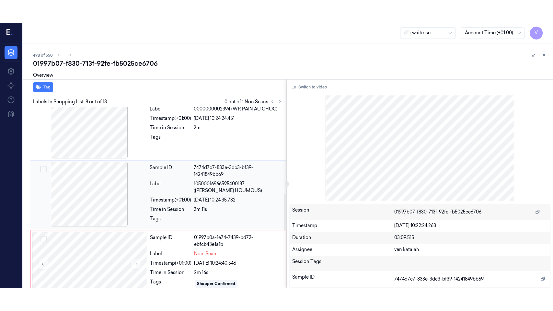
scroll to position [426, 0]
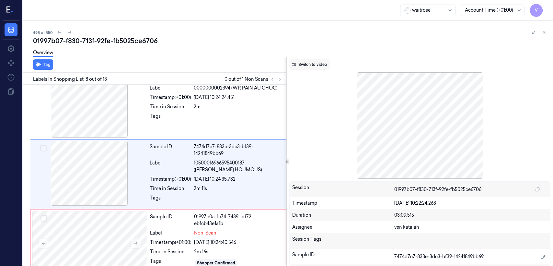
click at [299, 66] on button "Switch to video" at bounding box center [309, 64] width 41 height 10
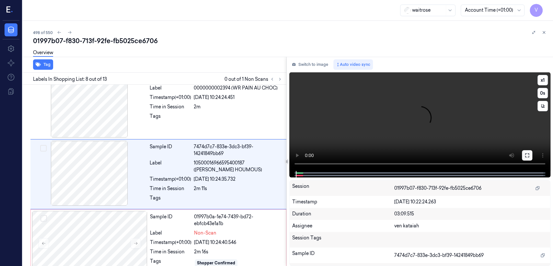
click at [526, 154] on icon at bounding box center [527, 155] width 5 height 5
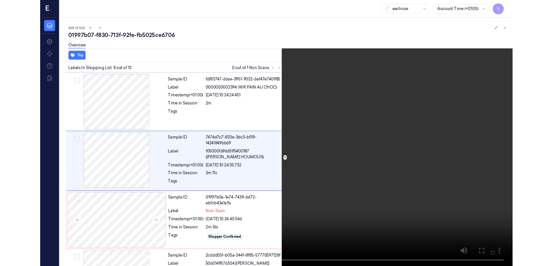
scroll to position [403, 0]
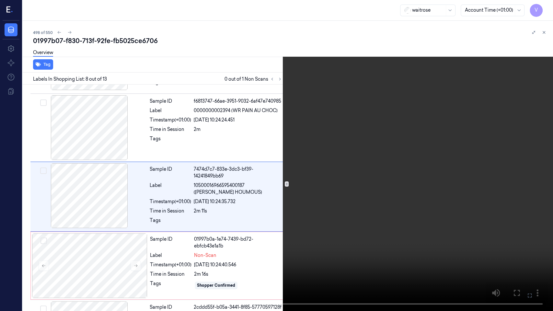
click at [0, 0] on icon at bounding box center [0, 0] width 0 height 0
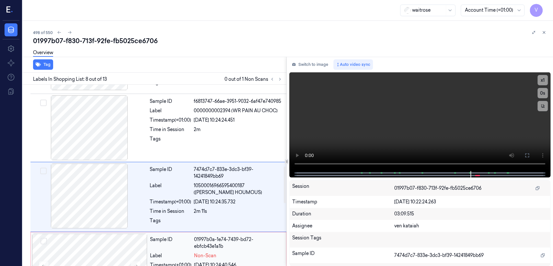
click at [148, 244] on div "Sample ID 01997b0a-1e74-7439-bd72-ebfcb43e1a1b Label Non-Scan Timestamp (+01:00…" at bounding box center [215, 265] width 137 height 65
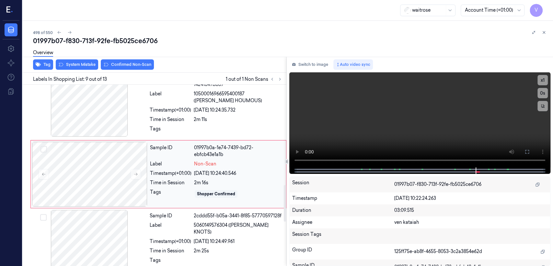
scroll to position [495, 0]
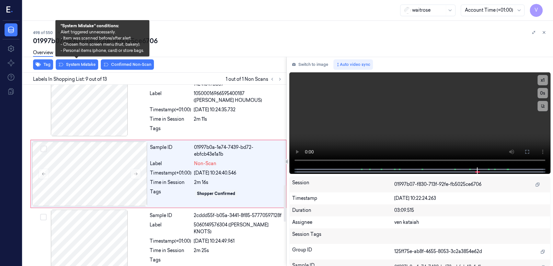
click at [81, 62] on div "Overview" at bounding box center [290, 53] width 515 height 17
click at [77, 68] on button "System Mistake" at bounding box center [77, 64] width 42 height 10
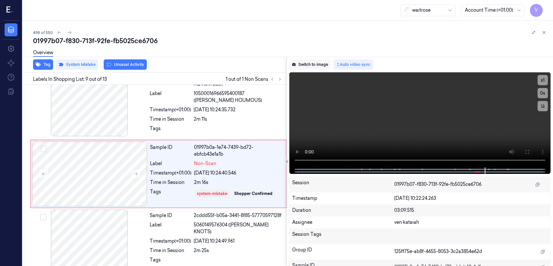
click at [311, 63] on button "Switch to image" at bounding box center [309, 64] width 41 height 10
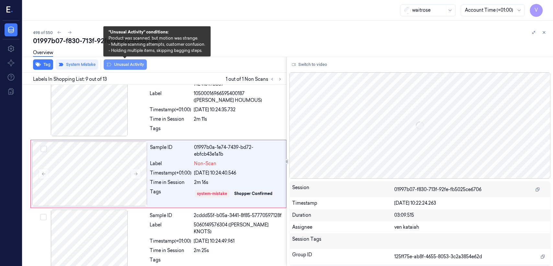
click at [145, 66] on button "Unusual Activity" at bounding box center [125, 64] width 43 height 10
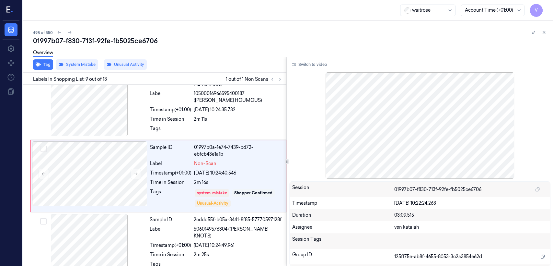
scroll to position [497, 0]
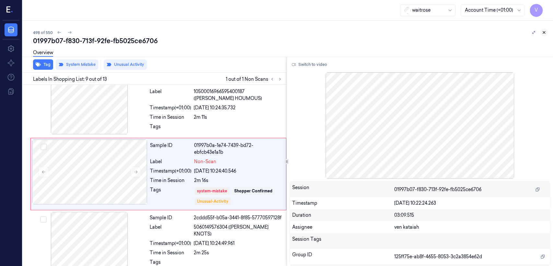
click at [545, 32] on icon at bounding box center [544, 32] width 2 height 2
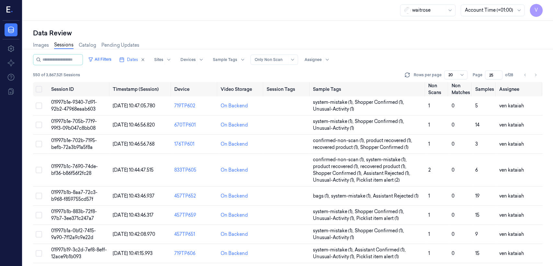
scroll to position [231, 0]
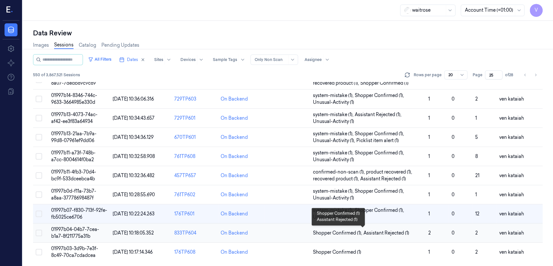
click at [351, 233] on span "Shopper Confirmed (1) ," at bounding box center [338, 233] width 51 height 7
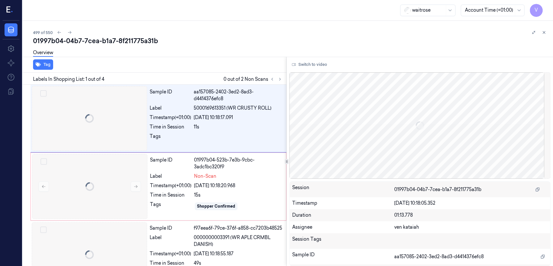
click at [162, 5] on div "waitrose Account Time (+01:00) V" at bounding box center [288, 10] width 531 height 21
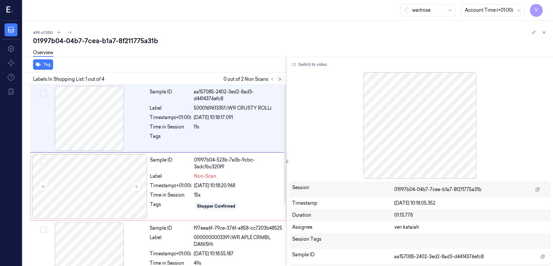
click at [283, 78] on button at bounding box center [280, 79] width 8 height 8
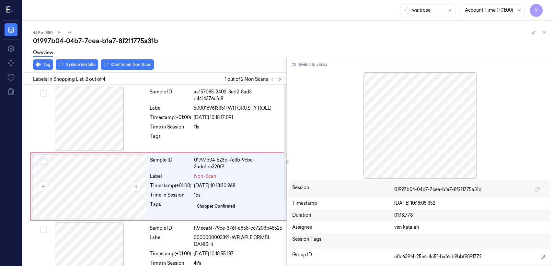
scroll to position [11, 0]
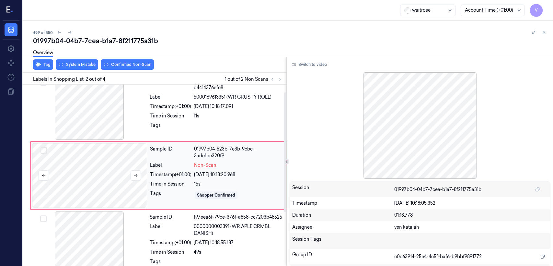
click at [136, 165] on div at bounding box center [89, 175] width 115 height 65
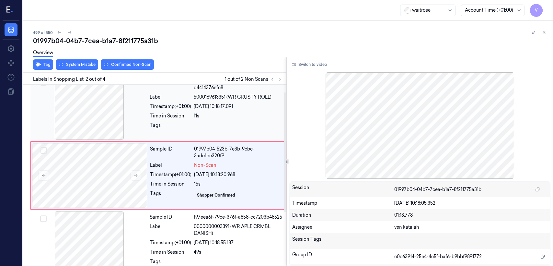
click at [143, 116] on div at bounding box center [89, 107] width 115 height 65
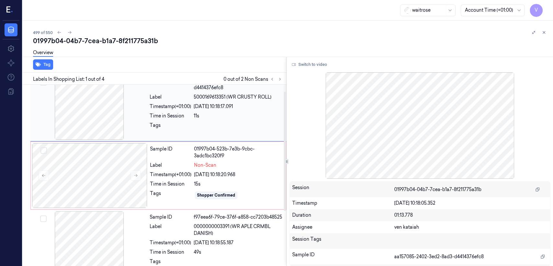
scroll to position [0, 0]
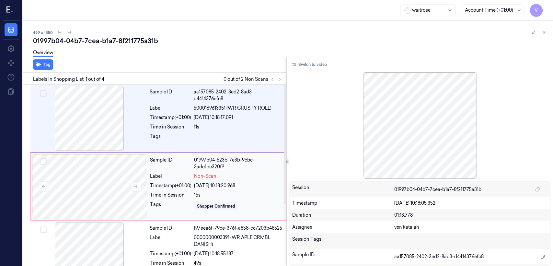
click at [179, 192] on div "Time in Session" at bounding box center [170, 195] width 41 height 7
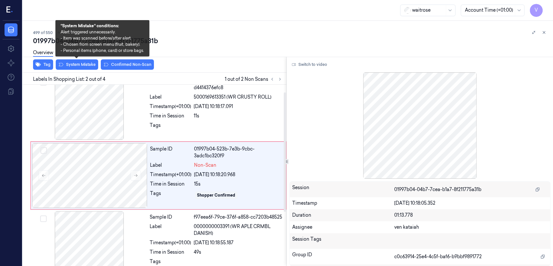
click at [73, 57] on div "Overview" at bounding box center [290, 53] width 515 height 17
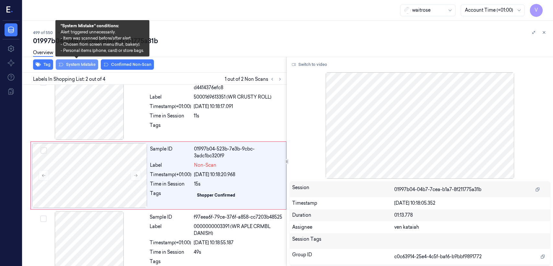
click at [73, 64] on button "System Mistake" at bounding box center [77, 64] width 42 height 10
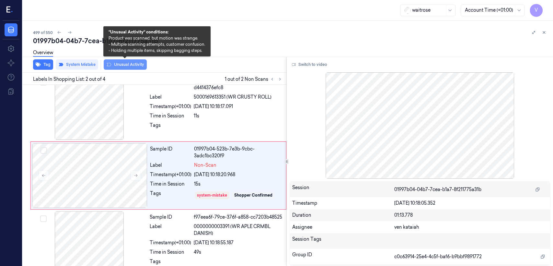
click at [124, 65] on button "Unusual Activity" at bounding box center [125, 64] width 43 height 10
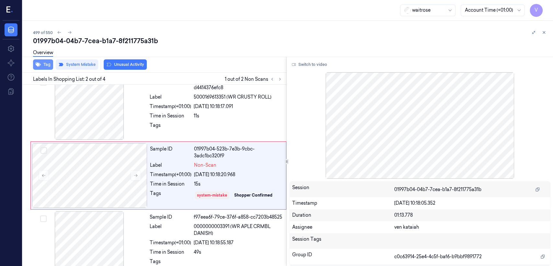
click at [45, 68] on button "Tag" at bounding box center [43, 64] width 20 height 10
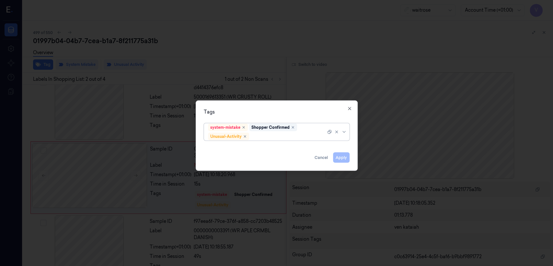
scroll to position [13, 0]
click at [308, 135] on div at bounding box center [289, 136] width 76 height 7
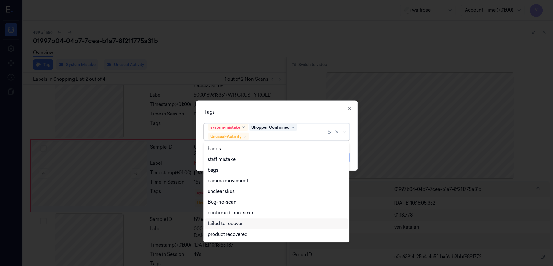
scroll to position [84, 0]
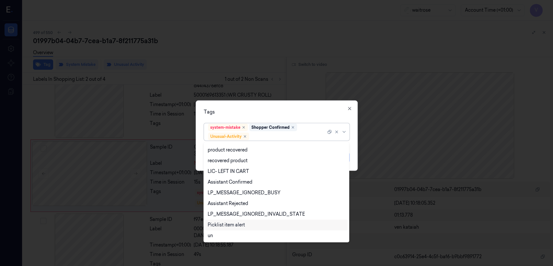
drag, startPoint x: 226, startPoint y: 218, endPoint x: 226, endPoint y: 223, distance: 4.5
click at [226, 223] on div "hands staff mistake bags camera movement unclear skus Bug-no-scan confirmed-non…" at bounding box center [276, 191] width 143 height 97
click at [226, 223] on div "Picklist item alert" at bounding box center [226, 224] width 37 height 7
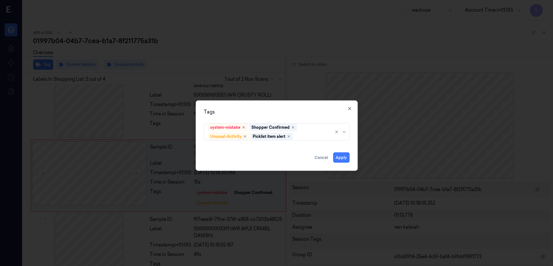
click at [321, 109] on div "Tags" at bounding box center [277, 112] width 146 height 7
click at [340, 159] on button "Apply" at bounding box center [341, 157] width 17 height 10
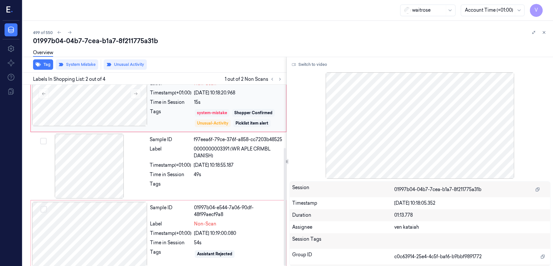
scroll to position [97, 0]
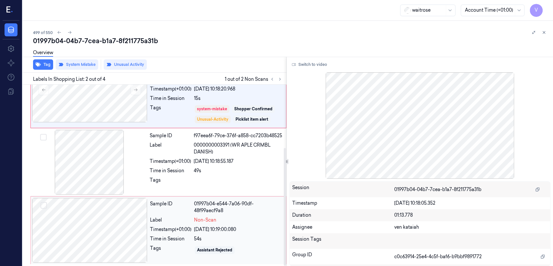
click at [173, 203] on div "Sample ID" at bounding box center [170, 207] width 41 height 14
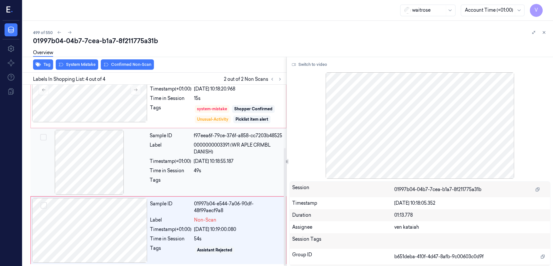
click at [177, 177] on div "Tags" at bounding box center [170, 182] width 41 height 10
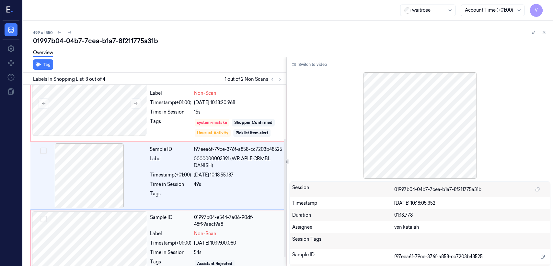
click at [211, 242] on div "24/09/2025 10:19:00.080" at bounding box center [238, 243] width 88 height 7
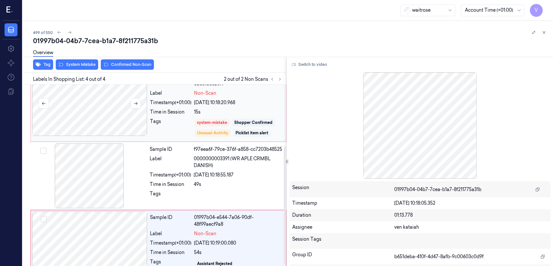
scroll to position [97, 0]
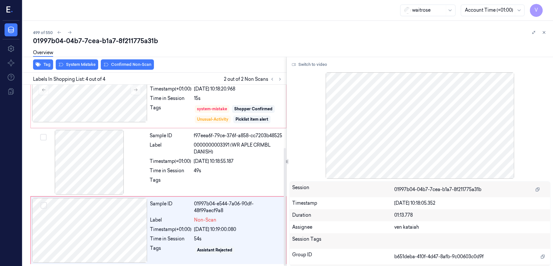
click at [80, 58] on div "Overview" at bounding box center [290, 53] width 515 height 17
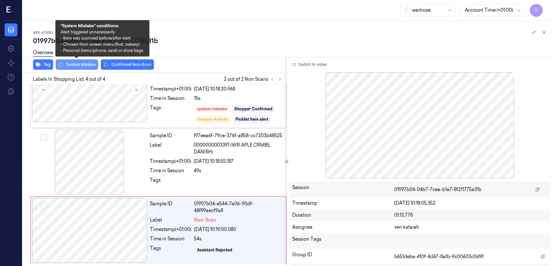
click at [78, 68] on button "System Mistake" at bounding box center [77, 64] width 42 height 10
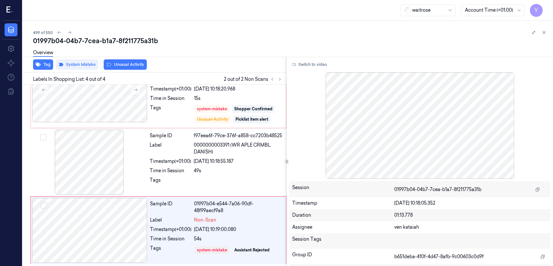
click at [122, 65] on button "Unusual Activity" at bounding box center [125, 64] width 43 height 10
click at [48, 60] on div "Overview" at bounding box center [43, 53] width 20 height 17
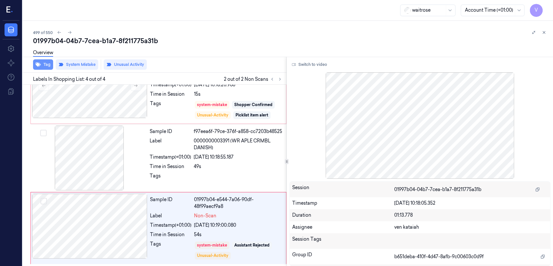
click at [42, 68] on button "Tag" at bounding box center [43, 64] width 20 height 10
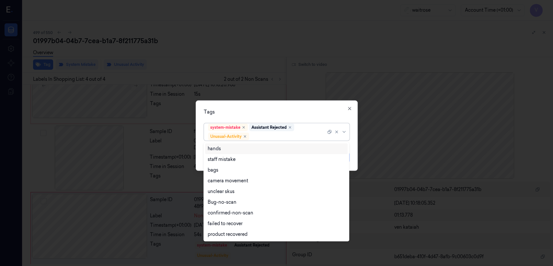
click at [272, 135] on div at bounding box center [289, 136] width 76 height 7
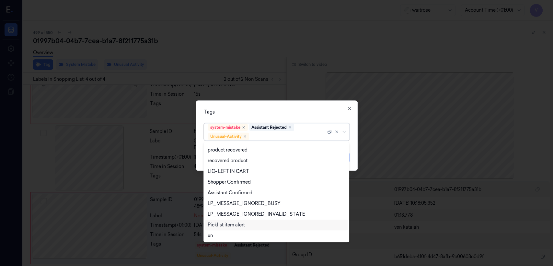
click at [239, 223] on div "Picklist item alert" at bounding box center [226, 224] width 37 height 7
click at [314, 110] on div "Tags" at bounding box center [277, 112] width 146 height 7
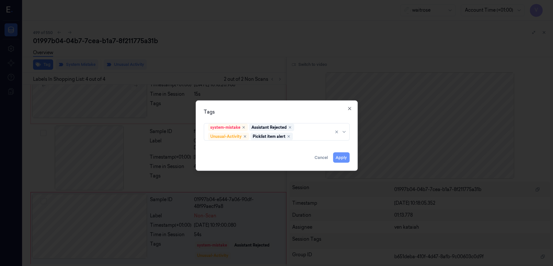
click at [339, 154] on button "Apply" at bounding box center [341, 157] width 17 height 10
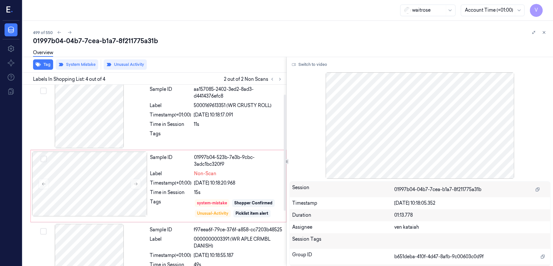
scroll to position [0, 0]
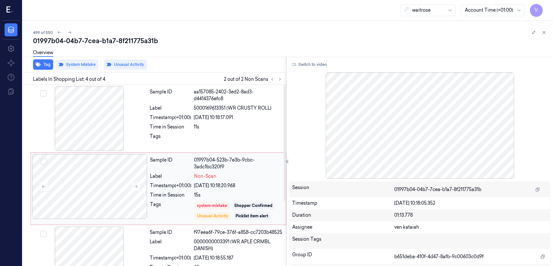
click at [218, 198] on div "Sample ID 01997b04-523b-7e3b-9cbc-3adc1bc320f9 Label Non-Scan Timestamp (+01:00…" at bounding box center [215, 188] width 137 height 69
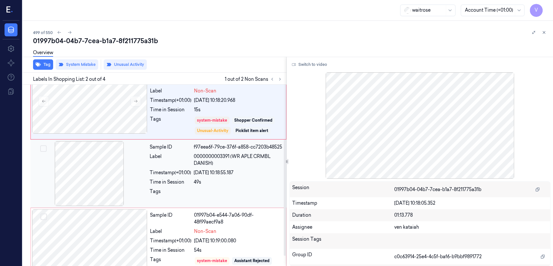
click at [205, 171] on div "24/09/2025 10:18:55.187" at bounding box center [238, 172] width 89 height 7
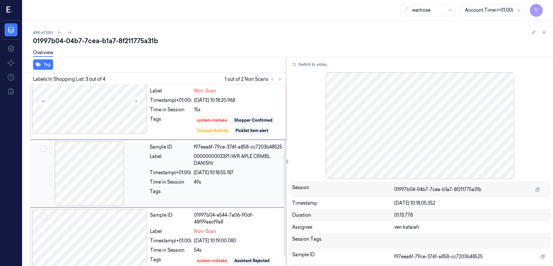
scroll to position [83, 0]
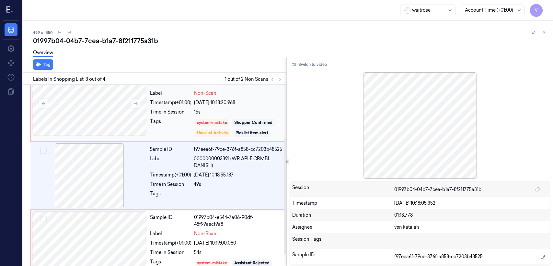
click at [175, 117] on div "Sample ID 01997b04-523b-7e3b-9cbc-3adc1bc320f9 Label Non-Scan Timestamp (+01:00…" at bounding box center [215, 105] width 137 height 69
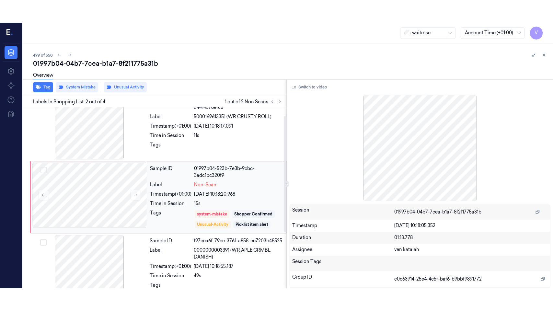
scroll to position [13, 0]
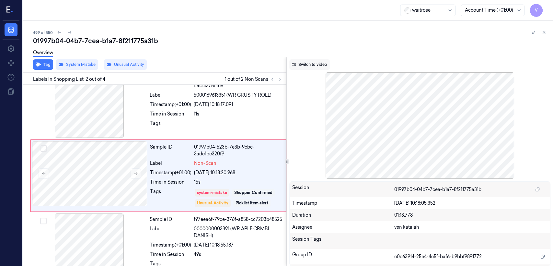
click at [309, 62] on button "Switch to video" at bounding box center [309, 64] width 41 height 10
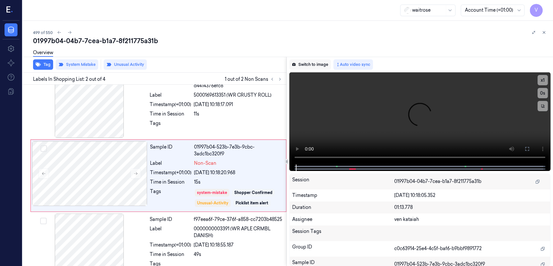
click at [315, 66] on button "Switch to image" at bounding box center [309, 64] width 41 height 10
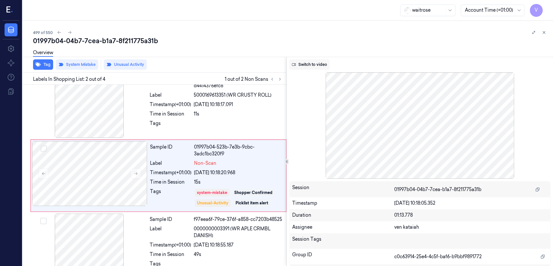
click at [309, 65] on button "Switch to video" at bounding box center [309, 64] width 41 height 10
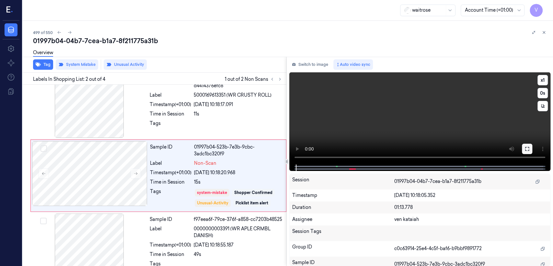
click at [529, 150] on icon at bounding box center [527, 149] width 4 height 4
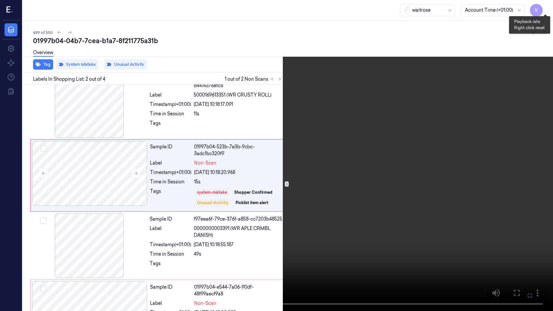
click at [549, 7] on button "x 1" at bounding box center [545, 8] width 10 height 10
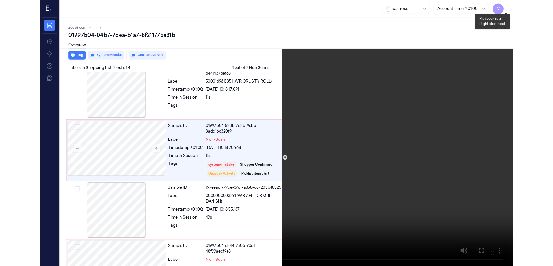
scroll to position [0, 0]
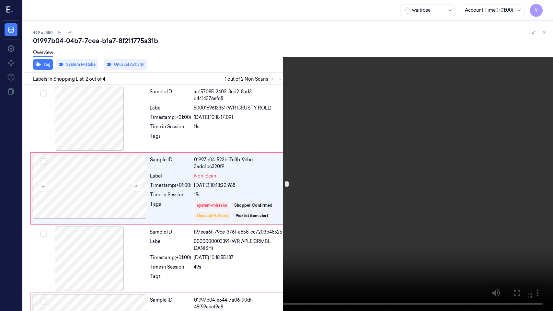
click at [0, 0] on icon at bounding box center [0, 0] width 0 height 0
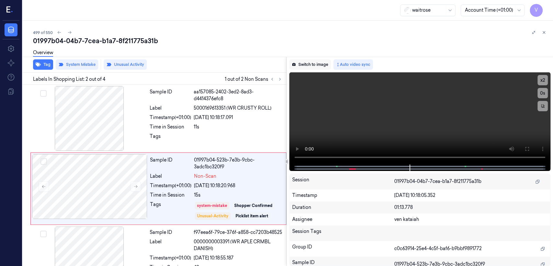
click at [317, 65] on button "Switch to image" at bounding box center [309, 64] width 41 height 10
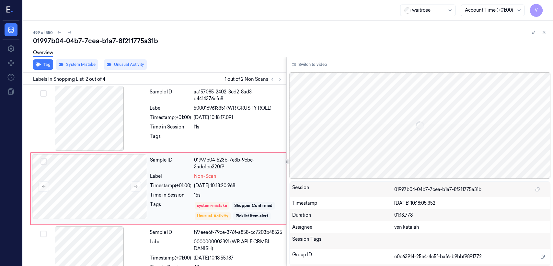
scroll to position [13, 0]
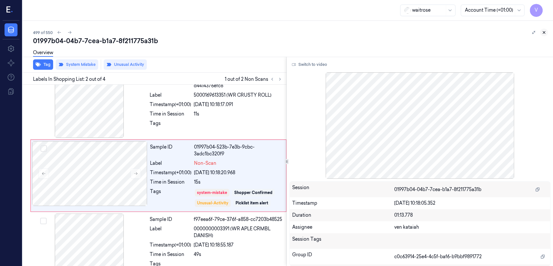
click at [543, 32] on icon at bounding box center [544, 32] width 5 height 5
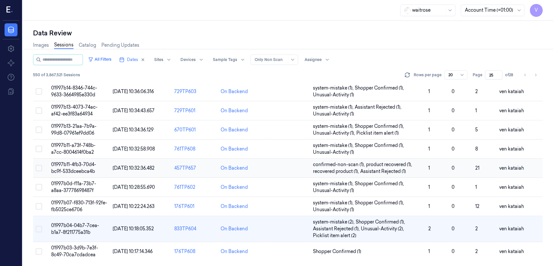
scroll to position [237, 0]
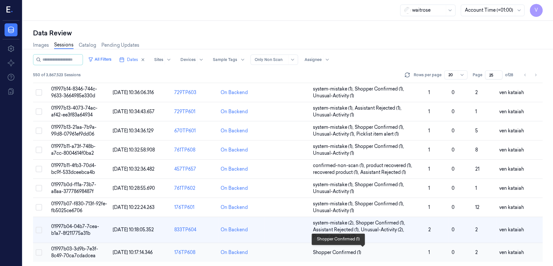
click at [342, 250] on span "Shopper Confirmed (1)" at bounding box center [337, 252] width 48 height 7
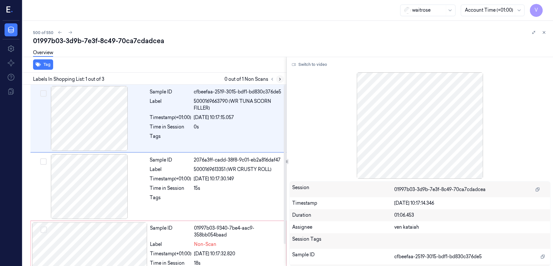
click at [281, 77] on icon at bounding box center [280, 79] width 5 height 5
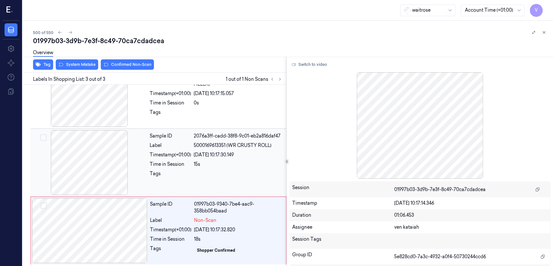
scroll to position [25, 0]
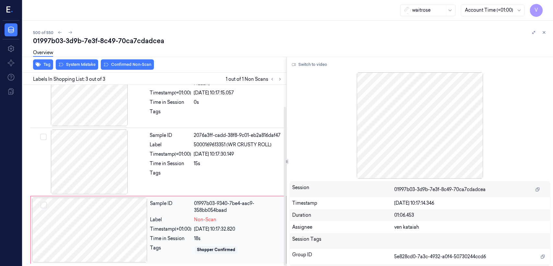
click at [170, 216] on div "Label" at bounding box center [170, 219] width 41 height 7
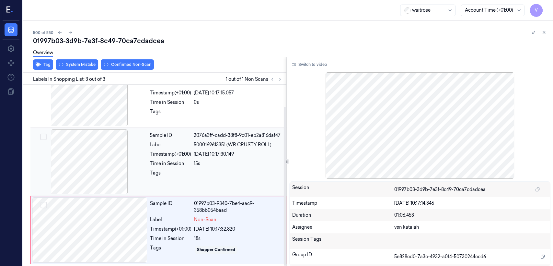
click at [192, 183] on div "Sample ID 2076a3ff-cadd-38f8-9c01-eb2a816daf47 Label 5000169613351 (WR CRUSTY R…" at bounding box center [216, 161] width 138 height 65
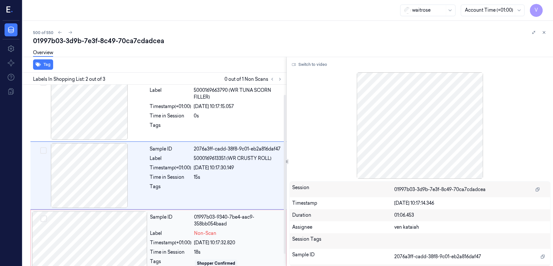
click at [197, 247] on div "Sample ID 01997b03-9340-7be4-aac9-358bb054baad Label Non-Scan Timestamp (+01:00…" at bounding box center [215, 243] width 137 height 65
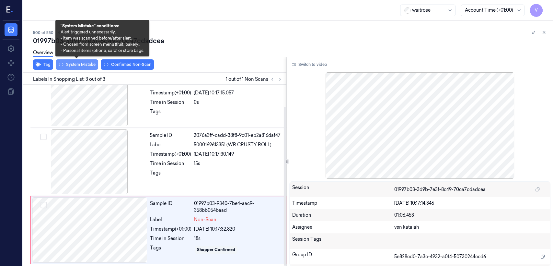
click at [90, 63] on button "System Mistake" at bounding box center [77, 64] width 42 height 10
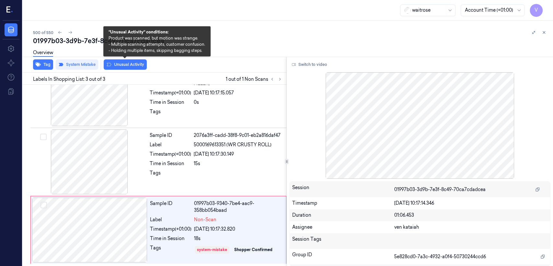
click at [140, 66] on button "Unusual Activity" at bounding box center [125, 64] width 43 height 10
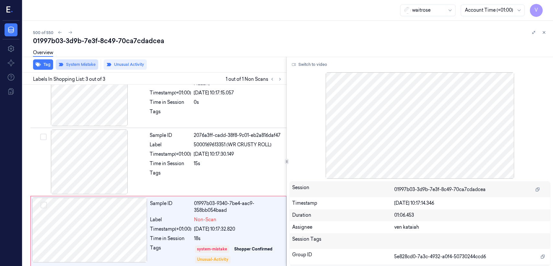
scroll to position [29, 0]
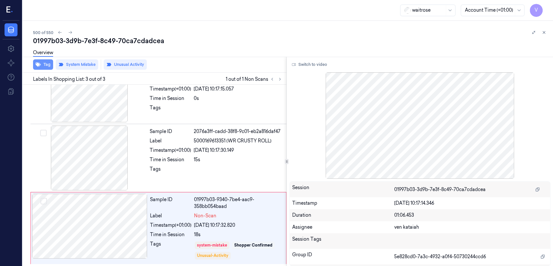
click at [47, 62] on button "Tag" at bounding box center [43, 64] width 20 height 10
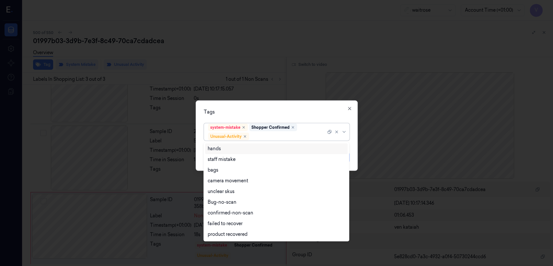
click at [266, 135] on div at bounding box center [289, 136] width 76 height 7
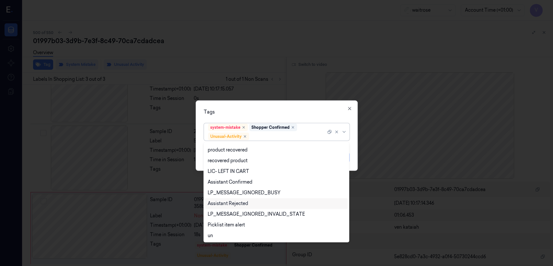
scroll to position [127, 0]
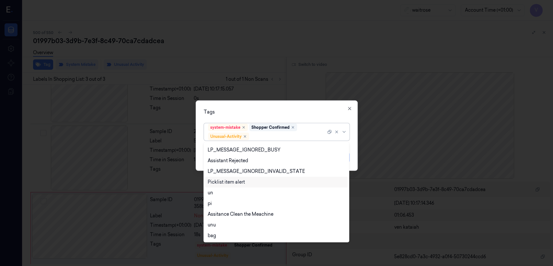
click at [220, 180] on div "Picklist item alert" at bounding box center [226, 182] width 37 height 7
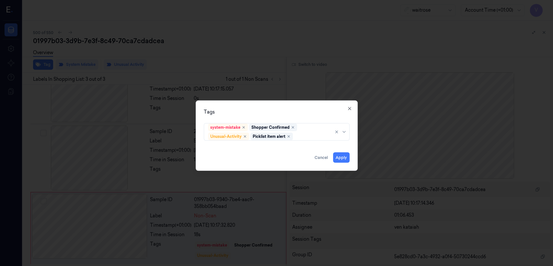
click at [311, 107] on div "Tags system-mistake Shopper Confirmed Unusual-Activity Picklist item alert Appl…" at bounding box center [277, 135] width 162 height 70
click at [339, 159] on button "Apply" at bounding box center [341, 157] width 17 height 10
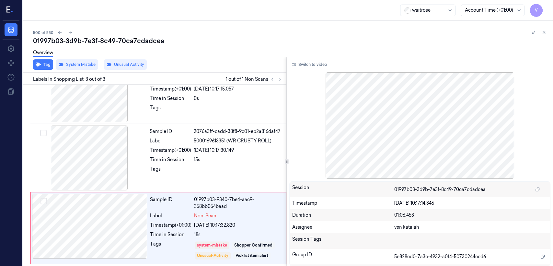
click at [547, 33] on button at bounding box center [544, 33] width 8 height 8
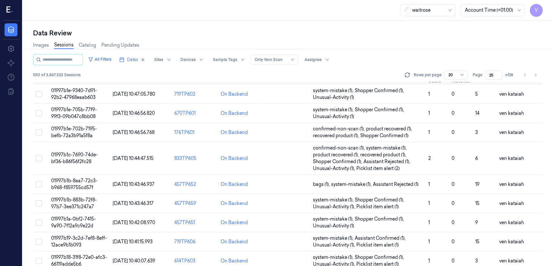
scroll to position [237, 0]
